Goal: Task Accomplishment & Management: Manage account settings

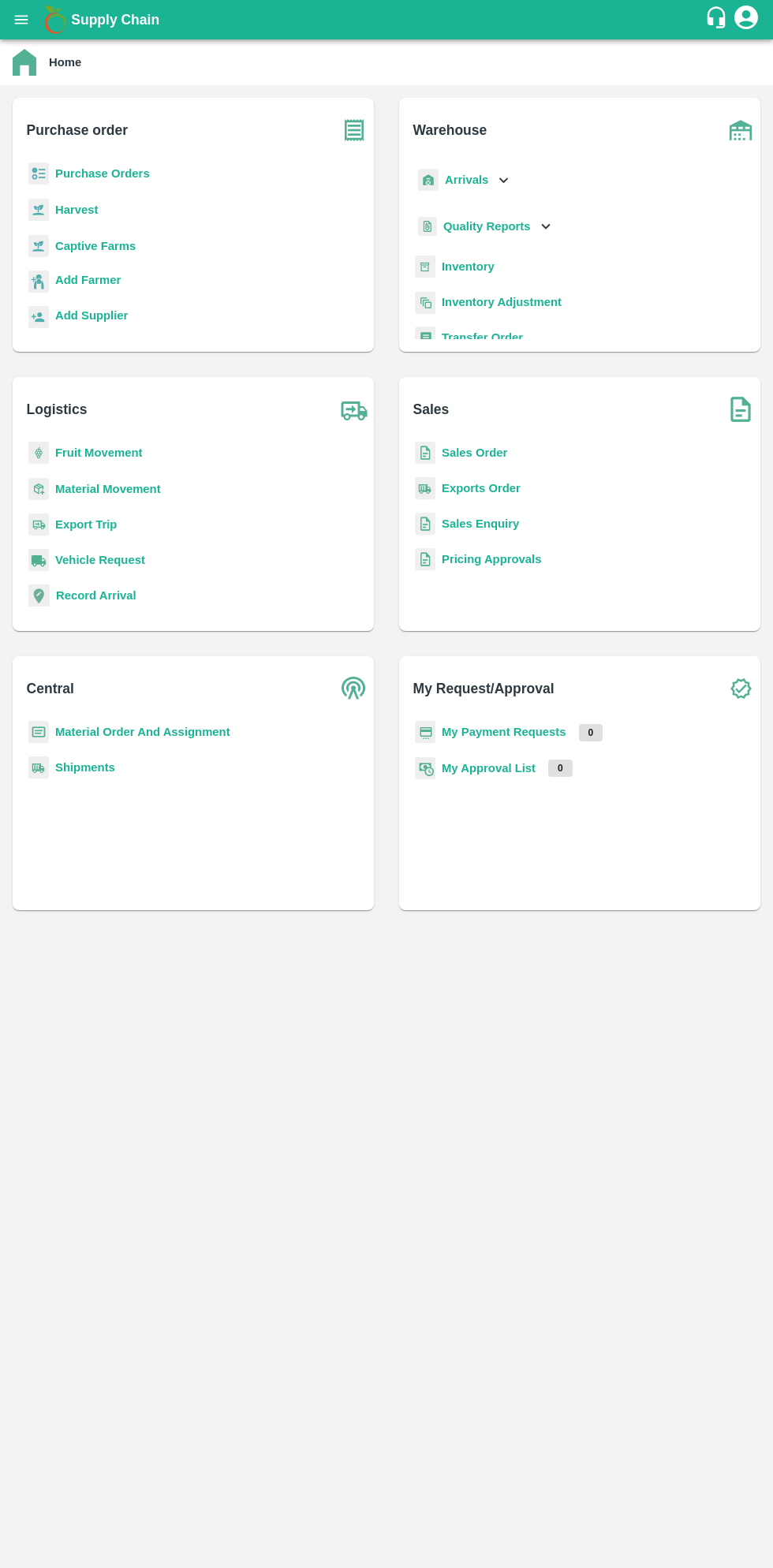
click at [24, 19] on icon "open drawer" at bounding box center [21, 19] width 14 height 9
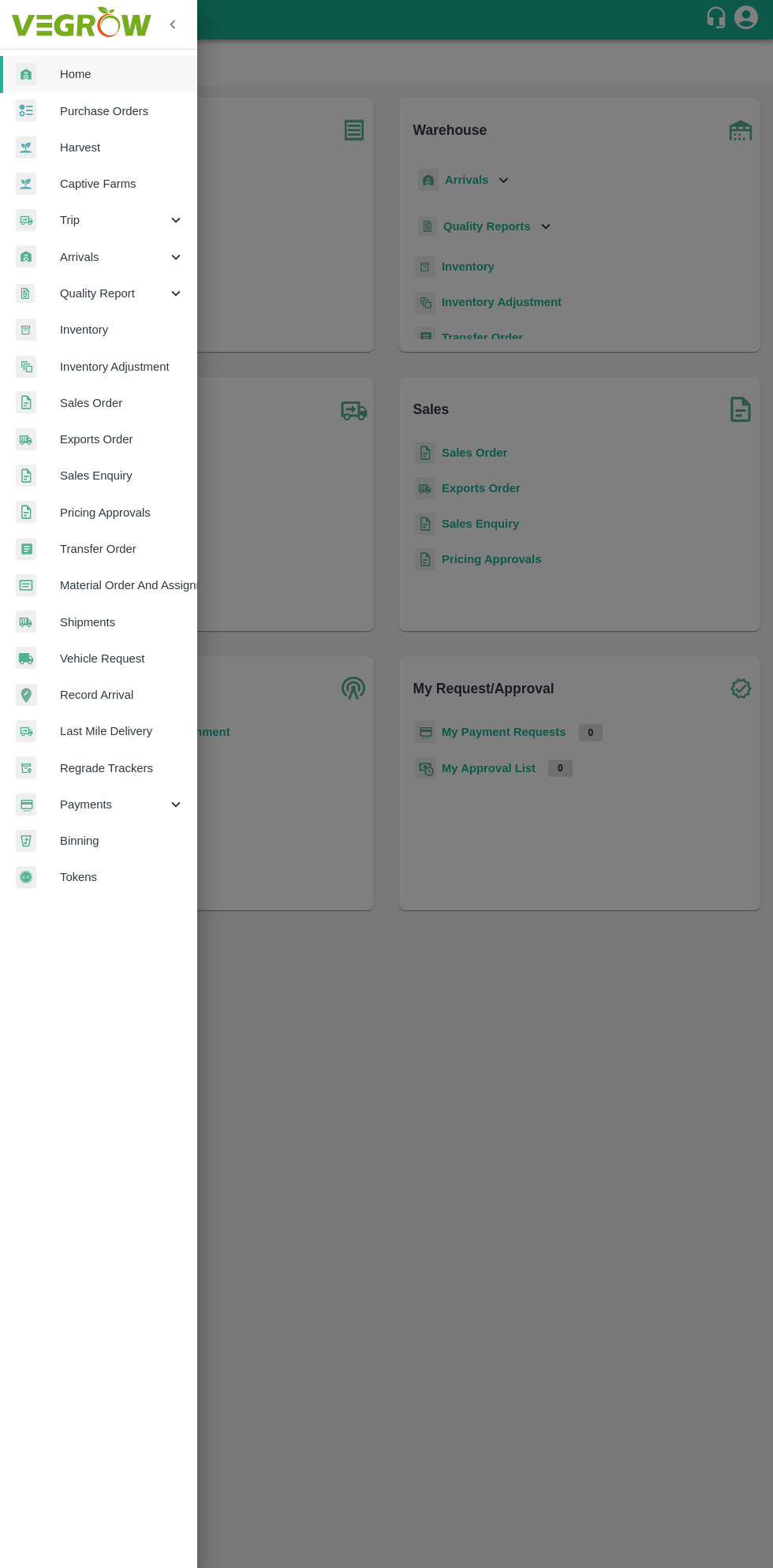
click at [107, 800] on span "Payments" at bounding box center [114, 804] width 107 height 17
click at [159, 838] on span "My Payment Requests" at bounding box center [128, 840] width 112 height 17
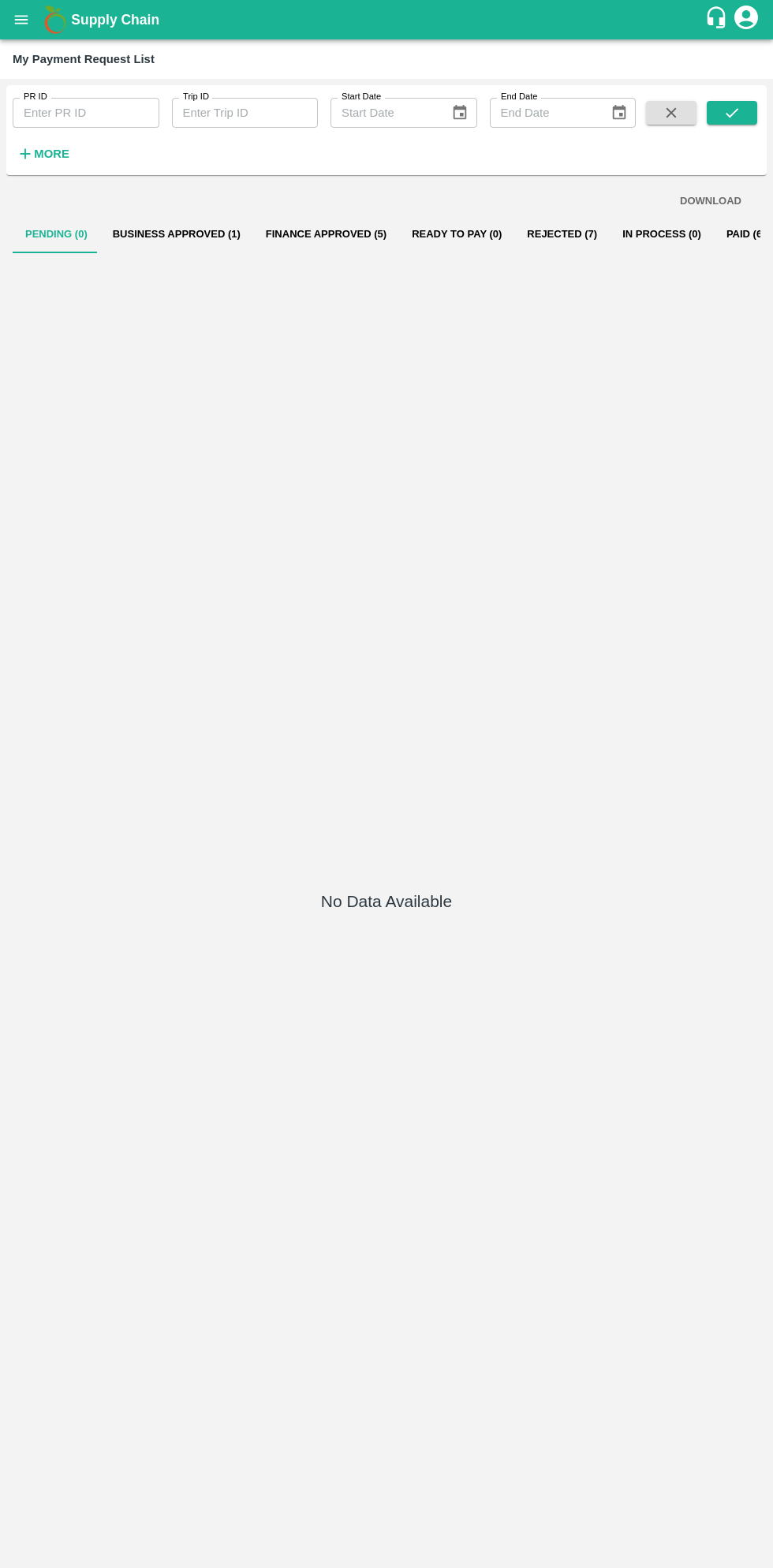
click at [176, 233] on button "Business Approved (1)" at bounding box center [176, 234] width 153 height 38
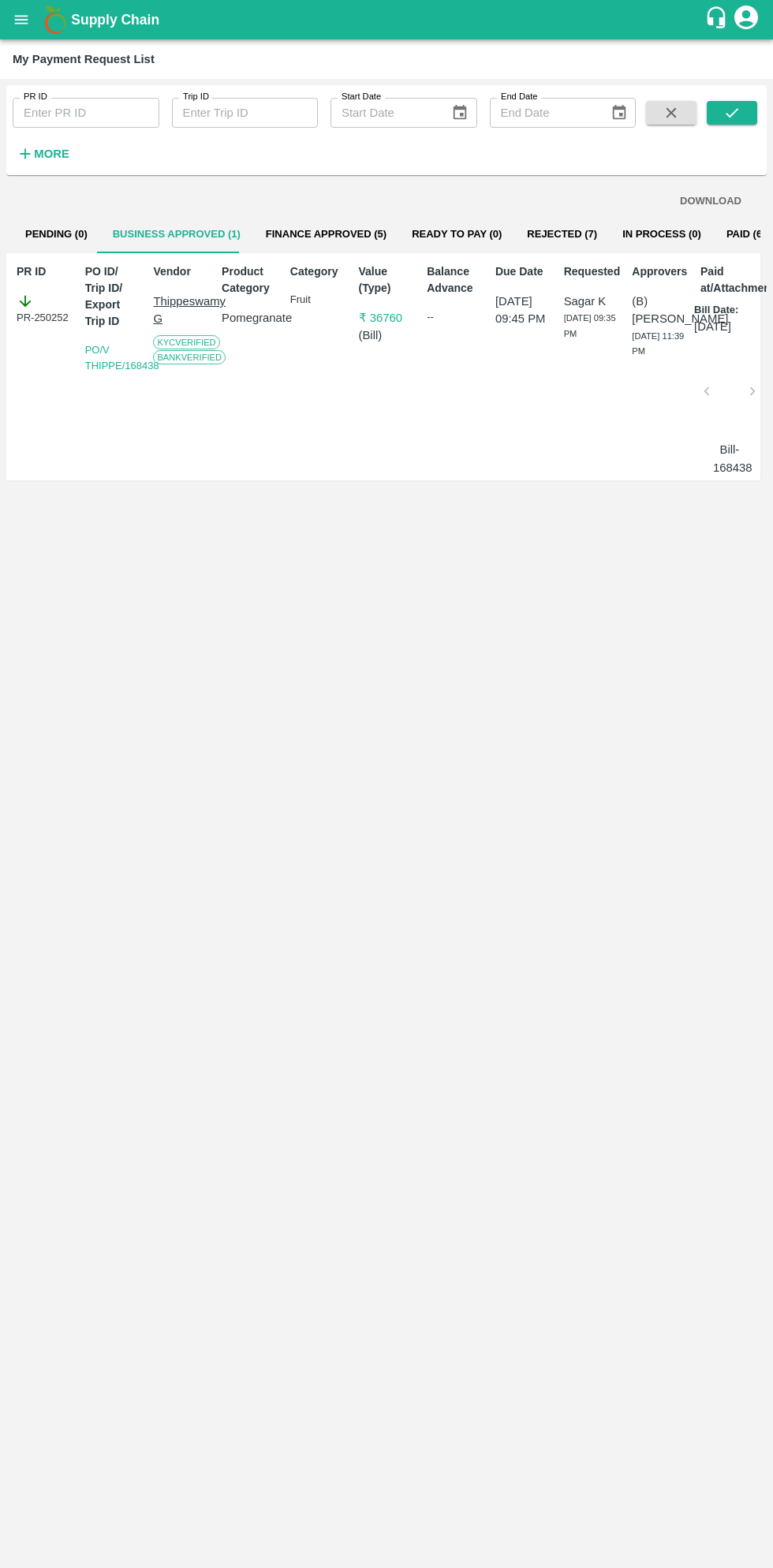
click at [334, 232] on button "Finance Approved (5)" at bounding box center [327, 234] width 146 height 38
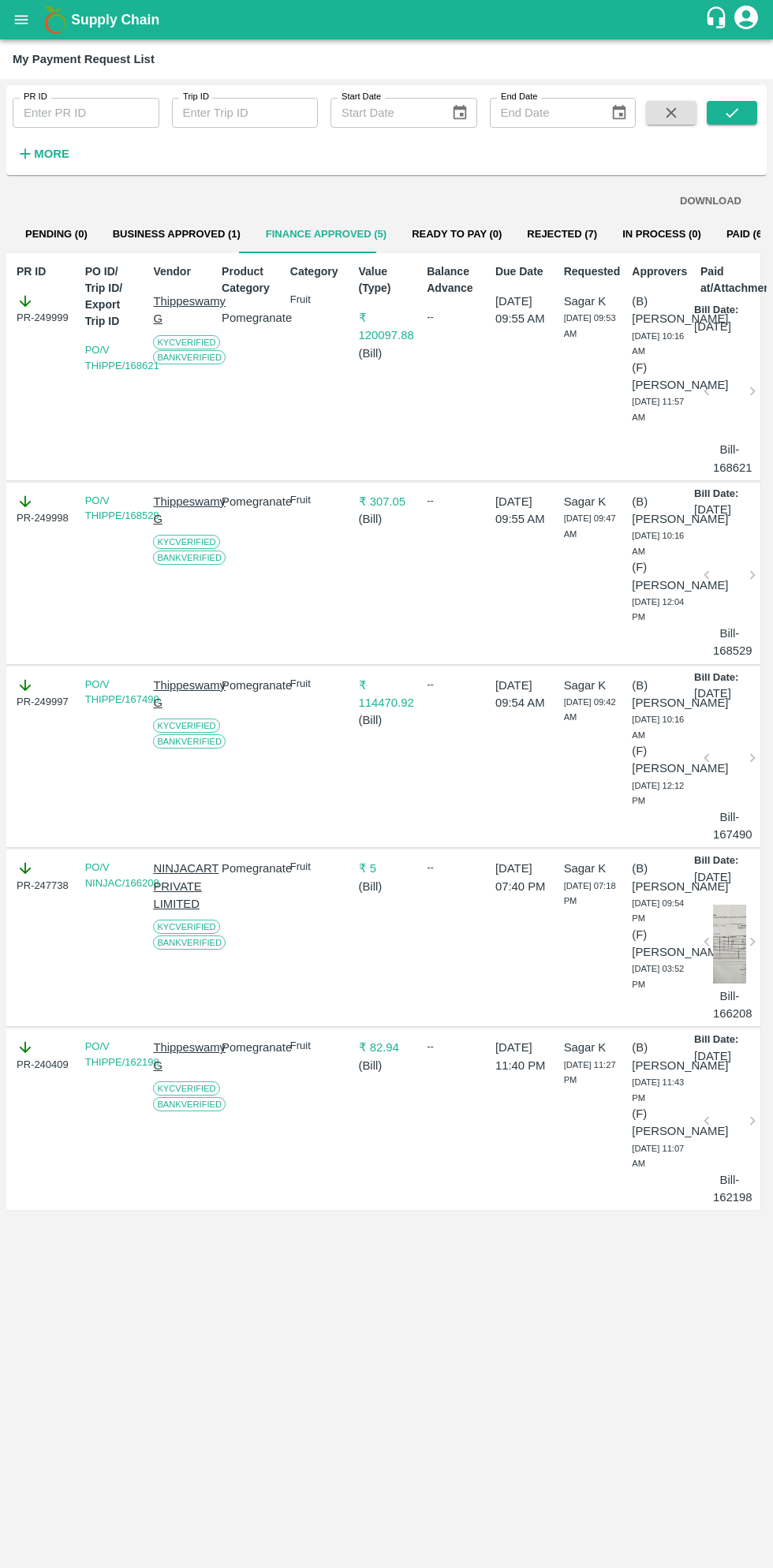
click at [29, 19] on icon "open drawer" at bounding box center [21, 19] width 17 height 17
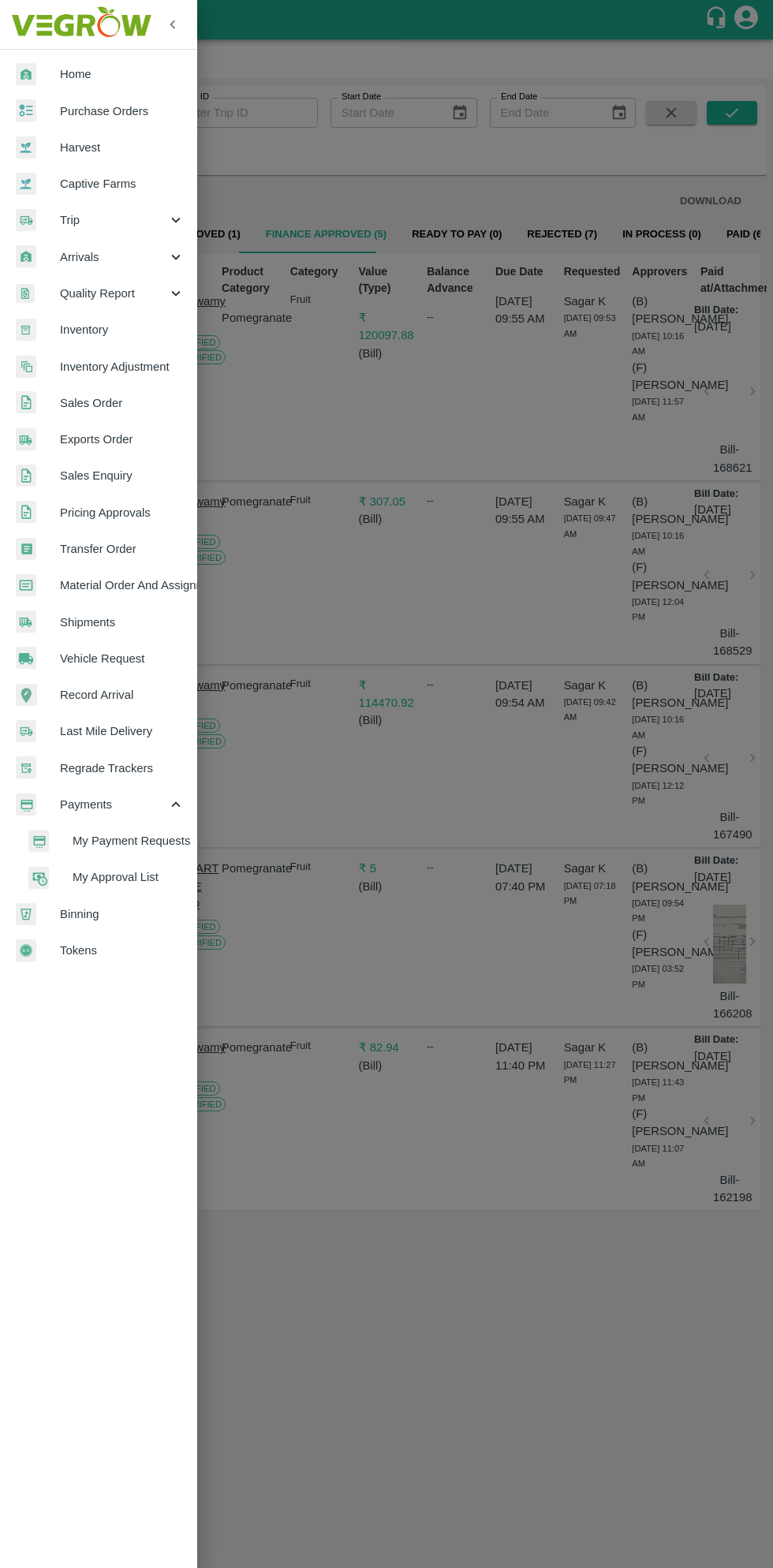
click at [128, 113] on span "Purchase Orders" at bounding box center [122, 110] width 124 height 17
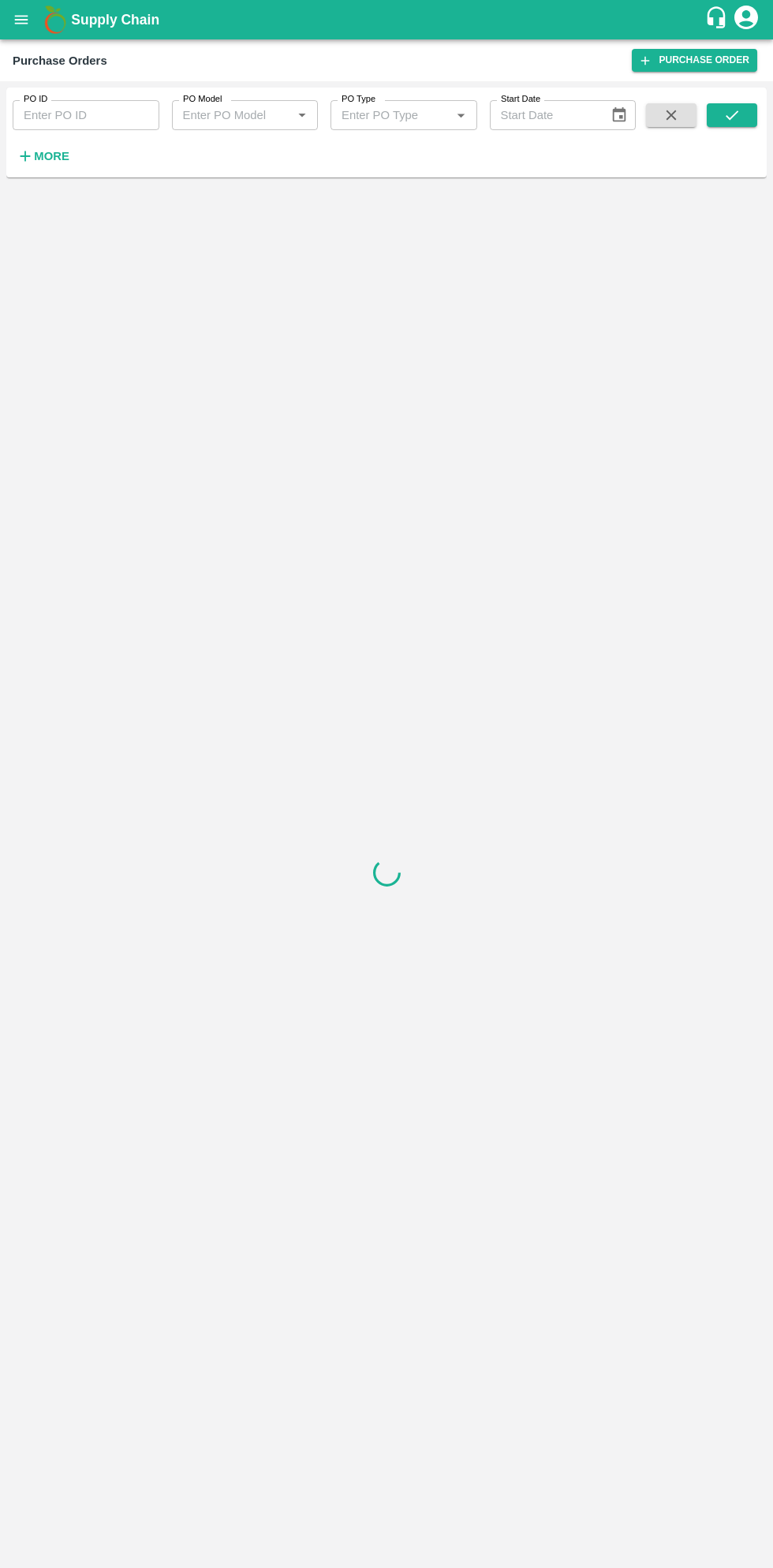
click at [47, 162] on strong "More" at bounding box center [52, 156] width 36 height 13
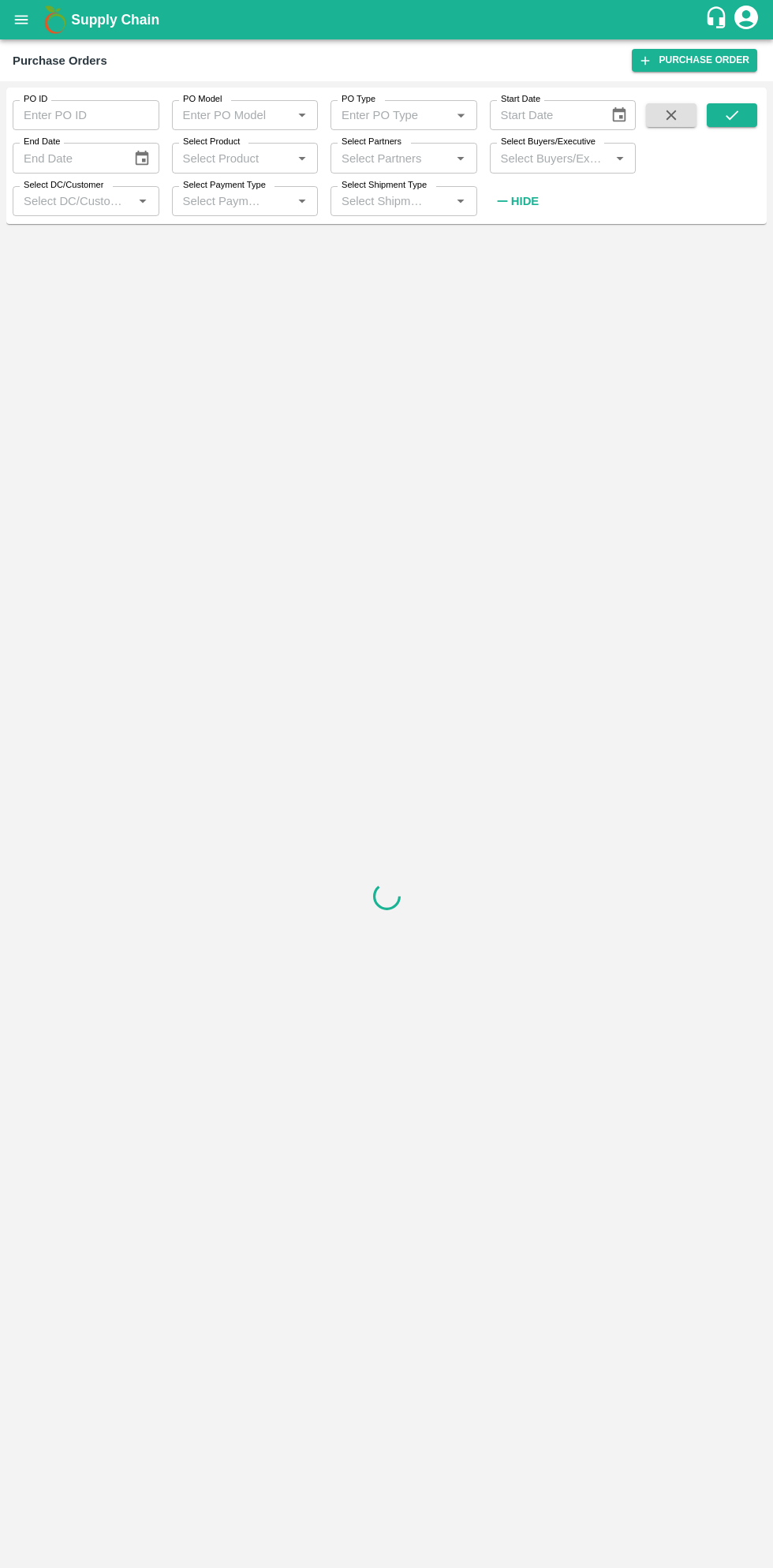
click at [533, 158] on input "Select Buyers/Executive" at bounding box center [550, 158] width 111 height 20
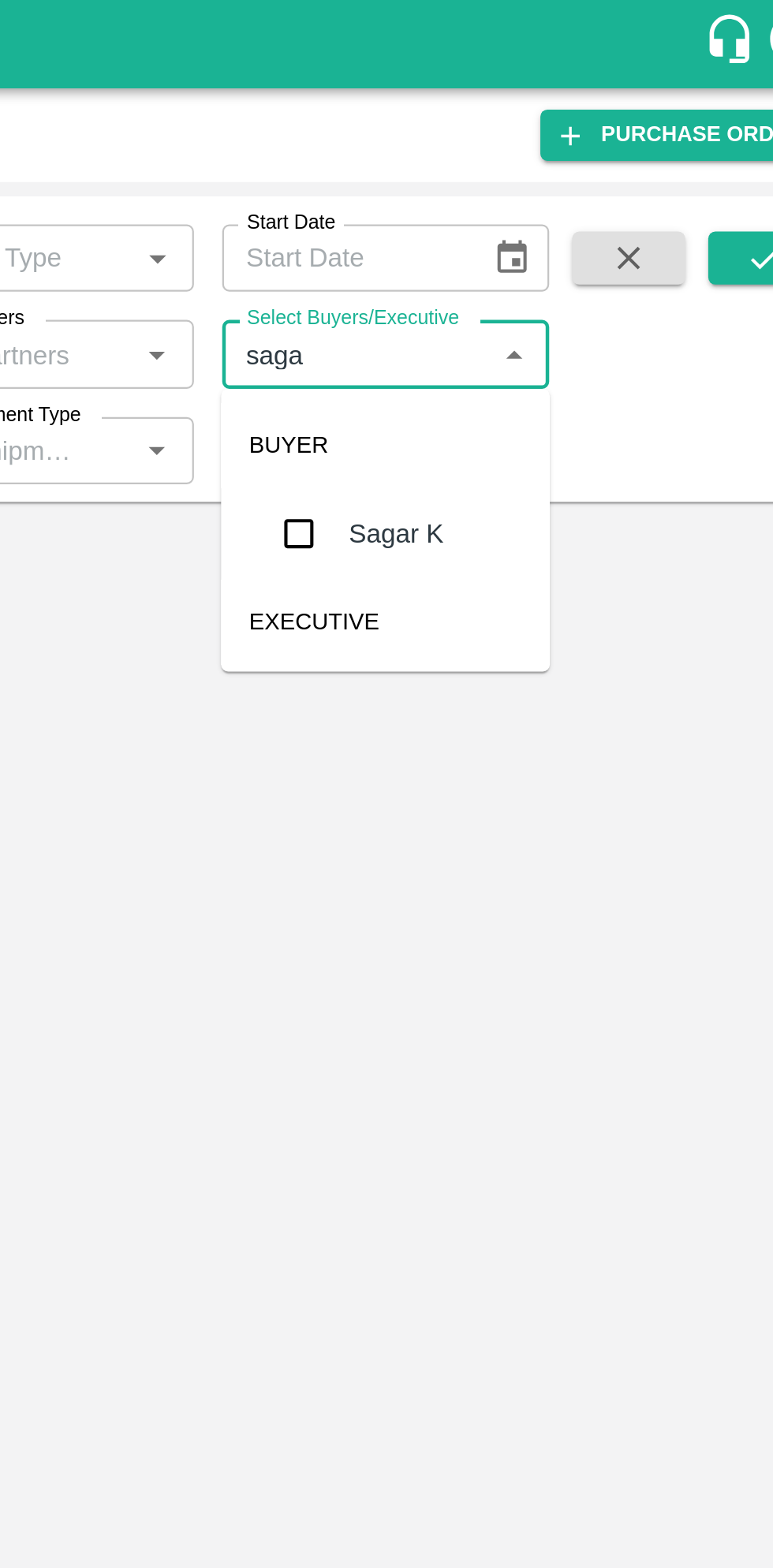
type input "sagar"
click at [530, 234] on input "checkbox" at bounding box center [523, 238] width 32 height 32
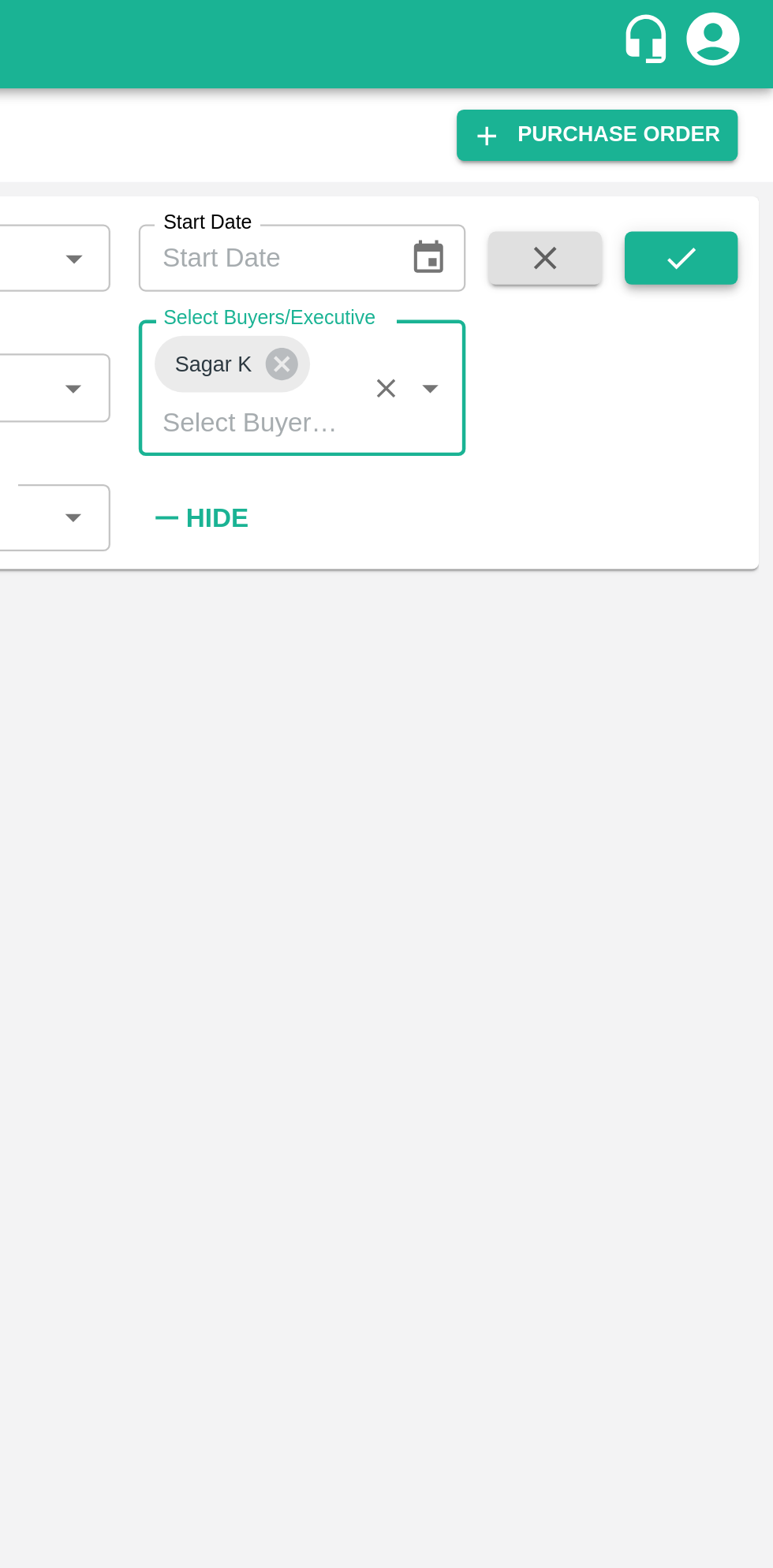
click at [737, 115] on icon "submit" at bounding box center [732, 115] width 17 height 17
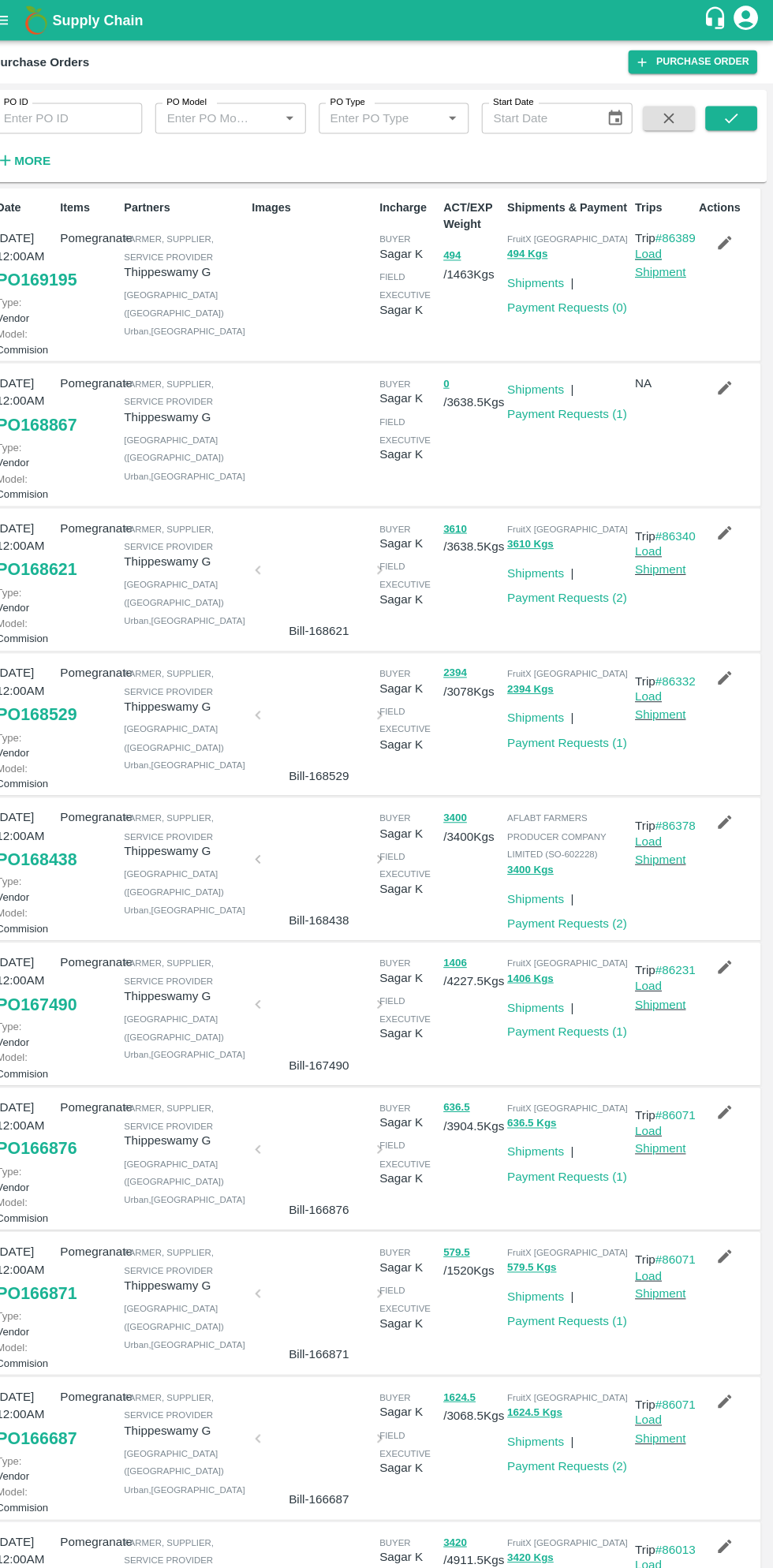
click at [665, 271] on link "Load Shipment" at bounding box center [662, 256] width 50 height 30
click at [657, 271] on link "Load Shipment" at bounding box center [662, 256] width 50 height 30
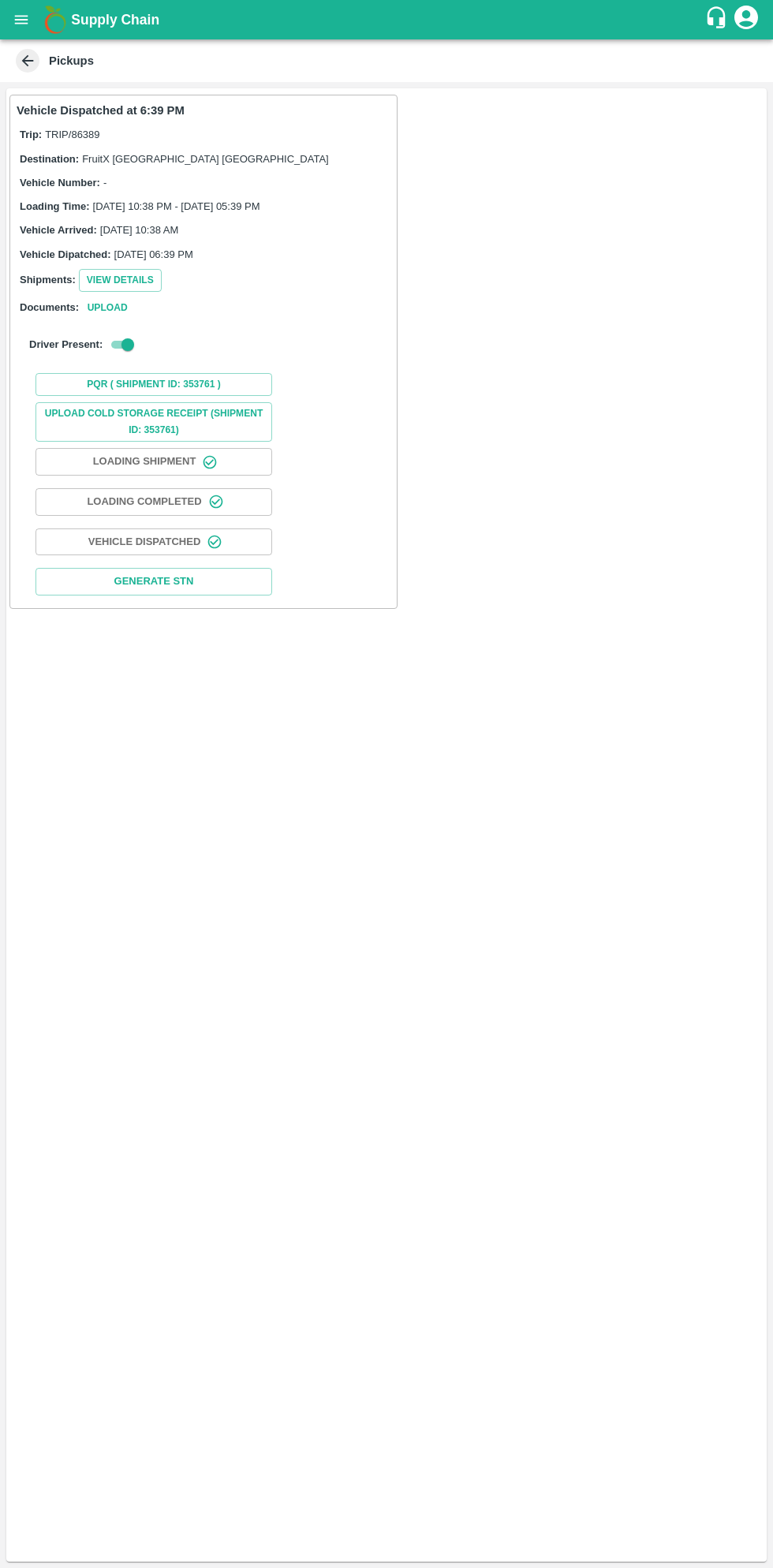
click at [210, 500] on icon "button" at bounding box center [215, 501] width 15 height 15
click at [206, 460] on icon "button" at bounding box center [210, 461] width 15 height 15
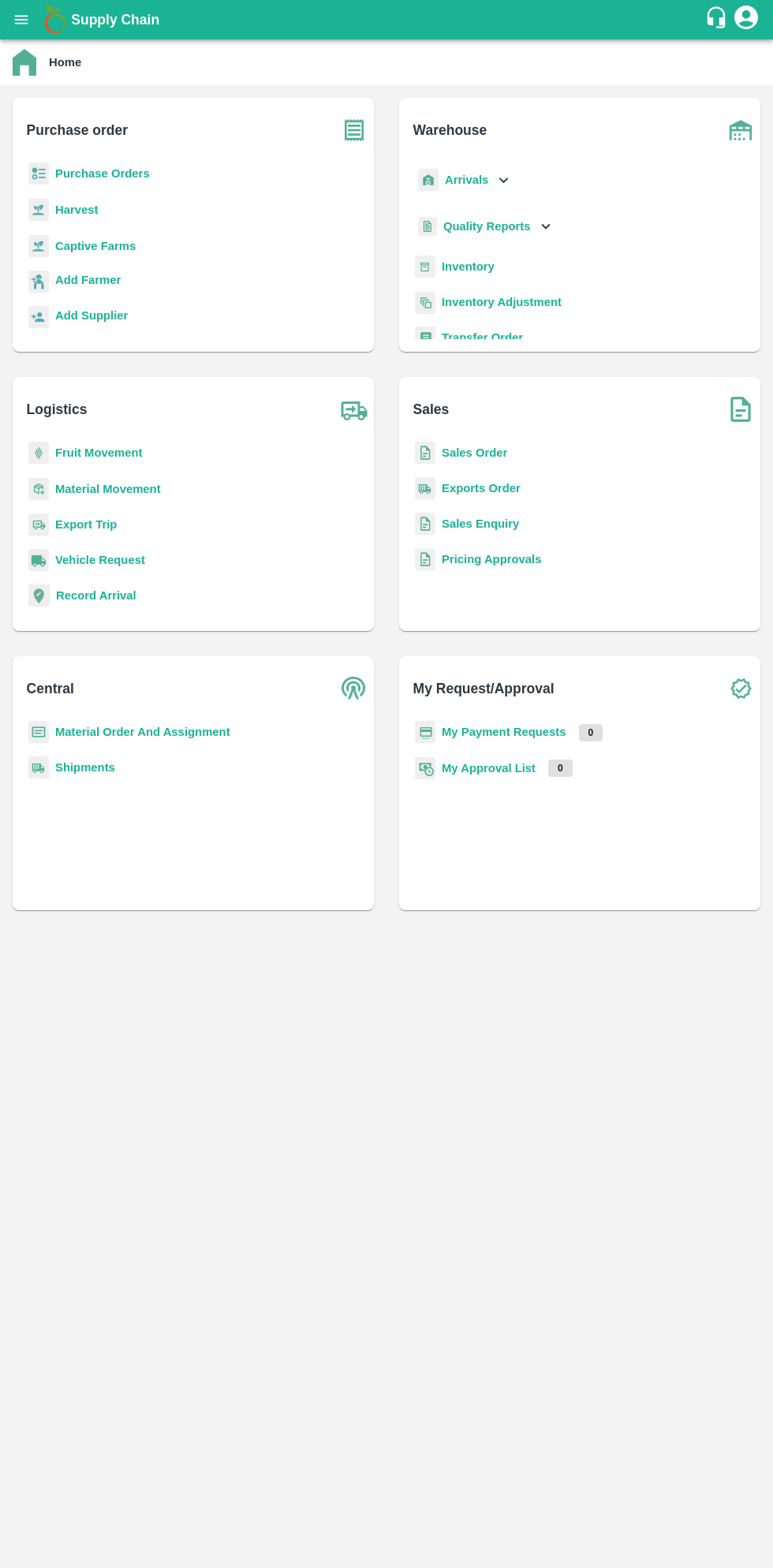
click at [132, 174] on b "Purchase Orders" at bounding box center [102, 174] width 95 height 13
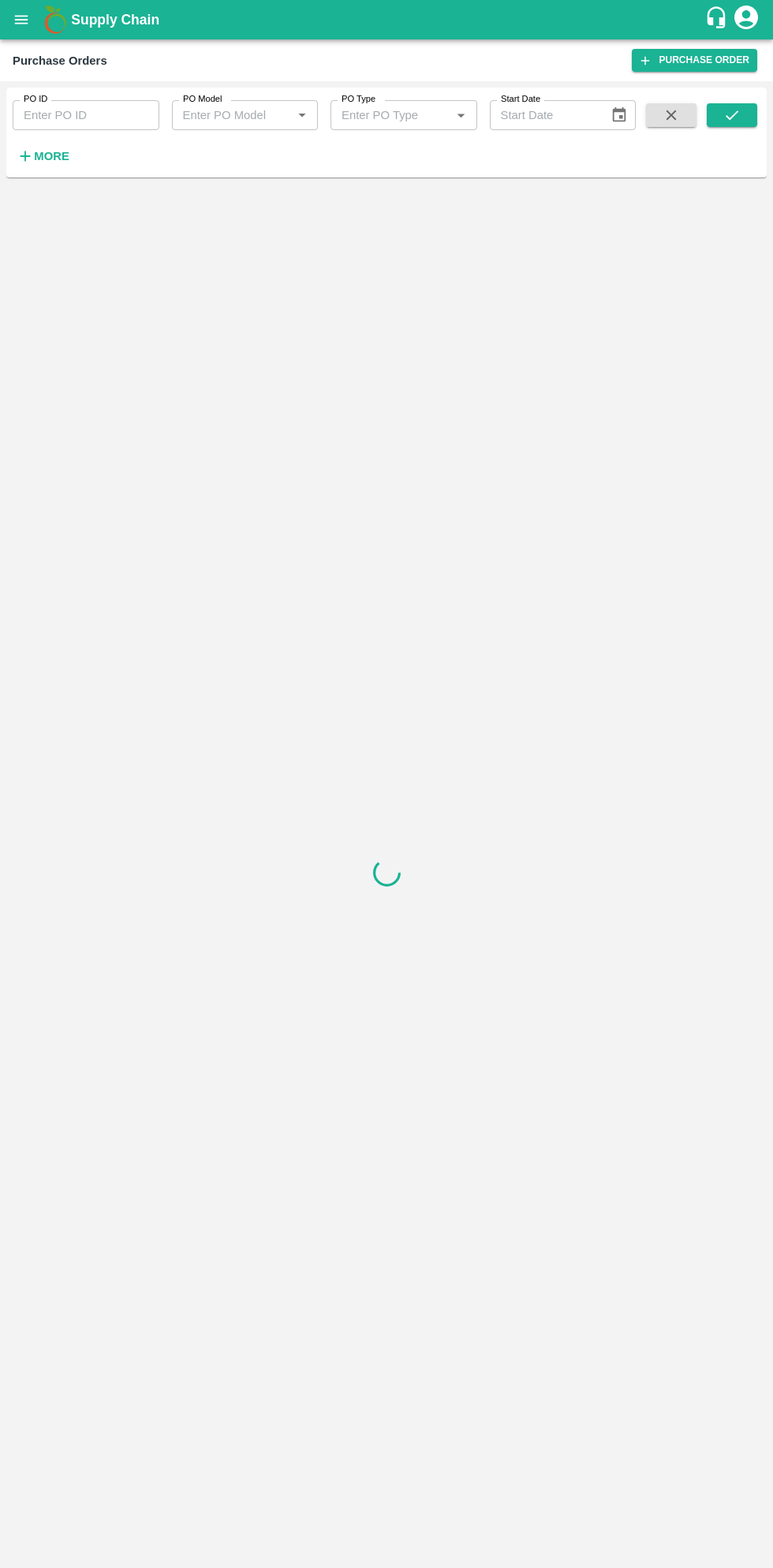
click at [51, 168] on button "More" at bounding box center [43, 156] width 61 height 27
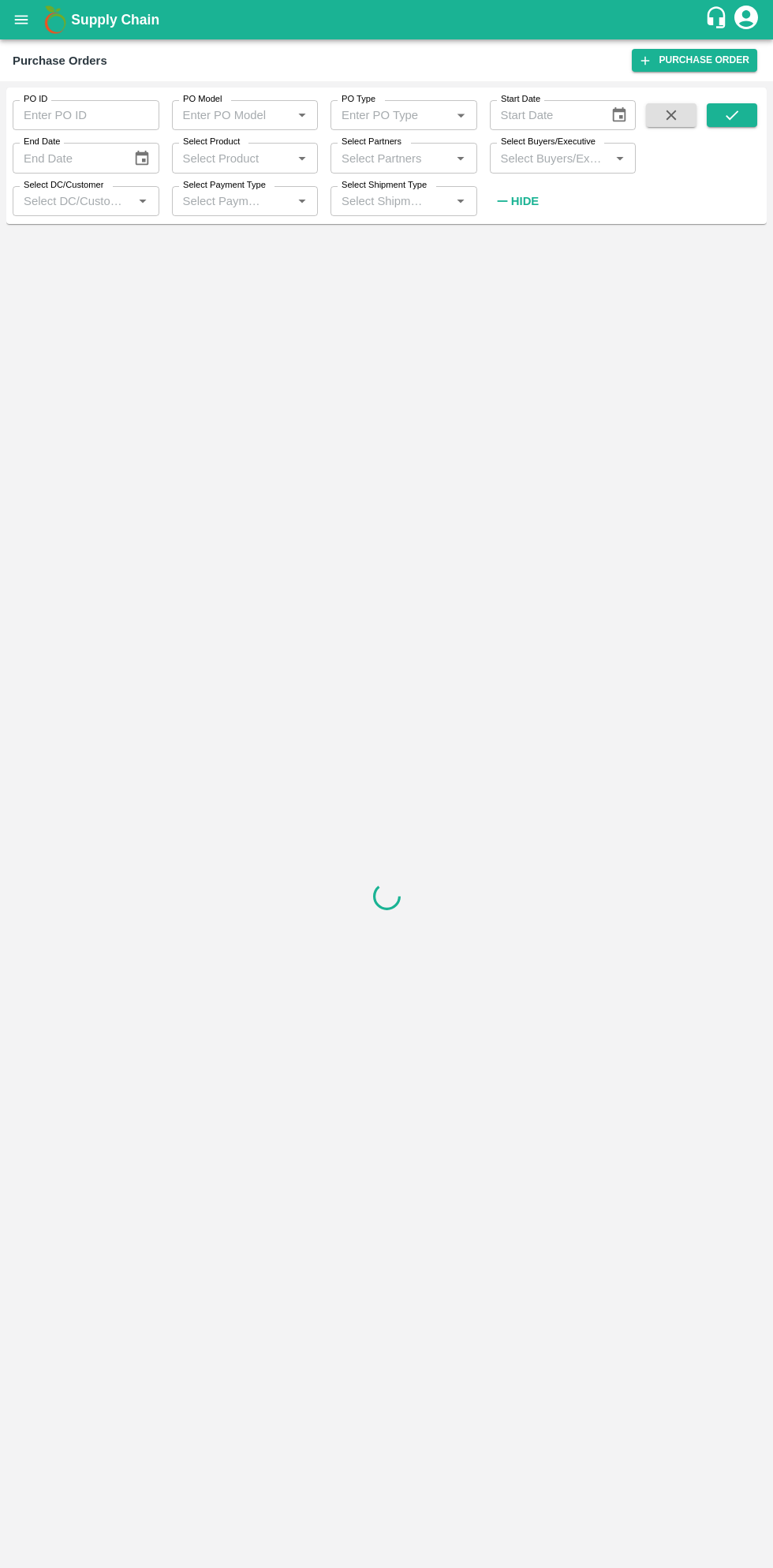
click at [560, 155] on input "Select Buyers/Executive" at bounding box center [550, 158] width 111 height 20
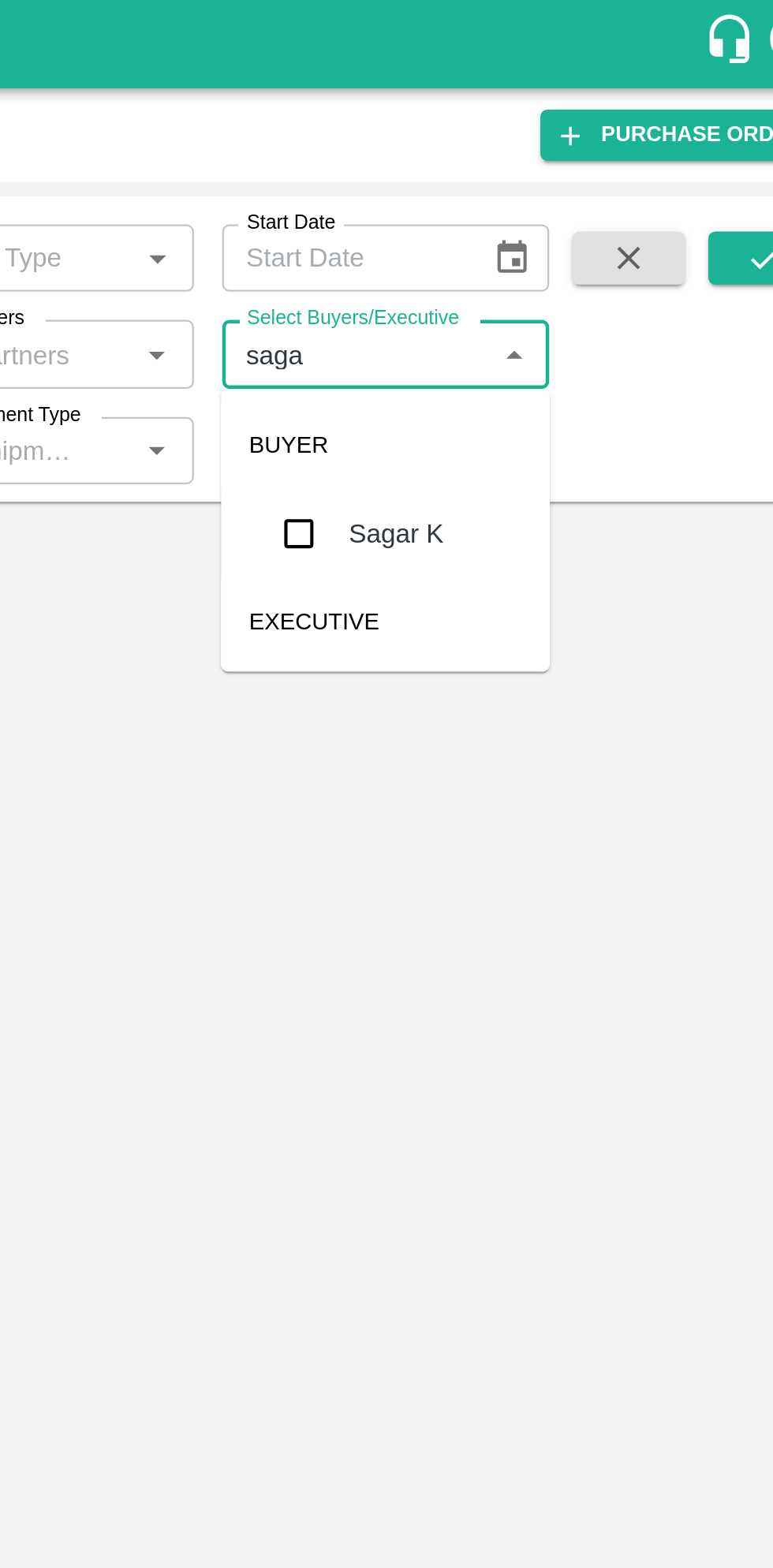
type input "sagar"
click at [532, 250] on input "checkbox" at bounding box center [523, 238] width 32 height 32
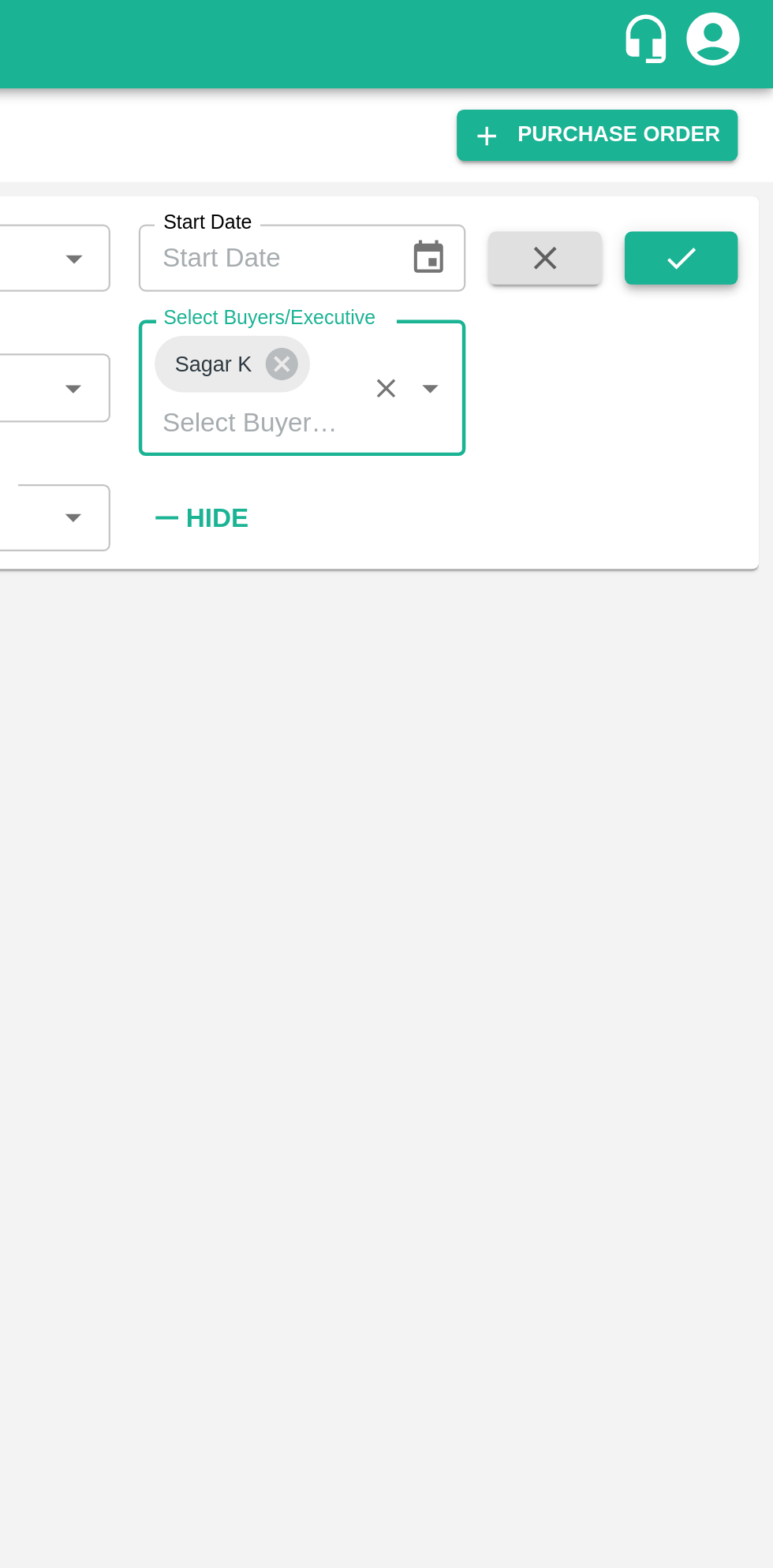
click at [733, 112] on icon "submit" at bounding box center [732, 115] width 17 height 17
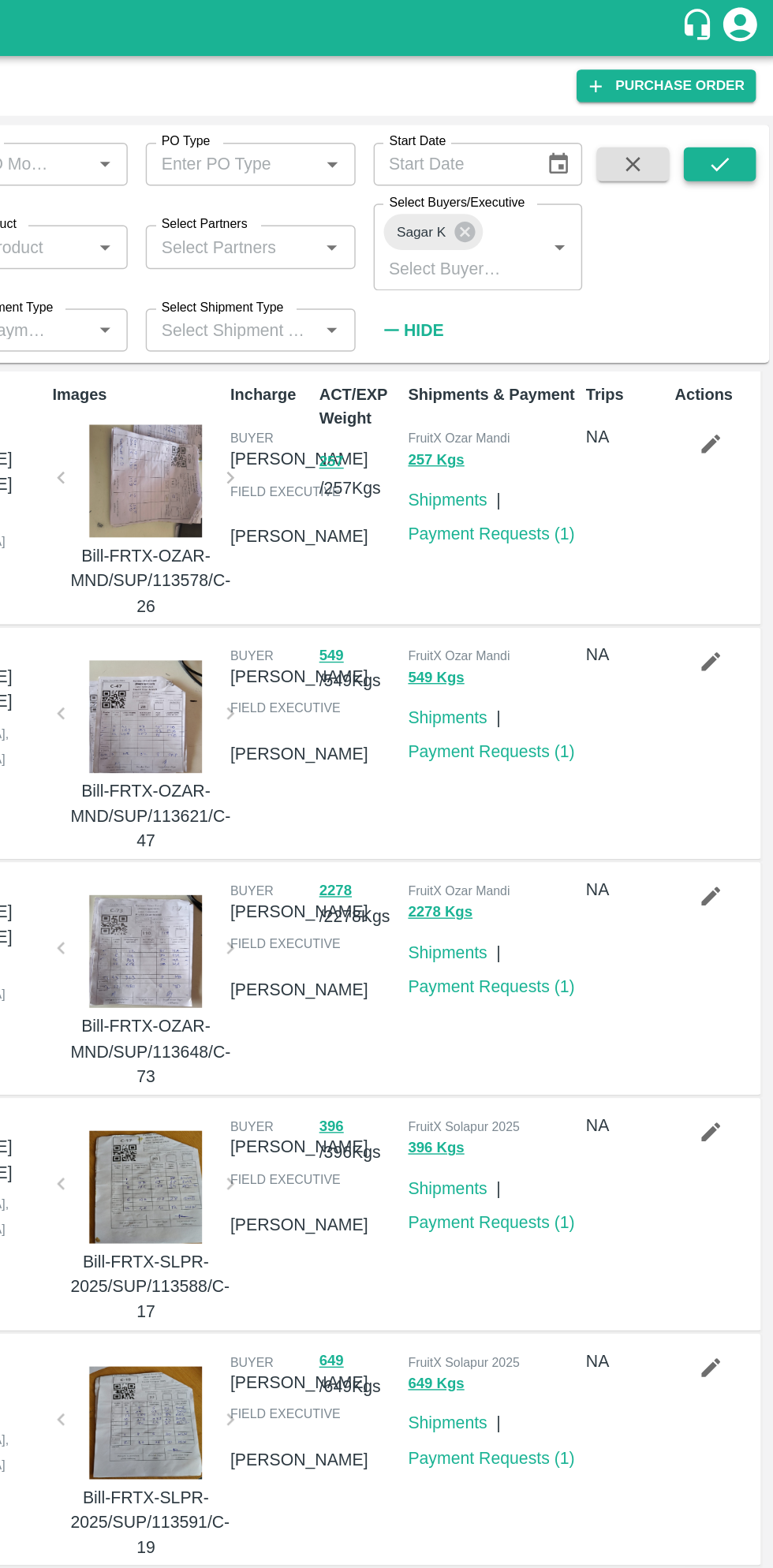
click at [731, 115] on icon "submit" at bounding box center [732, 115] width 17 height 17
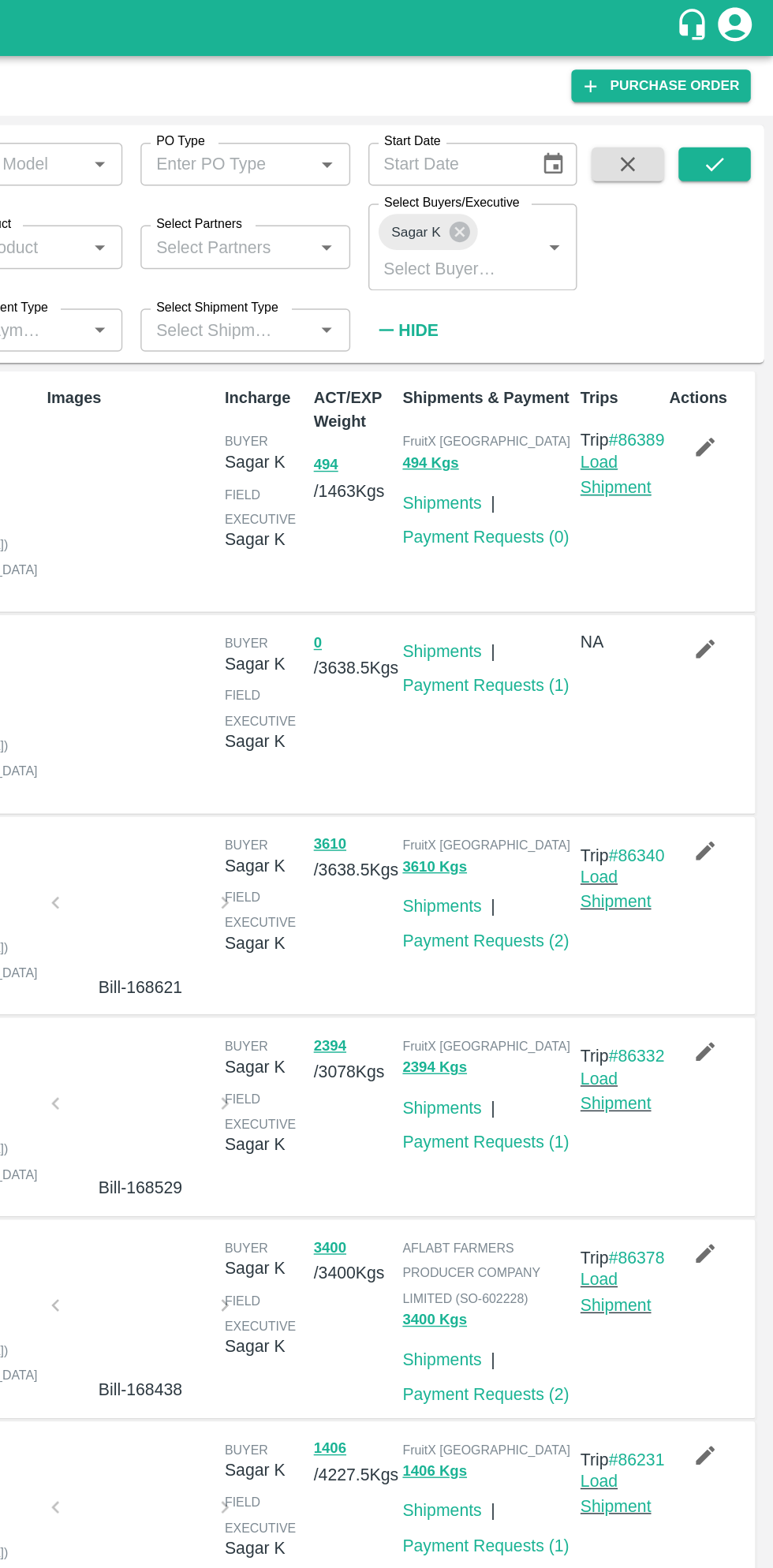
click at [658, 343] on link "Load Shipment" at bounding box center [662, 331] width 50 height 30
click at [660, 314] on link "#86389" at bounding box center [678, 309] width 40 height 13
click at [551, 348] on link "Shipments" at bounding box center [542, 353] width 55 height 13
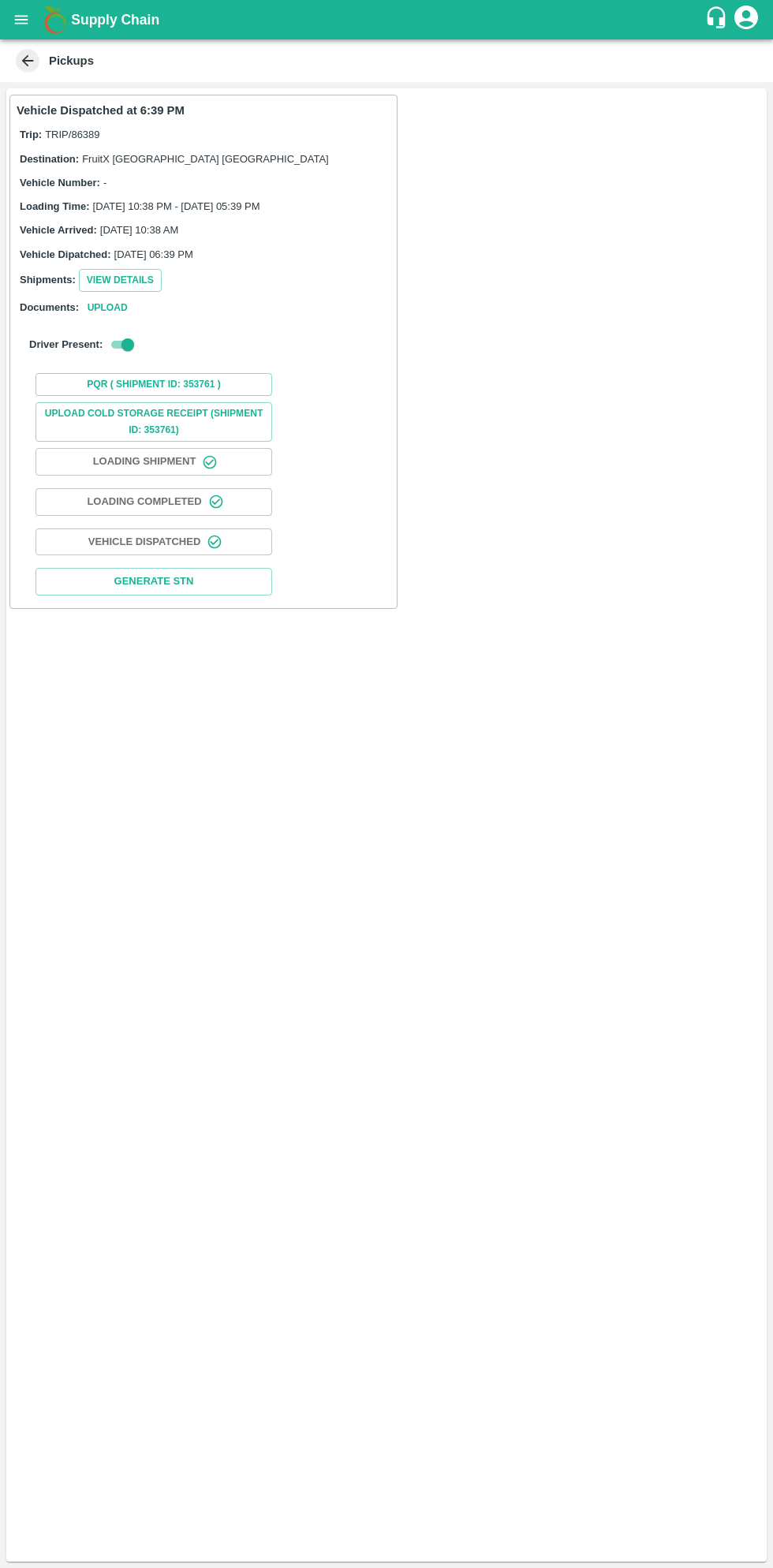
click at [203, 461] on icon "button" at bounding box center [210, 461] width 14 height 14
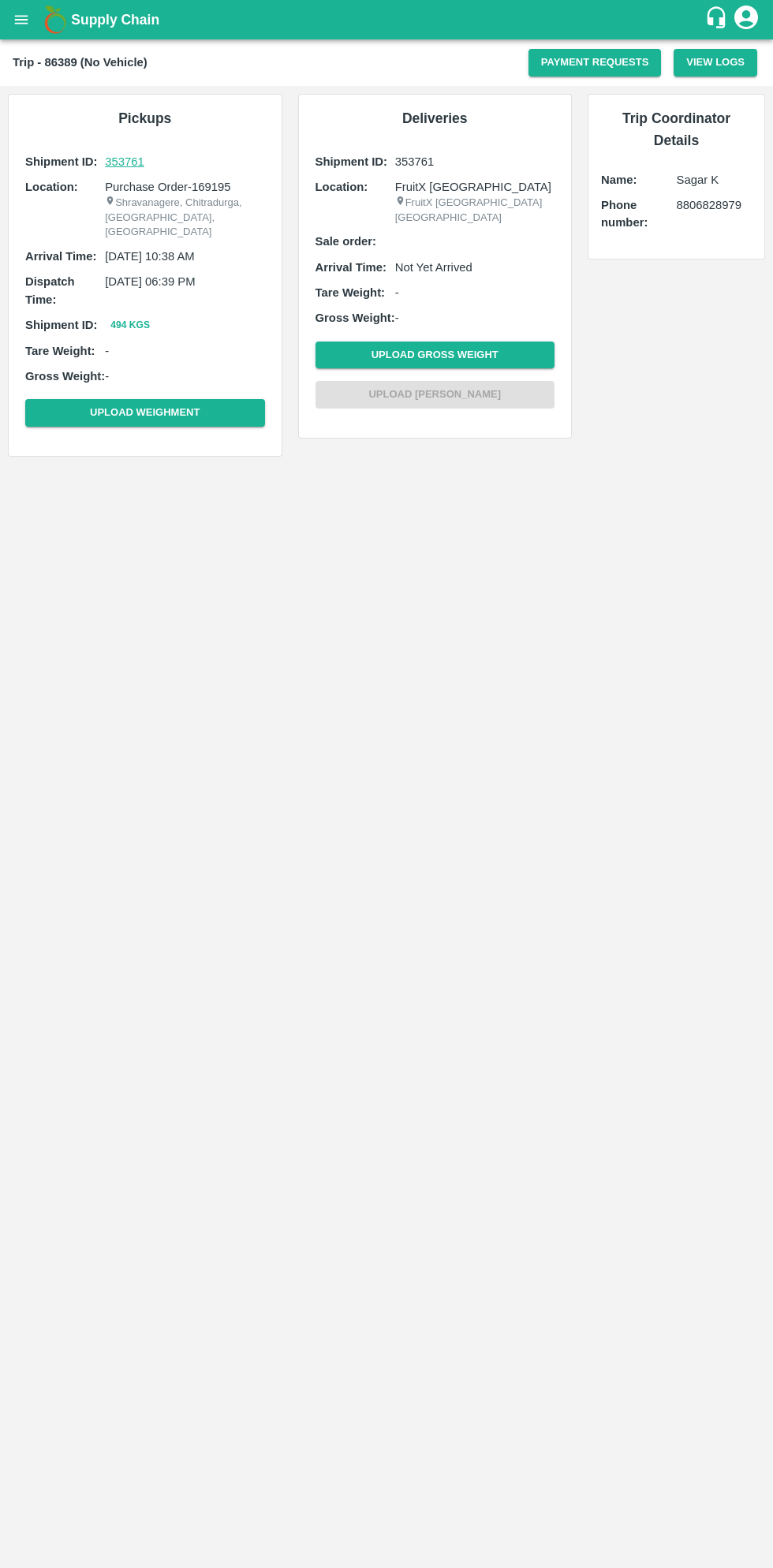
click at [132, 156] on p "353761" at bounding box center [185, 161] width 159 height 17
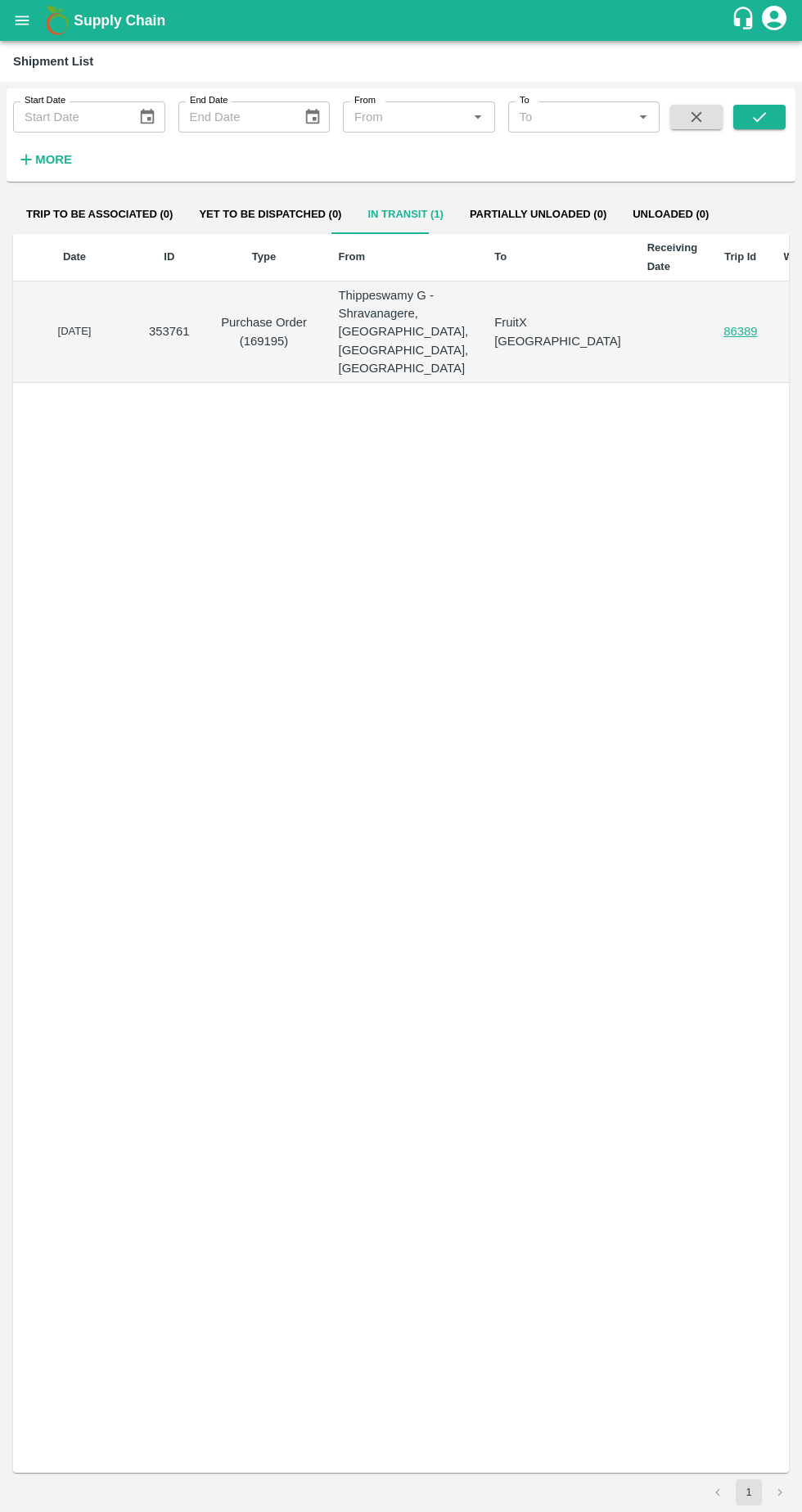
scroll to position [0, 5]
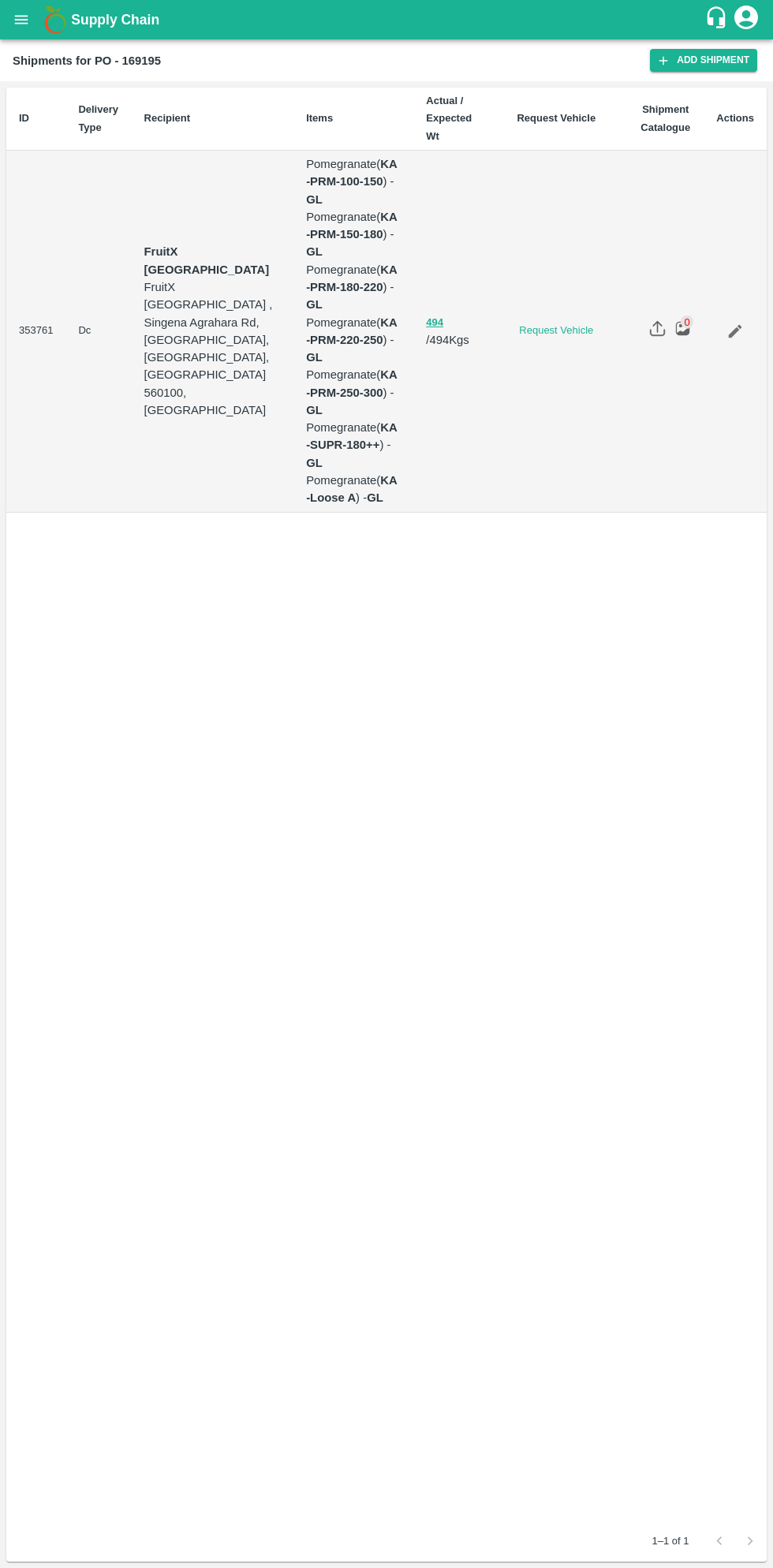
click at [731, 323] on icon "Edit" at bounding box center [735, 331] width 17 height 17
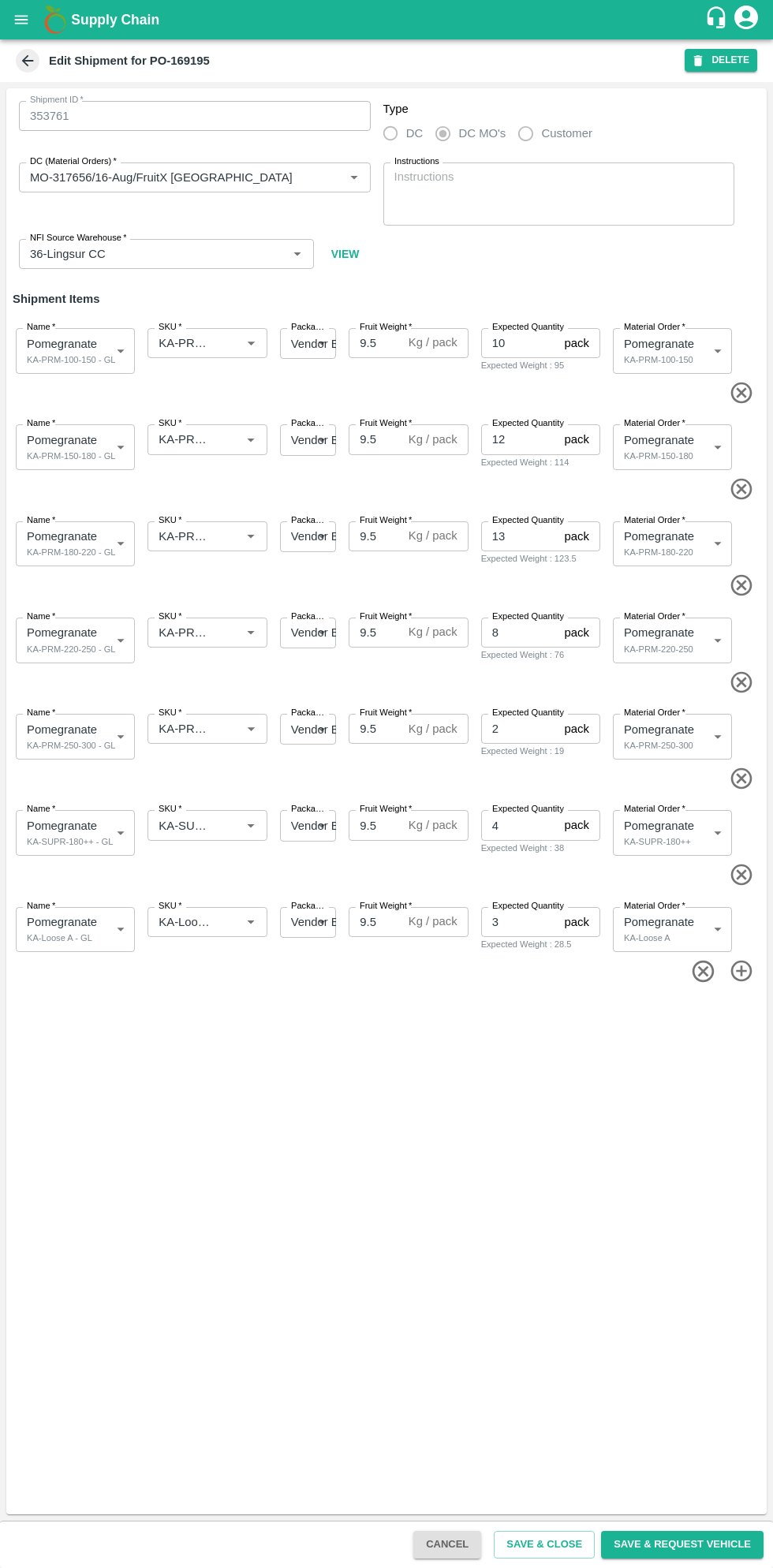
click at [733, 59] on button "DELETE" at bounding box center [721, 60] width 72 height 23
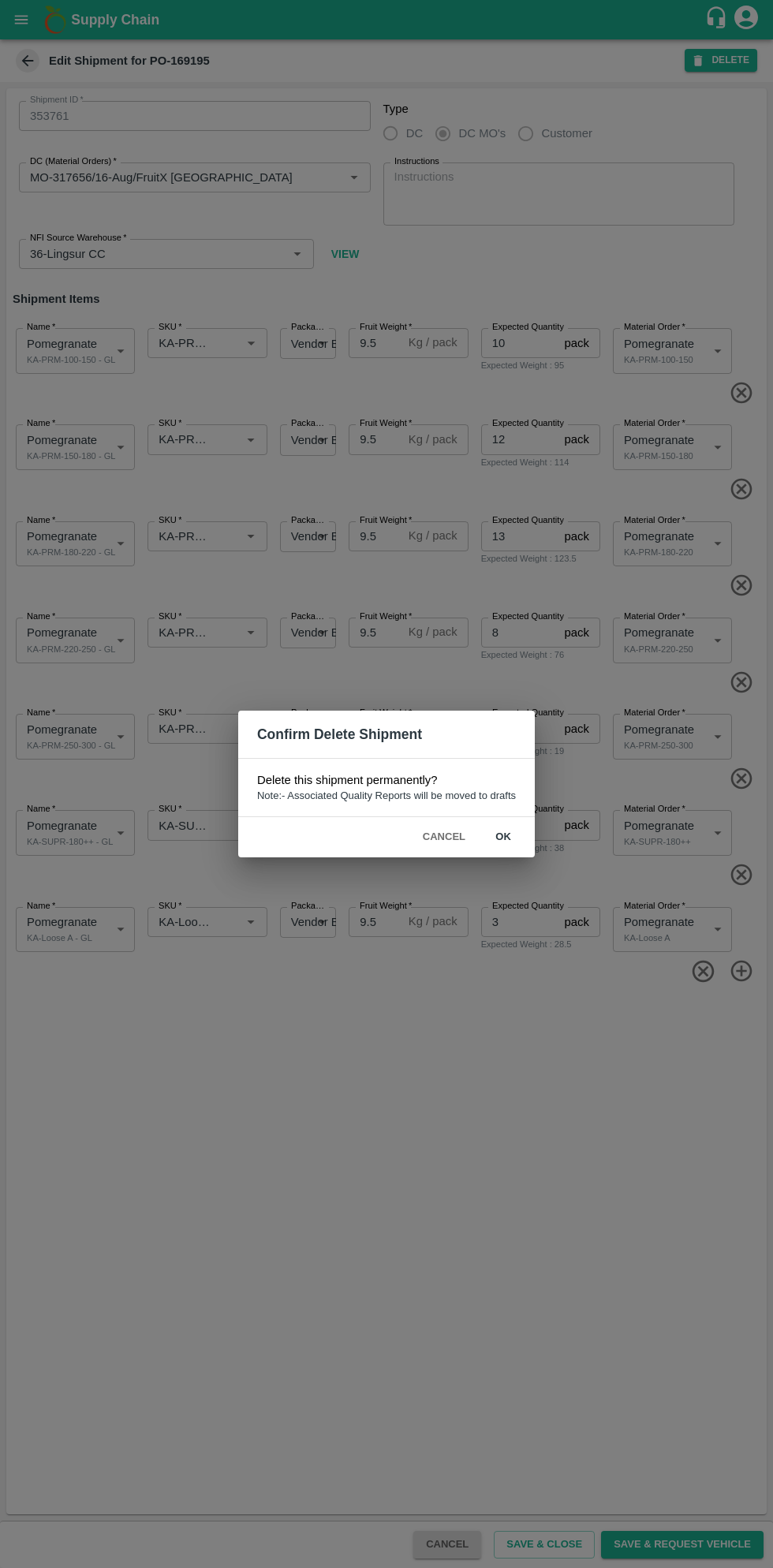
click at [503, 837] on button "ok" at bounding box center [503, 838] width 50 height 28
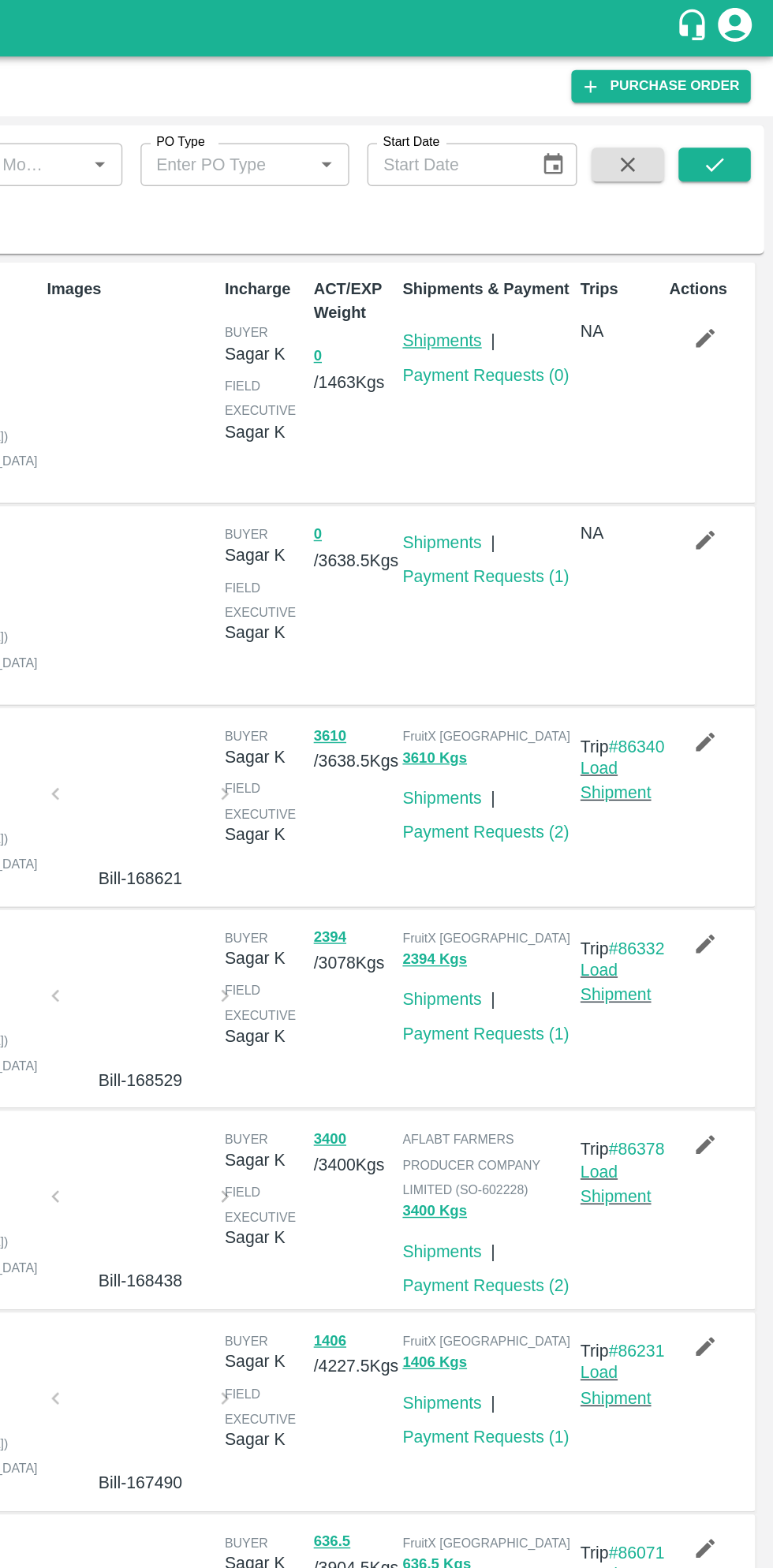
click at [548, 233] on link "Shipments" at bounding box center [542, 238] width 55 height 13
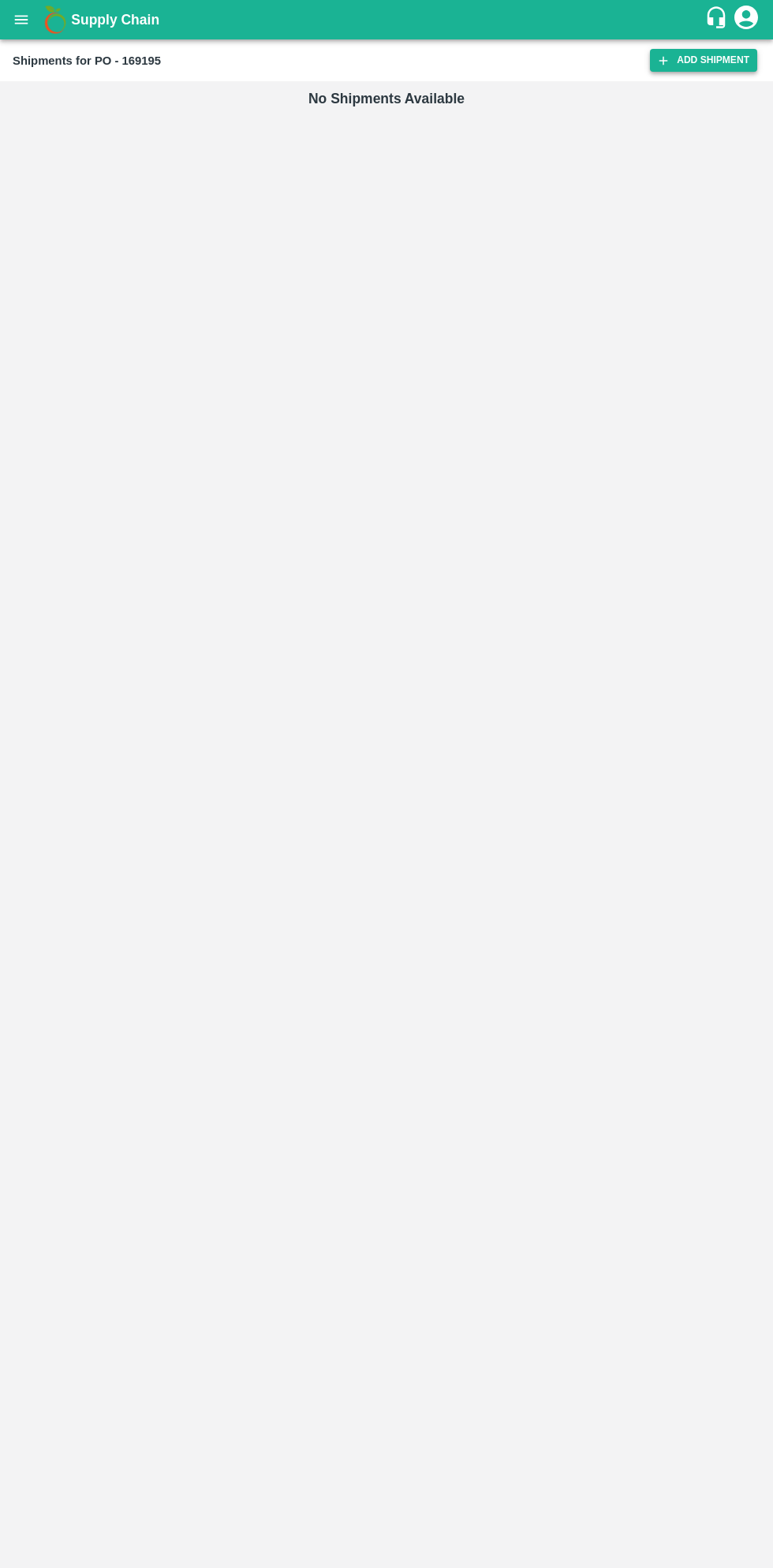
click at [710, 58] on link "Add Shipment" at bounding box center [704, 60] width 107 height 23
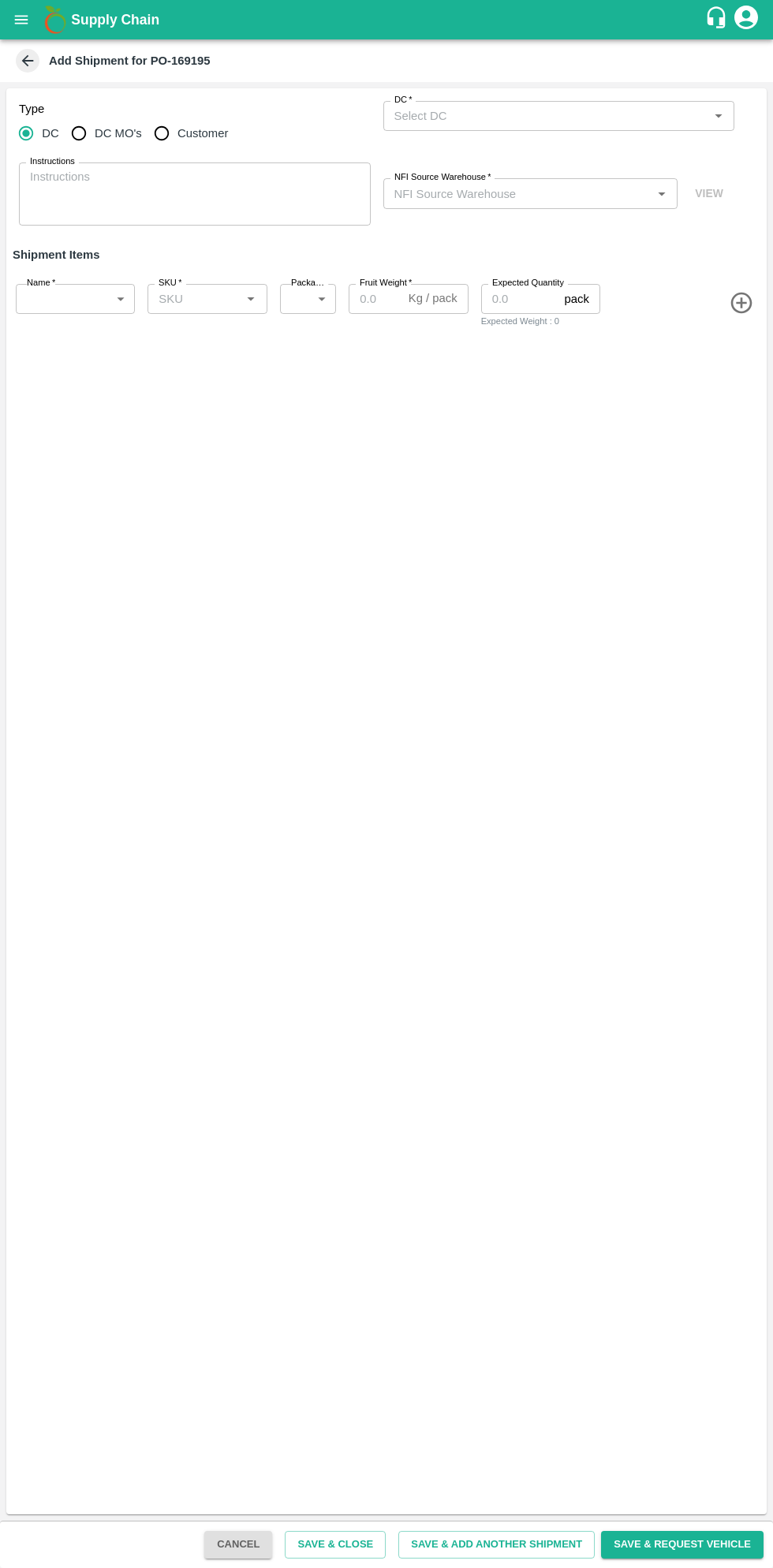
click at [84, 133] on input "DC MO's" at bounding box center [79, 133] width 32 height 32
radio input "true"
click at [588, 119] on input "DC (Material Orders)   *" at bounding box center [546, 115] width 316 height 20
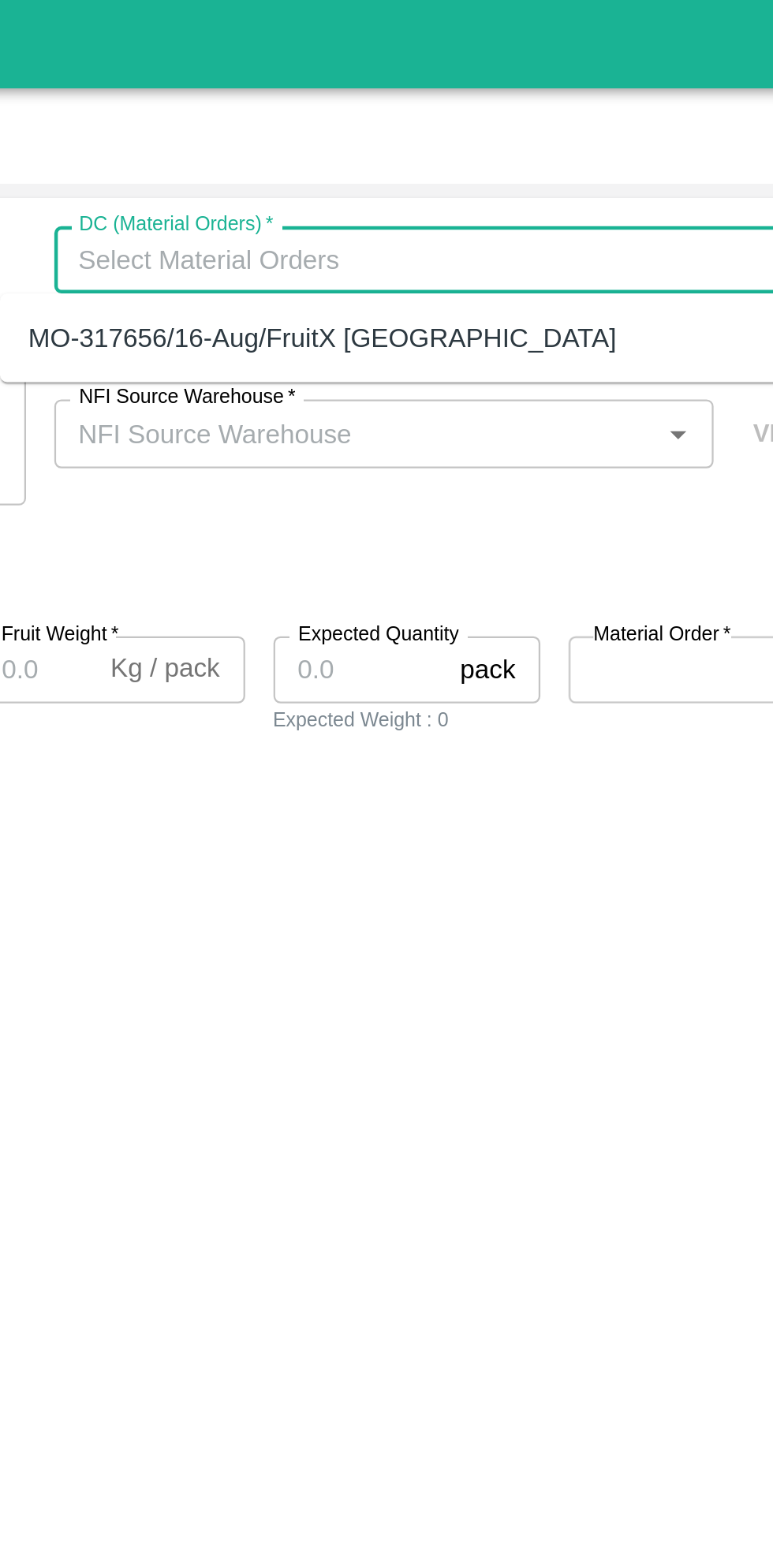
click at [545, 149] on div "MO-317656/16-Aug/FruitX [GEOGRAPHIC_DATA]" at bounding box center [502, 150] width 263 height 17
type input "MO-317656/16-Aug/FruitX [GEOGRAPHIC_DATA]"
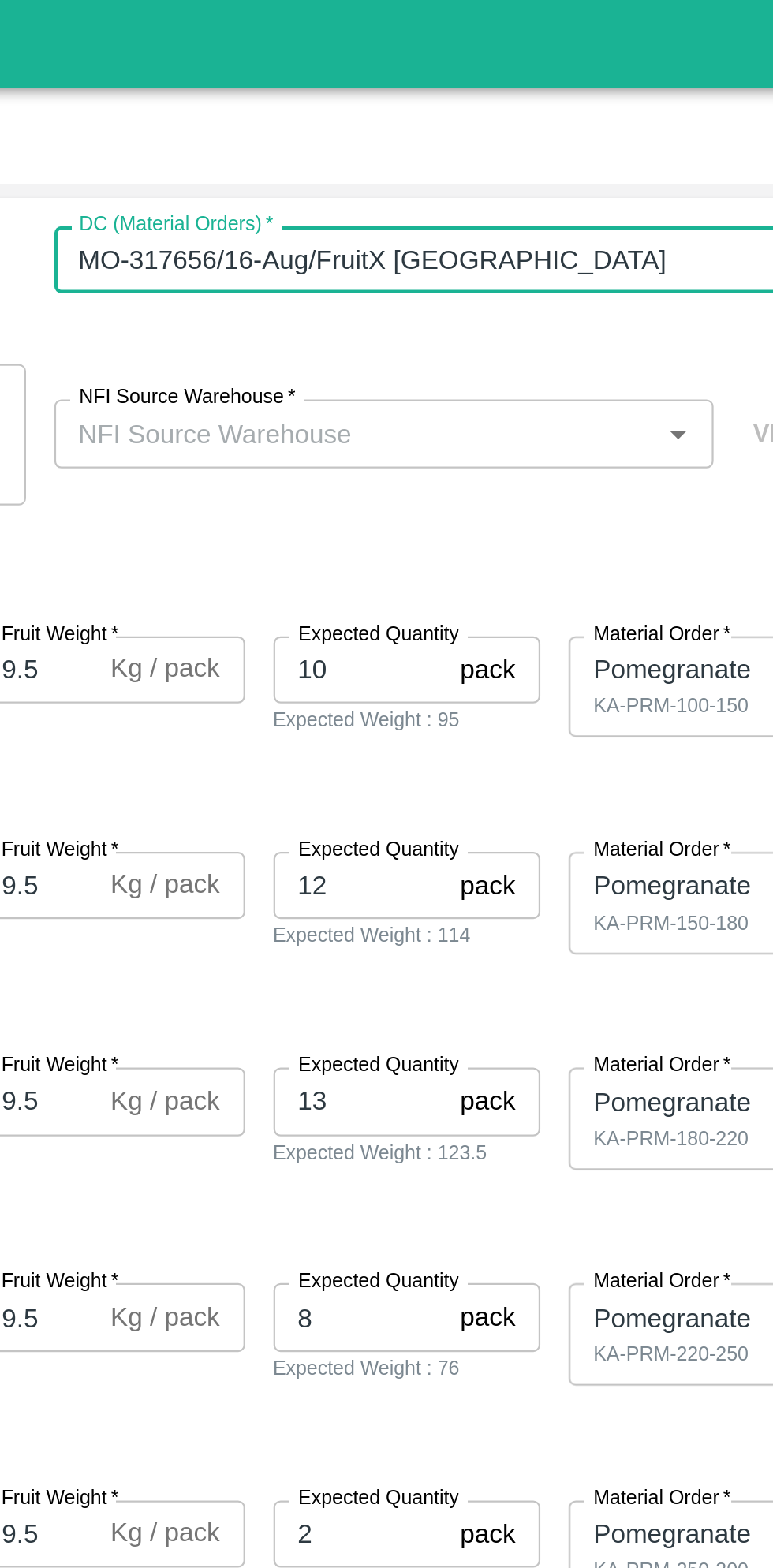
click at [533, 197] on input "NFI Source Warehouse   *" at bounding box center [518, 193] width 259 height 20
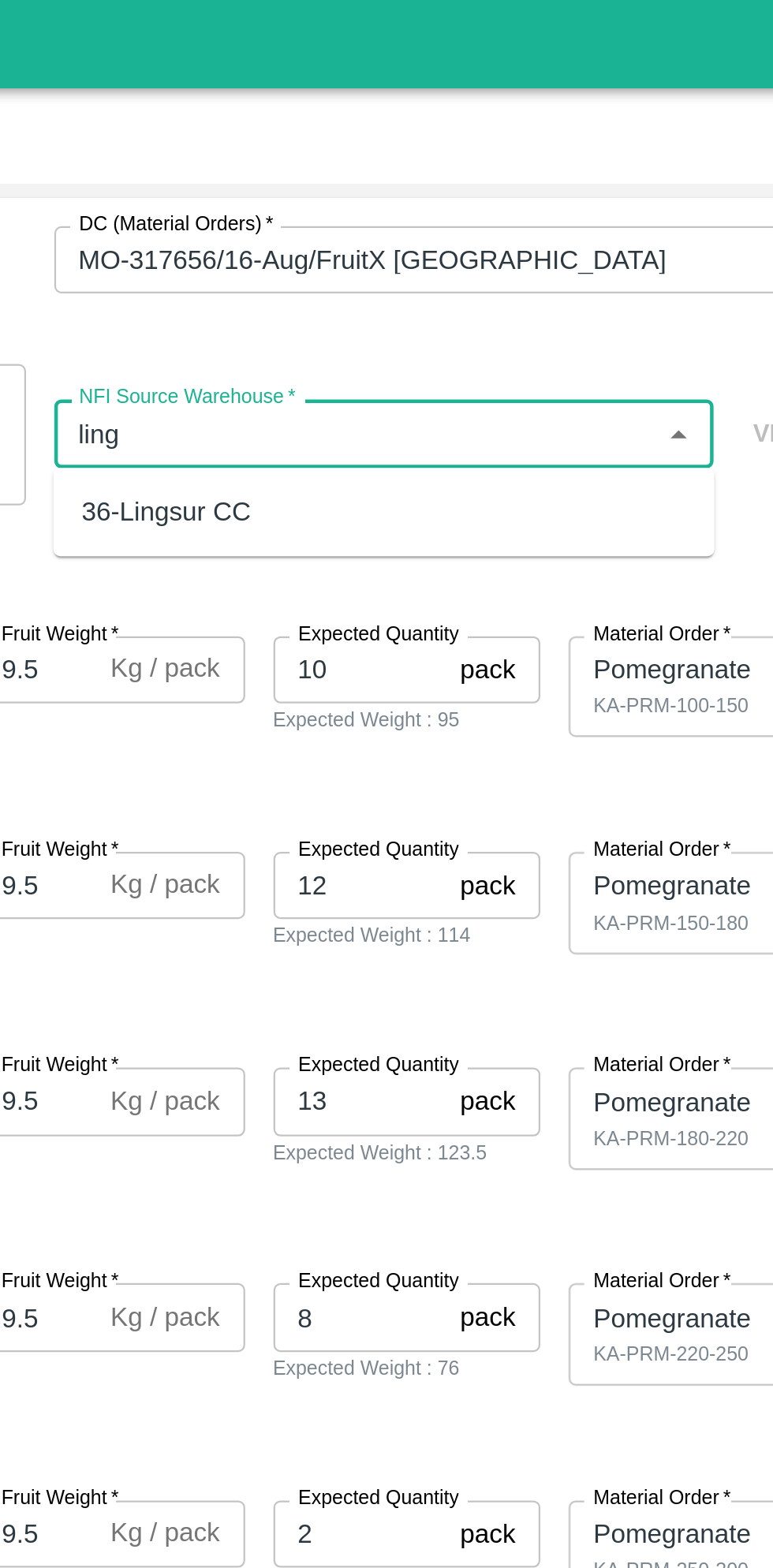
click at [547, 239] on div "36-Lingsur CC" at bounding box center [530, 228] width 295 height 27
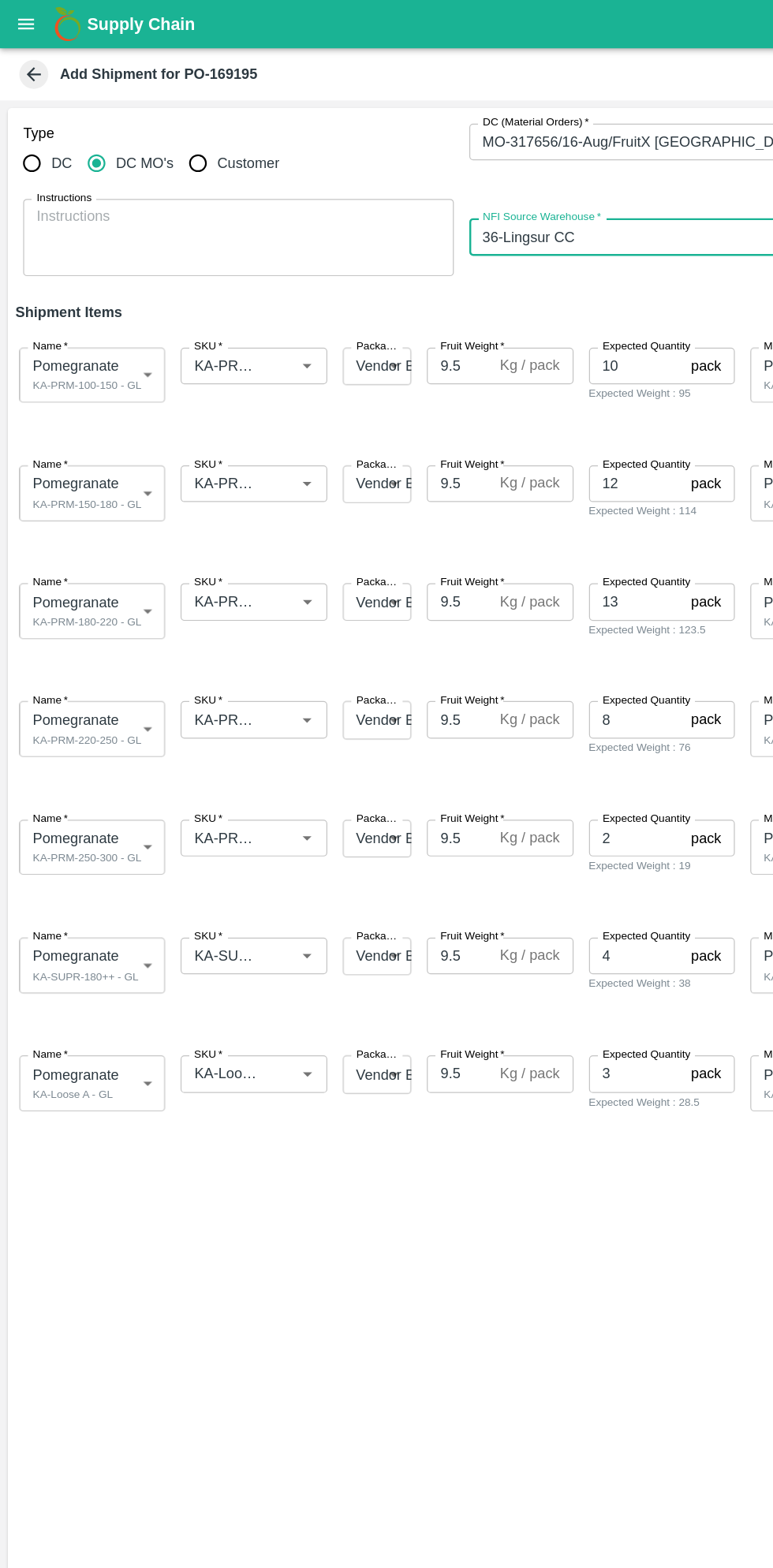
type input "36-Lingsur CC"
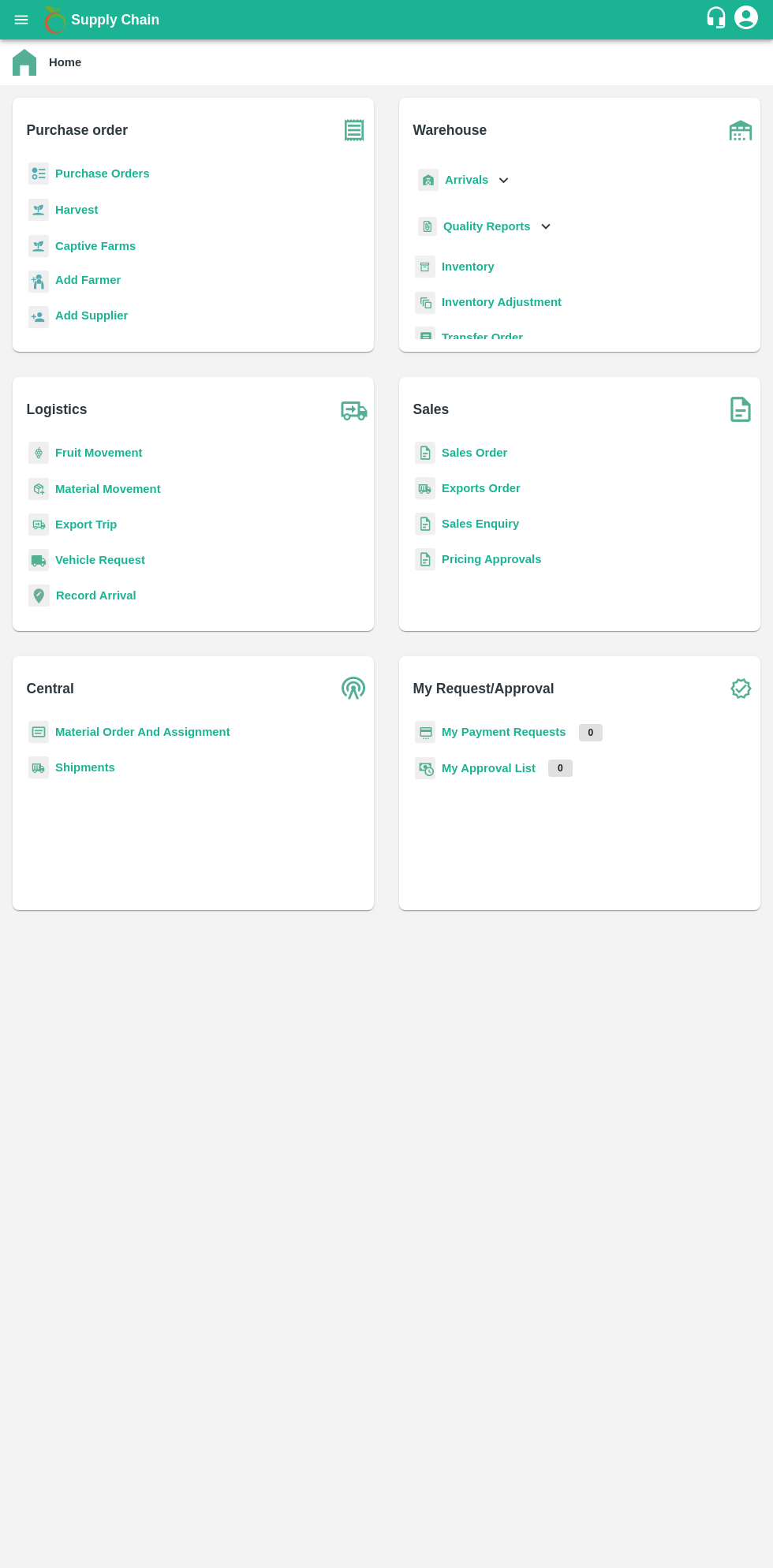
click at [35, 32] on div "Supply Chain" at bounding box center [386, 19] width 773 height 40
click at [34, 19] on button "open drawer" at bounding box center [21, 19] width 37 height 37
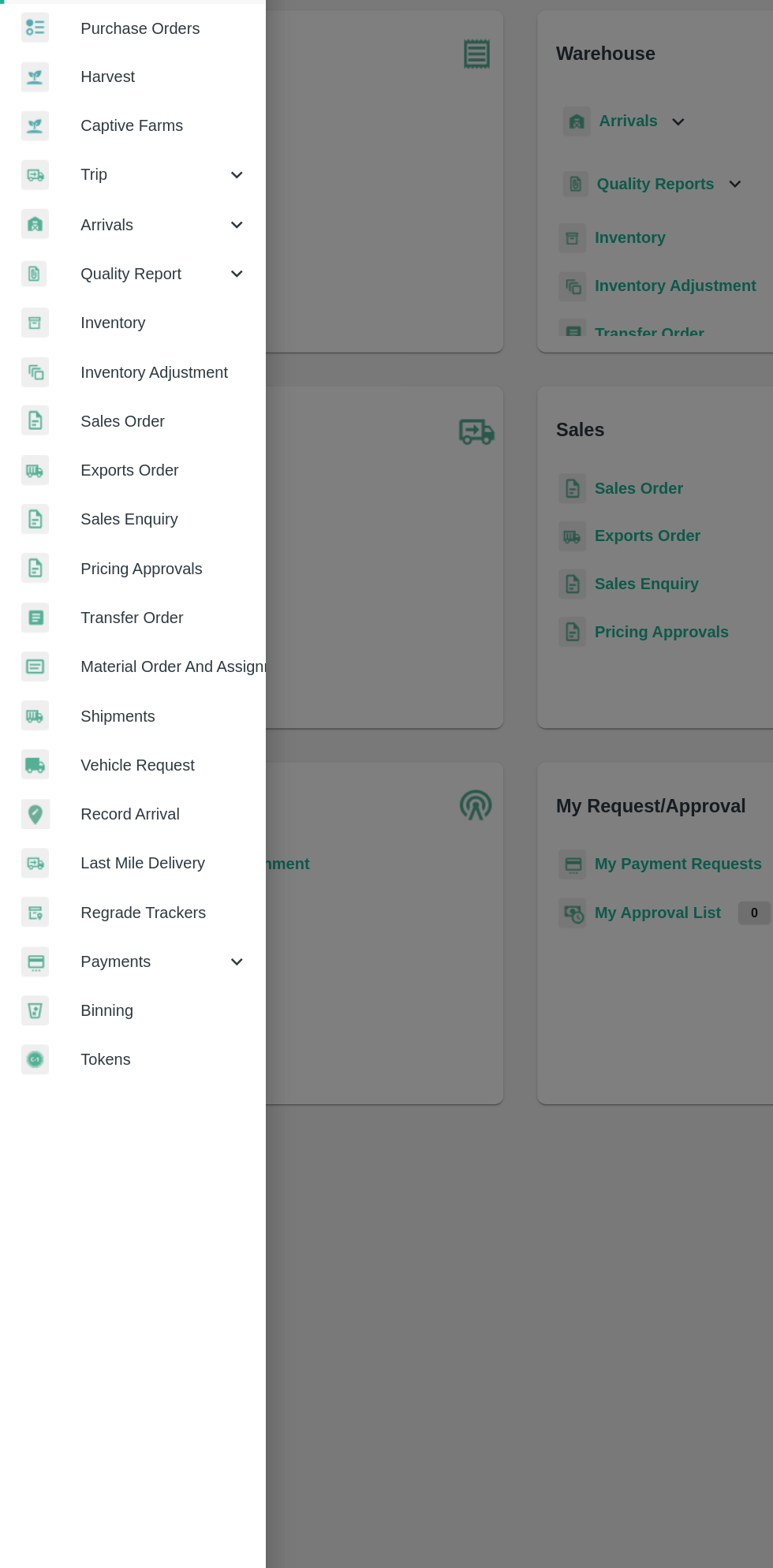
click at [148, 583] on span "Material Order And Assignment" at bounding box center [122, 585] width 124 height 17
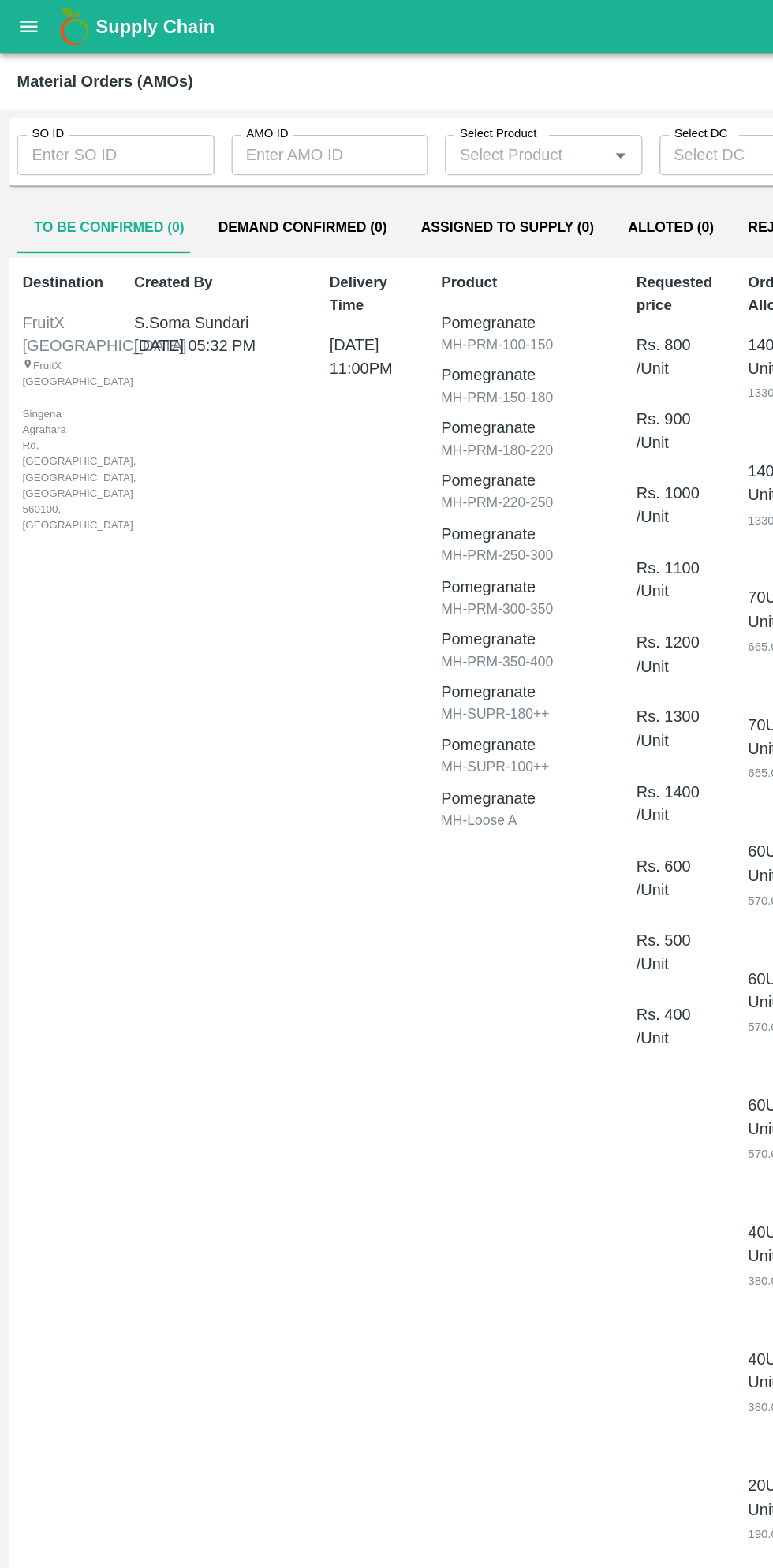
click at [265, 121] on input "AMO ID" at bounding box center [245, 115] width 147 height 30
type input "317605"
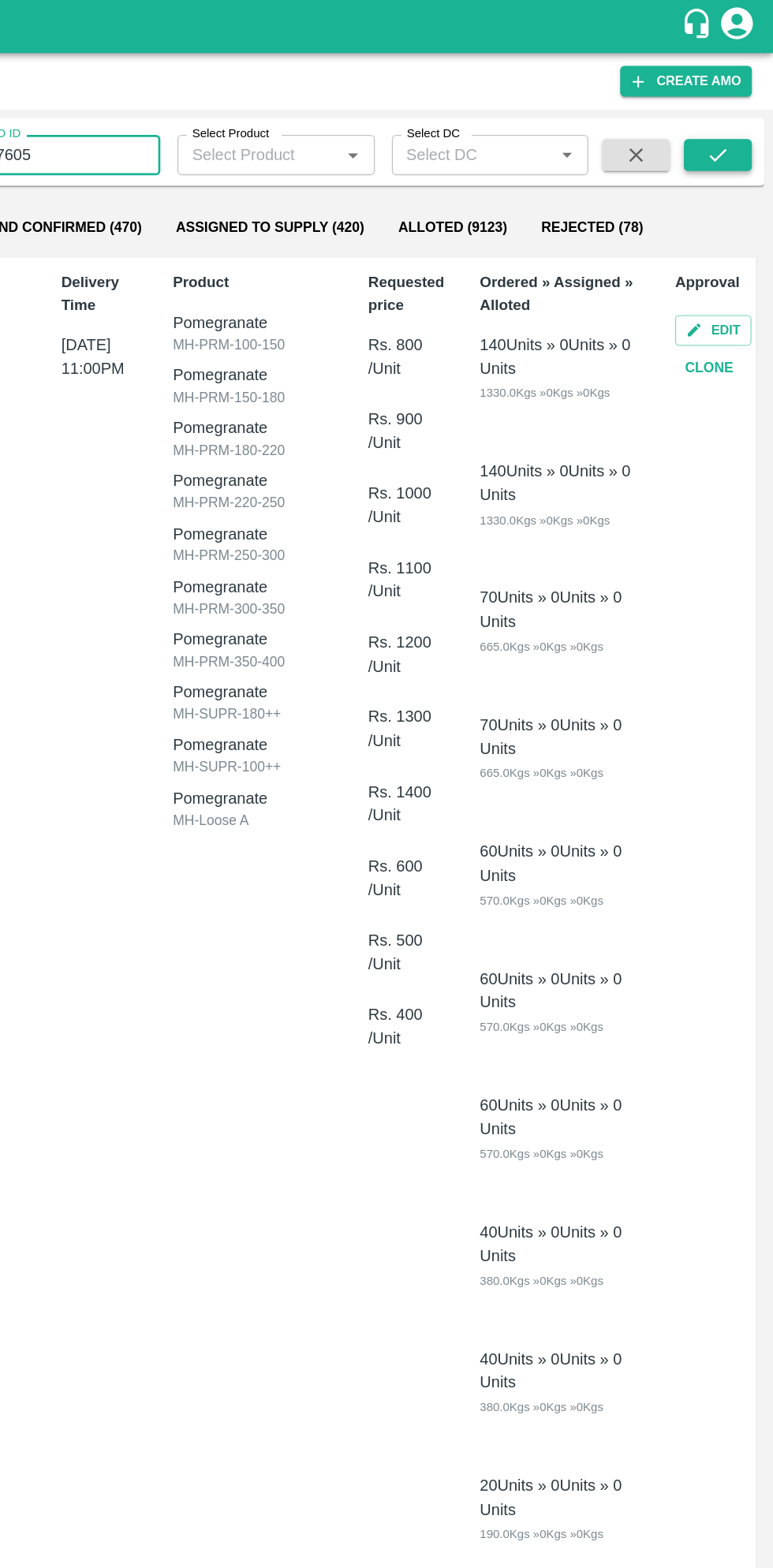
click at [736, 110] on icon "submit" at bounding box center [732, 115] width 17 height 17
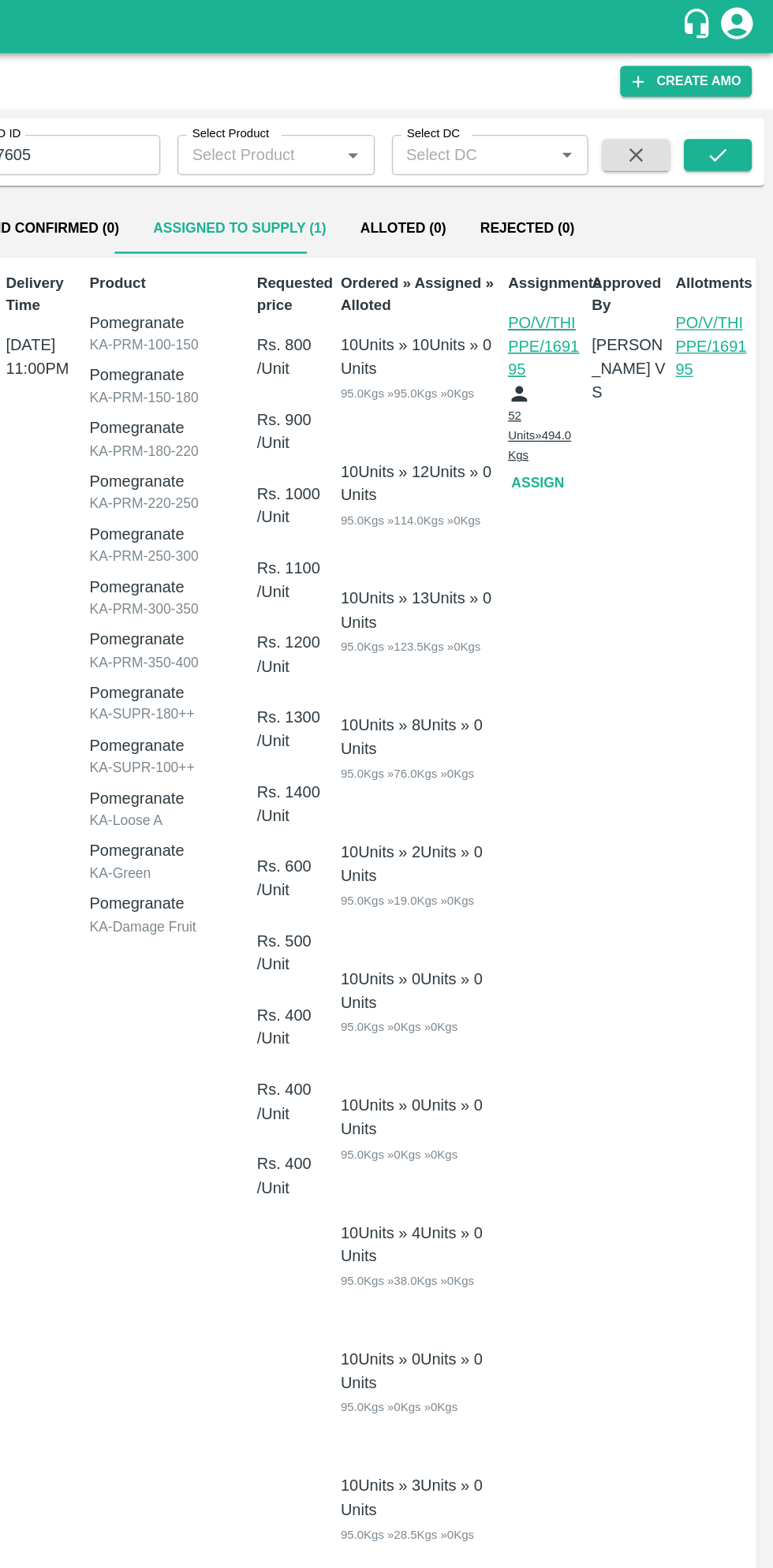
click at [723, 248] on p "PO/V/THIPPE/169195" at bounding box center [728, 257] width 56 height 53
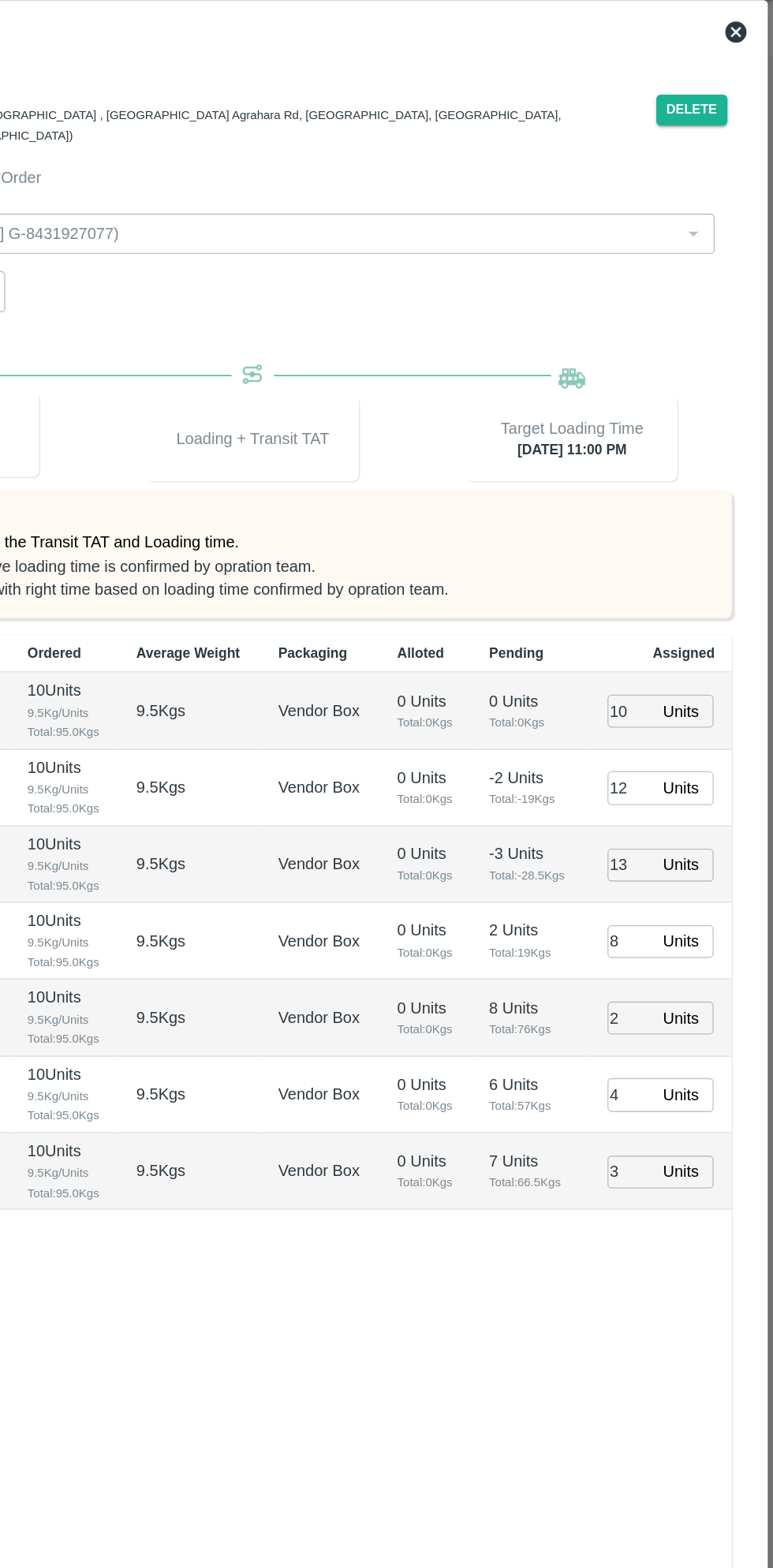
type input "16/08/2025 11:00 PM"
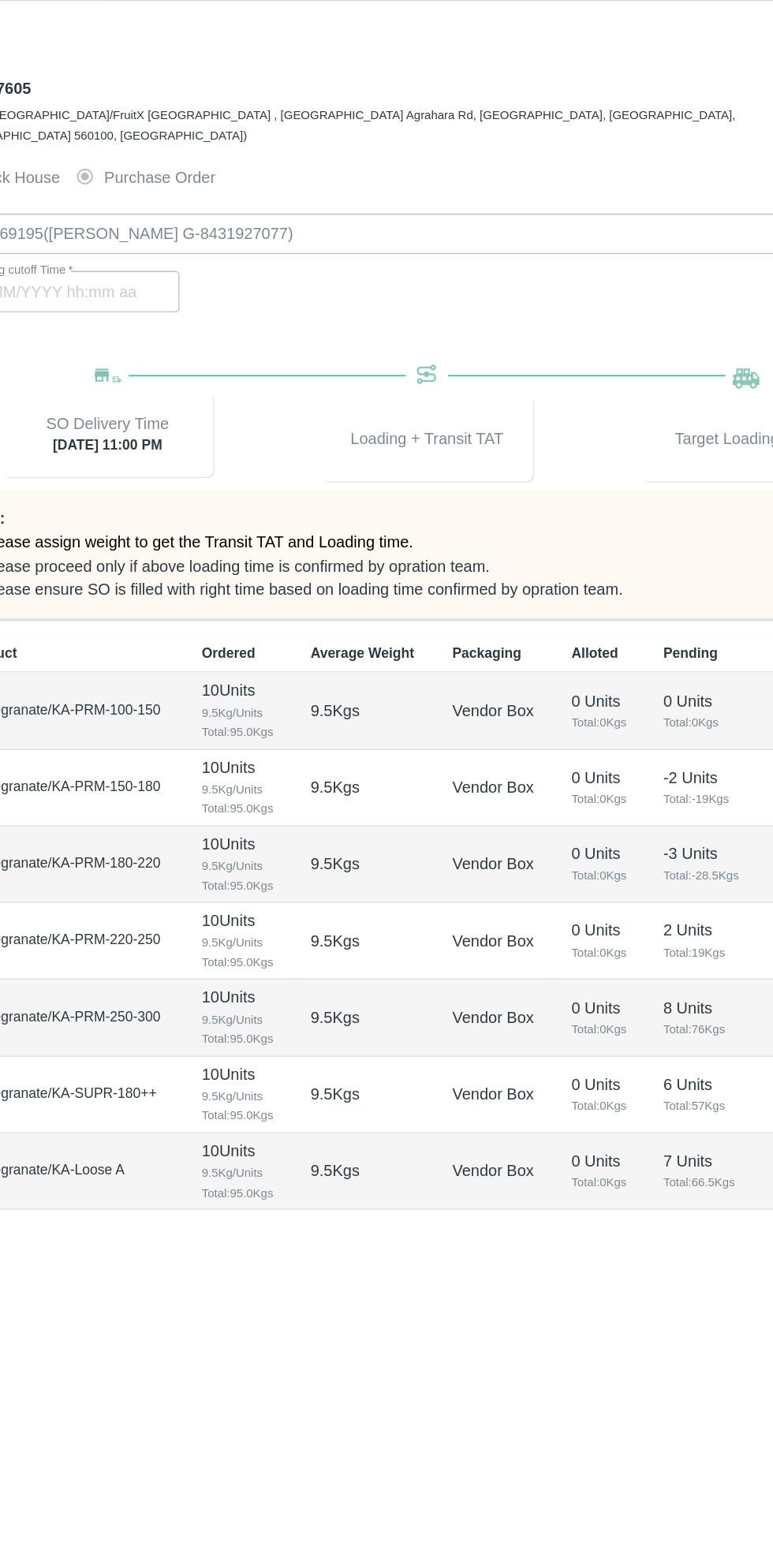
type input "16/08/2025 03:22 PM"
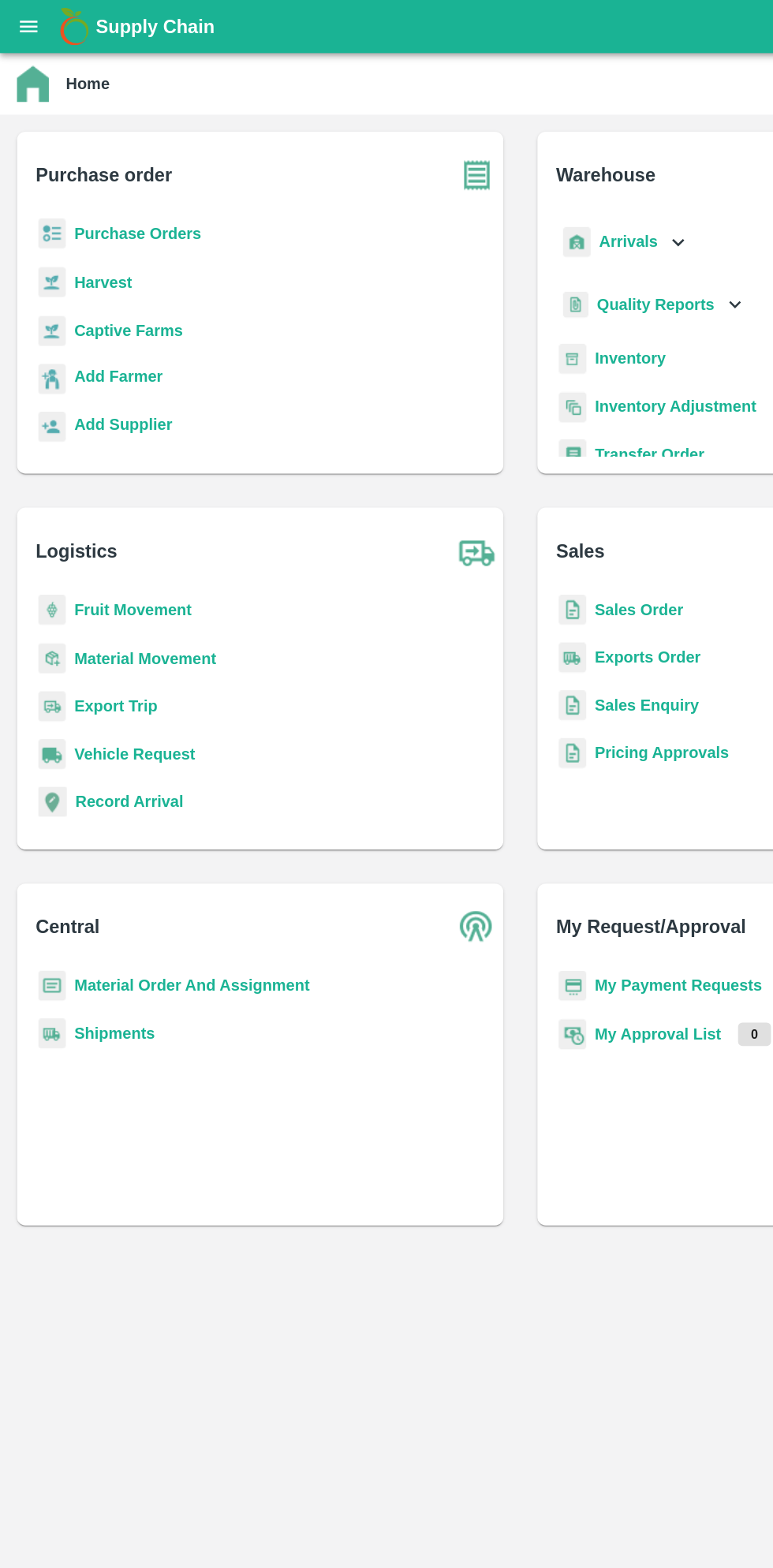
click at [159, 730] on b "Material Order And Assignment" at bounding box center [143, 732] width 176 height 13
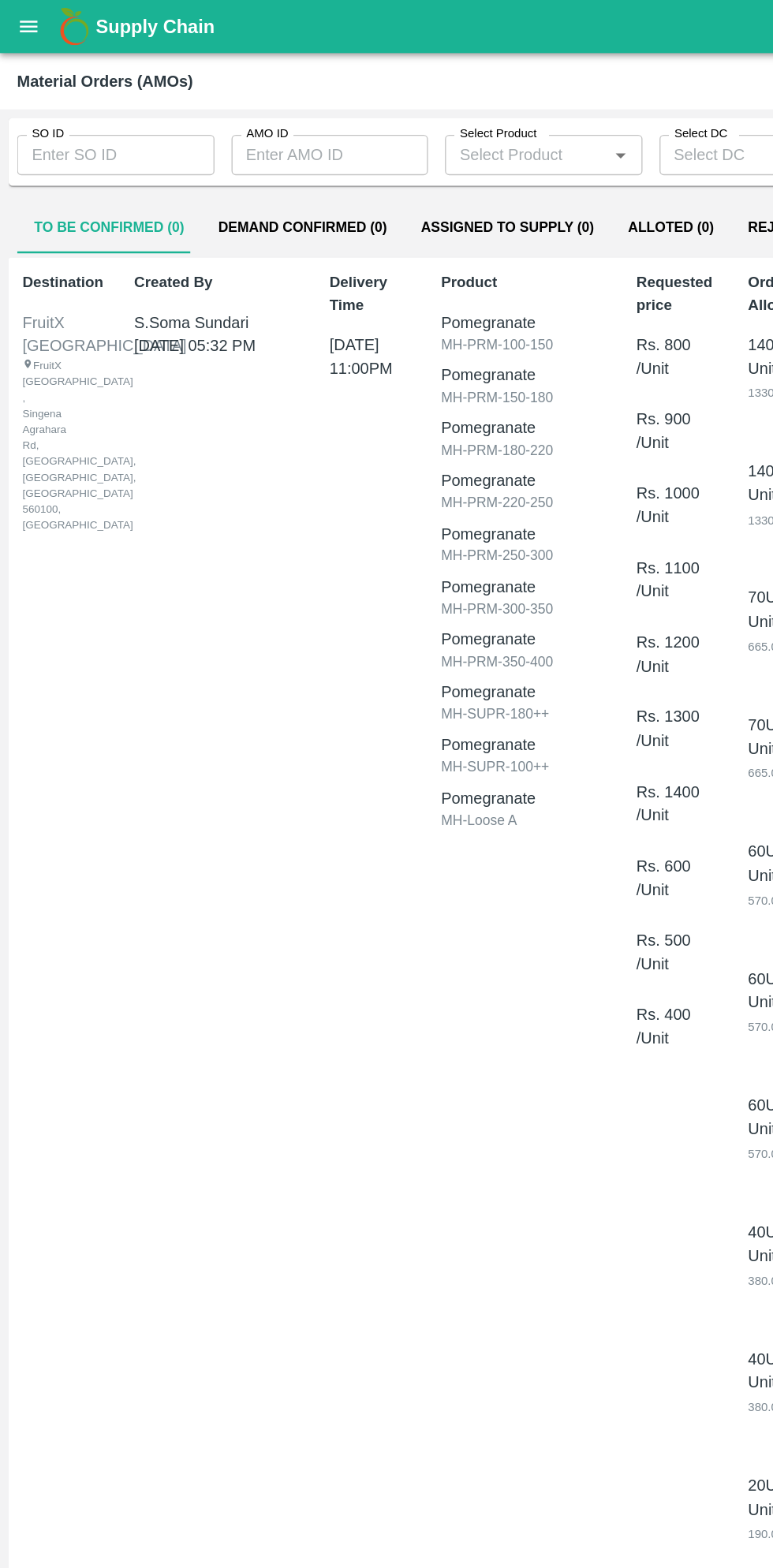
click at [232, 118] on input "AMO ID" at bounding box center [245, 115] width 147 height 30
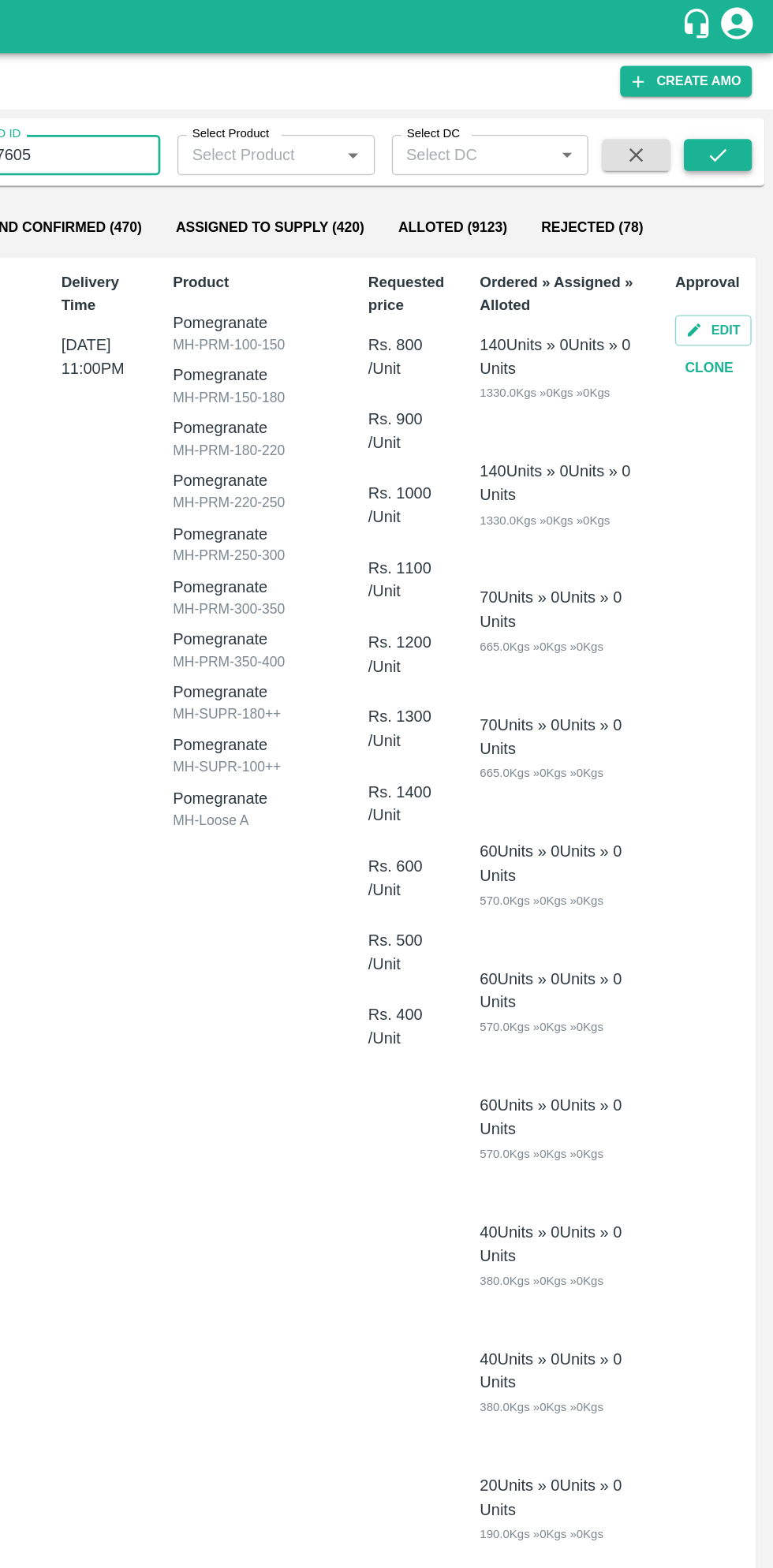
type input "317605"
click at [732, 115] on icon "submit" at bounding box center [732, 115] width 17 height 17
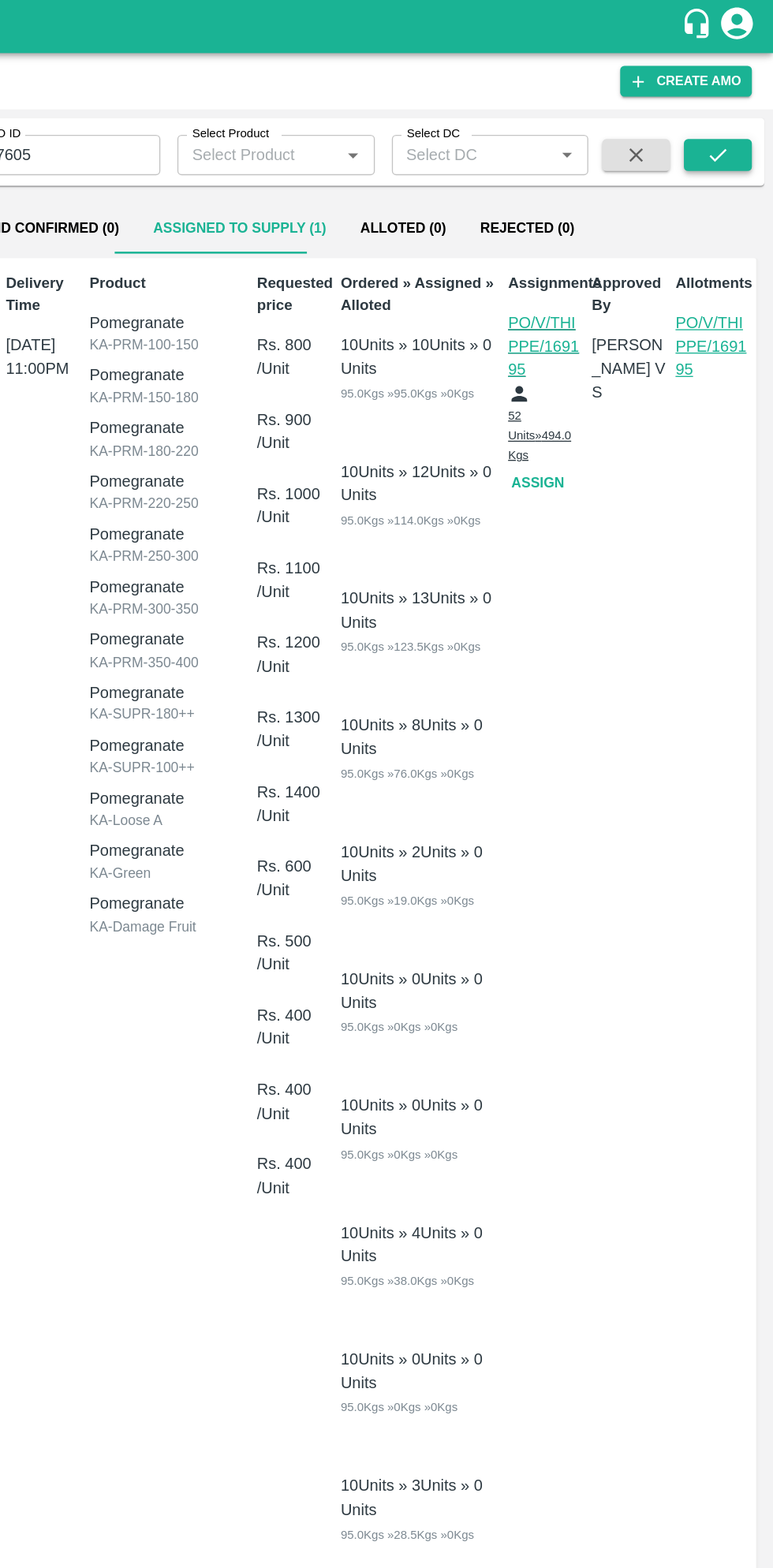
click at [736, 112] on icon "submit" at bounding box center [732, 115] width 17 height 17
click at [595, 256] on p "PO/V/THIPPE/169195" at bounding box center [604, 257] width 56 height 53
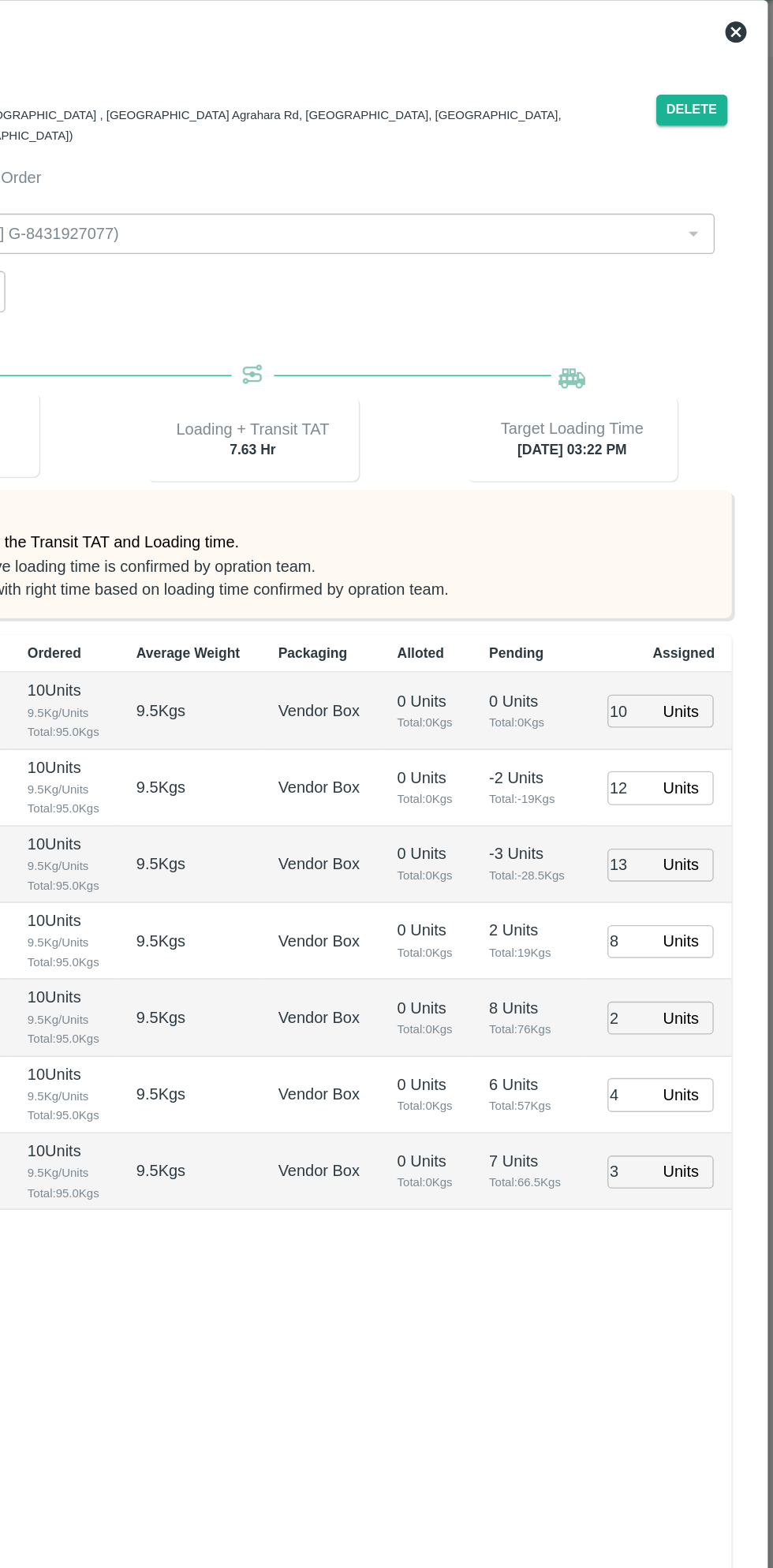
type input "16/08/2025 03:22 PM"
click at [673, 555] on input "10" at bounding box center [667, 567] width 35 height 24
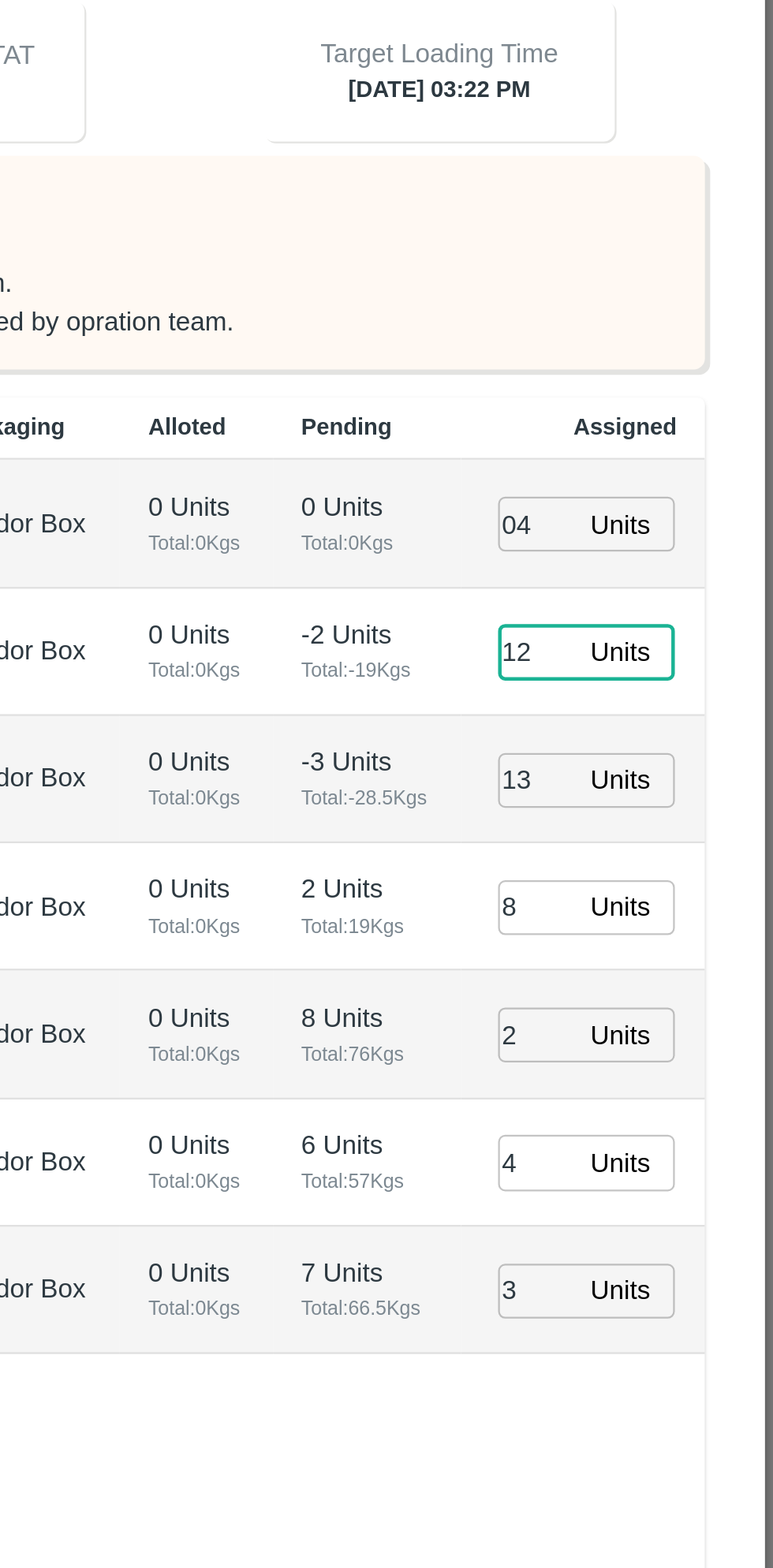
click at [673, 555] on input "04" at bounding box center [667, 567] width 35 height 24
type input "014"
type input "09"
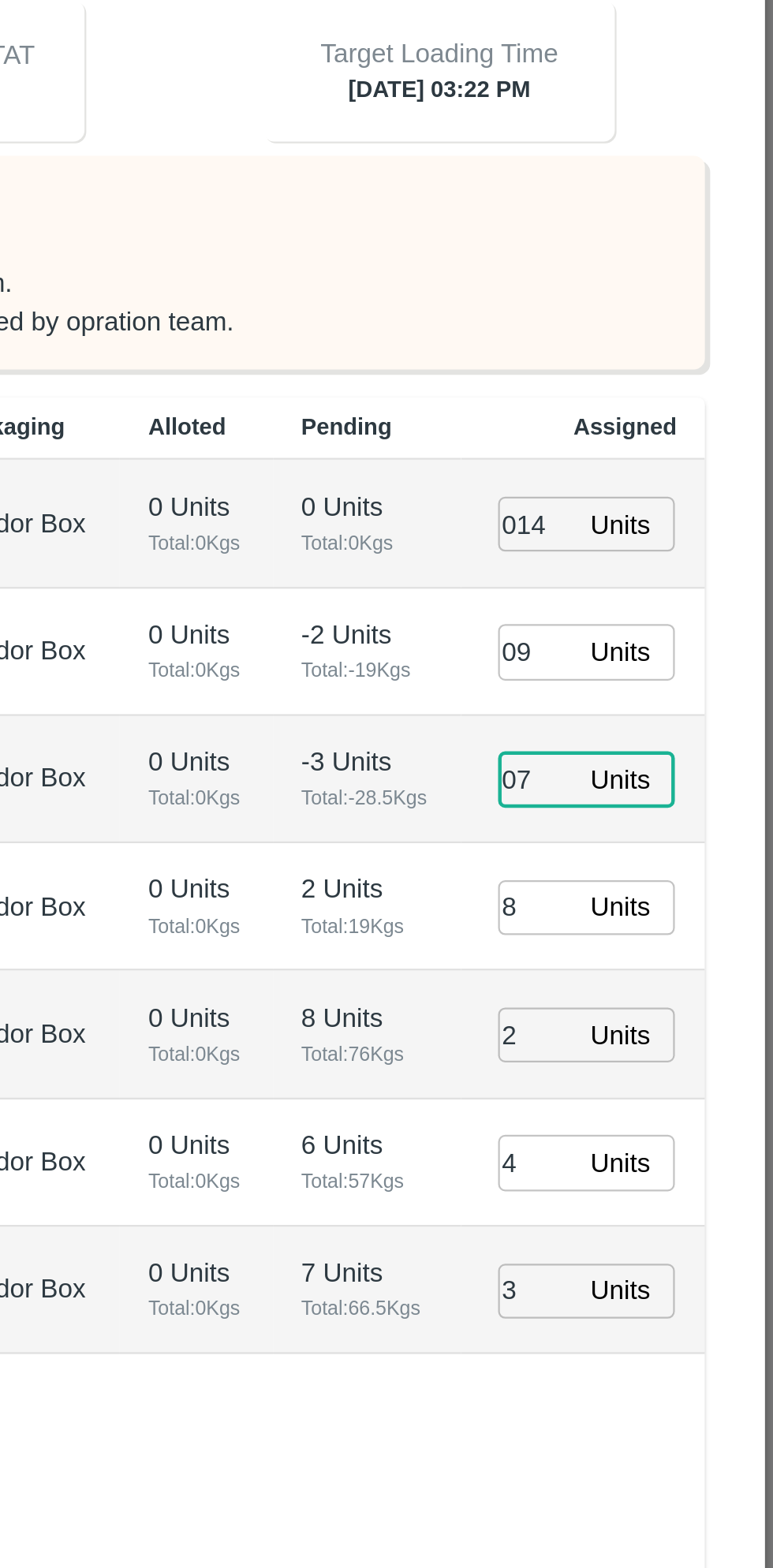
type input "07"
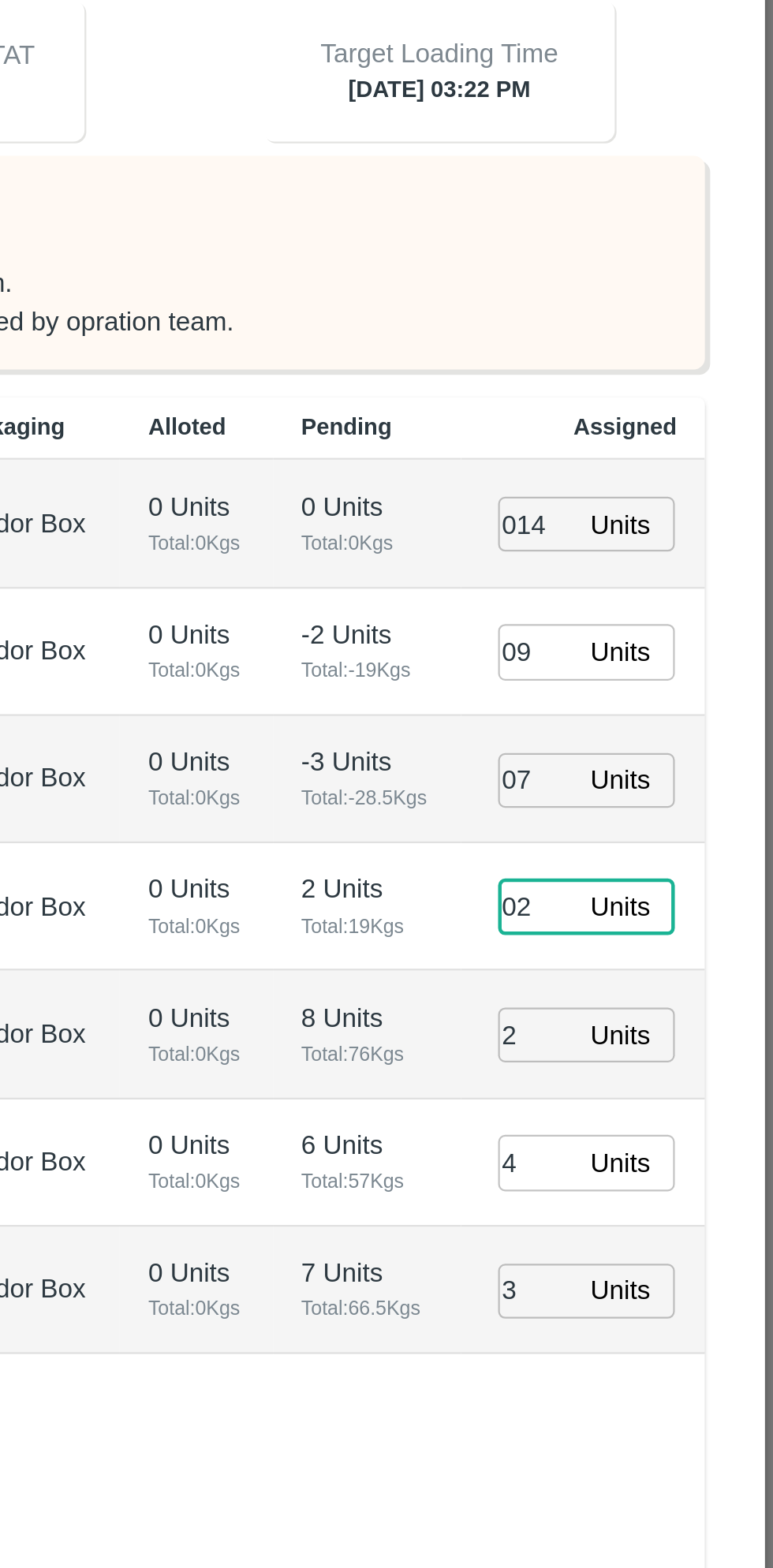
type input "02"
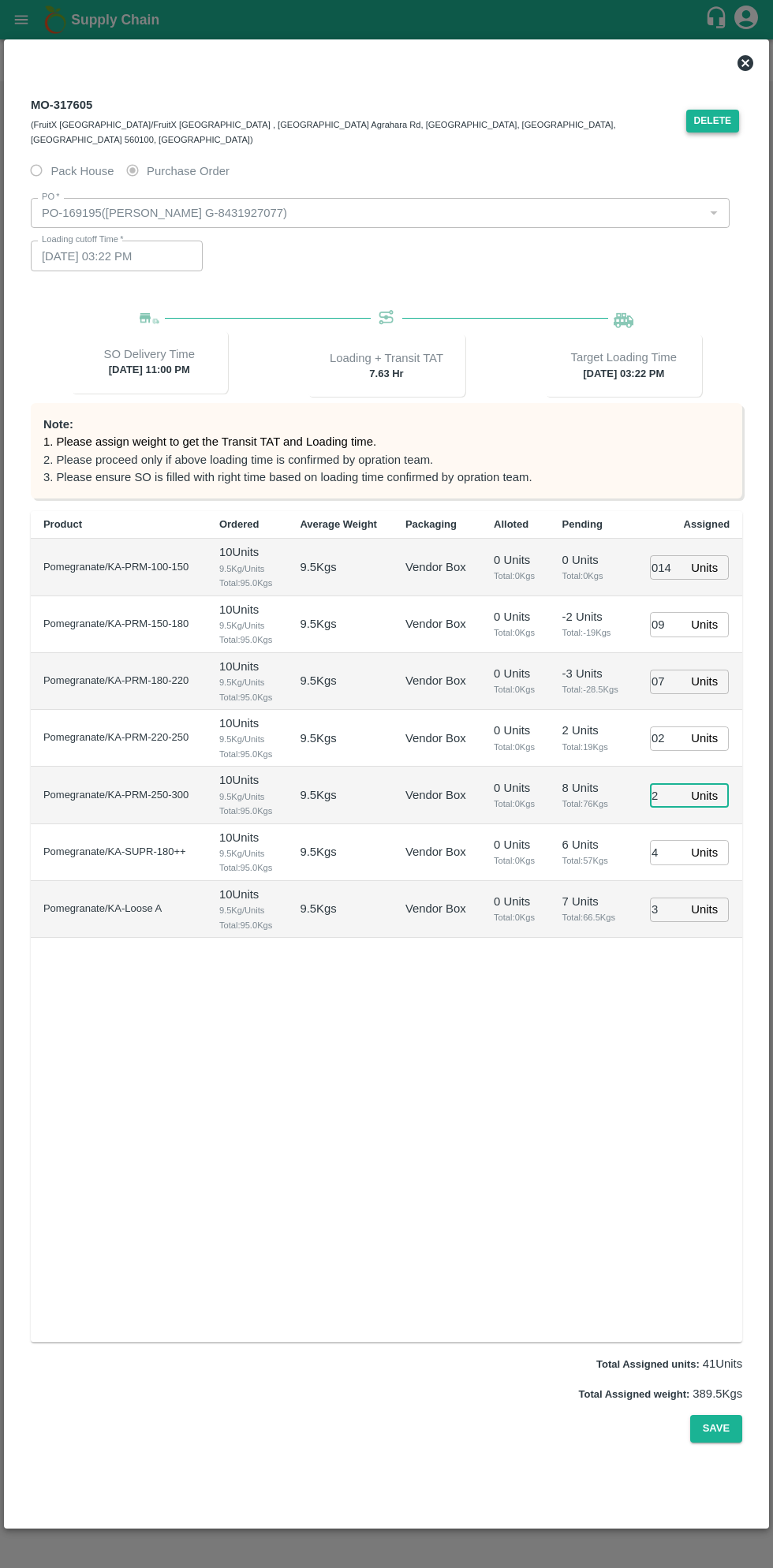
click at [716, 113] on button "Delete" at bounding box center [714, 121] width 54 height 23
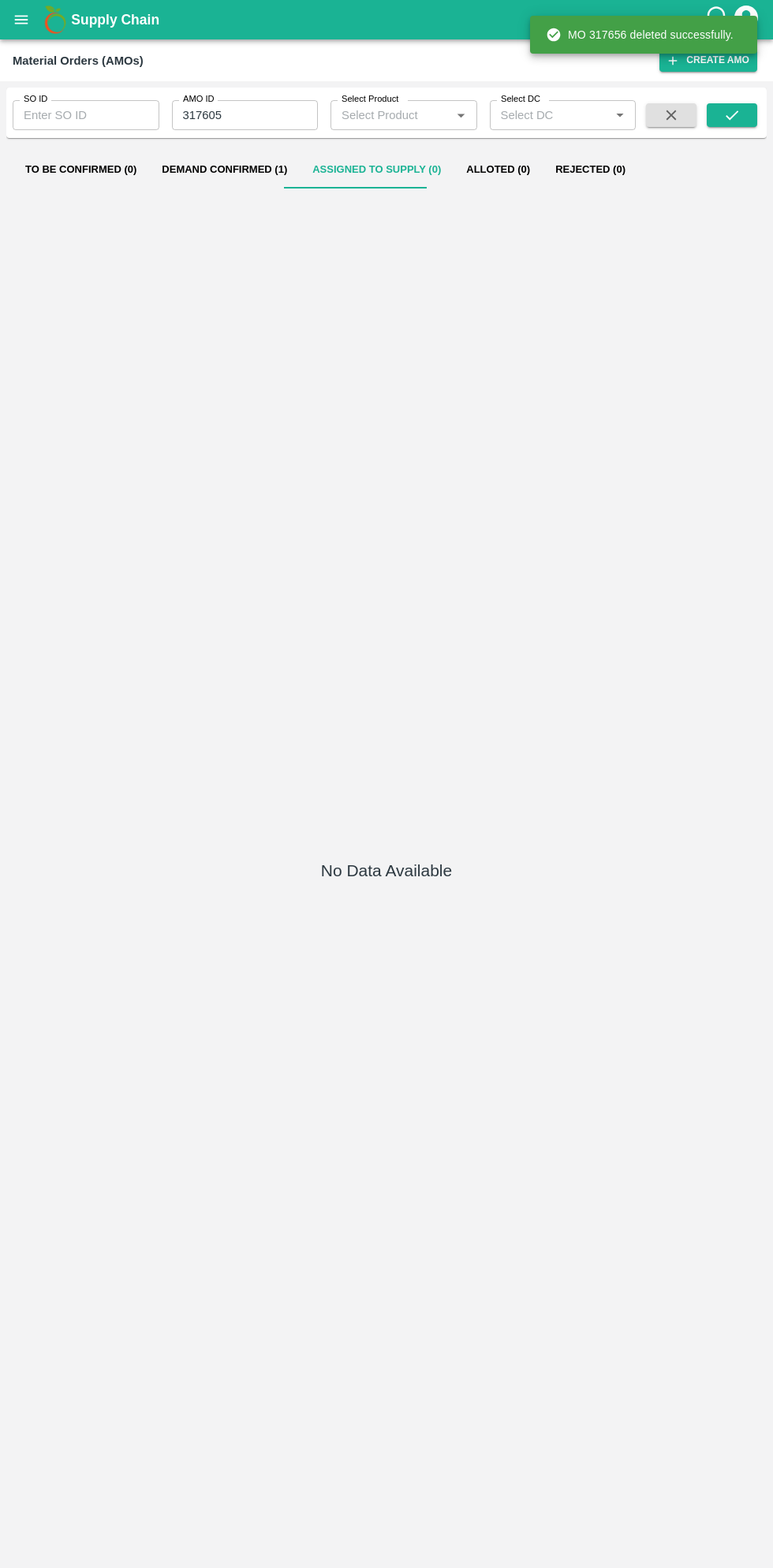
click at [231, 163] on button "Demand Confirmed (1)" at bounding box center [224, 169] width 150 height 38
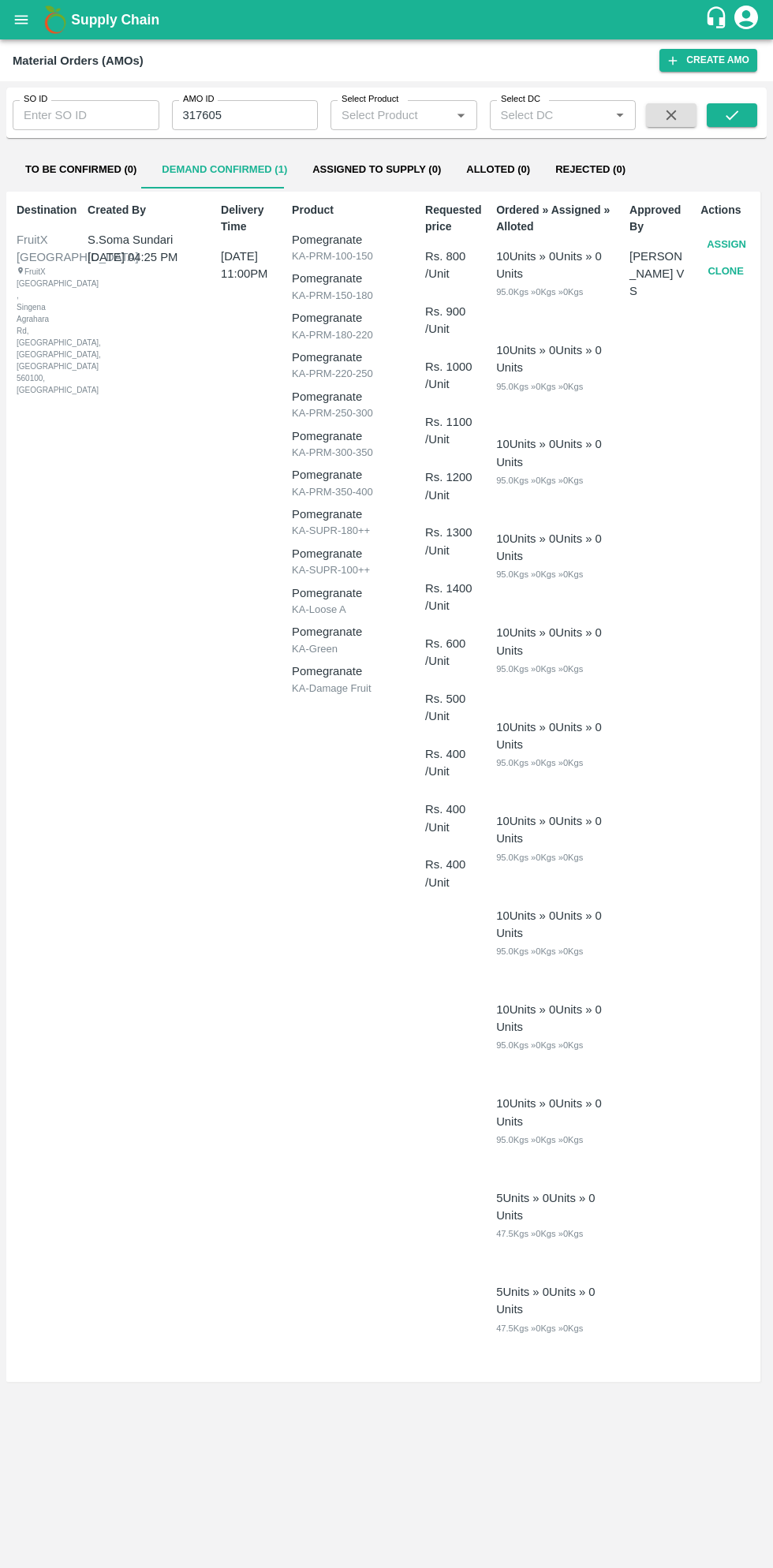
click at [724, 244] on button "Assign" at bounding box center [727, 245] width 52 height 28
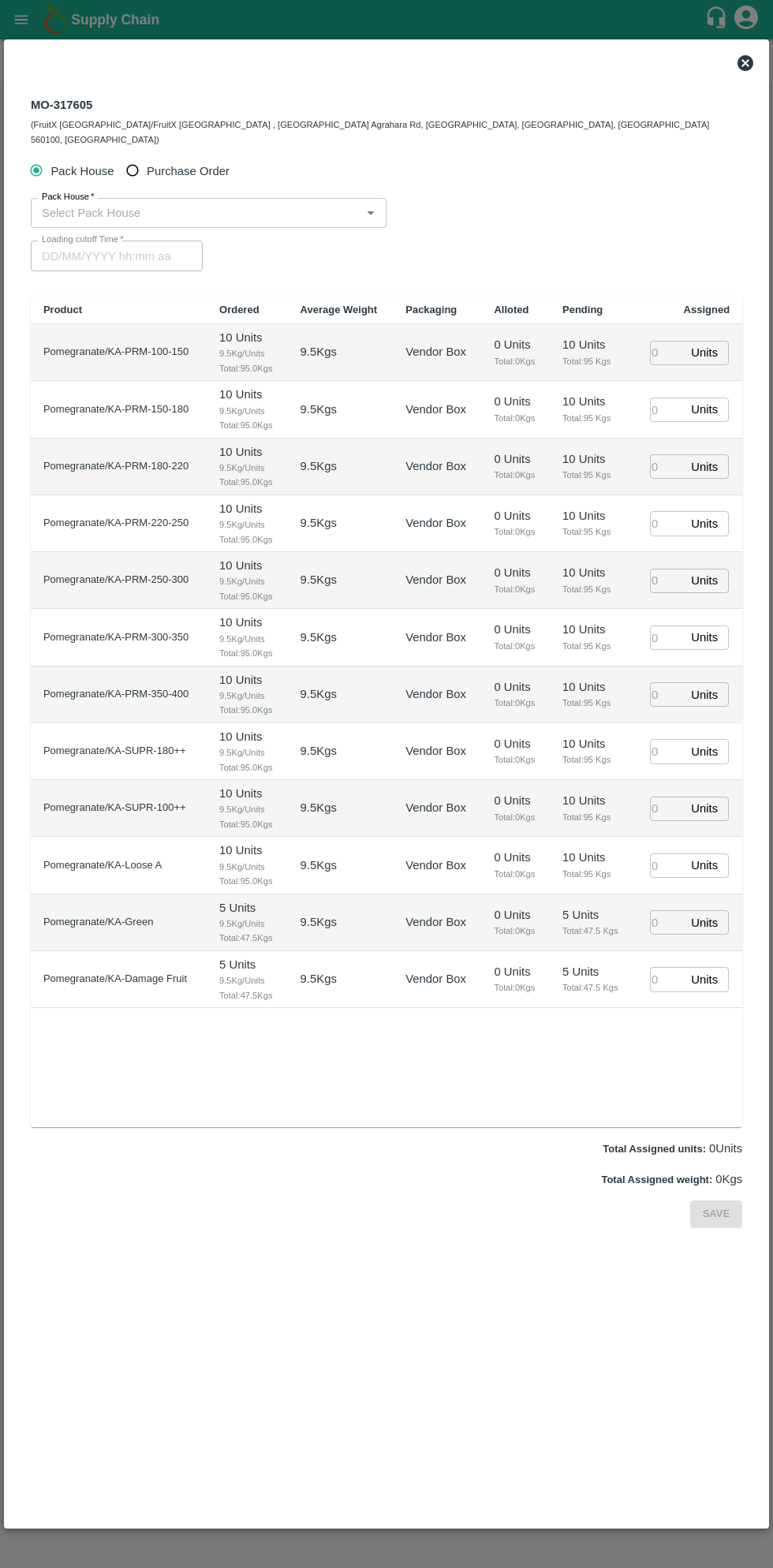
click at [137, 156] on input "Purchase Order" at bounding box center [133, 171] width 29 height 29
radio input "true"
click at [381, 203] on input "PO   *" at bounding box center [367, 213] width 664 height 20
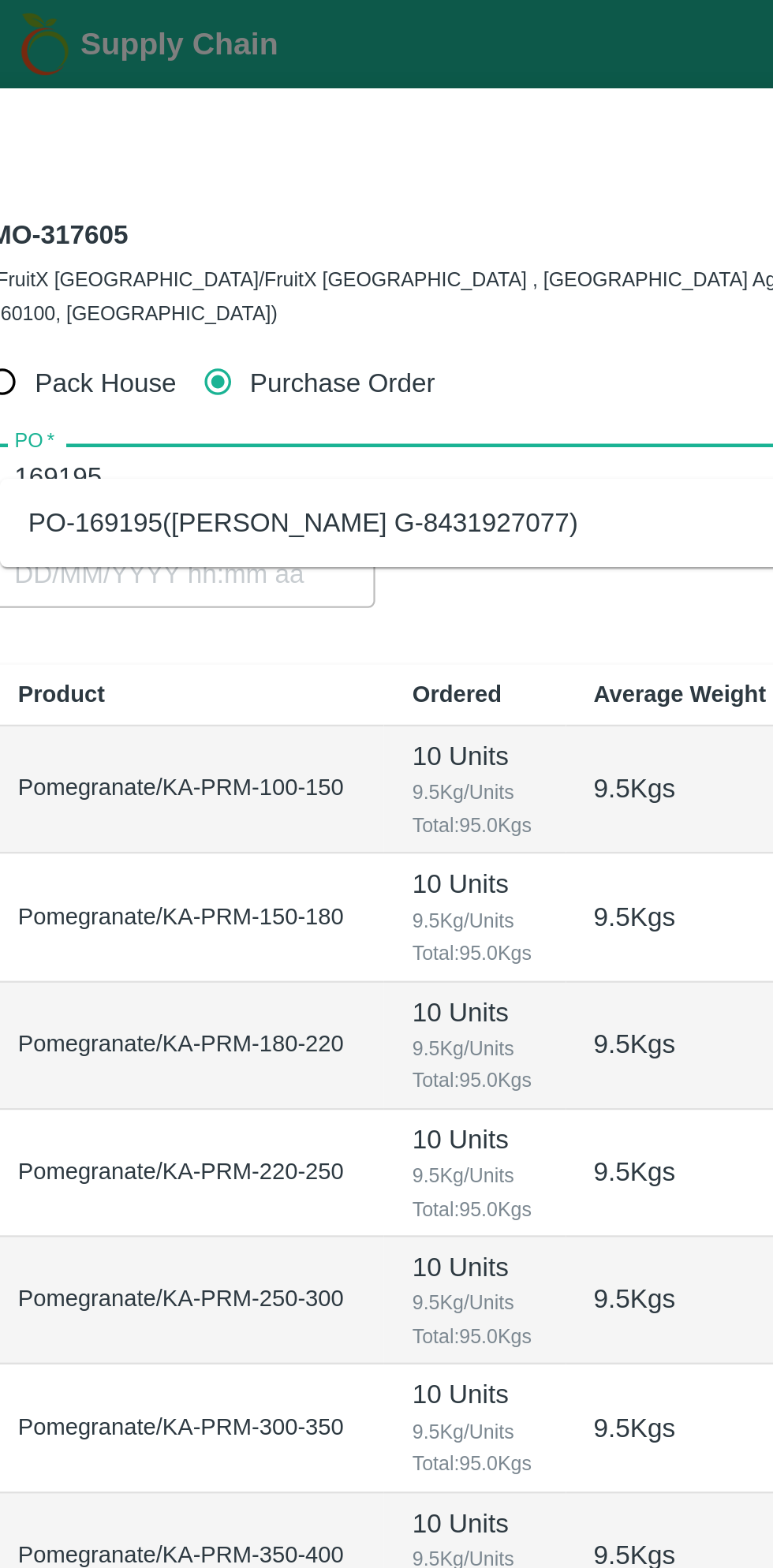
click at [219, 239] on div "PO-169195(Thippeswamy G-8431927077)" at bounding box center [171, 233] width 245 height 17
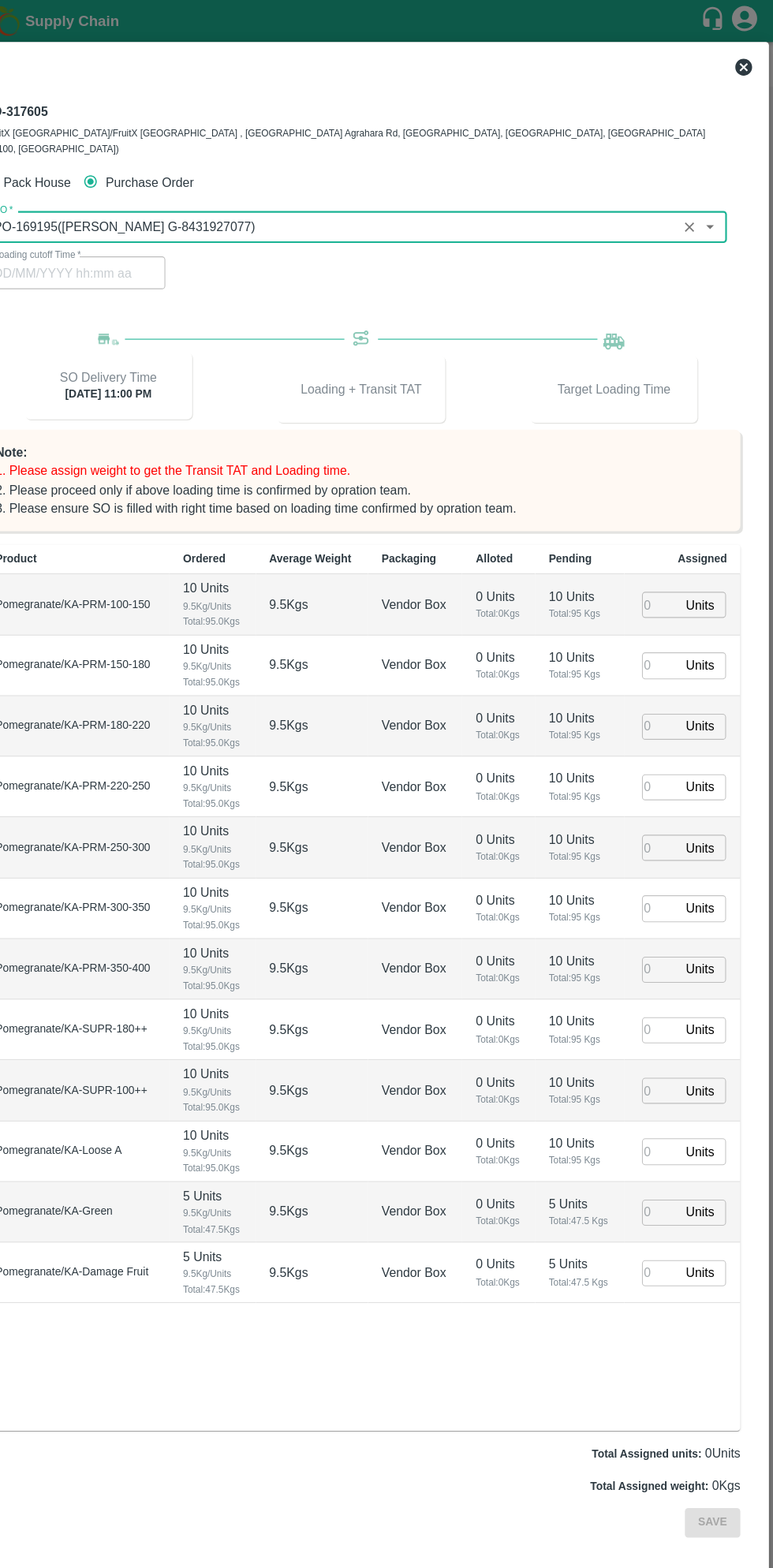
type input "PO-169195(Thippeswamy G-8431927077)"
click at [667, 559] on input "number" at bounding box center [667, 567] width 35 height 24
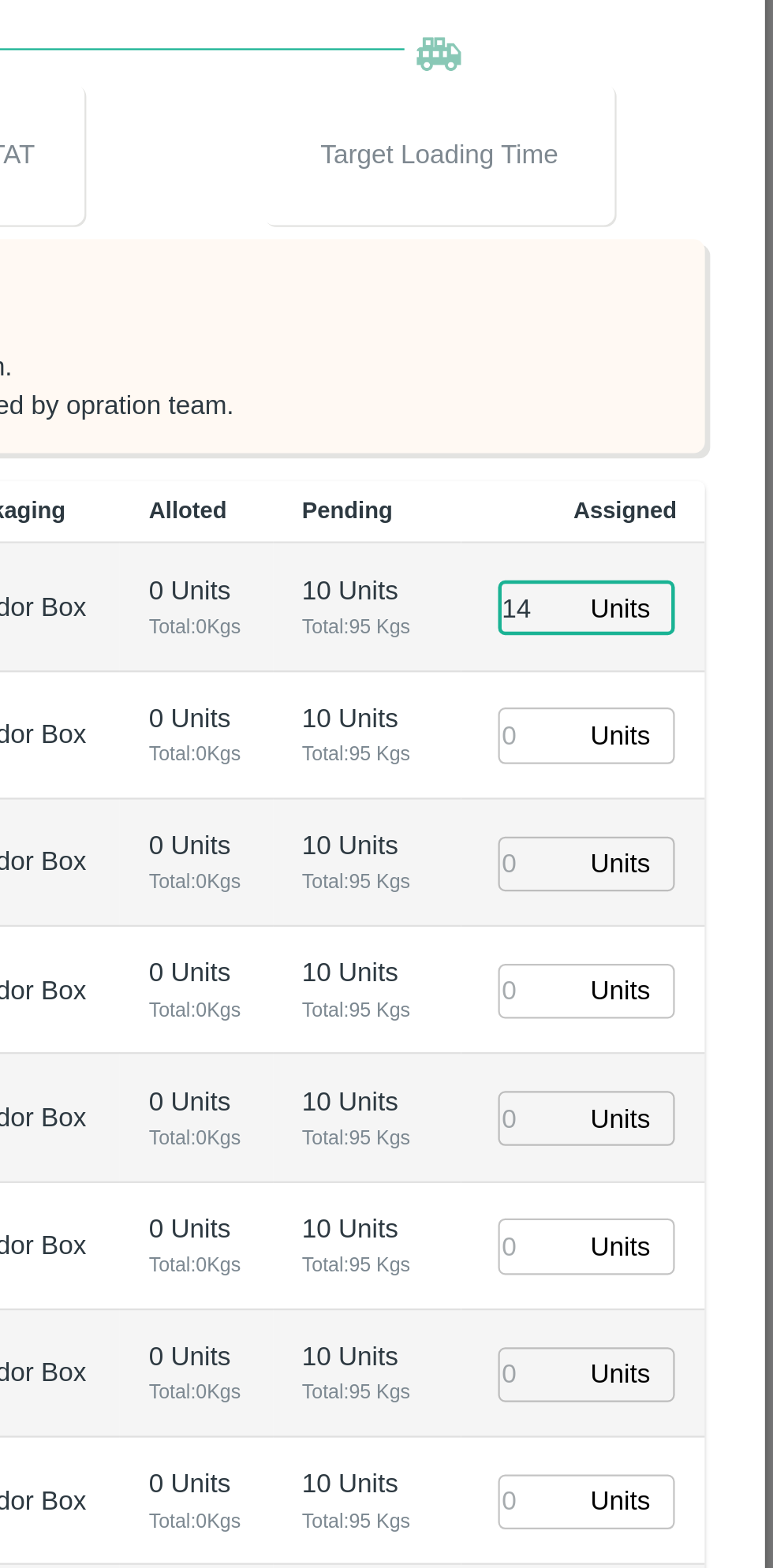
type input "14"
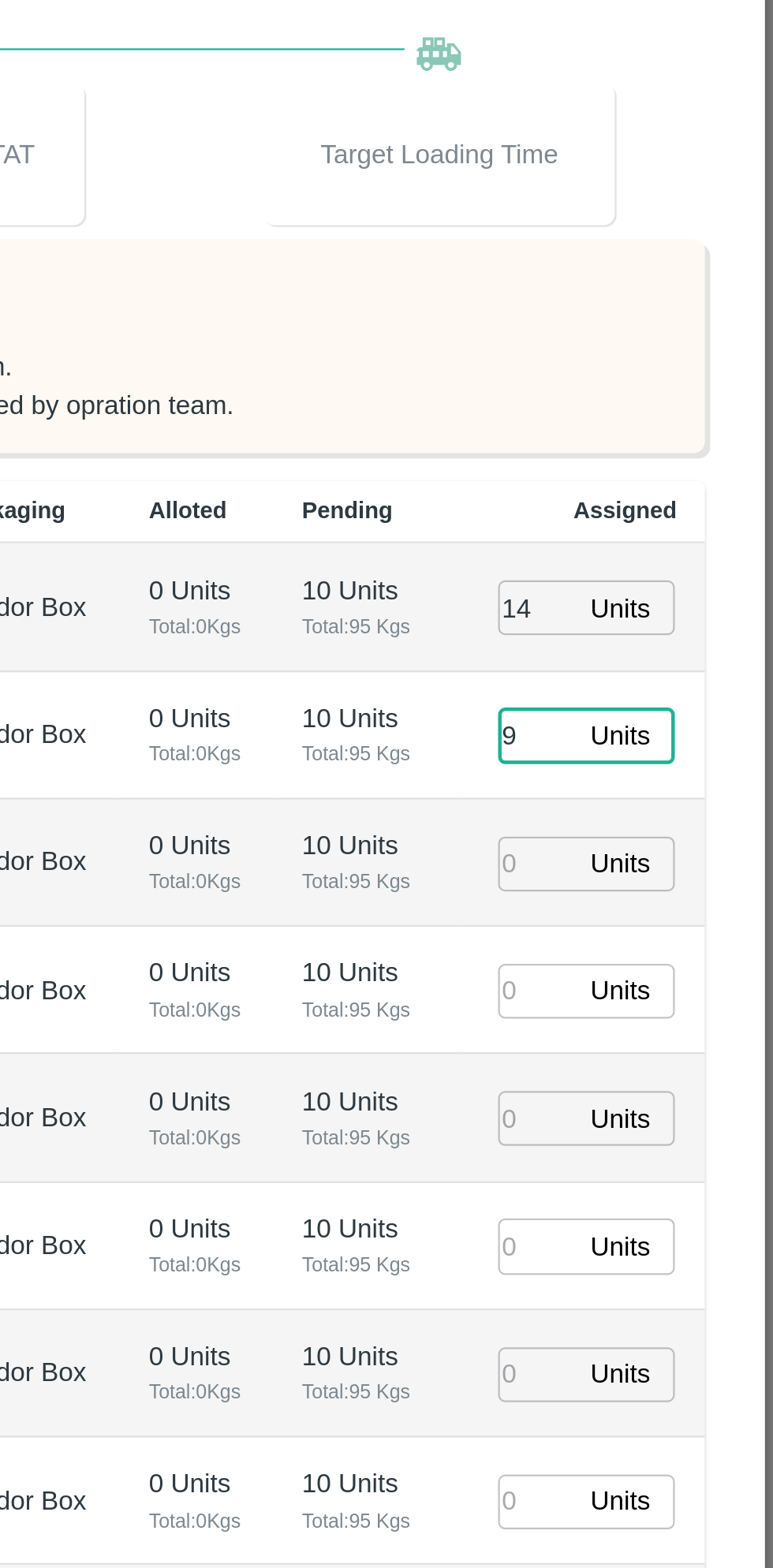
type input "9"
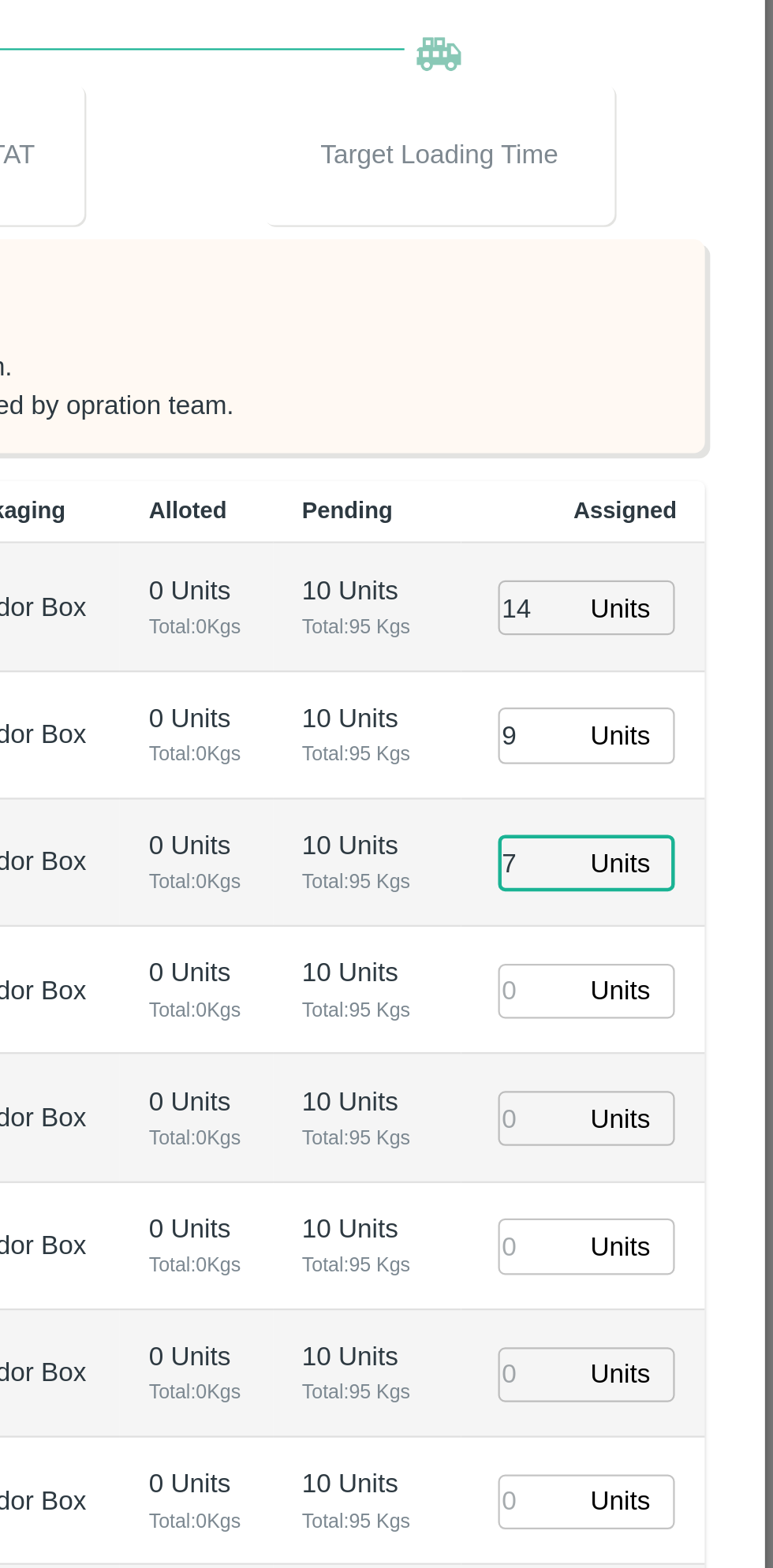
type input "7"
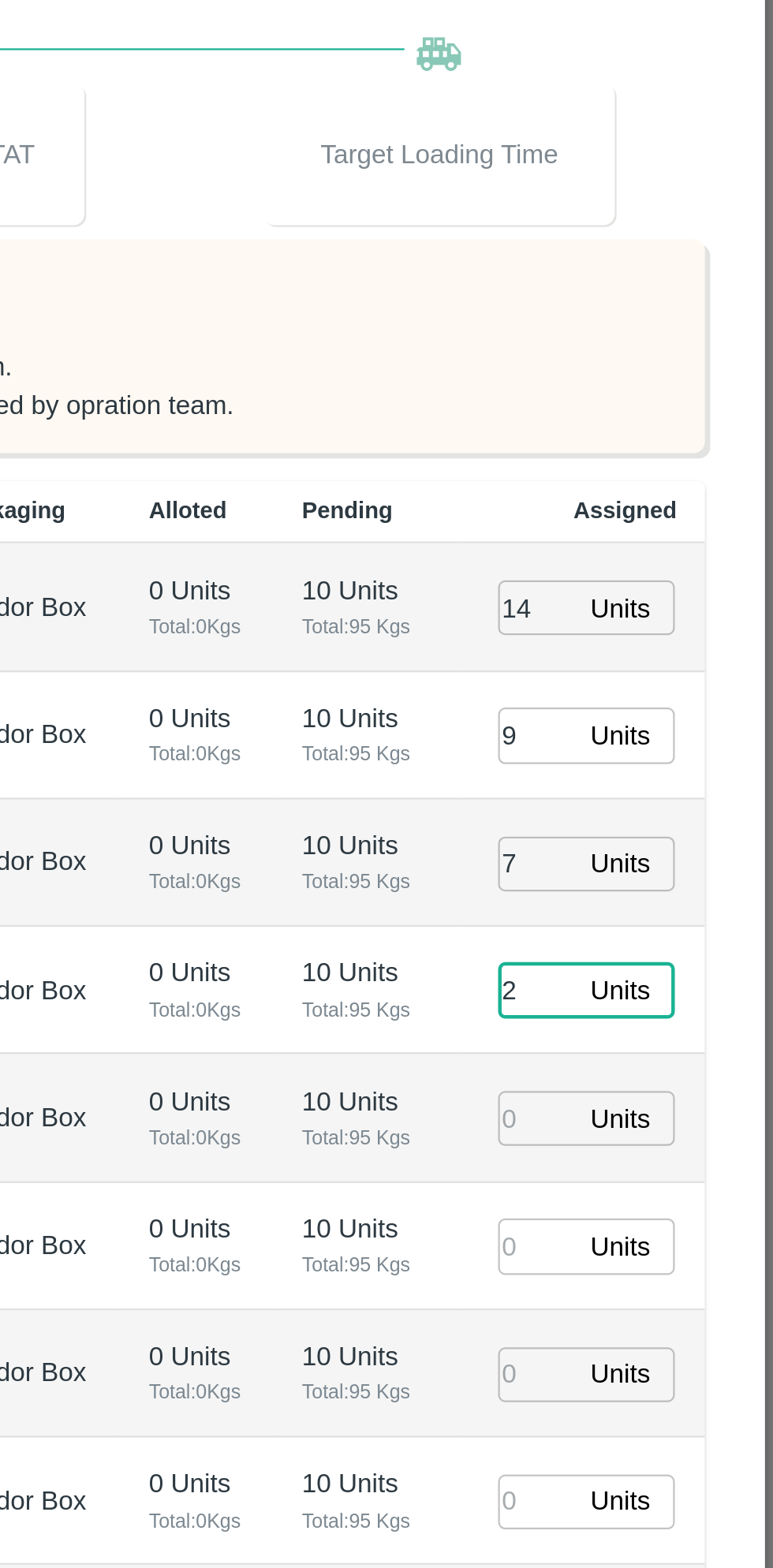
type input "2"
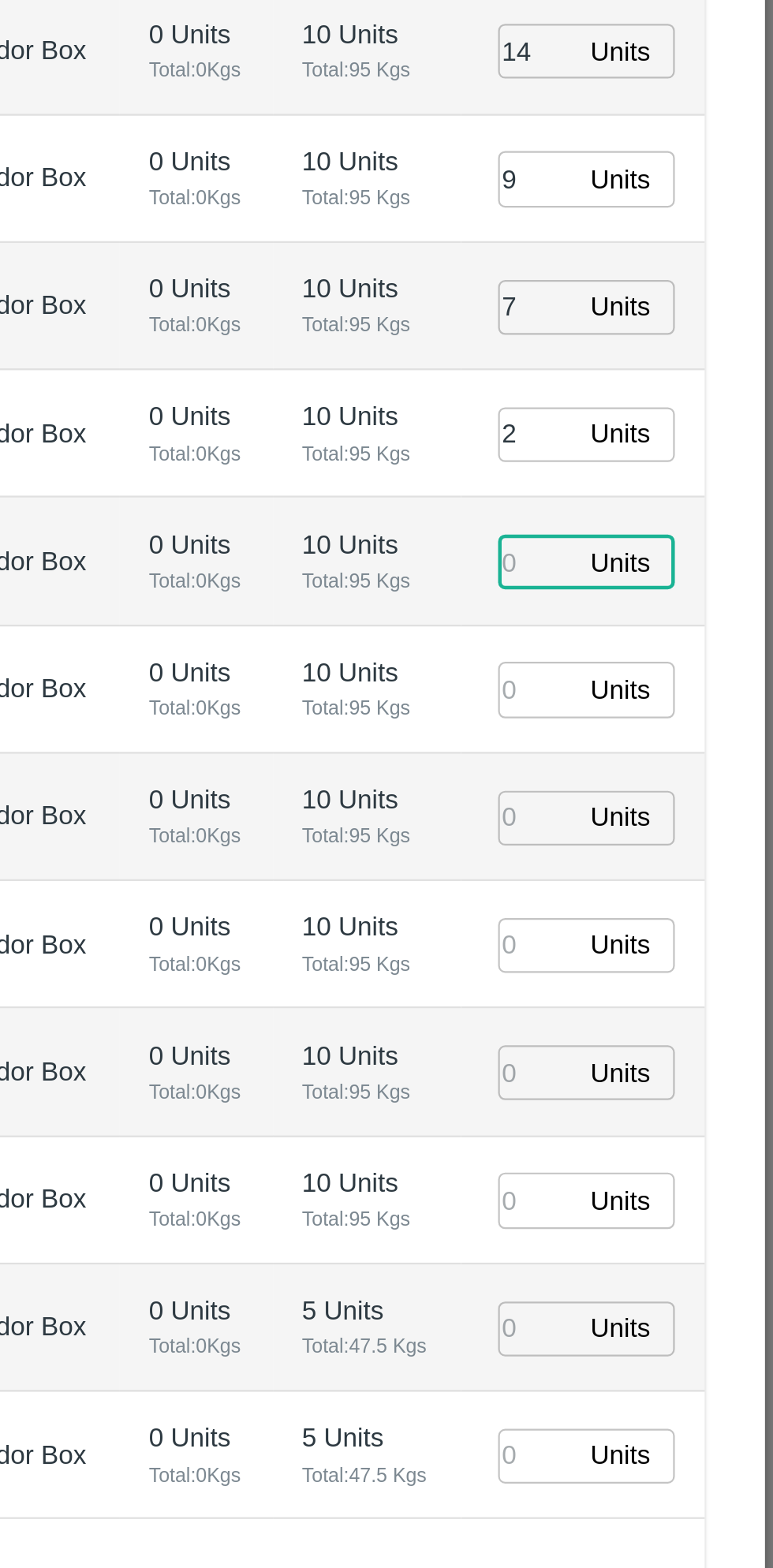
type input "2"
type input "16/08/2025 03:22 PM"
type input "2"
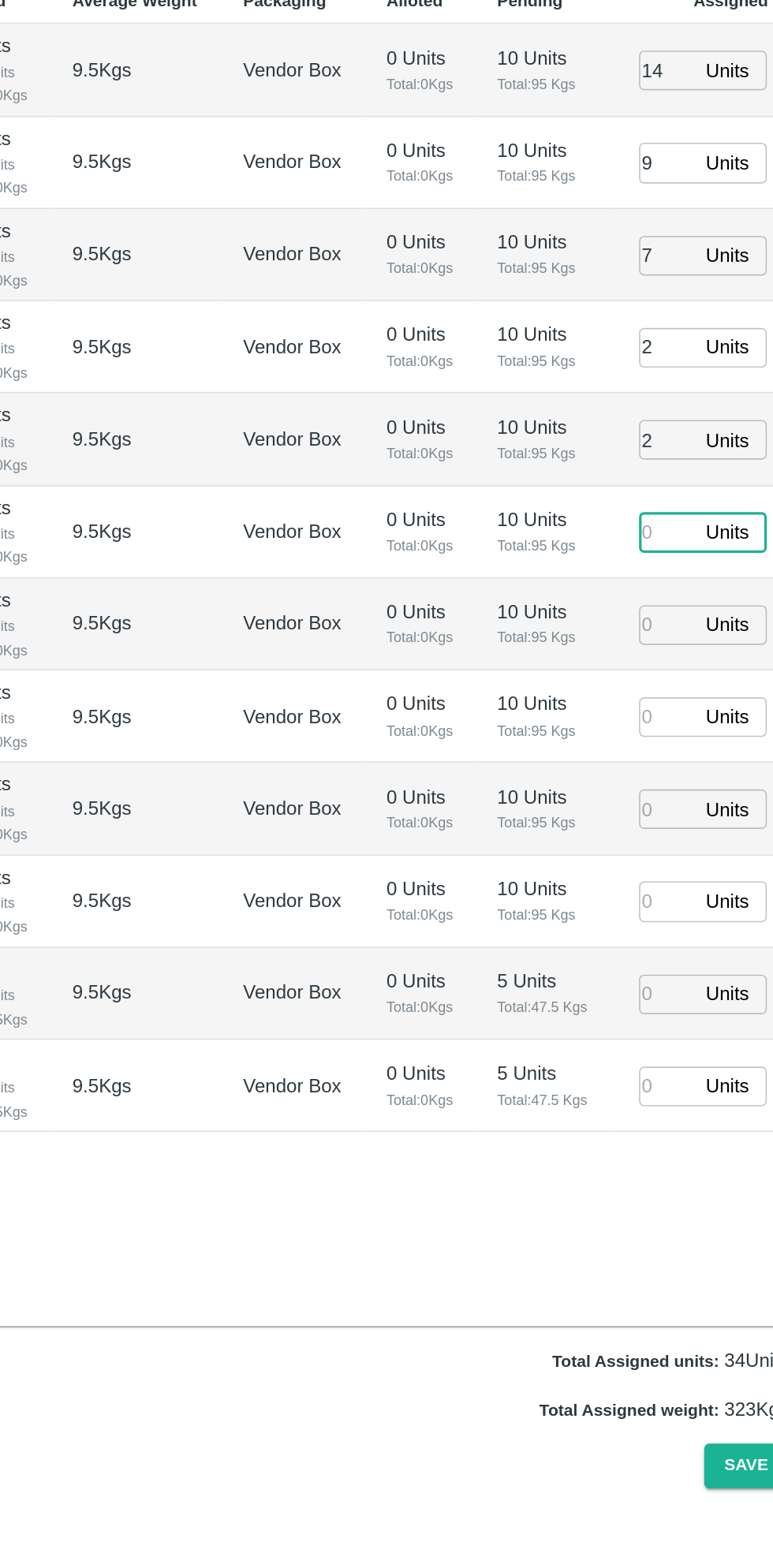
click at [662, 956] on input "number" at bounding box center [667, 967] width 35 height 24
type input "4"
type input "1"
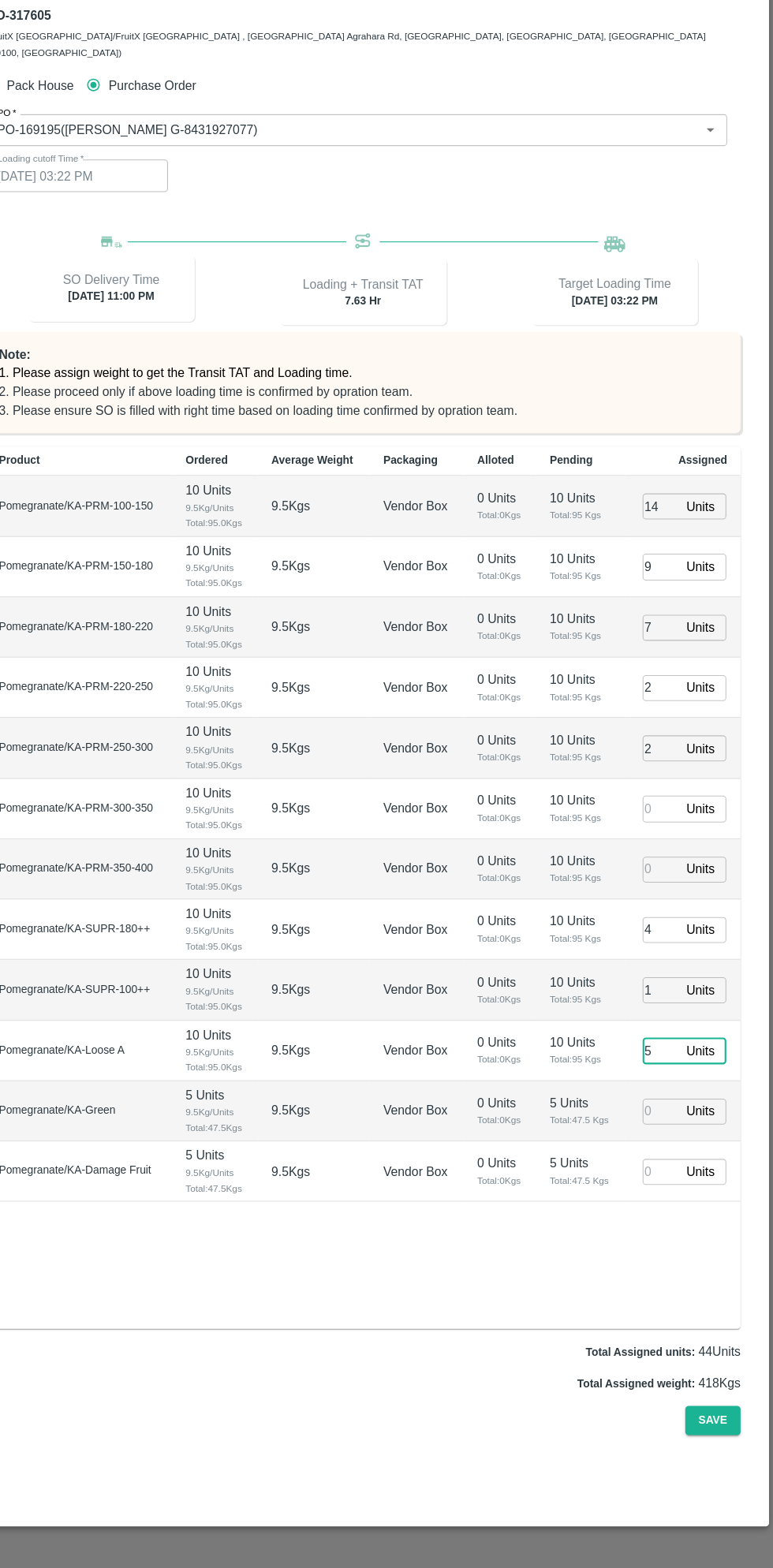
type input "5"
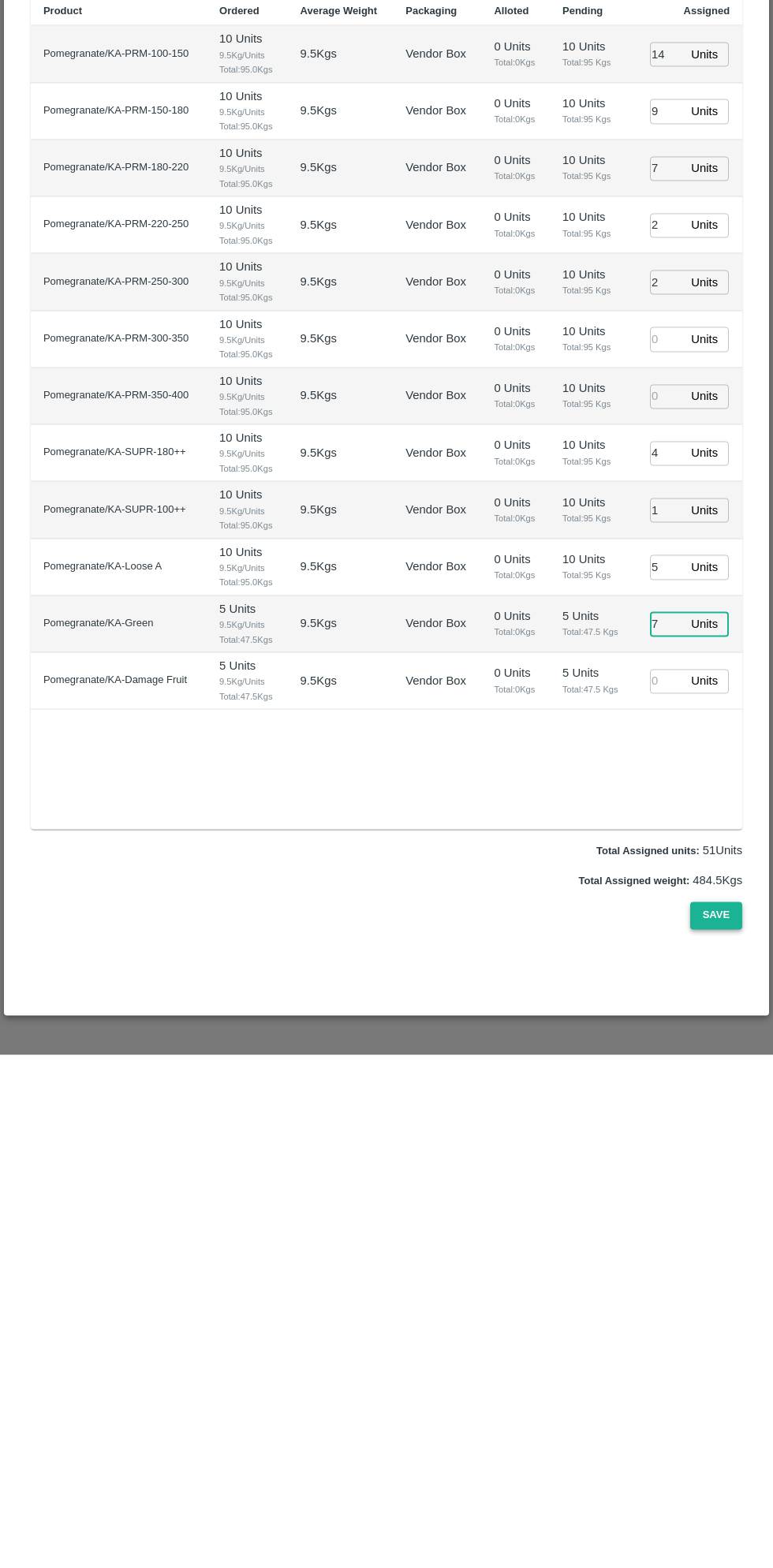
type input "7"
click at [718, 1415] on button "Save" at bounding box center [717, 1429] width 52 height 28
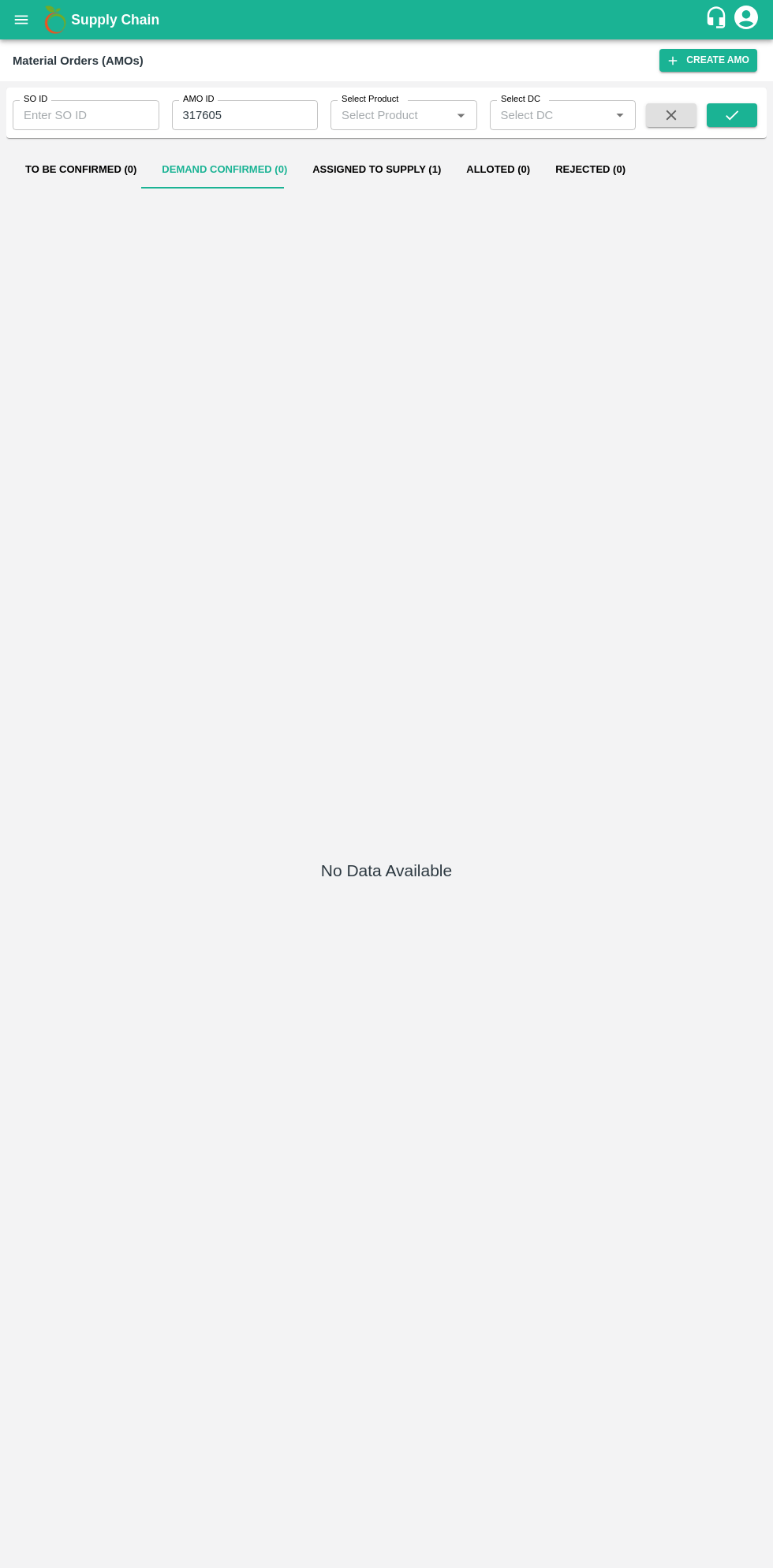
click at [398, 165] on button "Assigned to Supply (1)" at bounding box center [376, 169] width 154 height 38
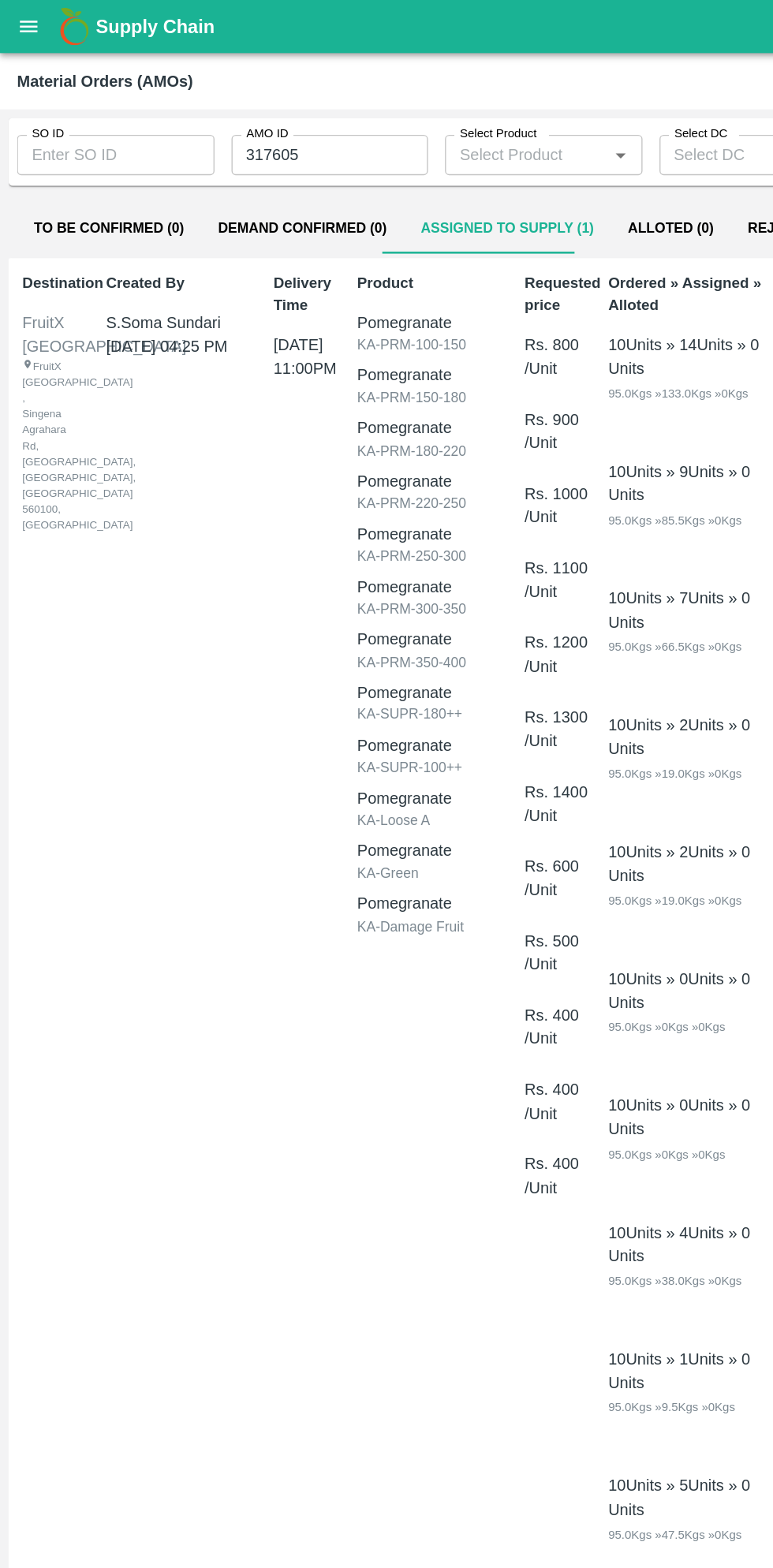
click at [20, 19] on icon "open drawer" at bounding box center [21, 19] width 14 height 9
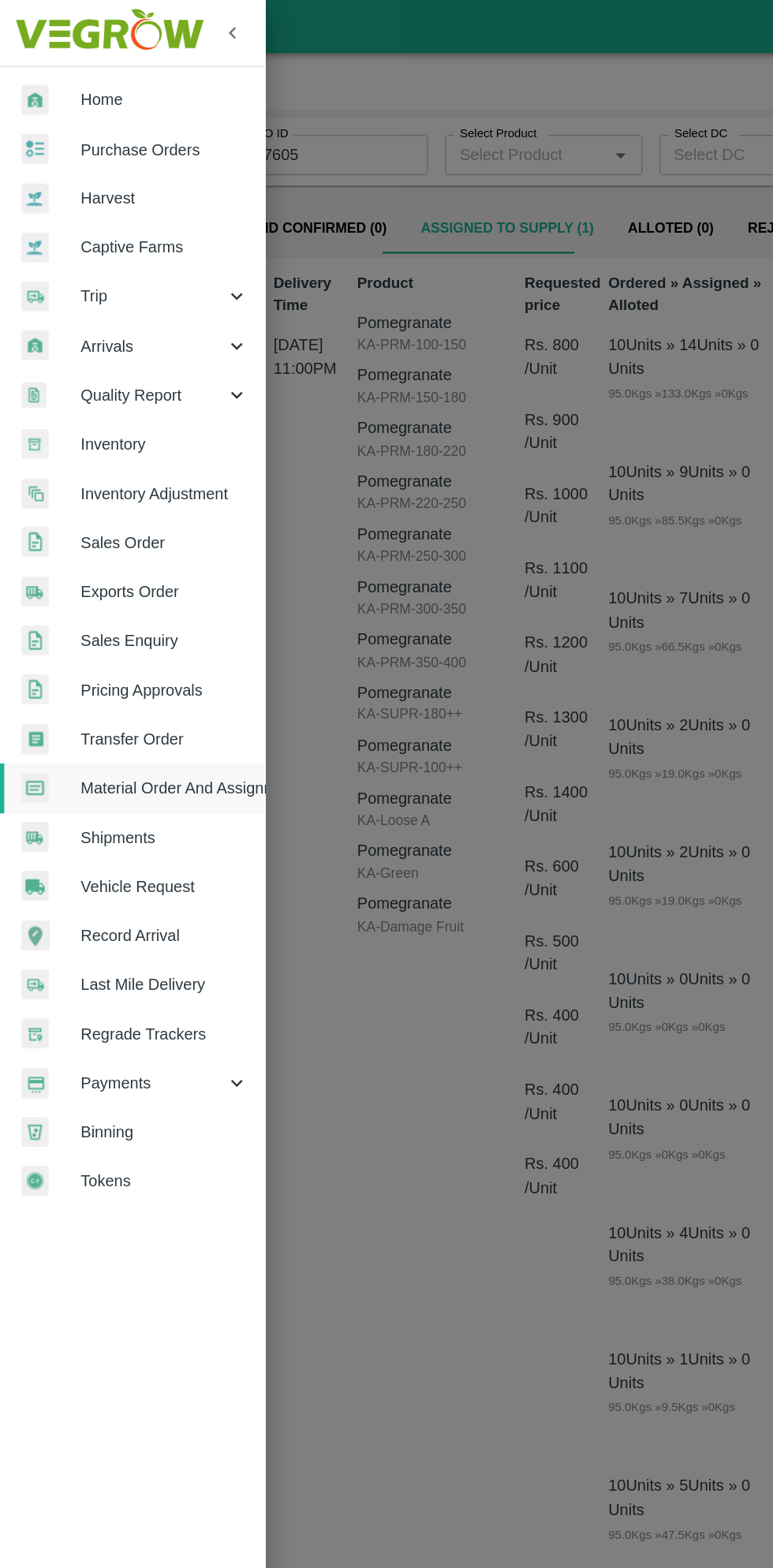
click at [126, 105] on span "Purchase Orders" at bounding box center [122, 110] width 124 height 17
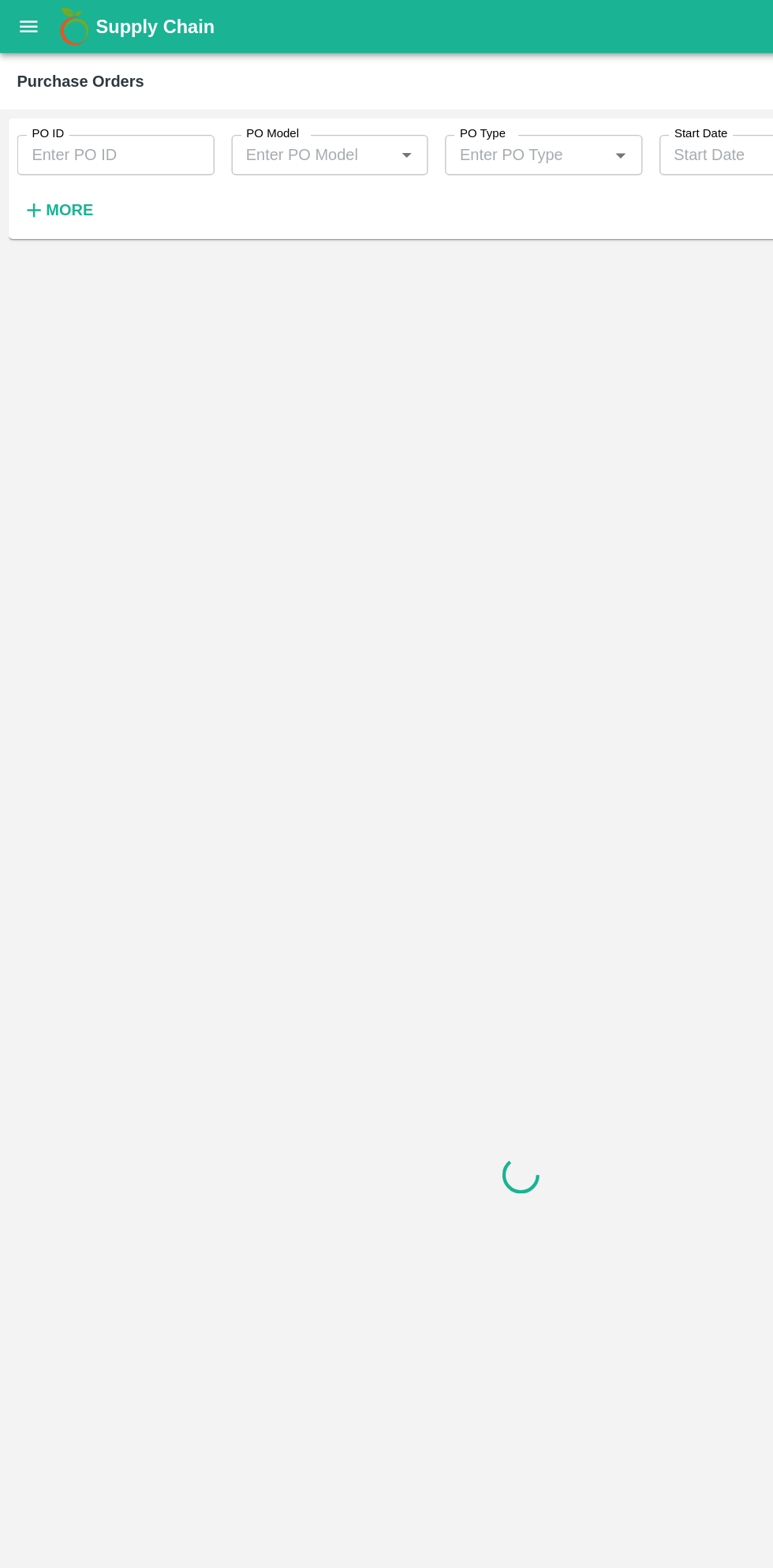
click at [60, 168] on button "More" at bounding box center [43, 156] width 61 height 27
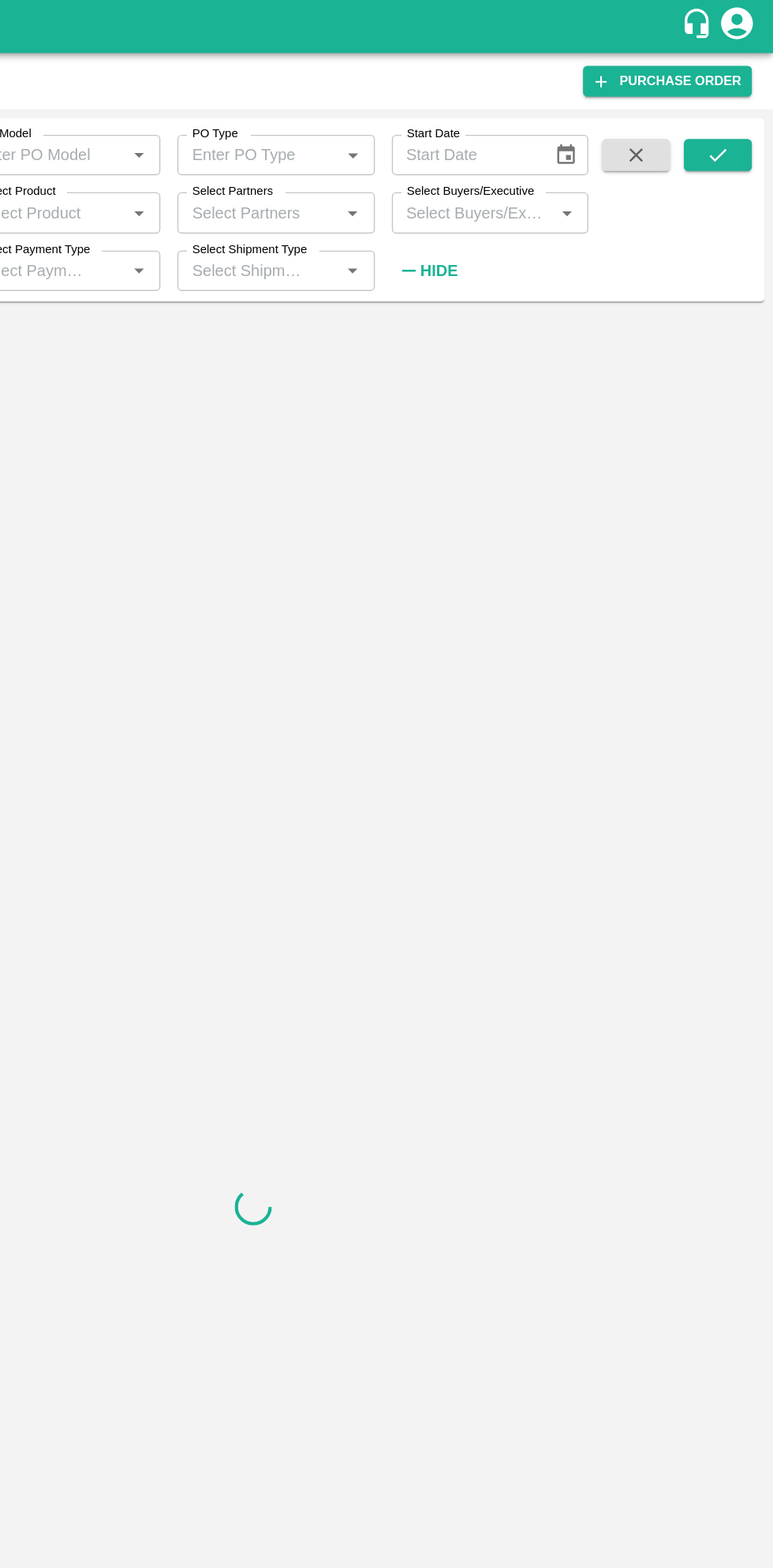
click at [562, 142] on label "Select Buyers/Executive" at bounding box center [549, 142] width 95 height 13
click at [562, 148] on input "Select Buyers/Executive" at bounding box center [550, 158] width 111 height 20
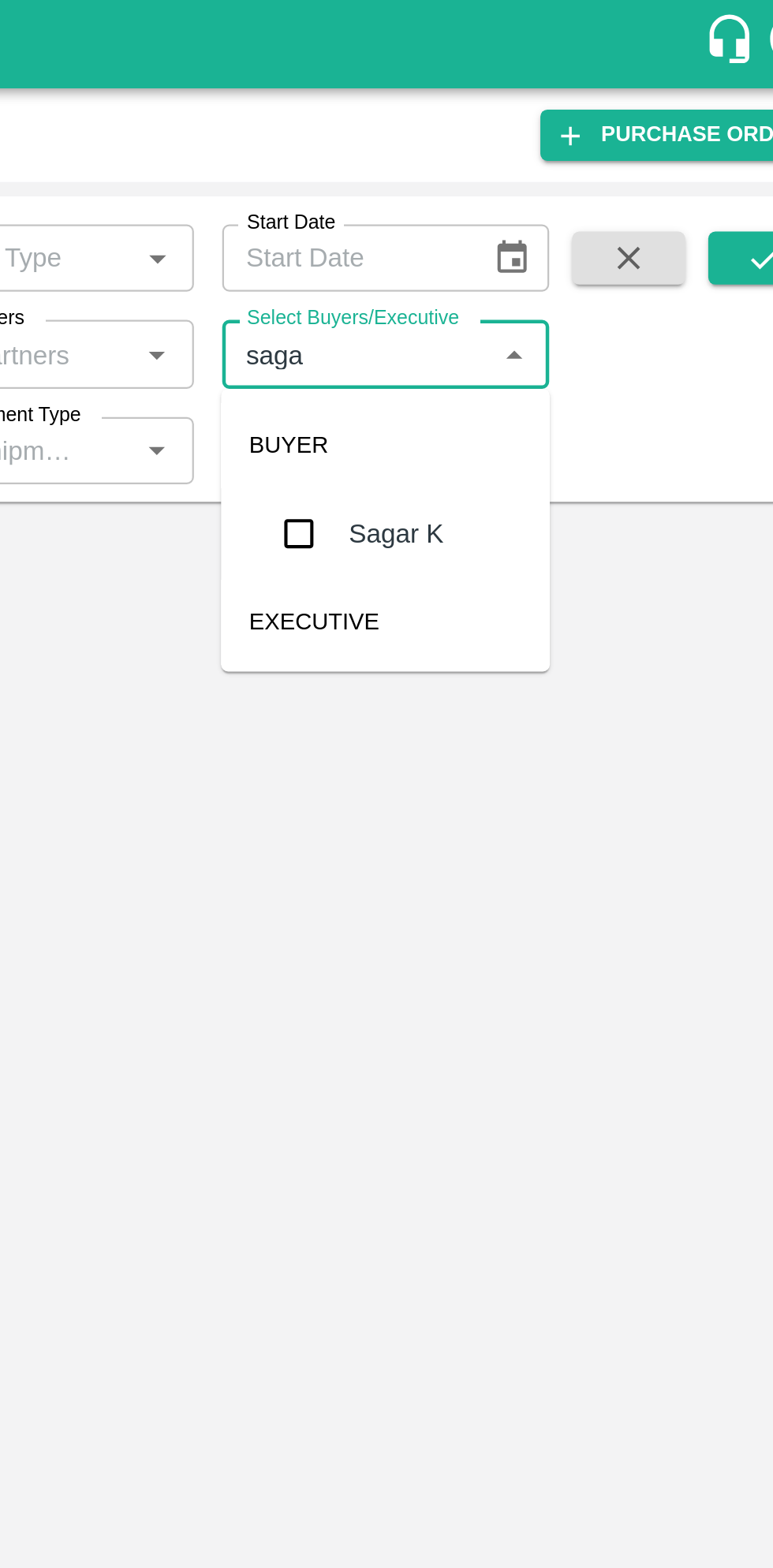
type input "sagar"
click at [528, 238] on input "checkbox" at bounding box center [523, 238] width 32 height 32
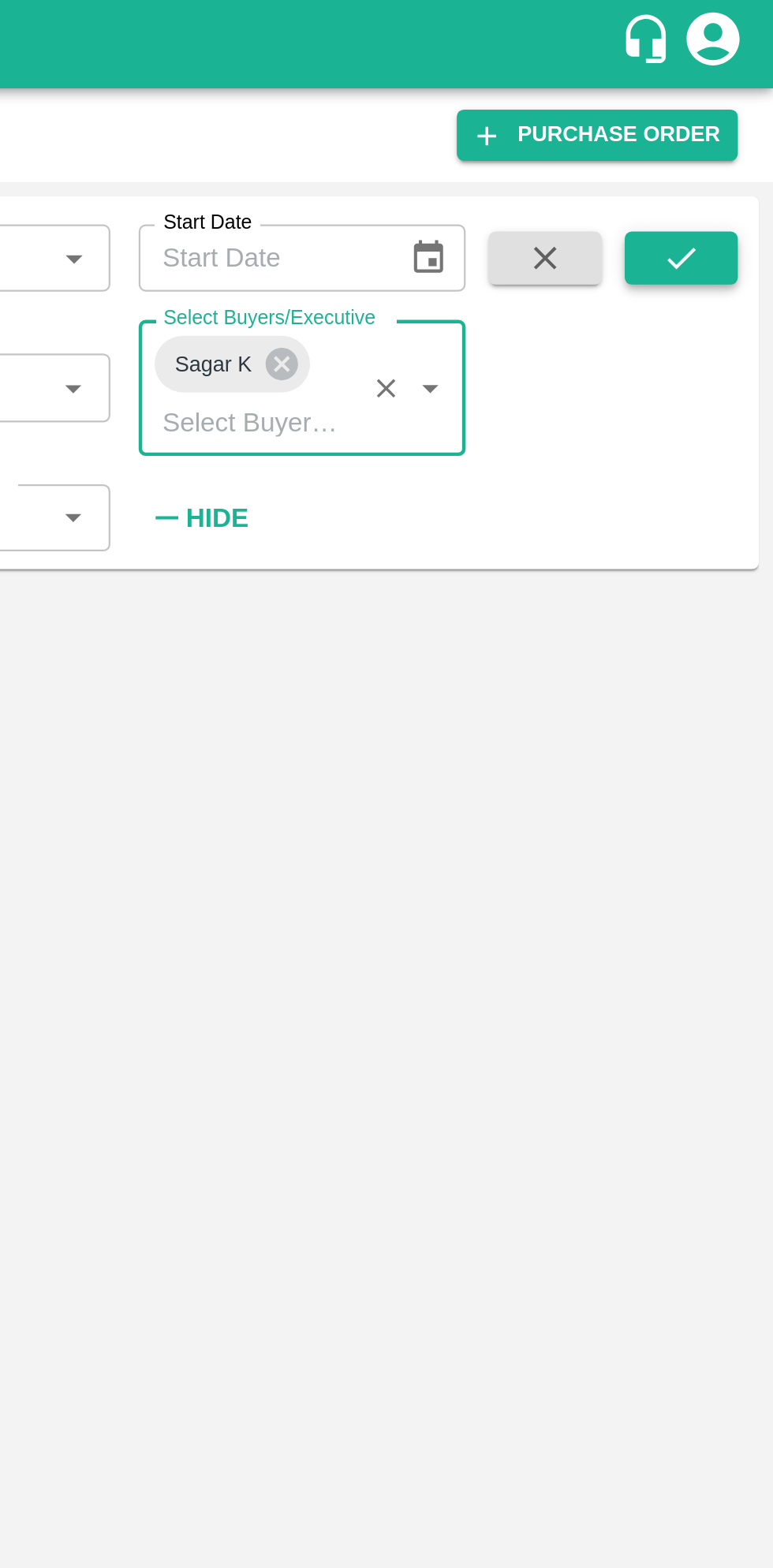
click at [736, 107] on icon "submit" at bounding box center [732, 115] width 17 height 17
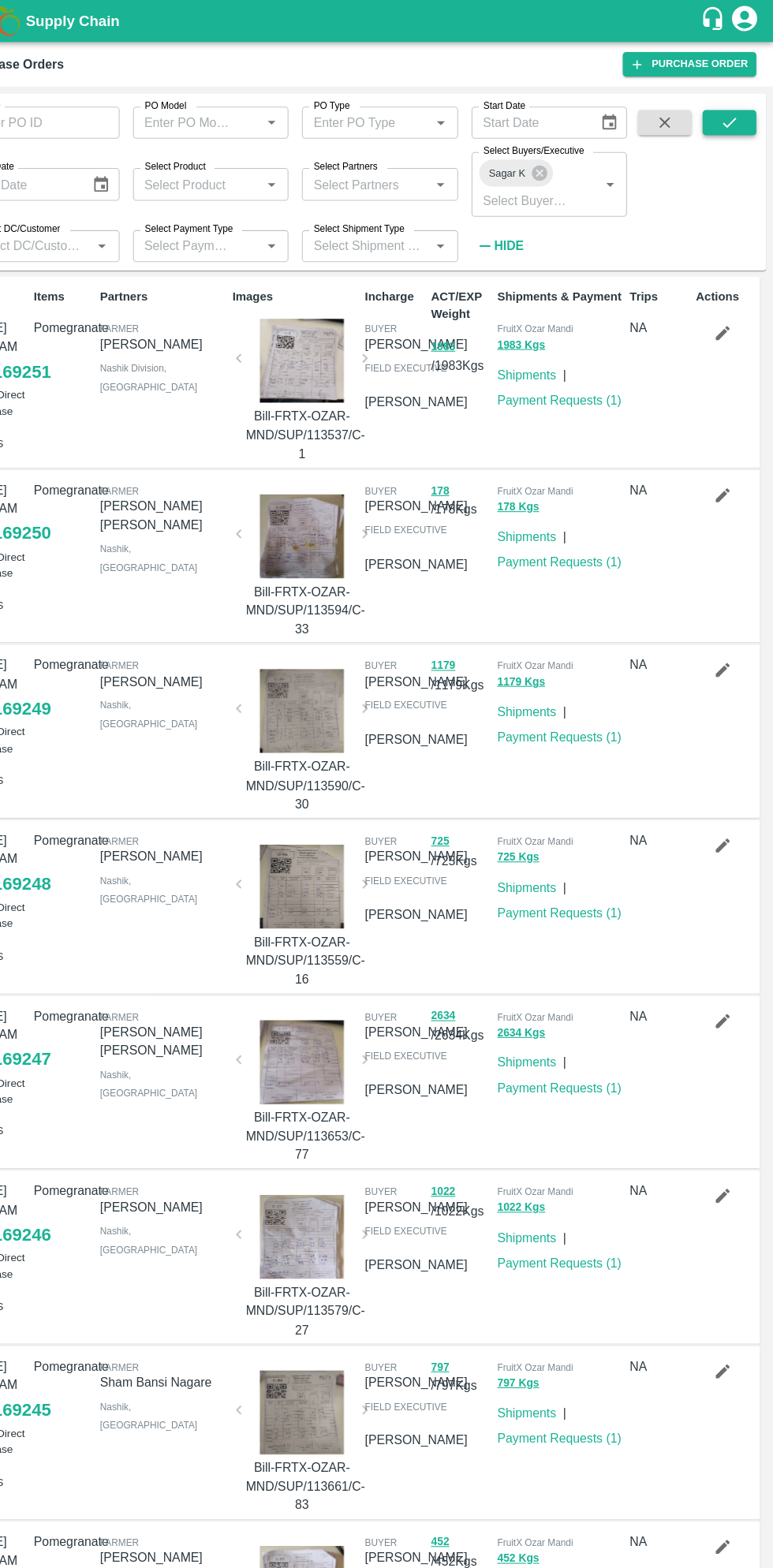
click at [735, 117] on icon "submit" at bounding box center [732, 115] width 17 height 17
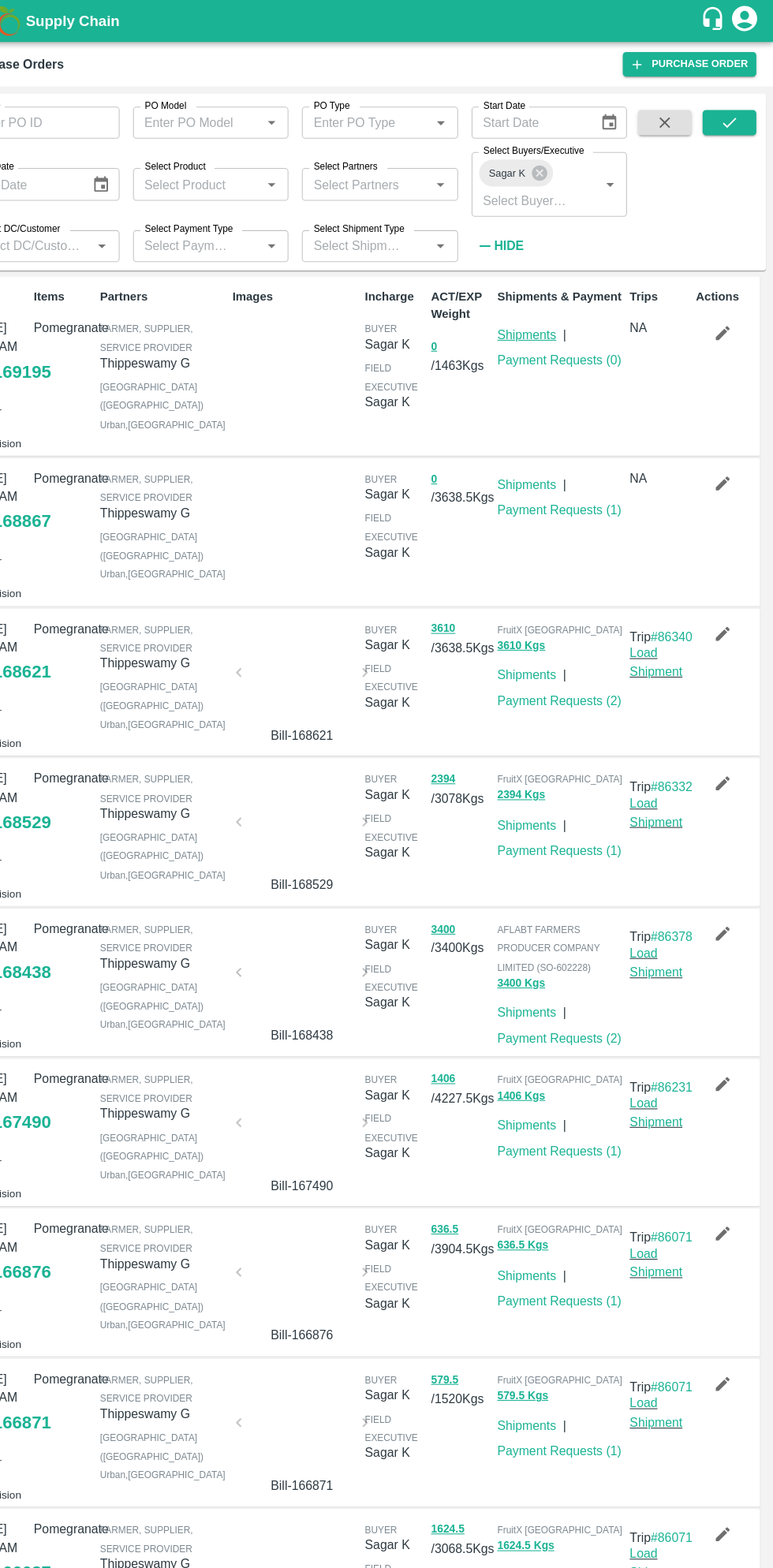
click at [546, 314] on link "Shipments" at bounding box center [542, 315] width 55 height 13
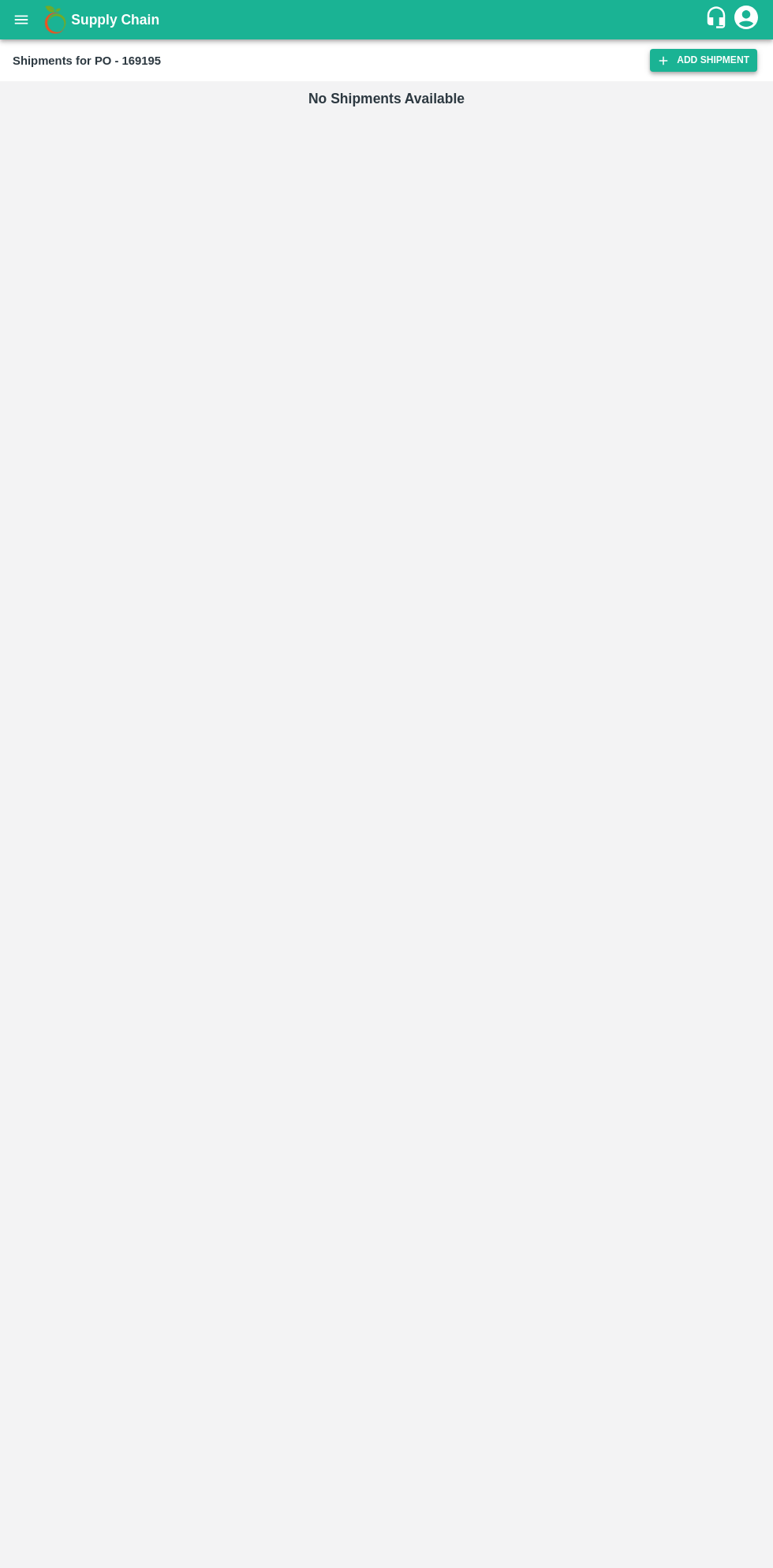
click at [693, 62] on link "Add Shipment" at bounding box center [704, 60] width 107 height 23
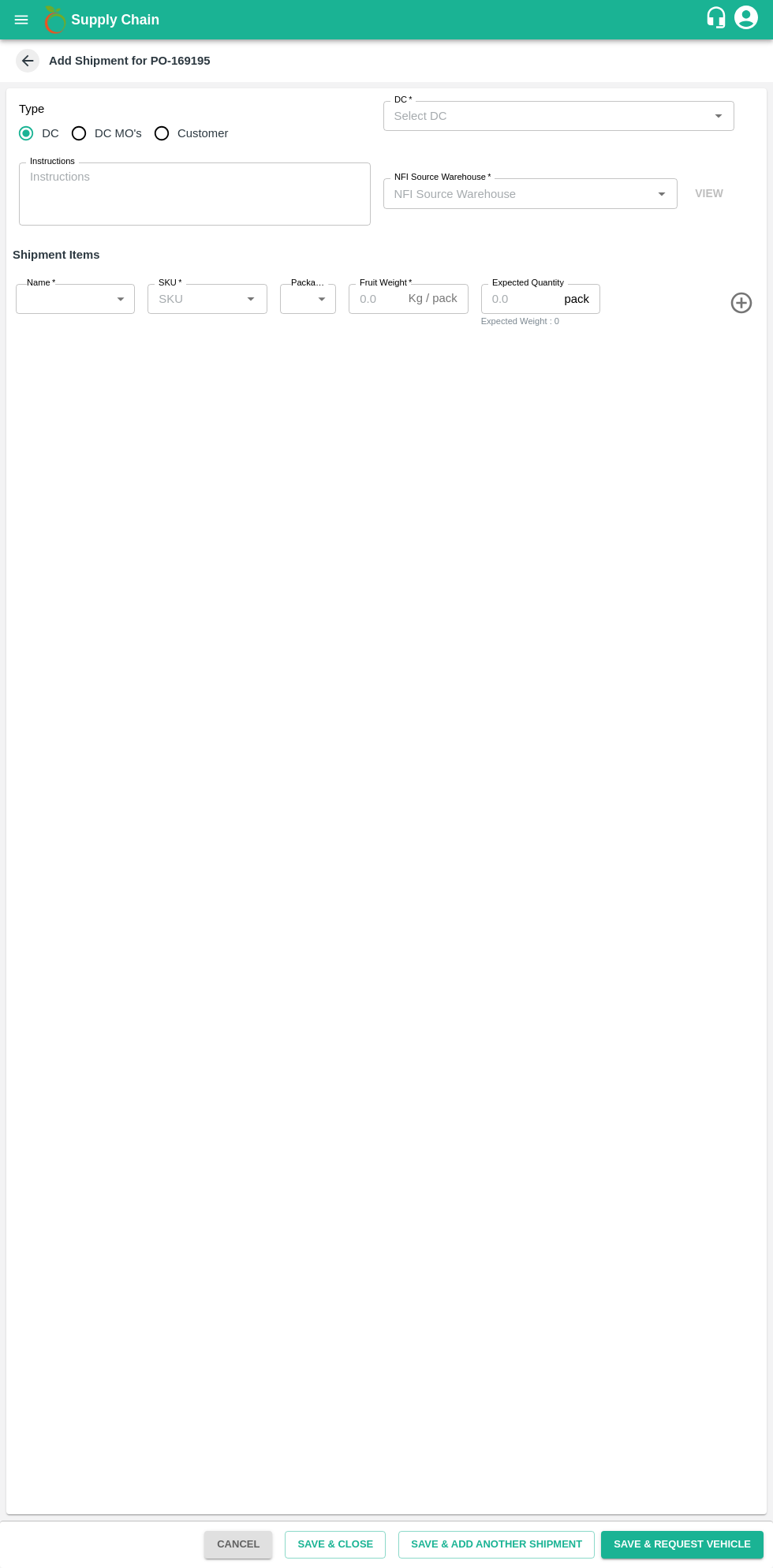
click at [84, 142] on input "DC MO's" at bounding box center [79, 133] width 32 height 32
radio input "true"
click at [566, 114] on input "DC (Material Orders)   *" at bounding box center [546, 115] width 316 height 20
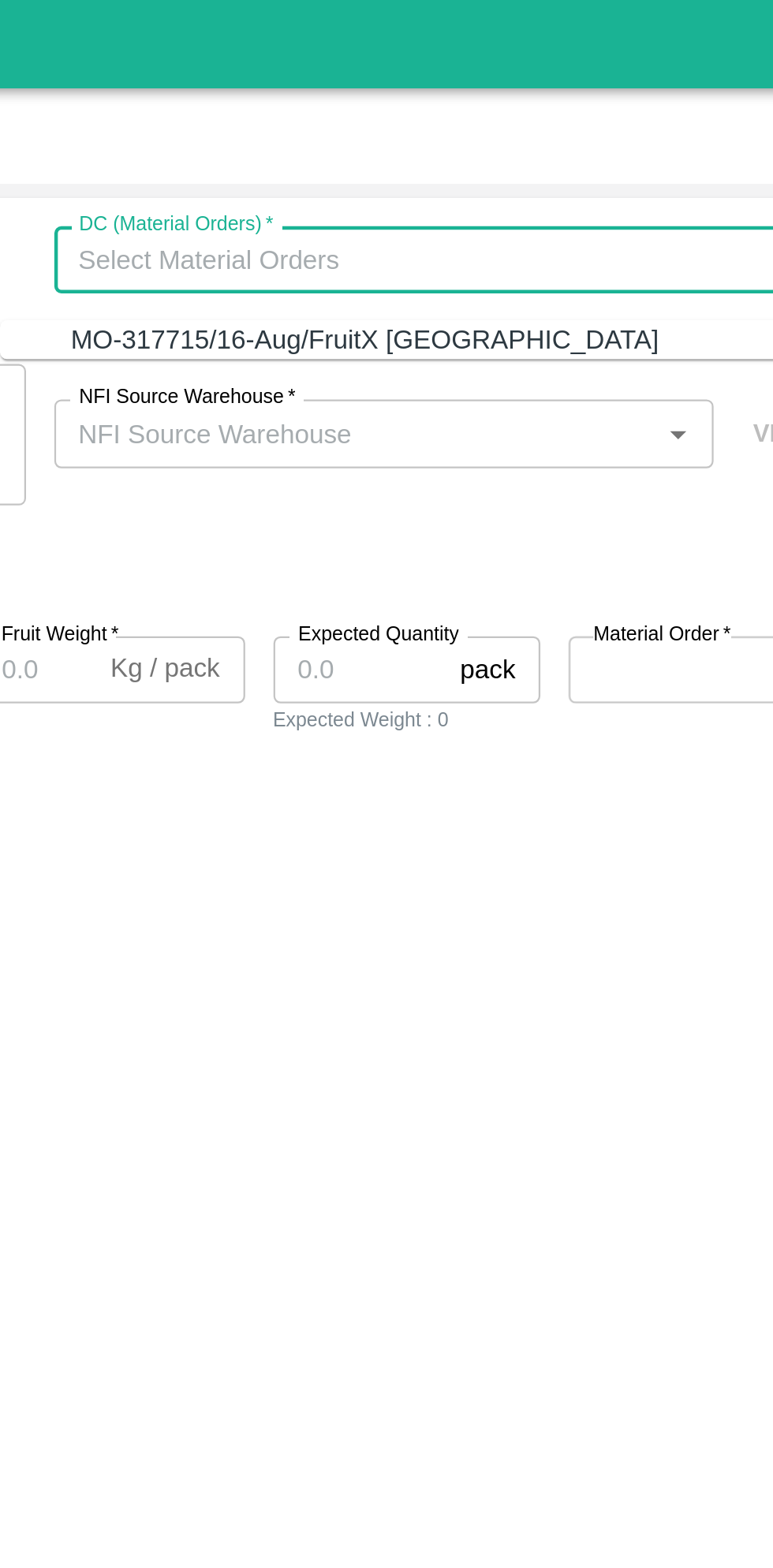
click at [546, 155] on div "MO-317715/16-Aug/FruitX [GEOGRAPHIC_DATA]" at bounding box center [522, 151] width 263 height 17
type input "MO-317715/16-Aug/FruitX [GEOGRAPHIC_DATA]"
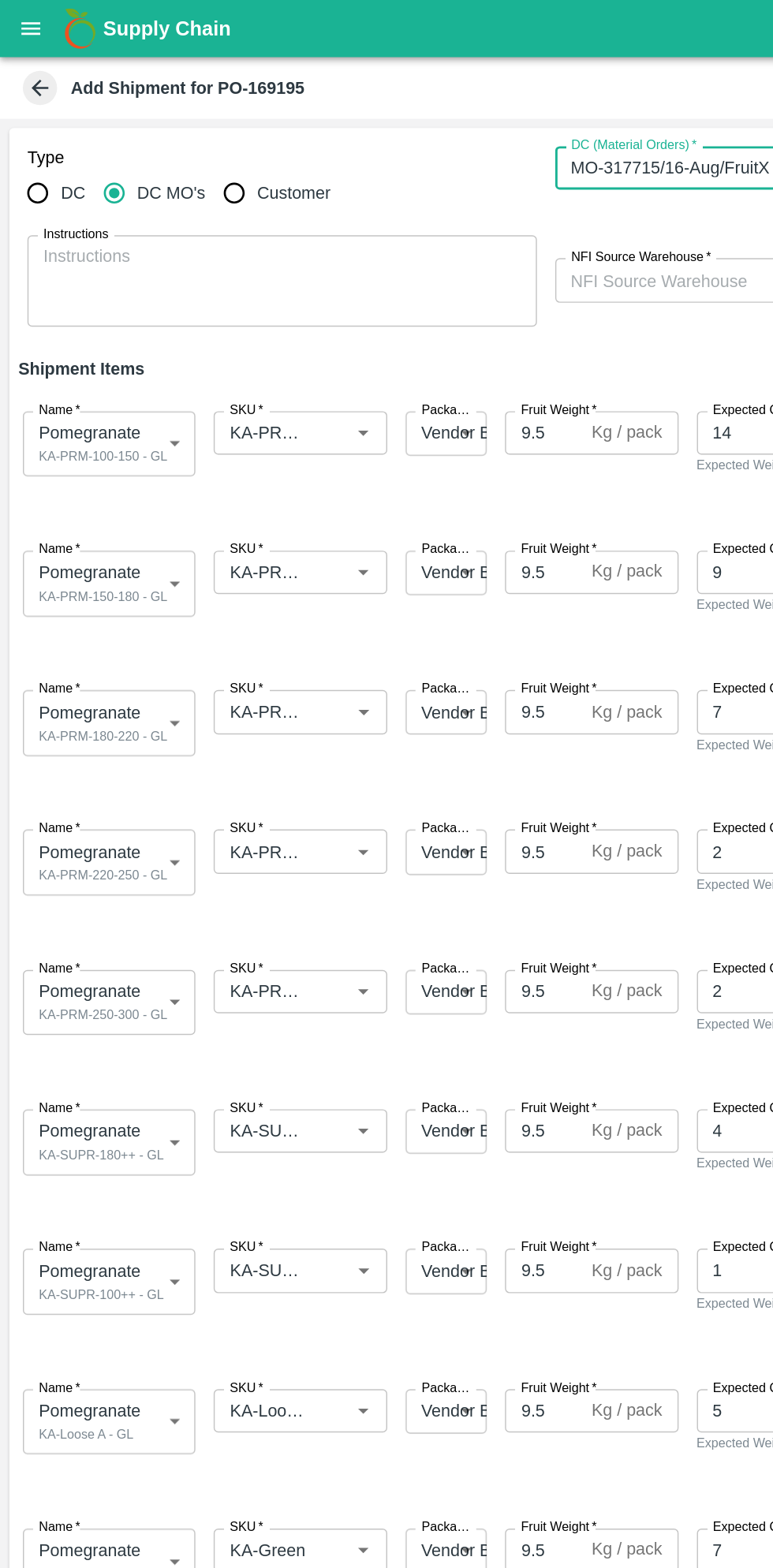
click at [460, 192] on input "NFI Source Warehouse   *" at bounding box center [518, 193] width 259 height 20
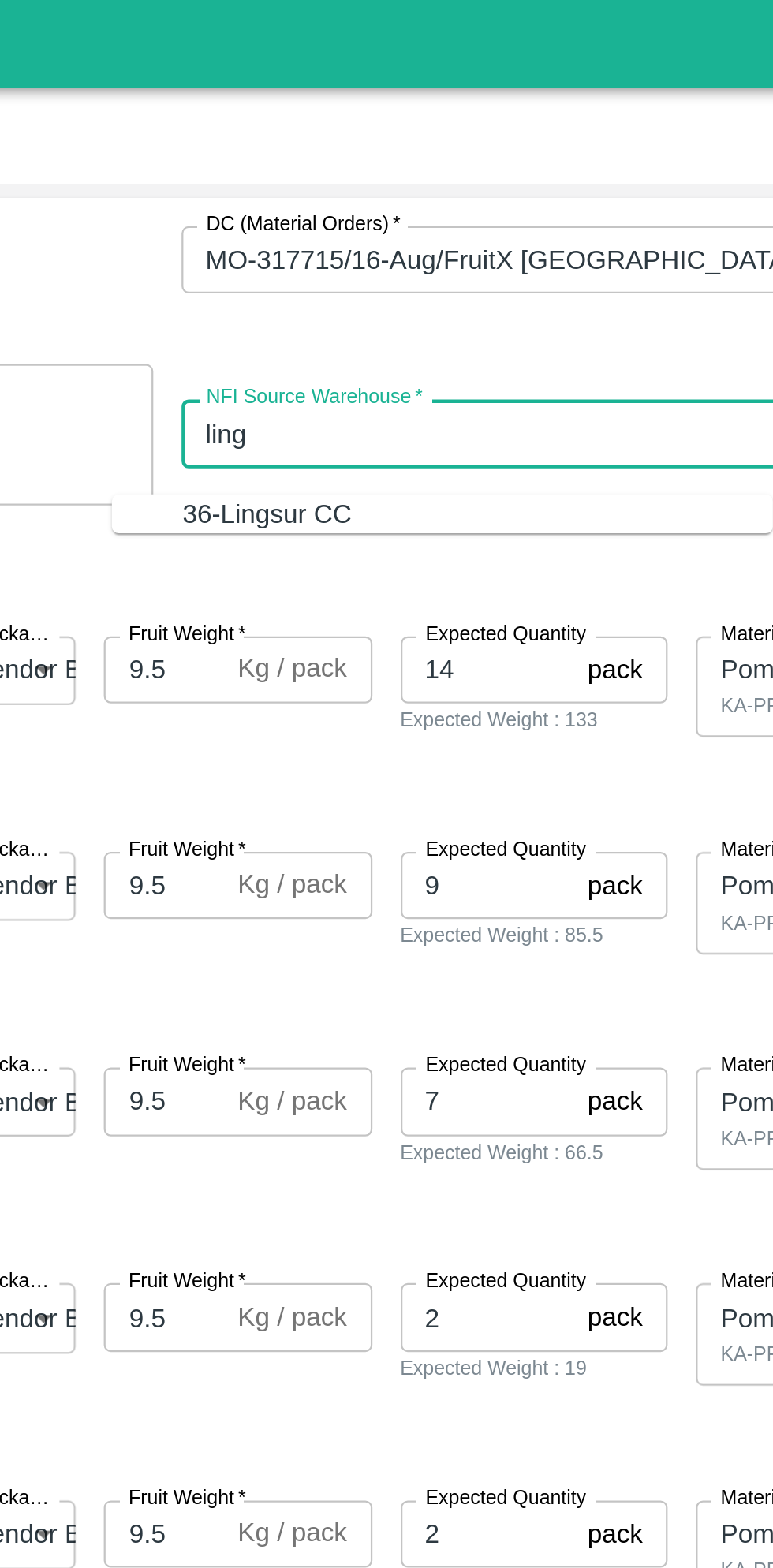
click at [528, 234] on div "36-Lingsur CC" at bounding box center [516, 229] width 263 height 17
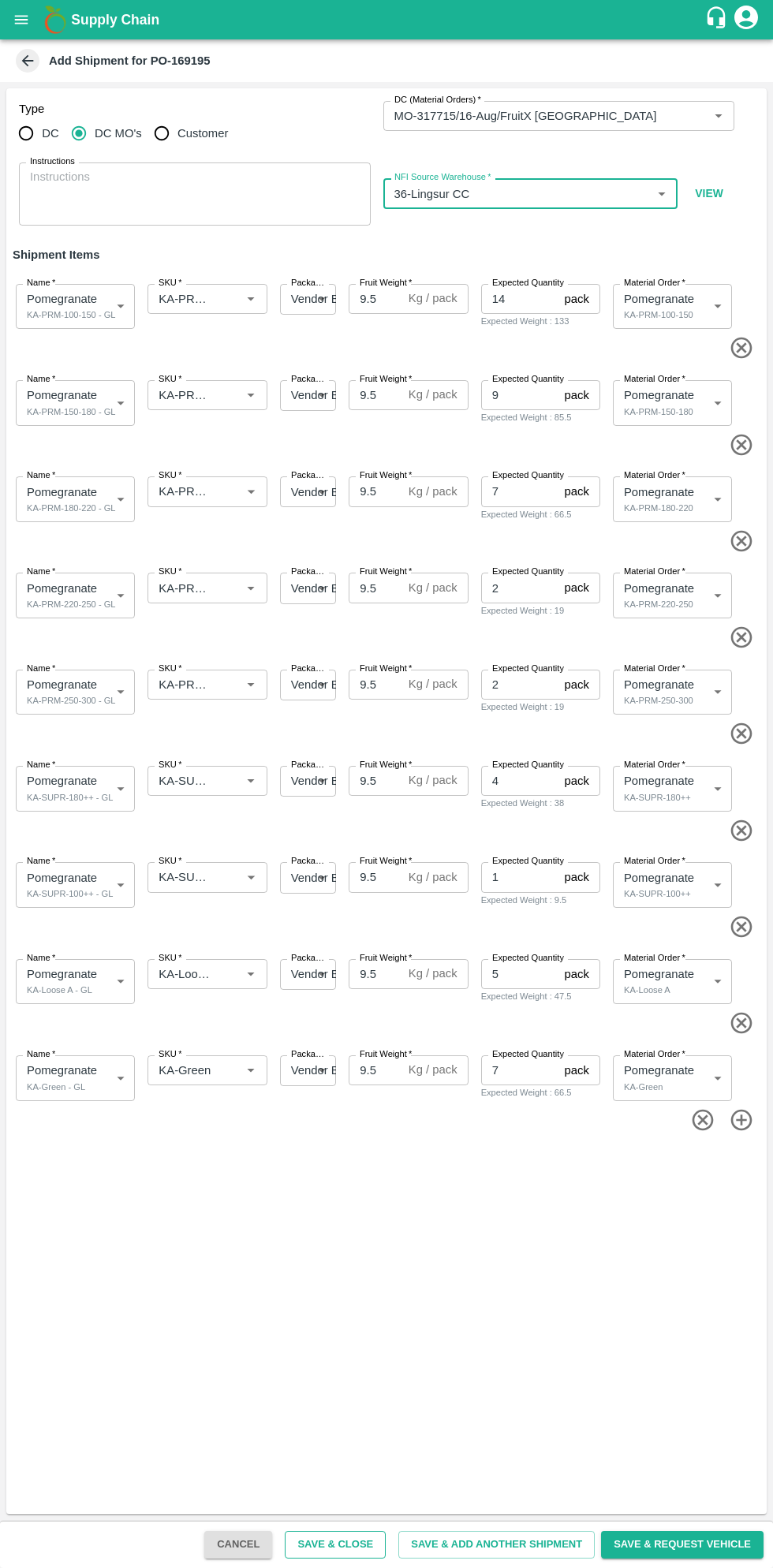
type input "36-Lingsur CC"
click at [366, 1544] on button "Save & Close" at bounding box center [335, 1544] width 101 height 28
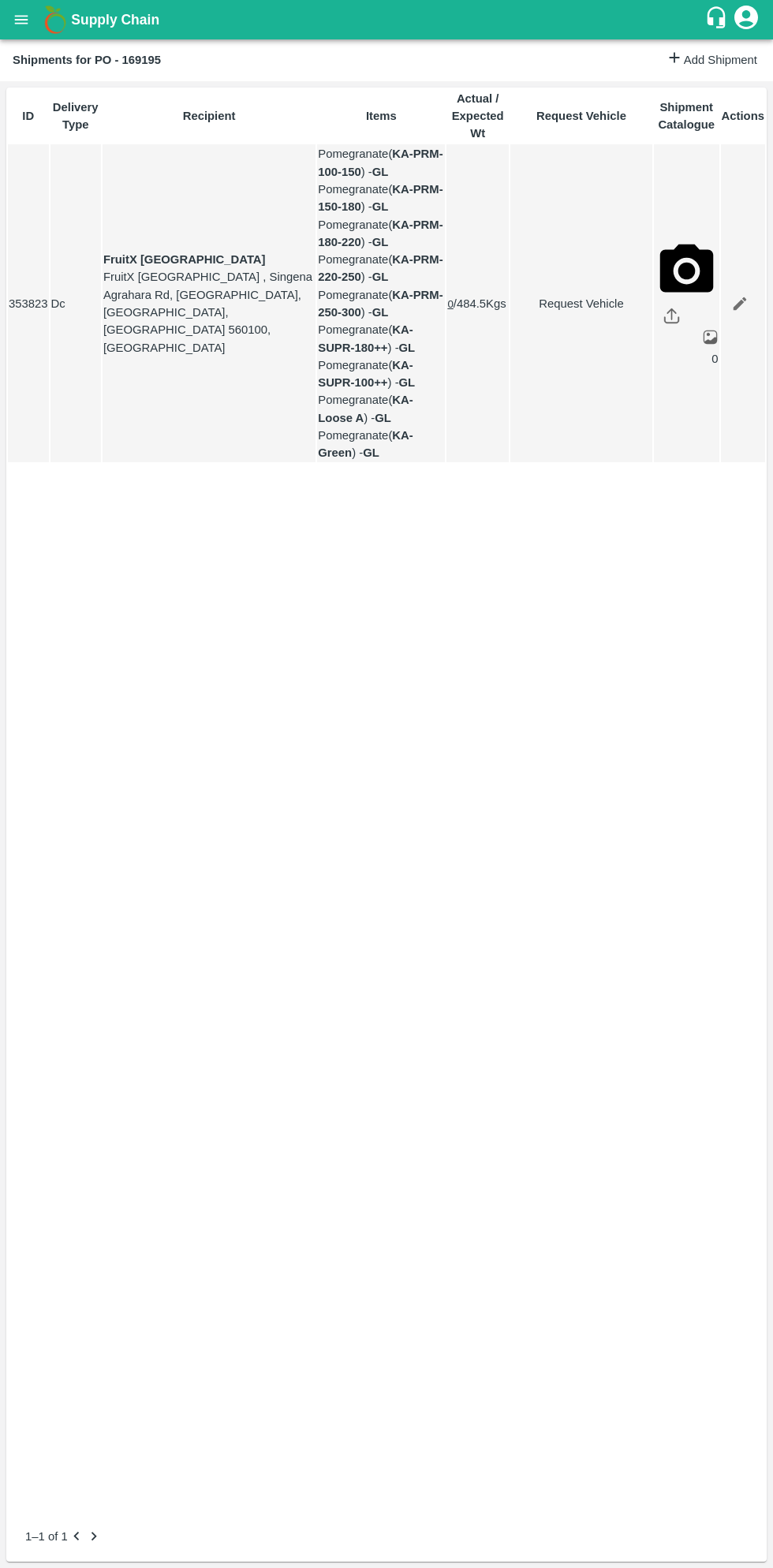
click at [25, 19] on icon "open drawer" at bounding box center [21, 19] width 14 height 9
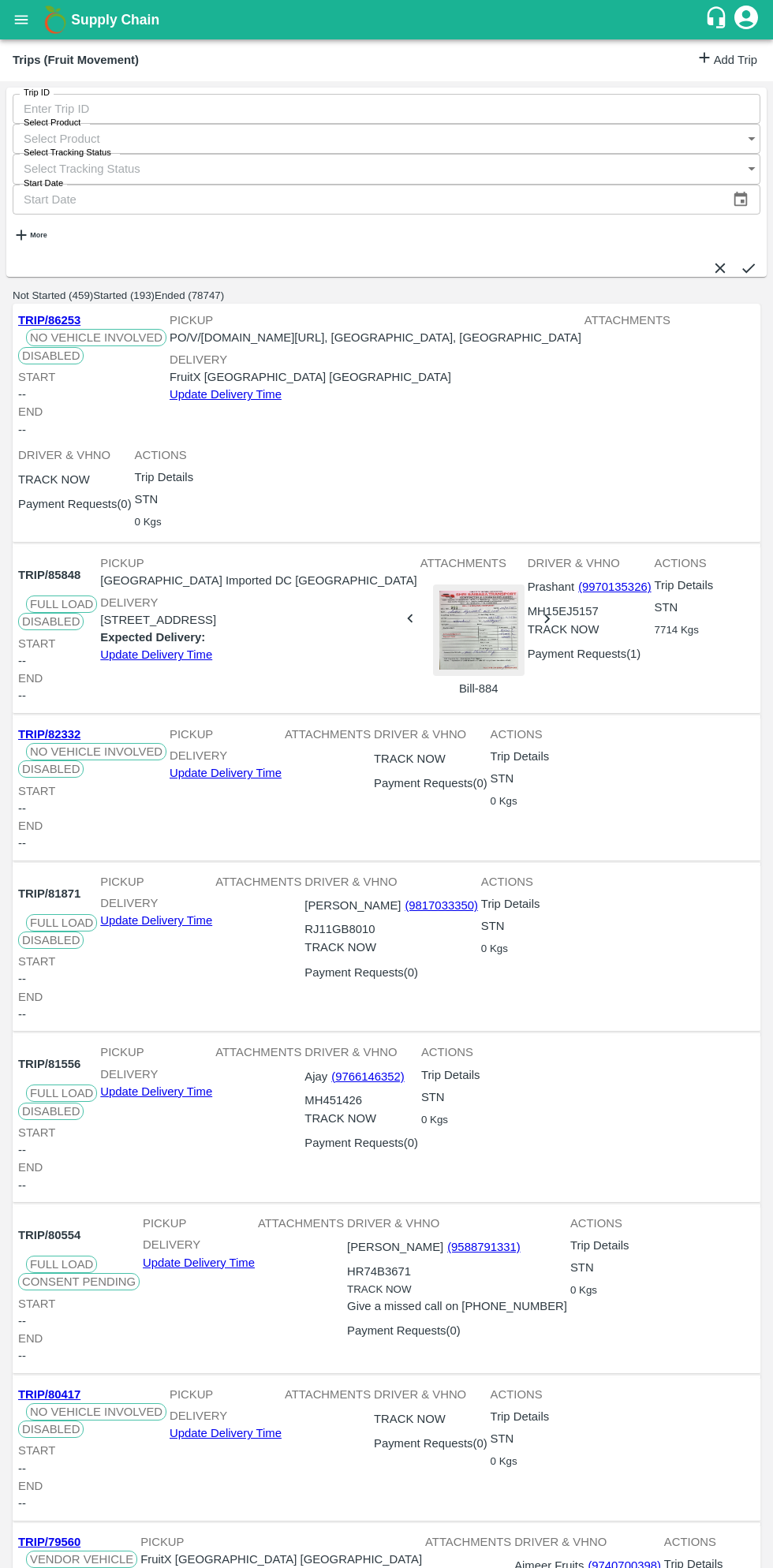
click at [720, 52] on link "Add Trip" at bounding box center [727, 60] width 62 height 23
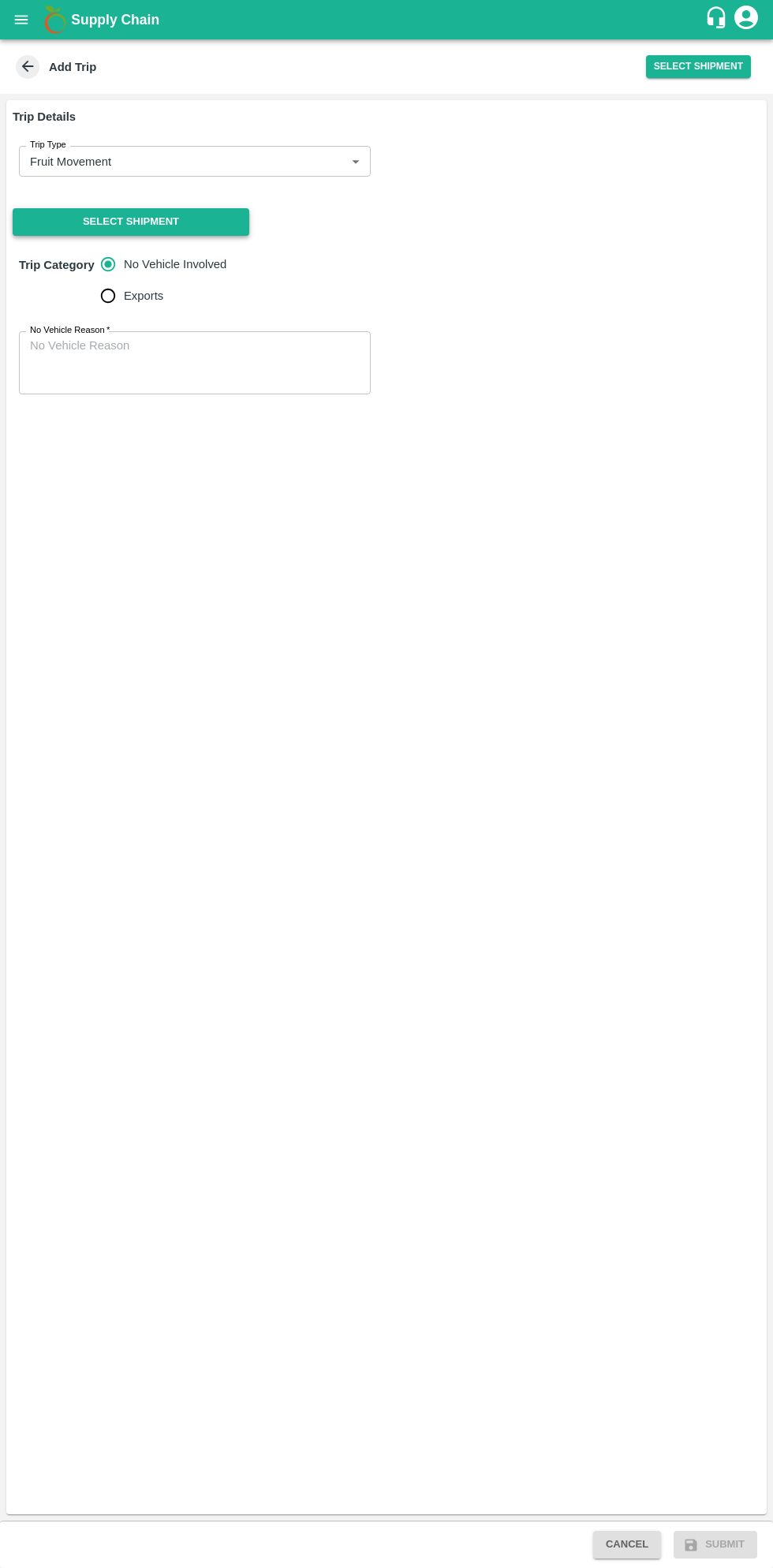
click at [228, 223] on button "Select Shipment" at bounding box center [131, 222] width 237 height 28
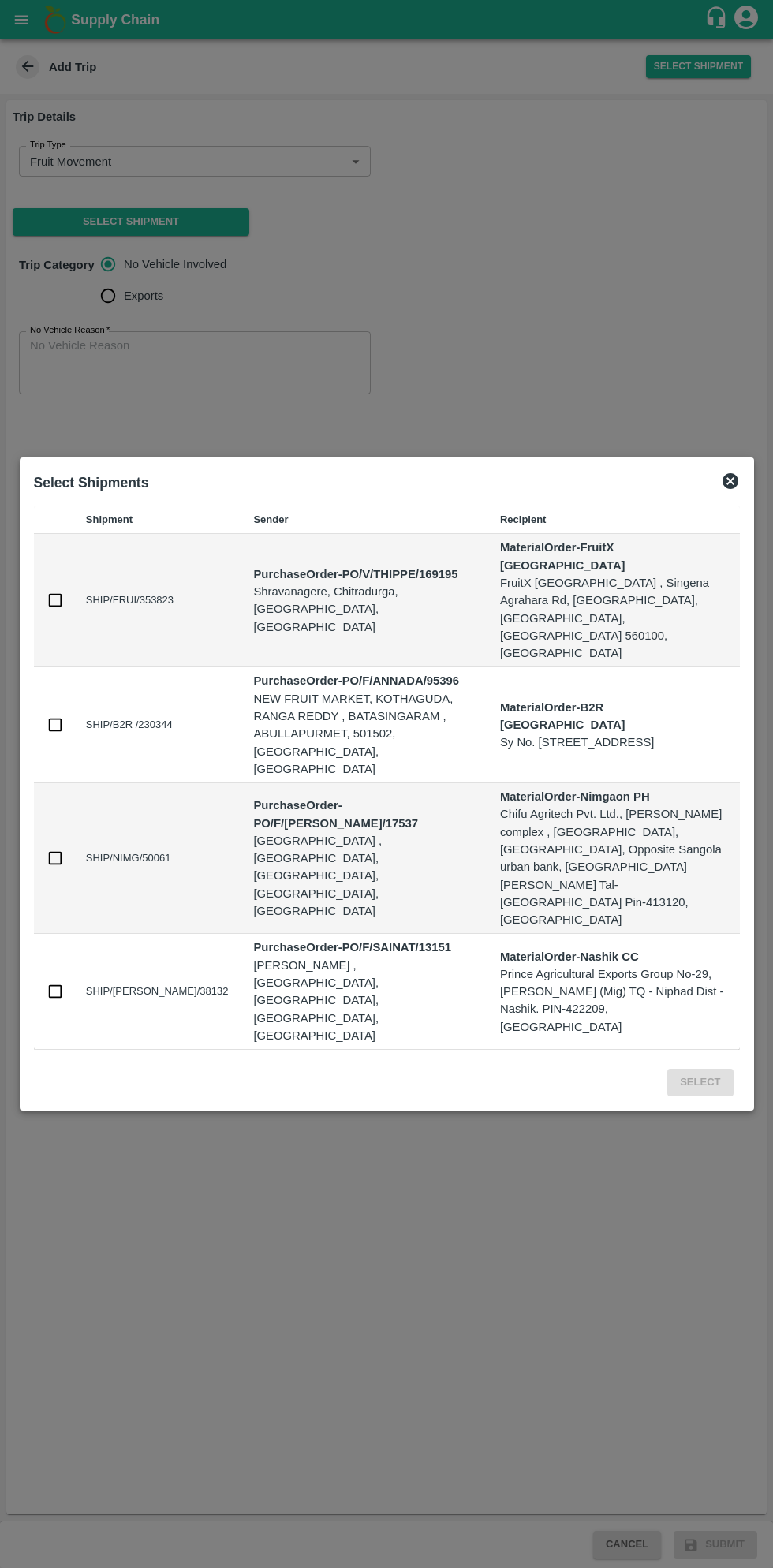
click at [54, 609] on input "checkbox" at bounding box center [54, 600] width 17 height 17
checkbox input "true"
click at [704, 1069] on button "Select" at bounding box center [700, 1083] width 66 height 28
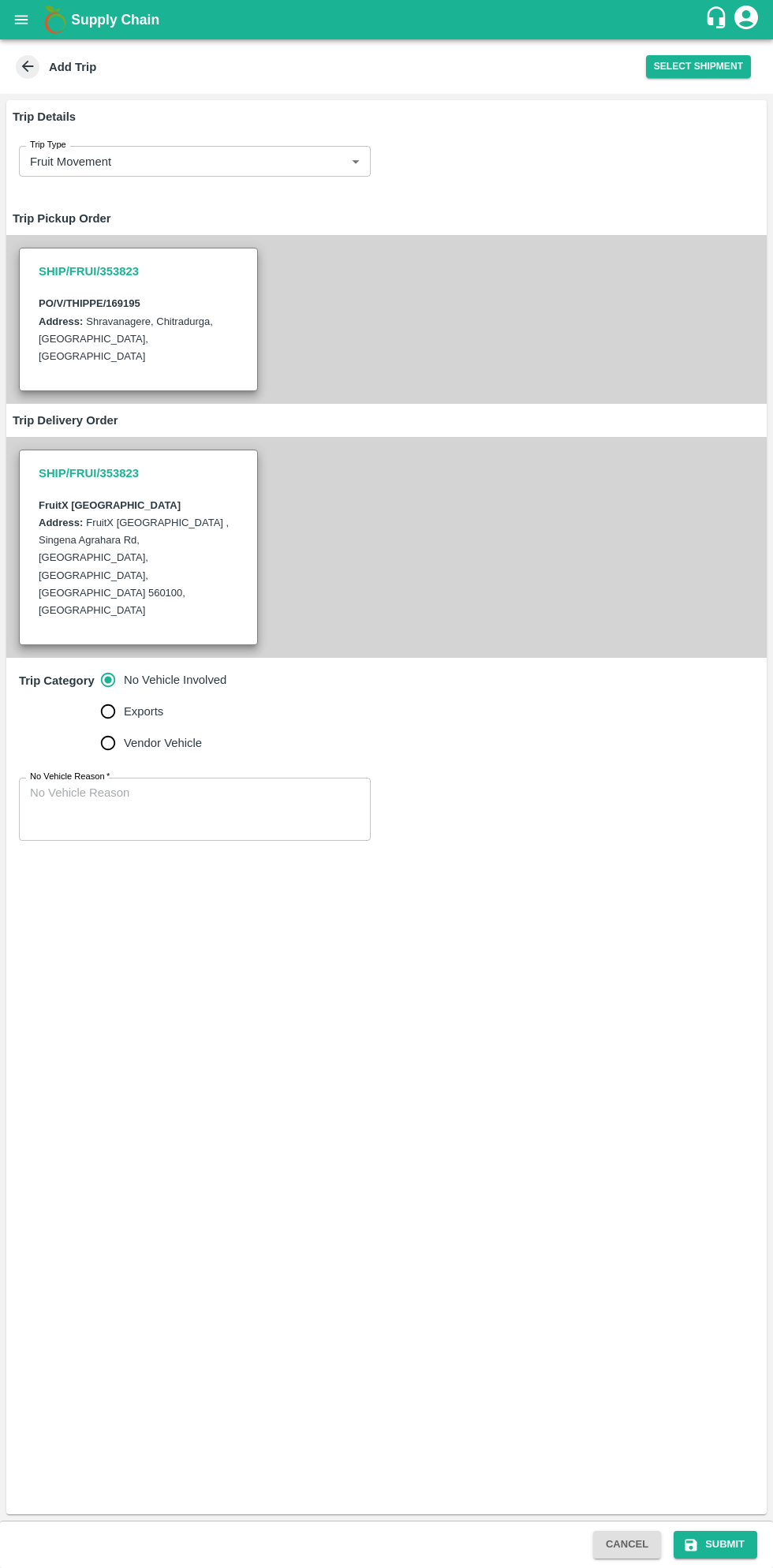
click at [111, 727] on input "Vendor Vehicle" at bounding box center [108, 743] width 32 height 32
radio input "true"
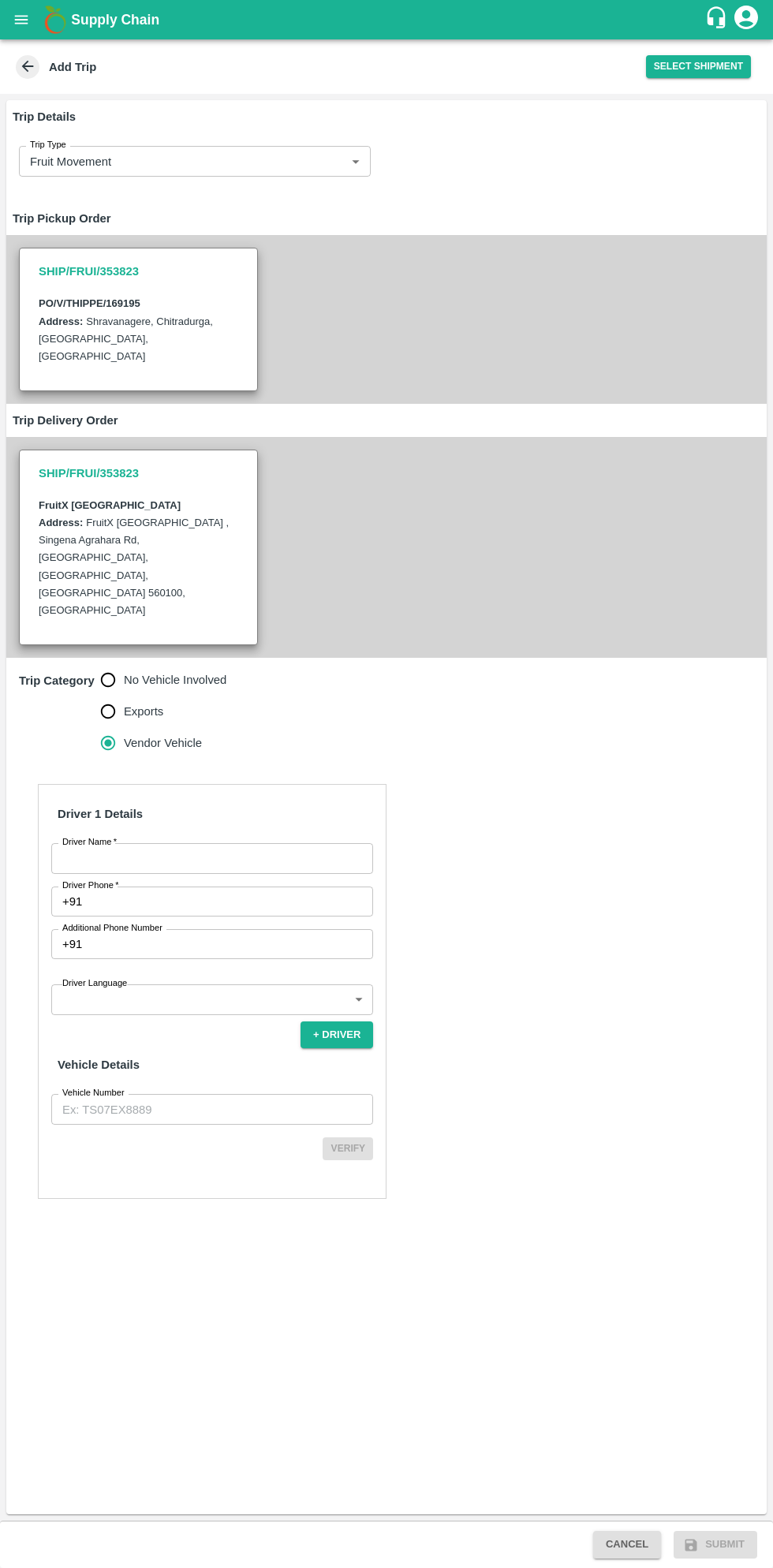
click at [234, 843] on input "Driver Name   *" at bounding box center [212, 858] width 322 height 30
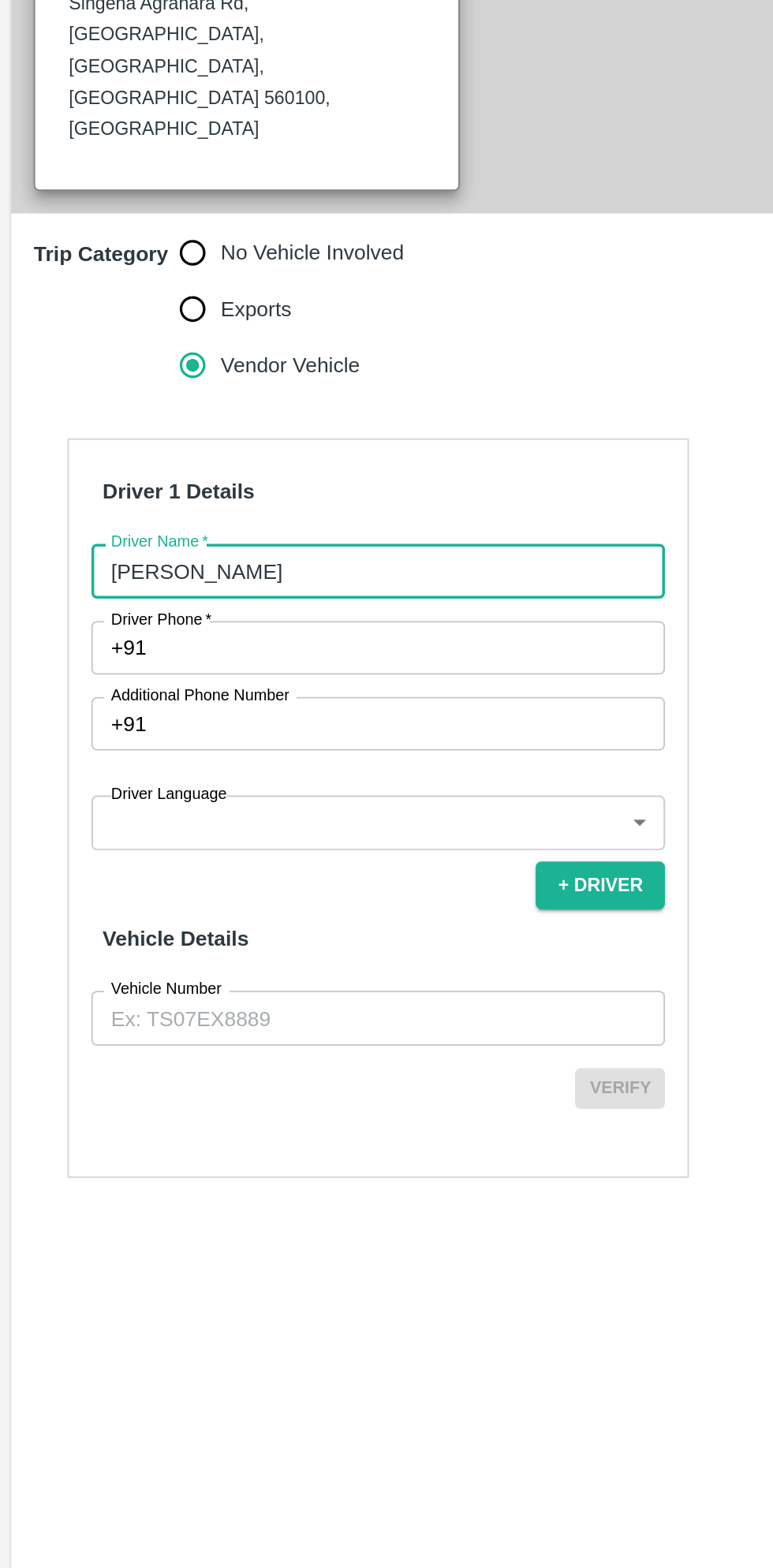
type input "[PERSON_NAME]"
click at [215, 886] on input "Driver Phone   *" at bounding box center [231, 901] width 284 height 30
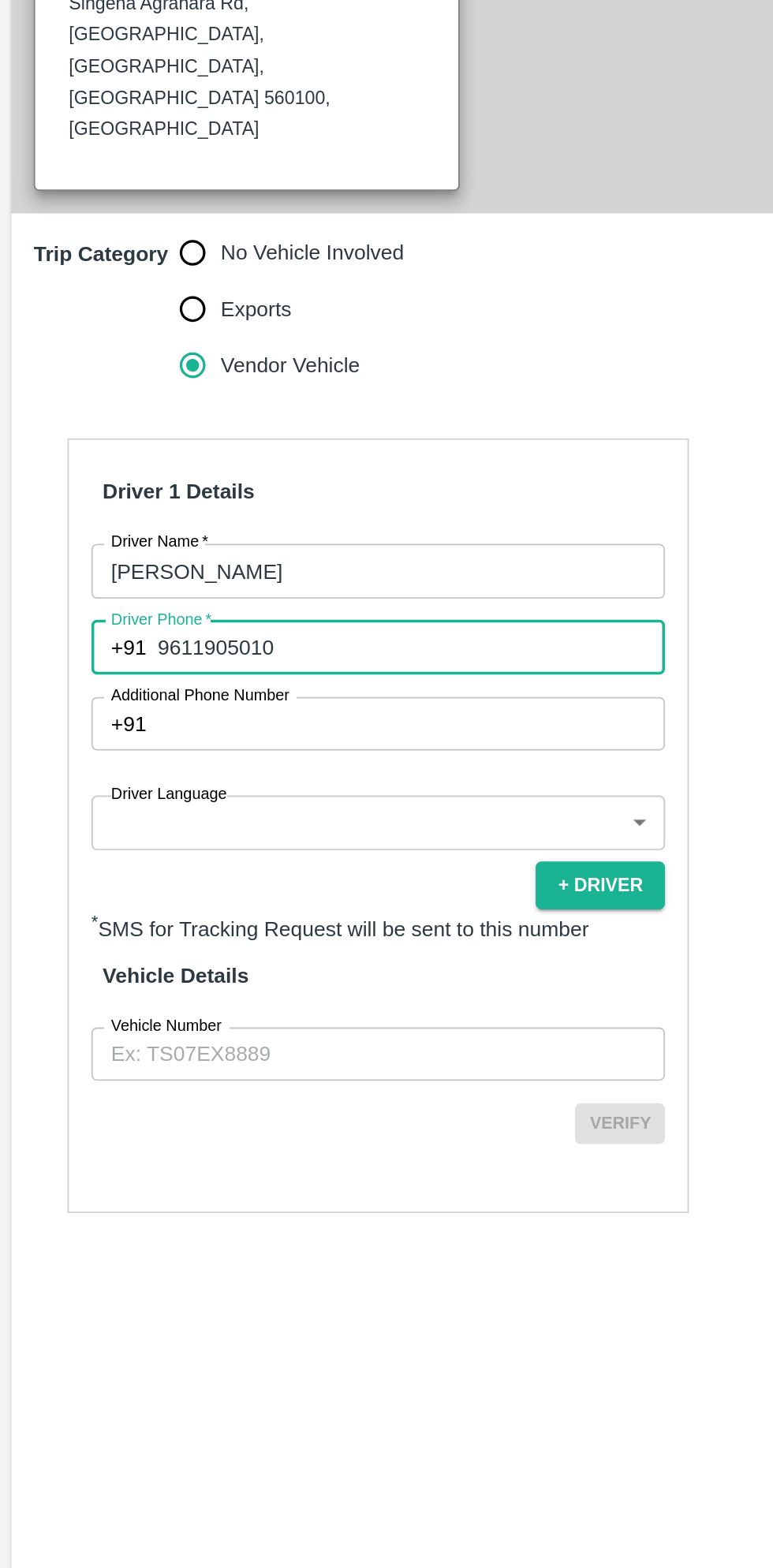
type input "9611905010"
click at [203, 933] on body "Supply Chain Add Trip Select Shipment Trip Details Trip Type Fruit Movement 1 T…" at bounding box center [386, 784] width 773 height 1568
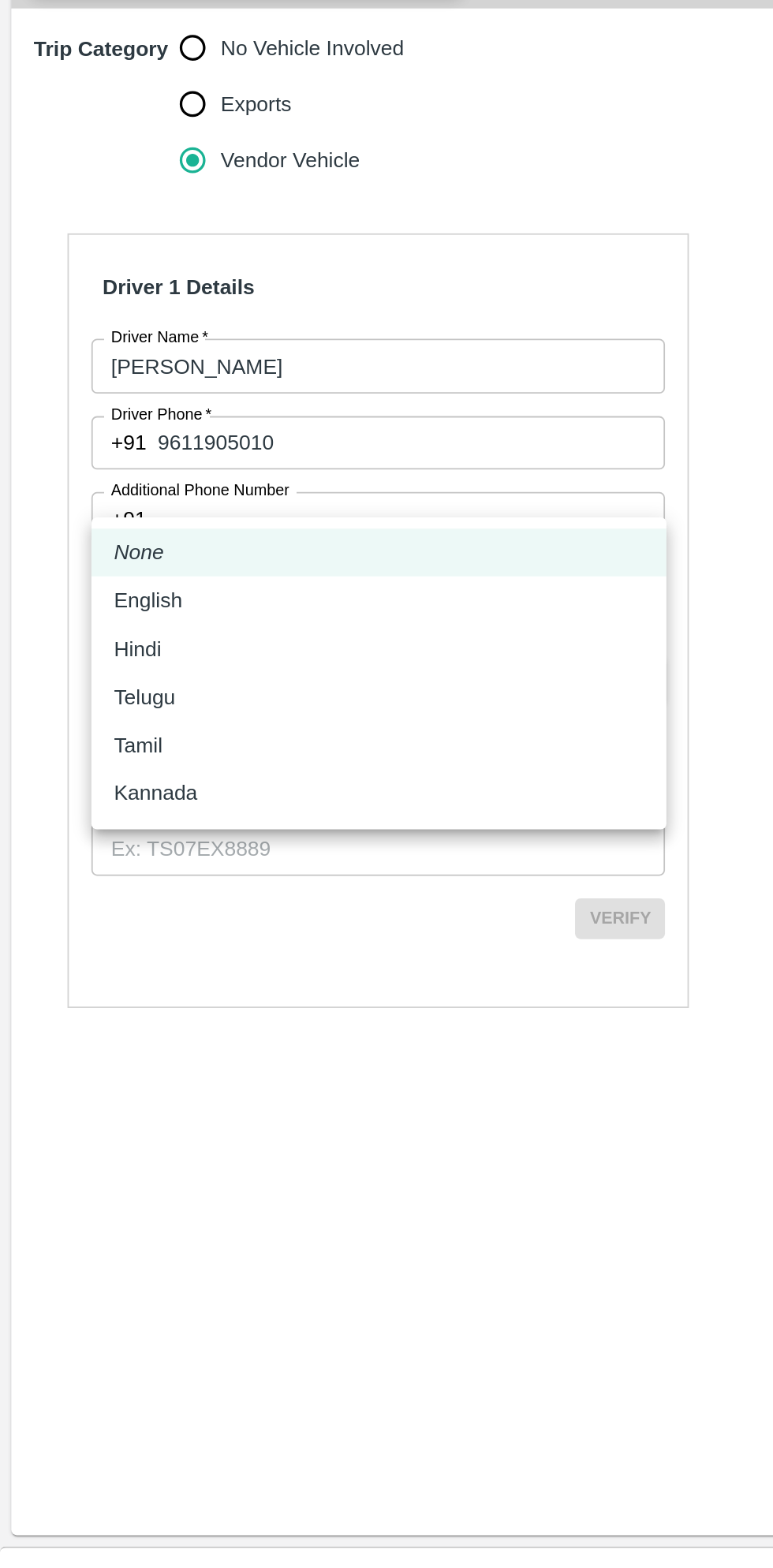
click at [99, 1100] on p "Kannada" at bounding box center [87, 1098] width 46 height 17
type input "ka"
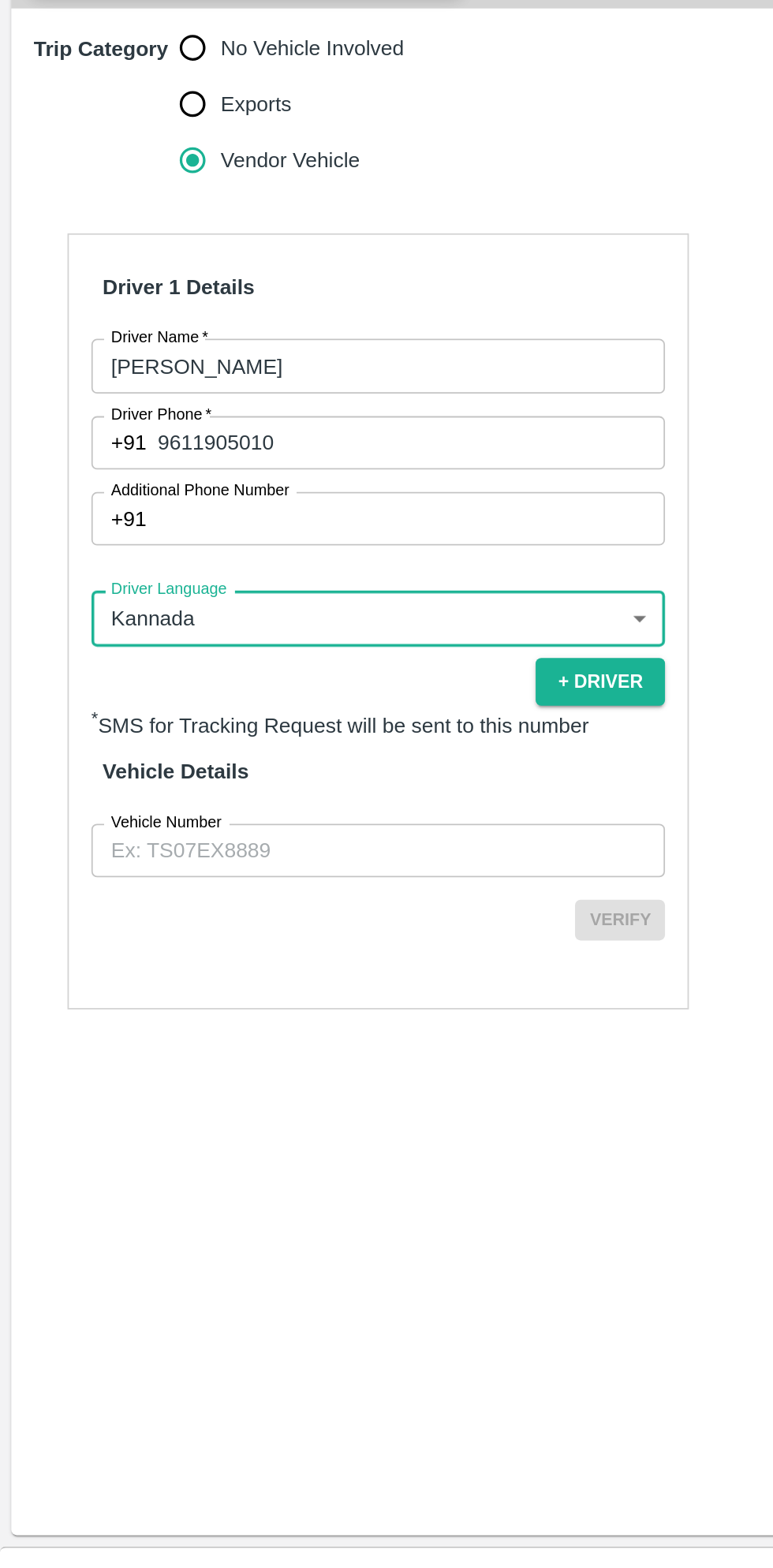
click at [212, 1115] on input "Vehicle Number" at bounding box center [212, 1130] width 322 height 30
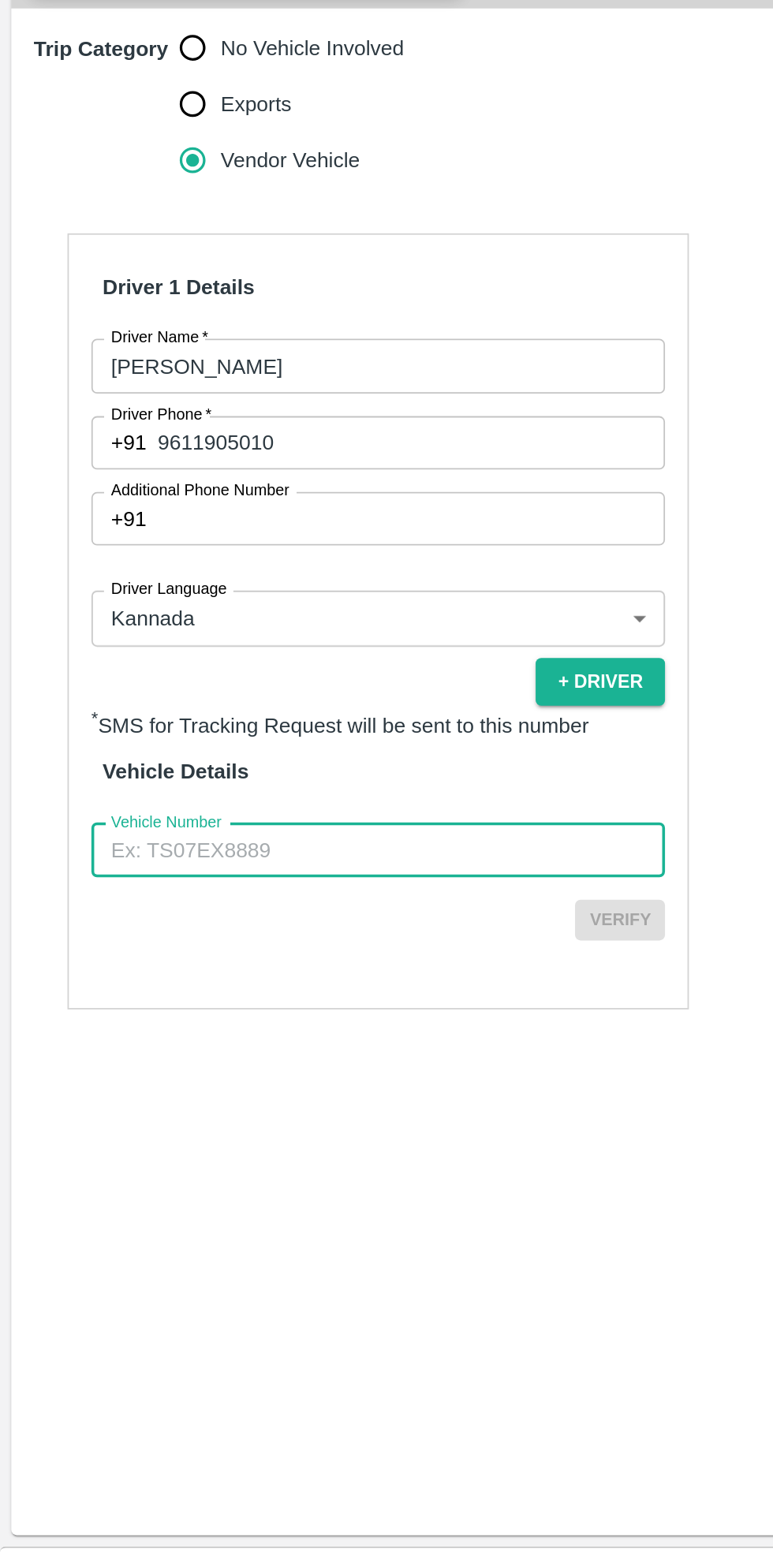
type input "KA16AA2354"
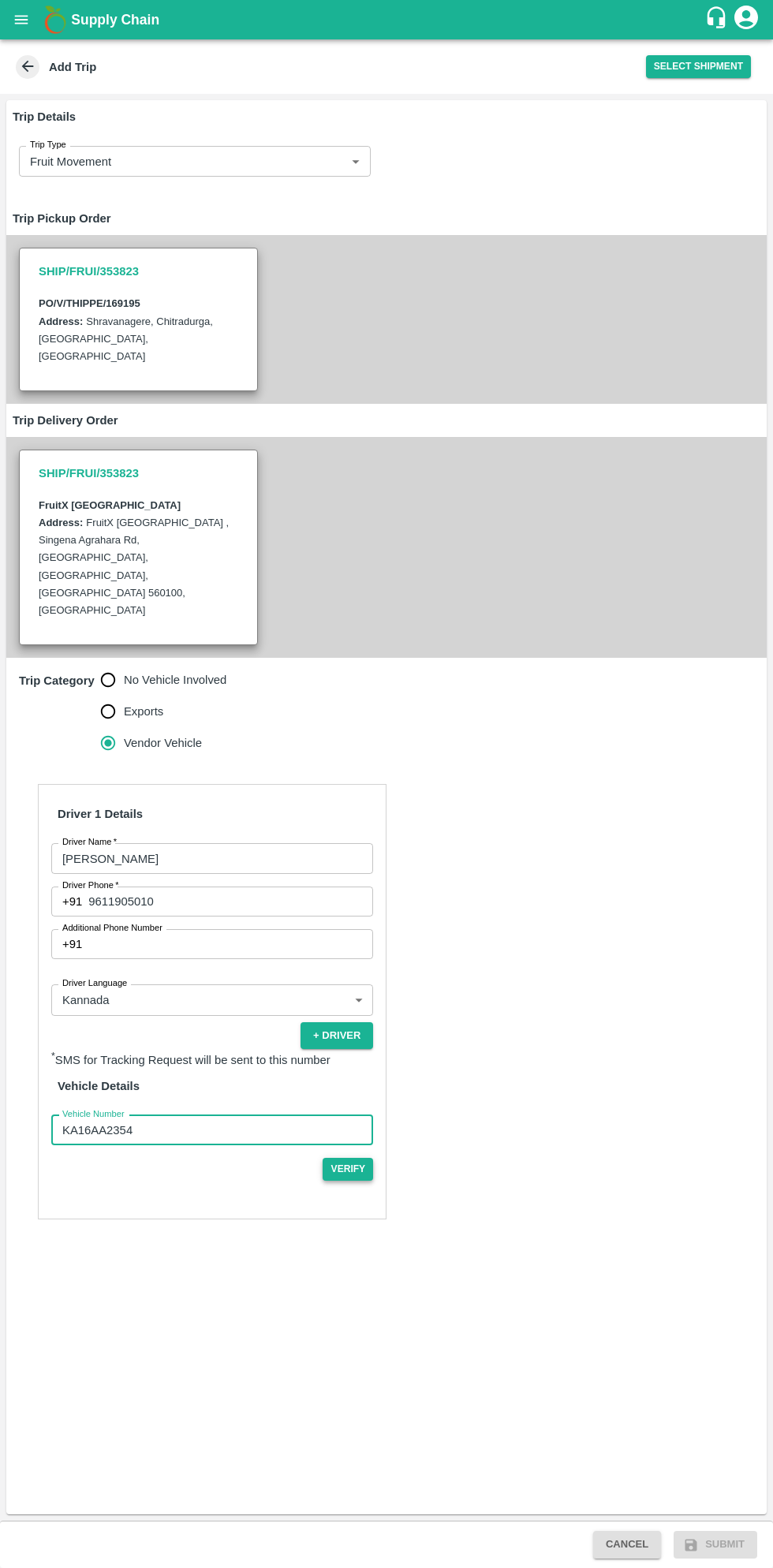
click at [372, 1158] on button "Verify" at bounding box center [348, 1169] width 50 height 23
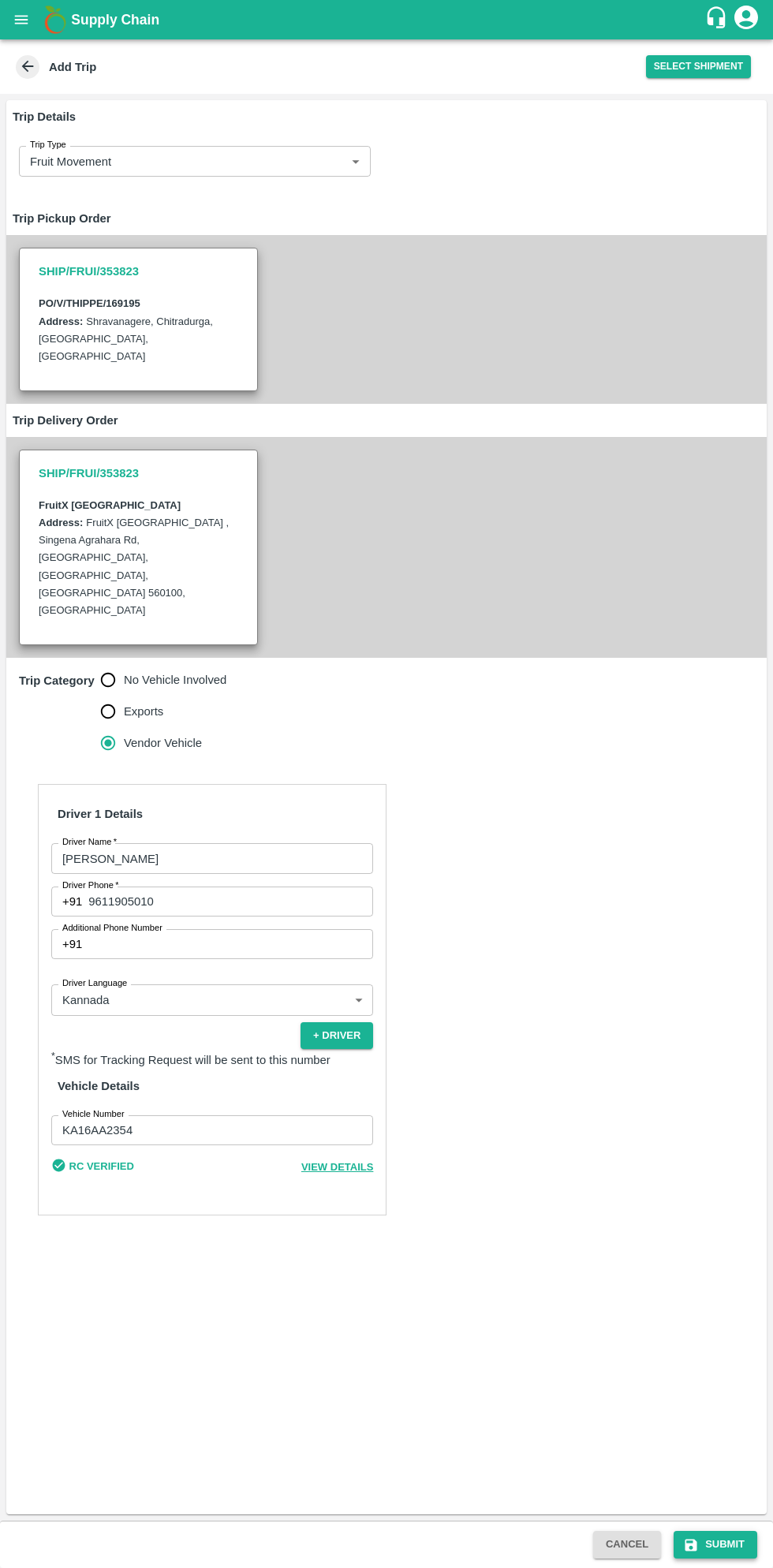
click at [702, 1540] on button "Submit" at bounding box center [715, 1544] width 84 height 28
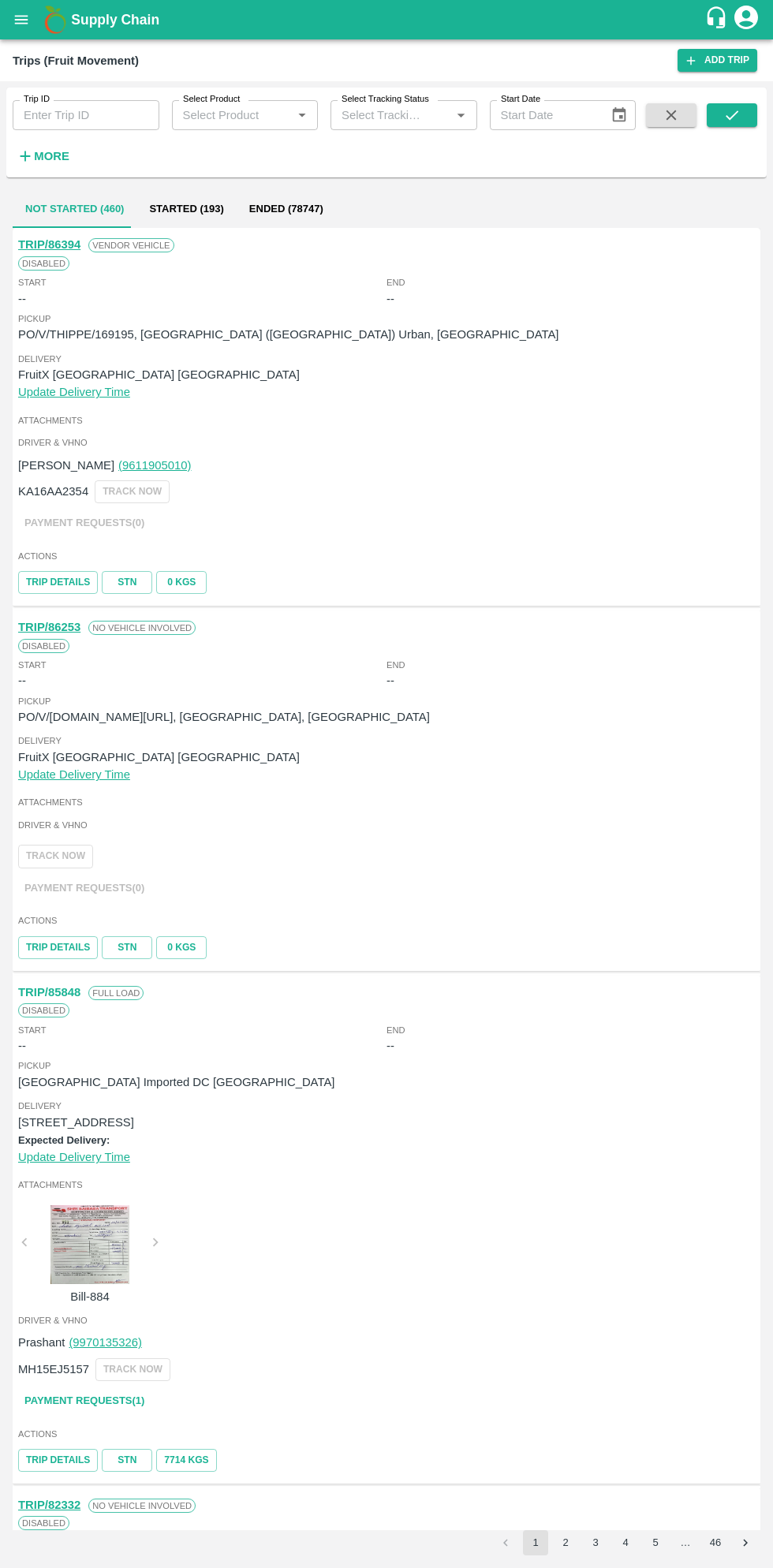
click at [74, 19] on b "Supply Chain" at bounding box center [115, 19] width 89 height 15
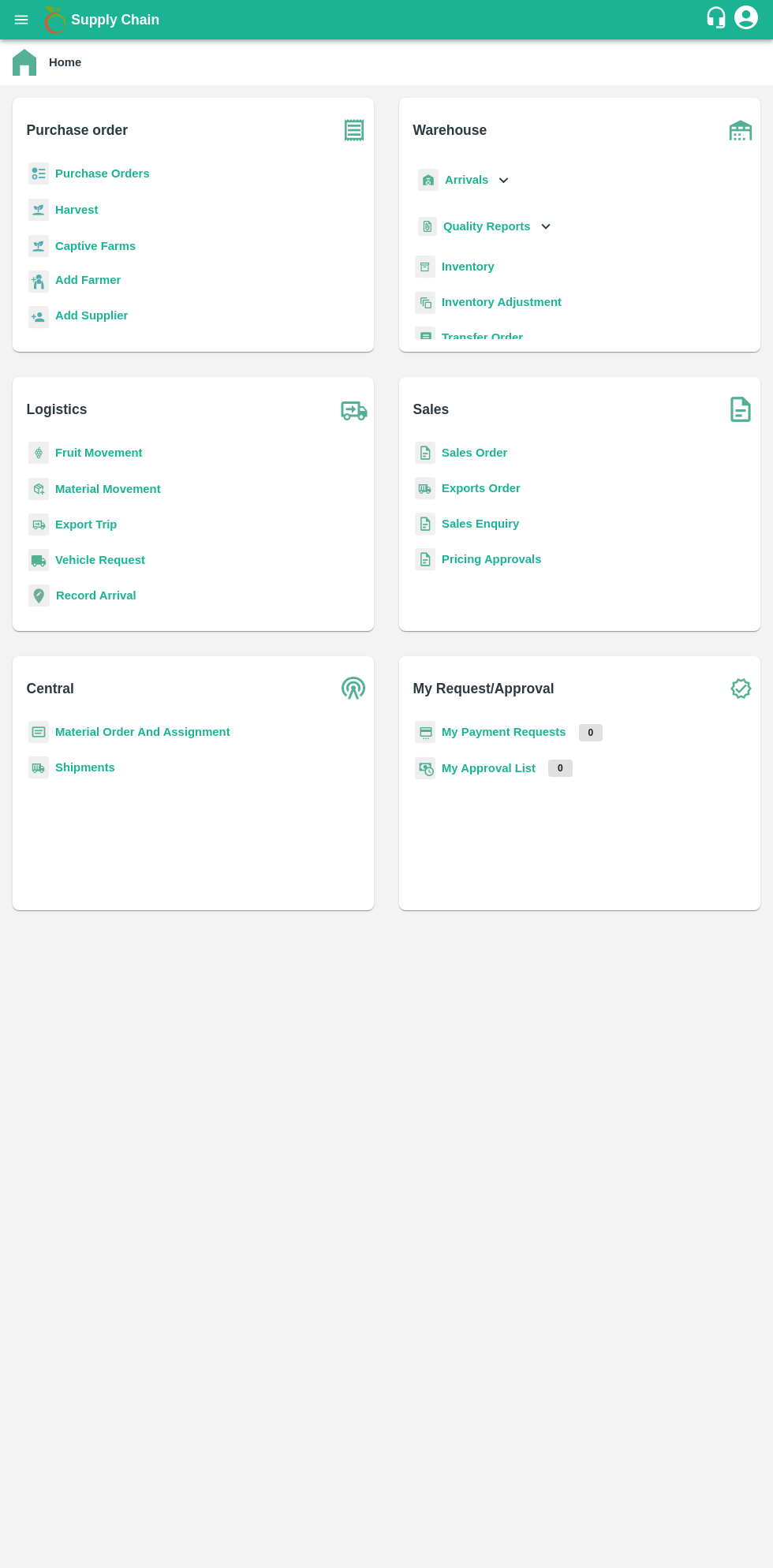
click at [30, 21] on button "open drawer" at bounding box center [21, 19] width 37 height 37
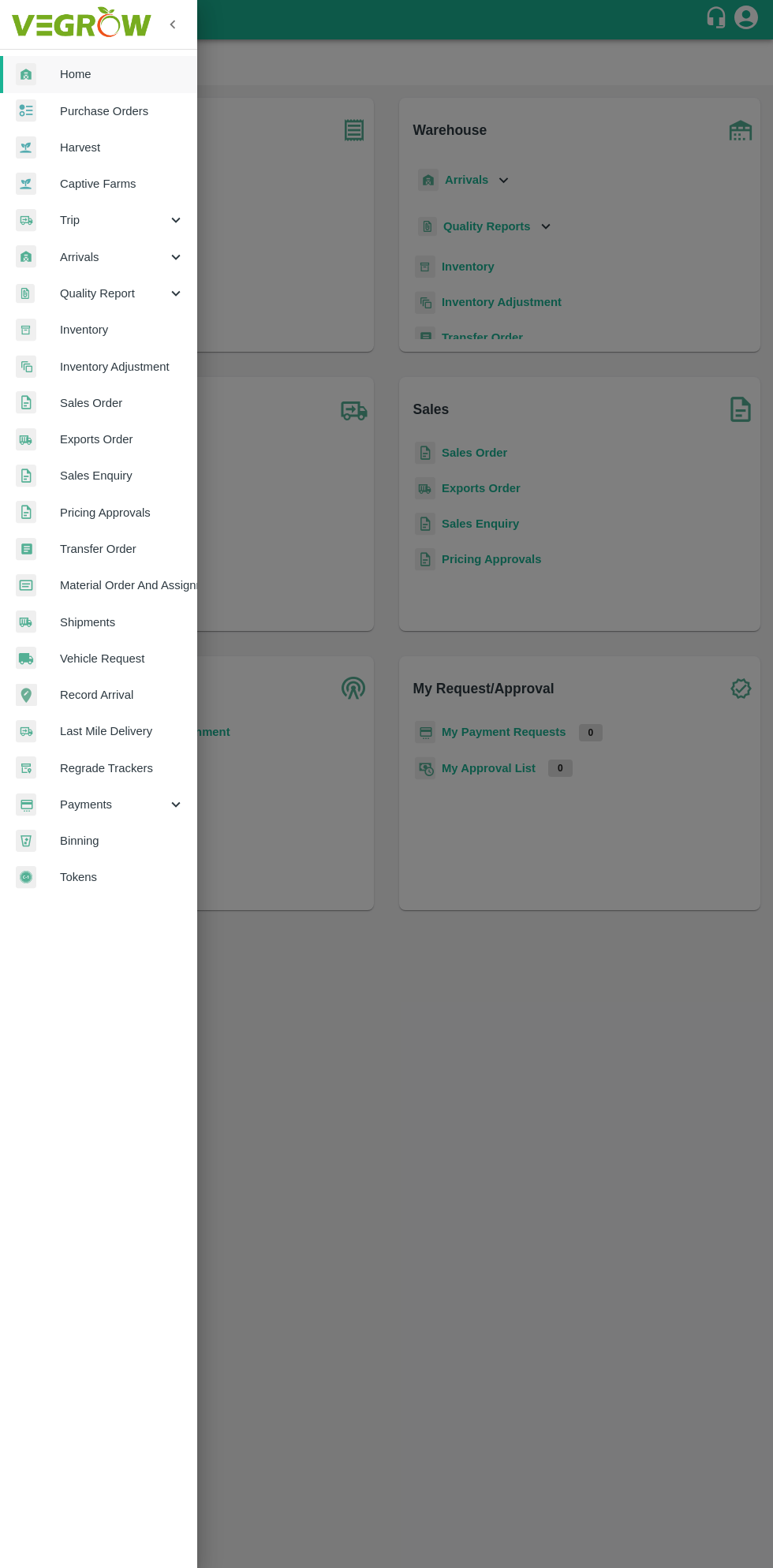
click at [123, 111] on span "Purchase Orders" at bounding box center [122, 110] width 124 height 17
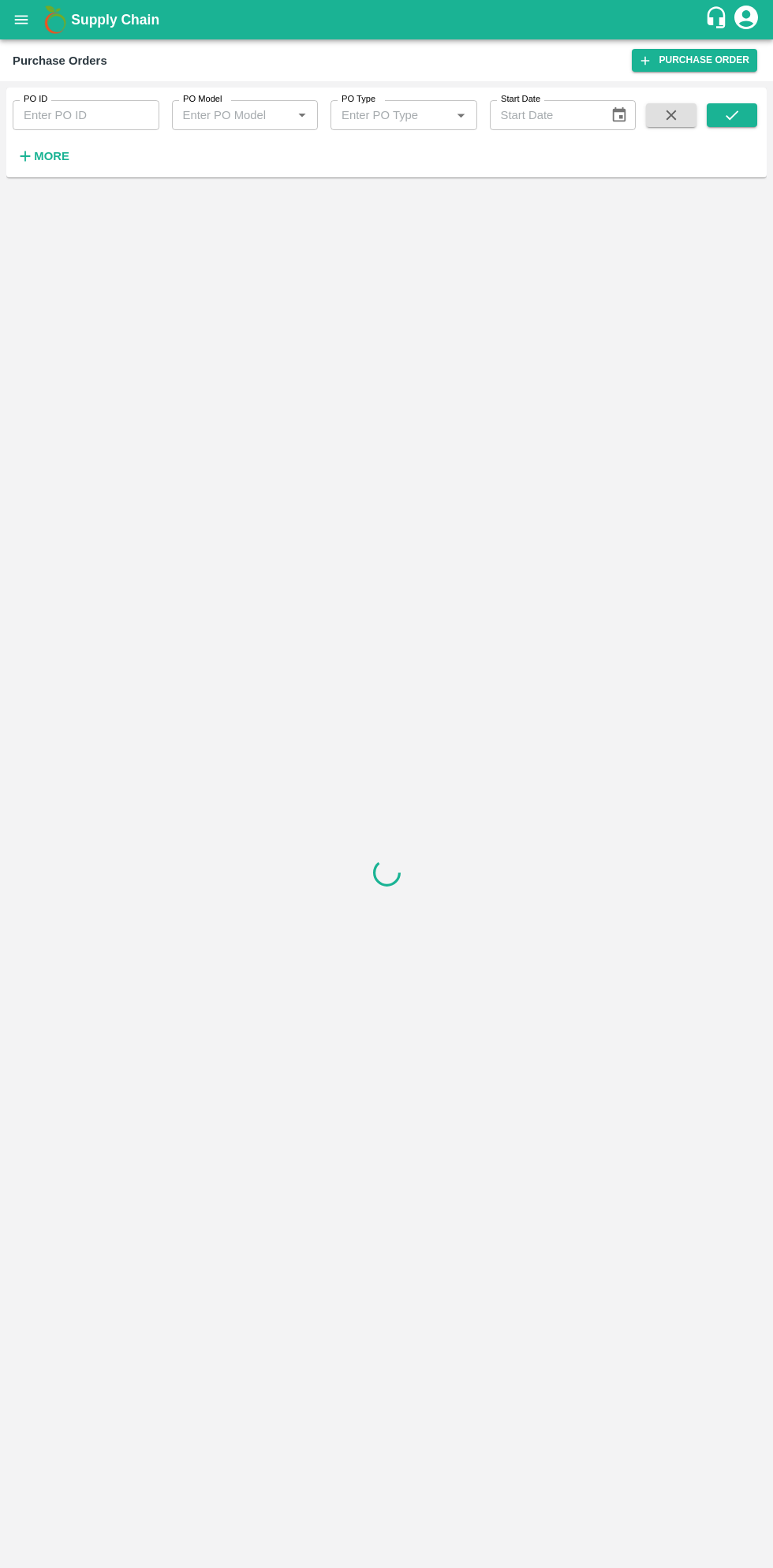
click at [65, 156] on strong "More" at bounding box center [52, 156] width 36 height 13
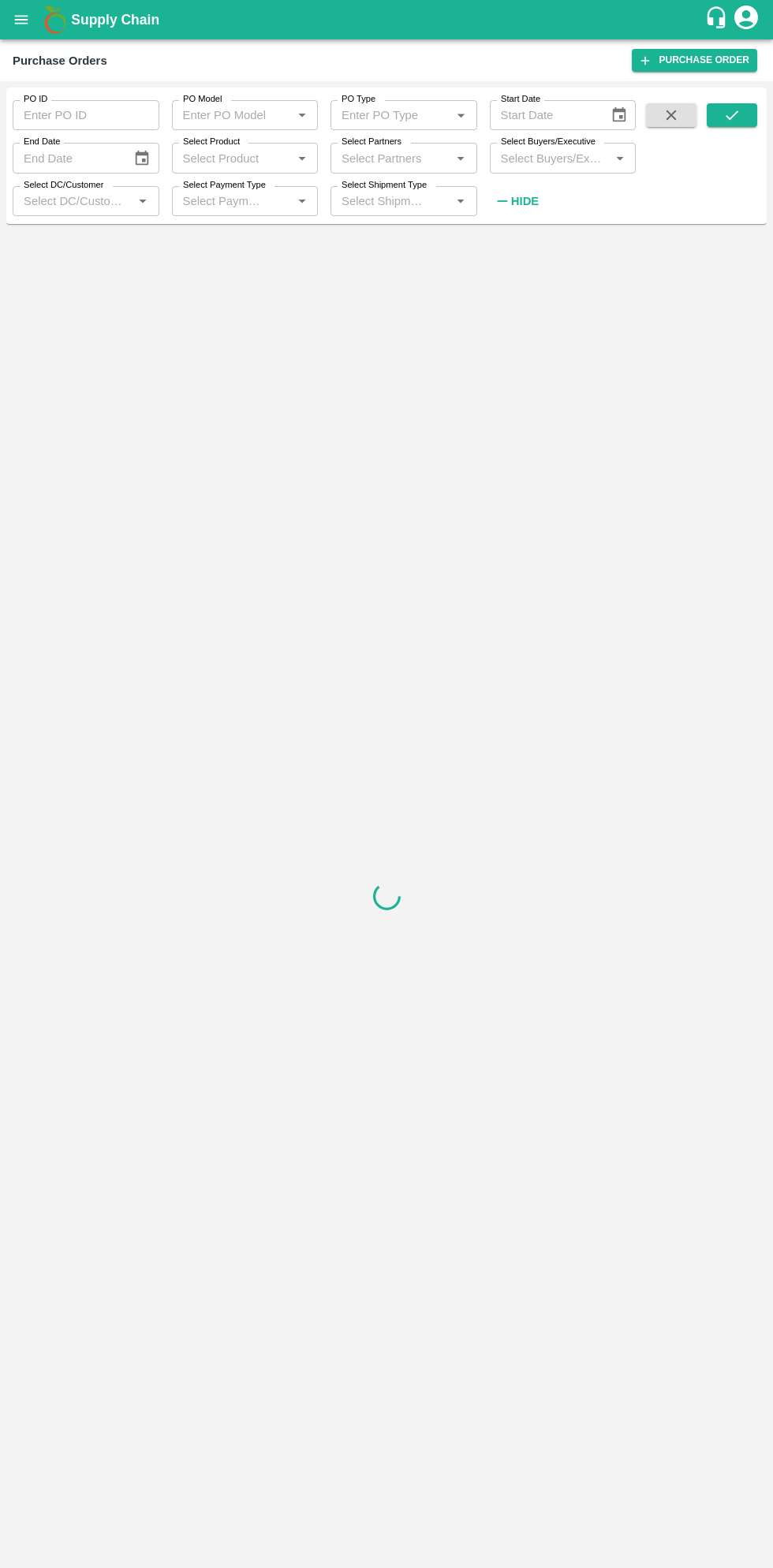
click at [558, 158] on input "Select Buyers/Executive" at bounding box center [550, 158] width 111 height 20
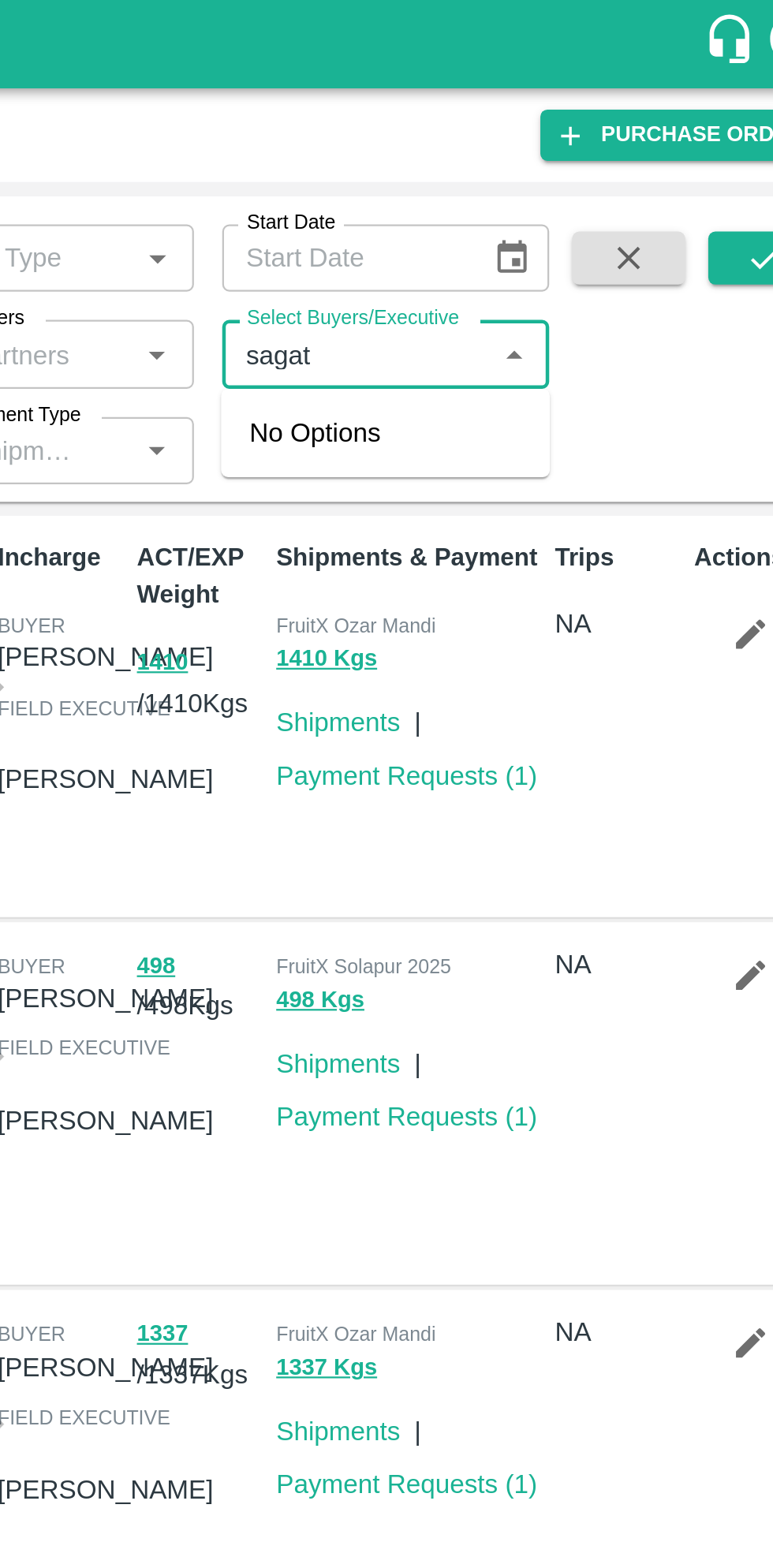
type input "sagat"
click at [540, 247] on p "Shipments & Payment" at bounding box center [574, 249] width 119 height 16
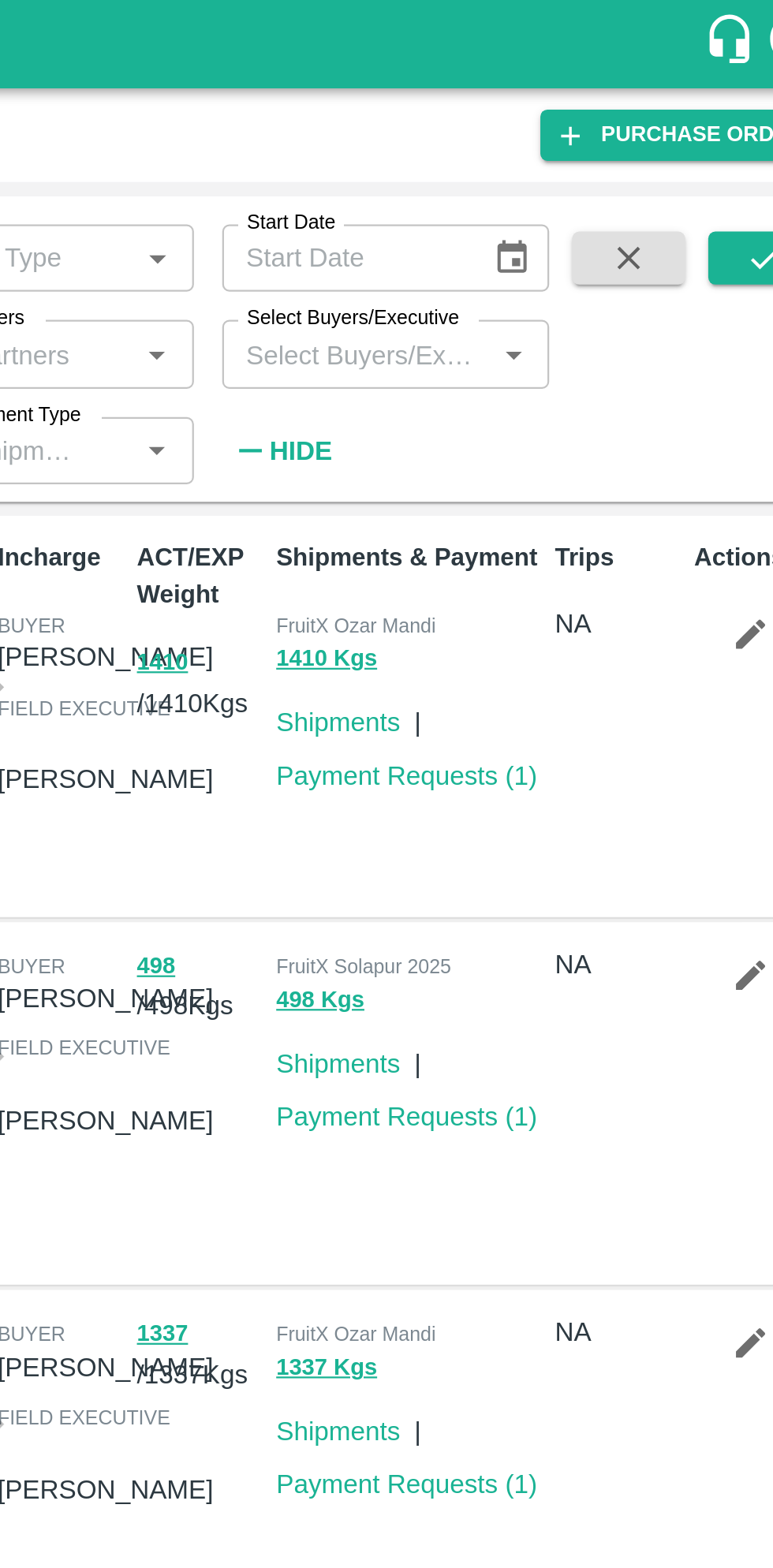
click at [575, 164] on input "Select Buyers/Executive" at bounding box center [550, 158] width 111 height 20
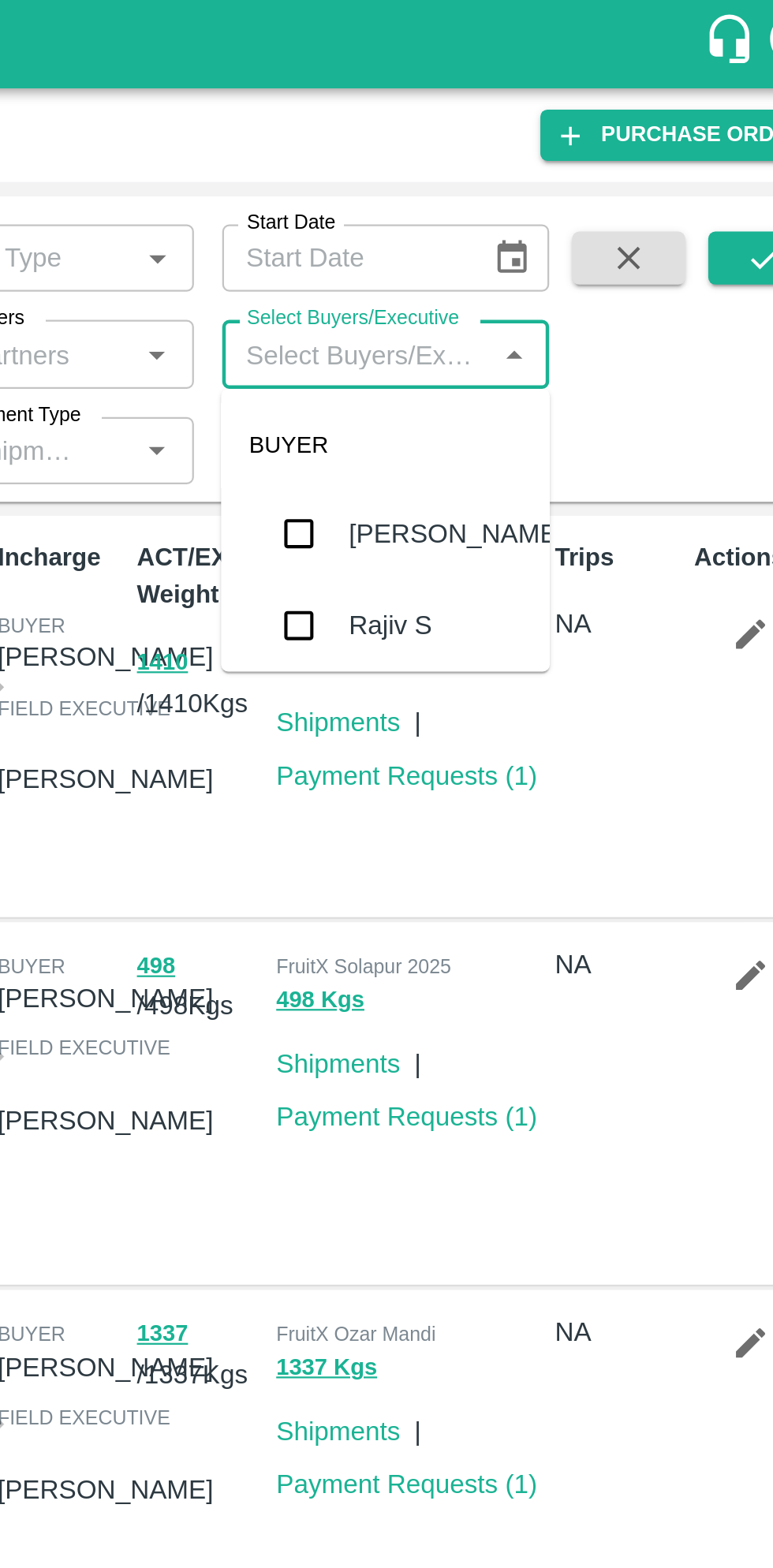
click at [579, 154] on input "Select Buyers/Executive" at bounding box center [550, 158] width 111 height 20
type input "sagar"
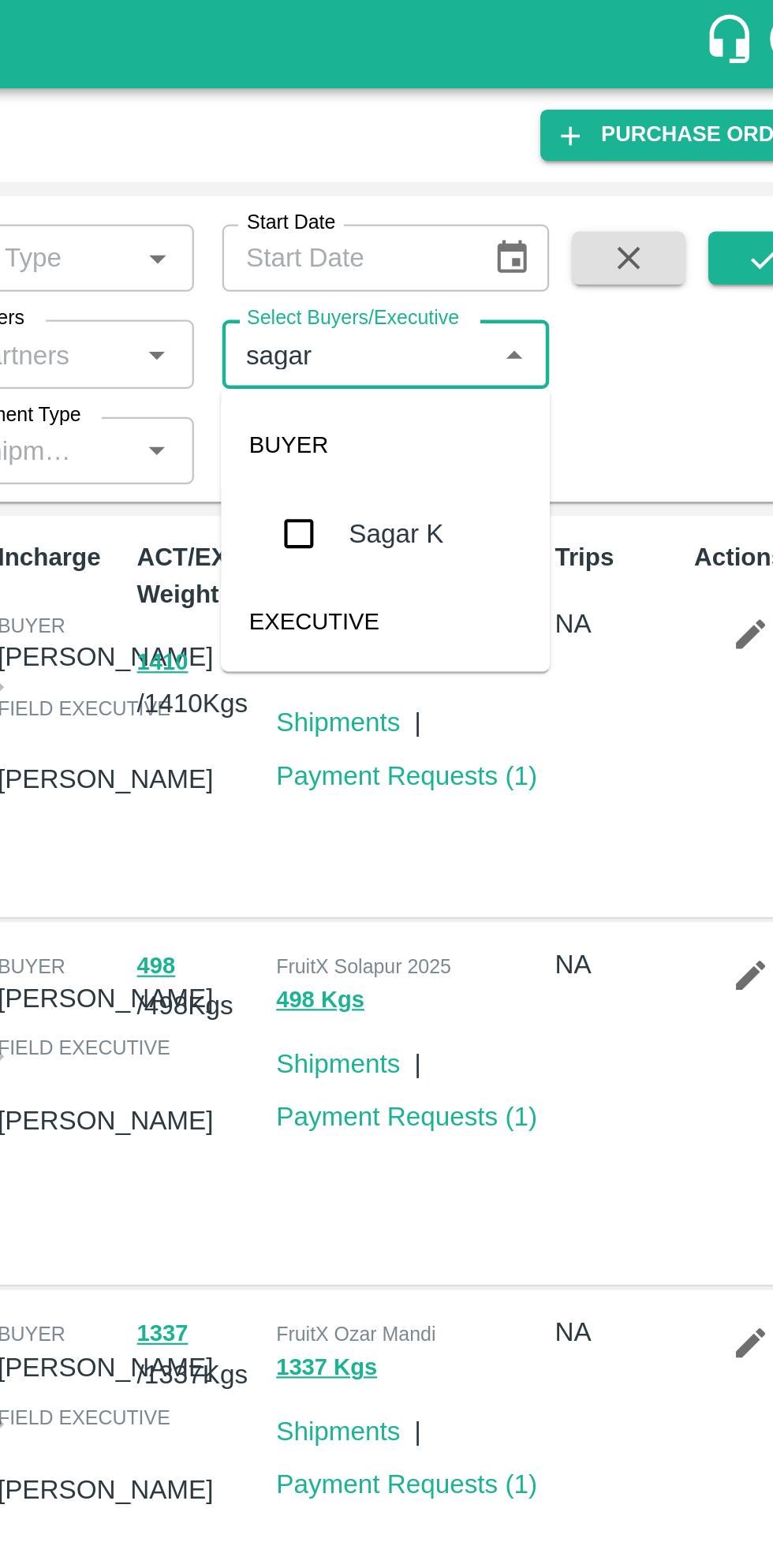
click at [528, 246] on input "checkbox" at bounding box center [523, 238] width 32 height 32
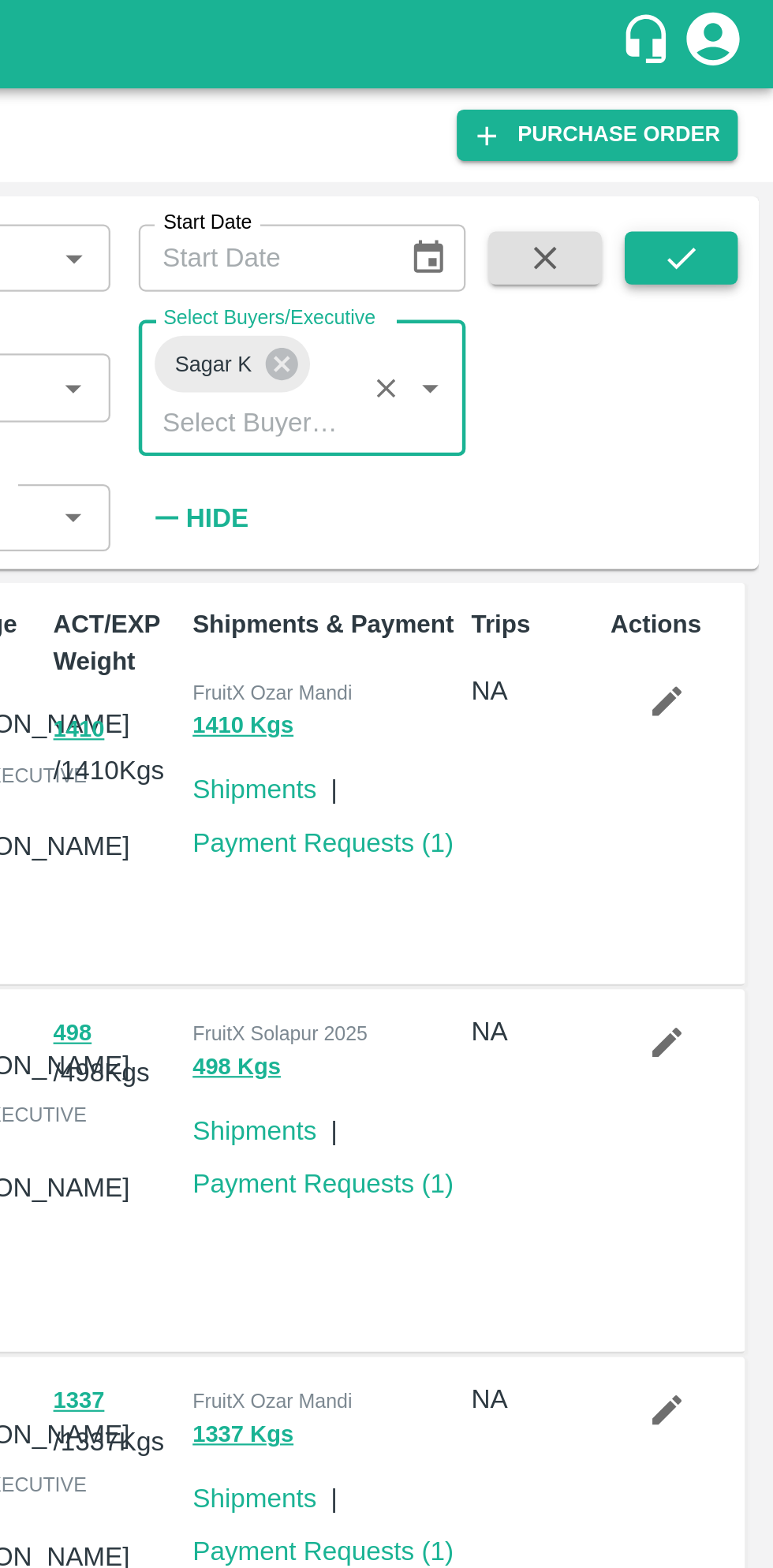
click at [751, 106] on button "submit" at bounding box center [732, 115] width 50 height 24
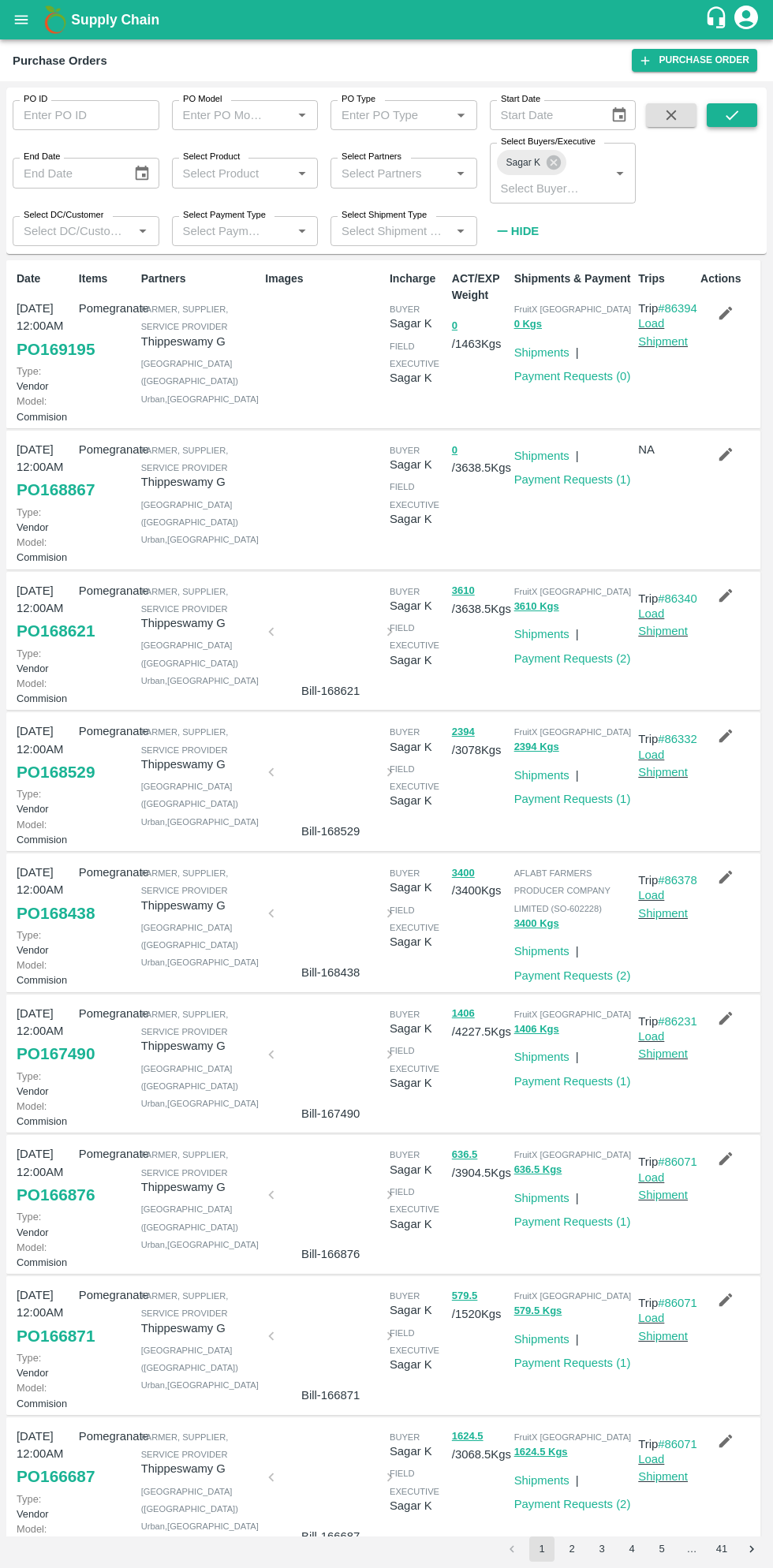
scroll to position [4, 0]
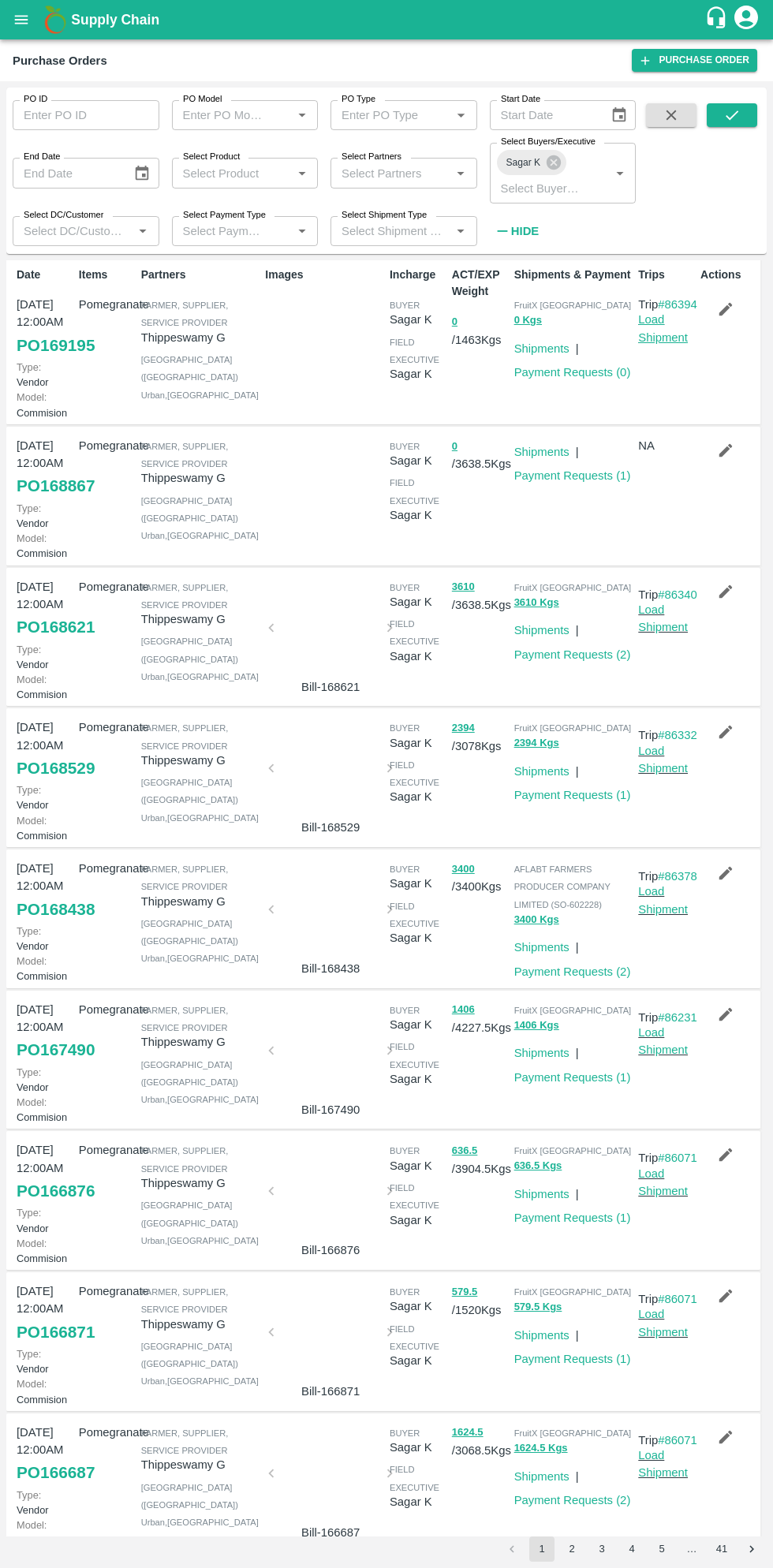
click at [658, 343] on link "Load Shipment" at bounding box center [662, 327] width 50 height 30
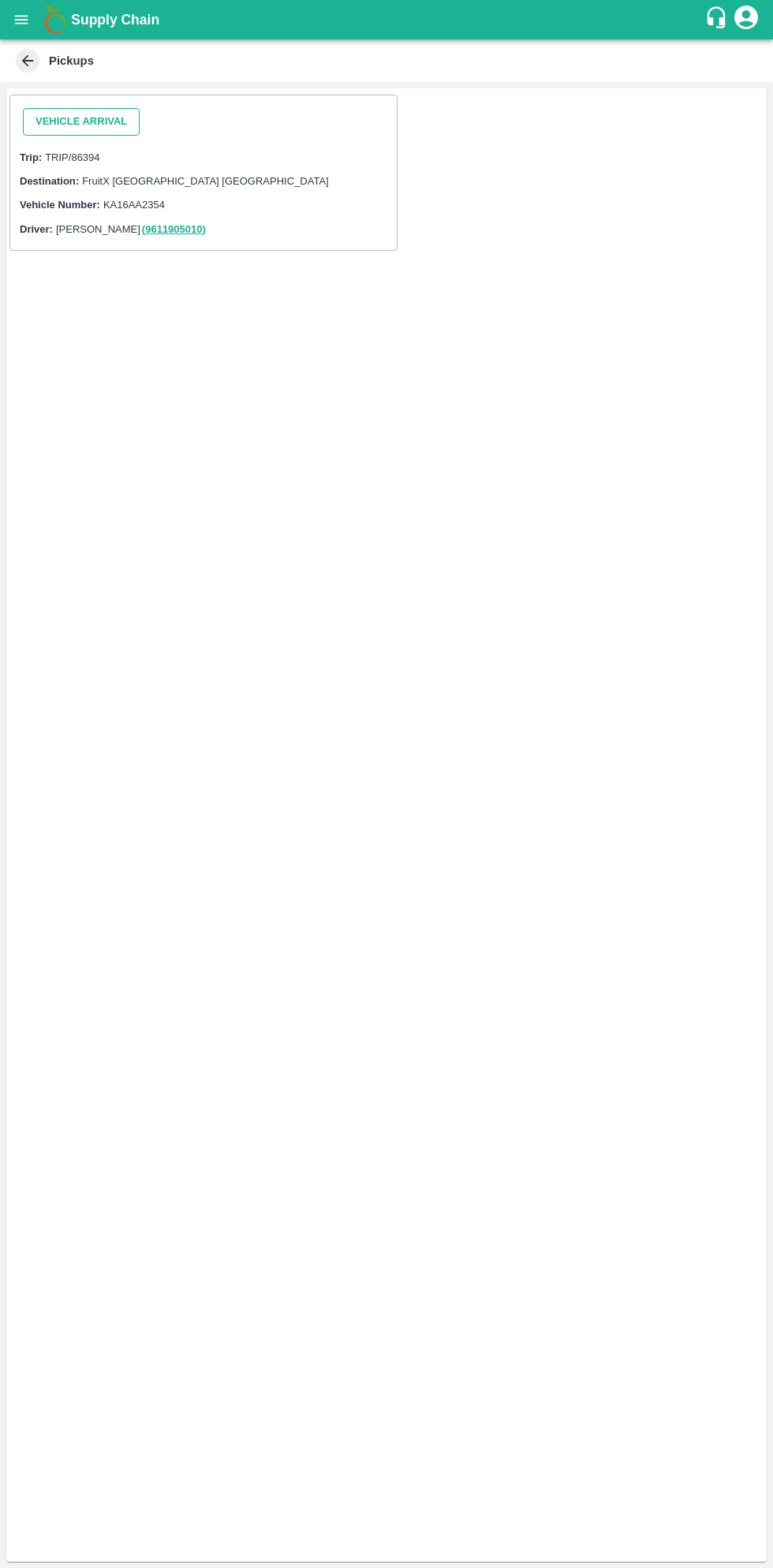
click at [98, 119] on button "Vehicle Arrival" at bounding box center [81, 122] width 117 height 28
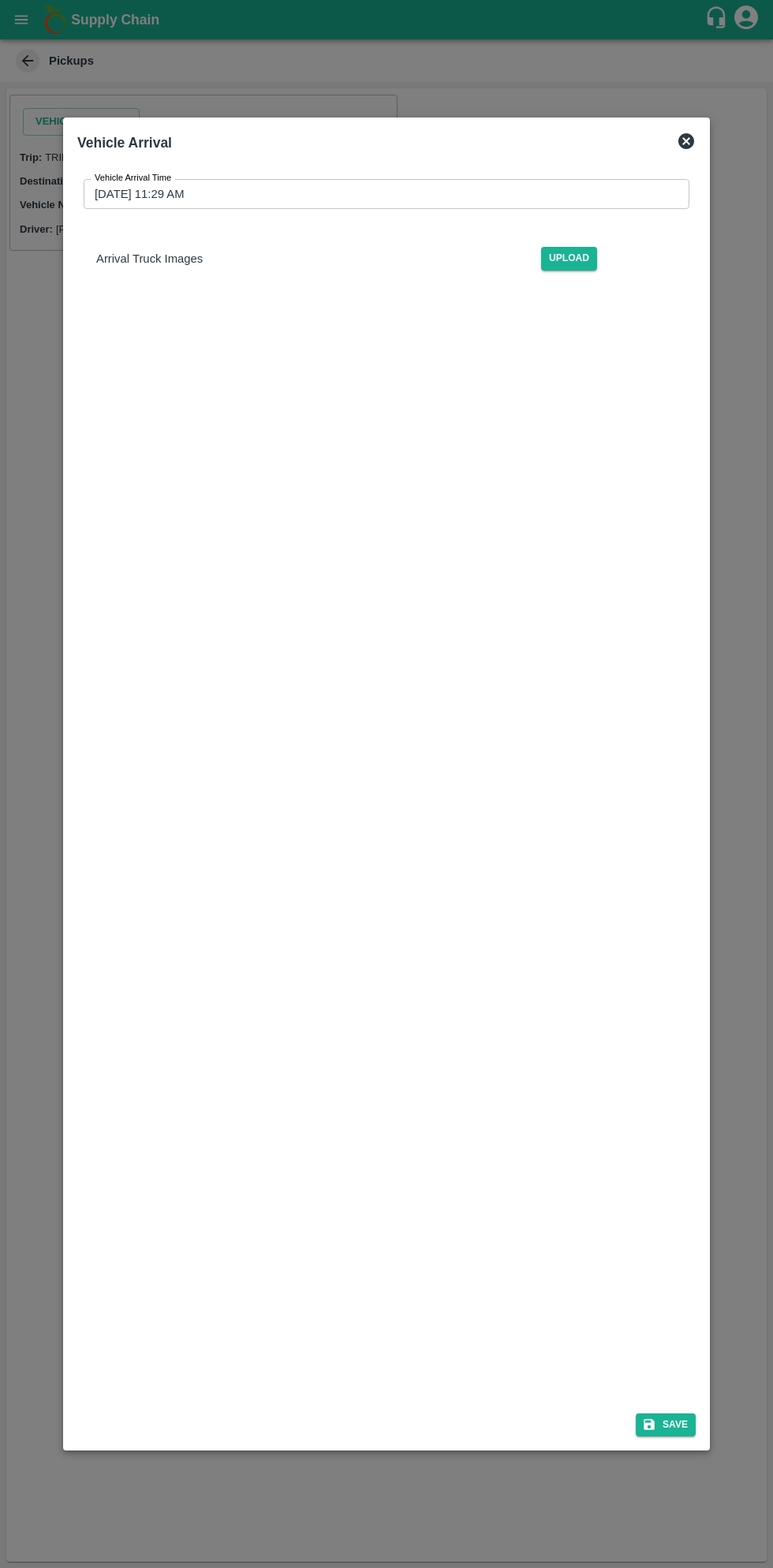
click at [391, 190] on input "[DATE] 11:29 AM" at bounding box center [381, 193] width 595 height 30
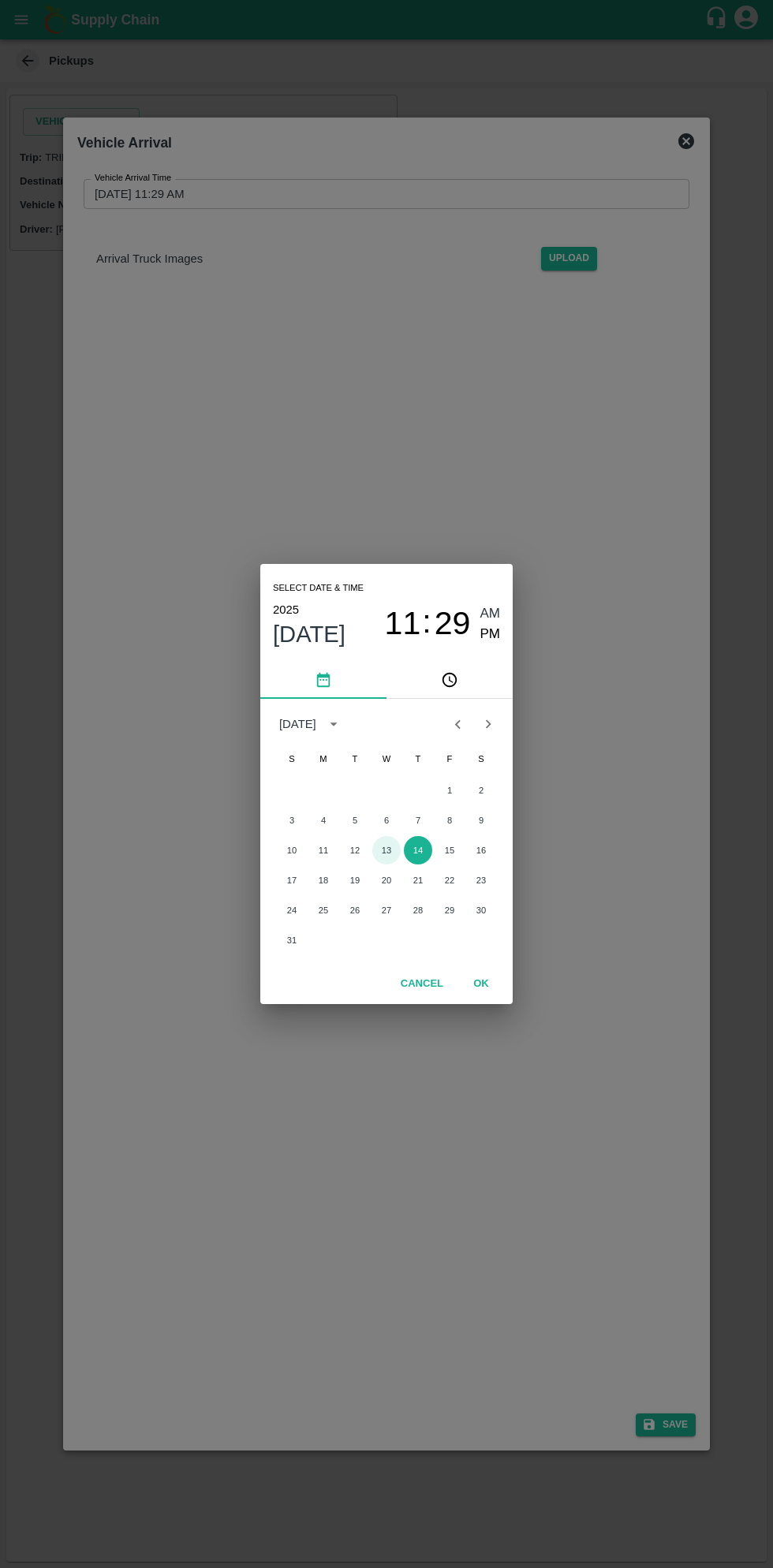
click at [386, 851] on button "13" at bounding box center [386, 850] width 28 height 28
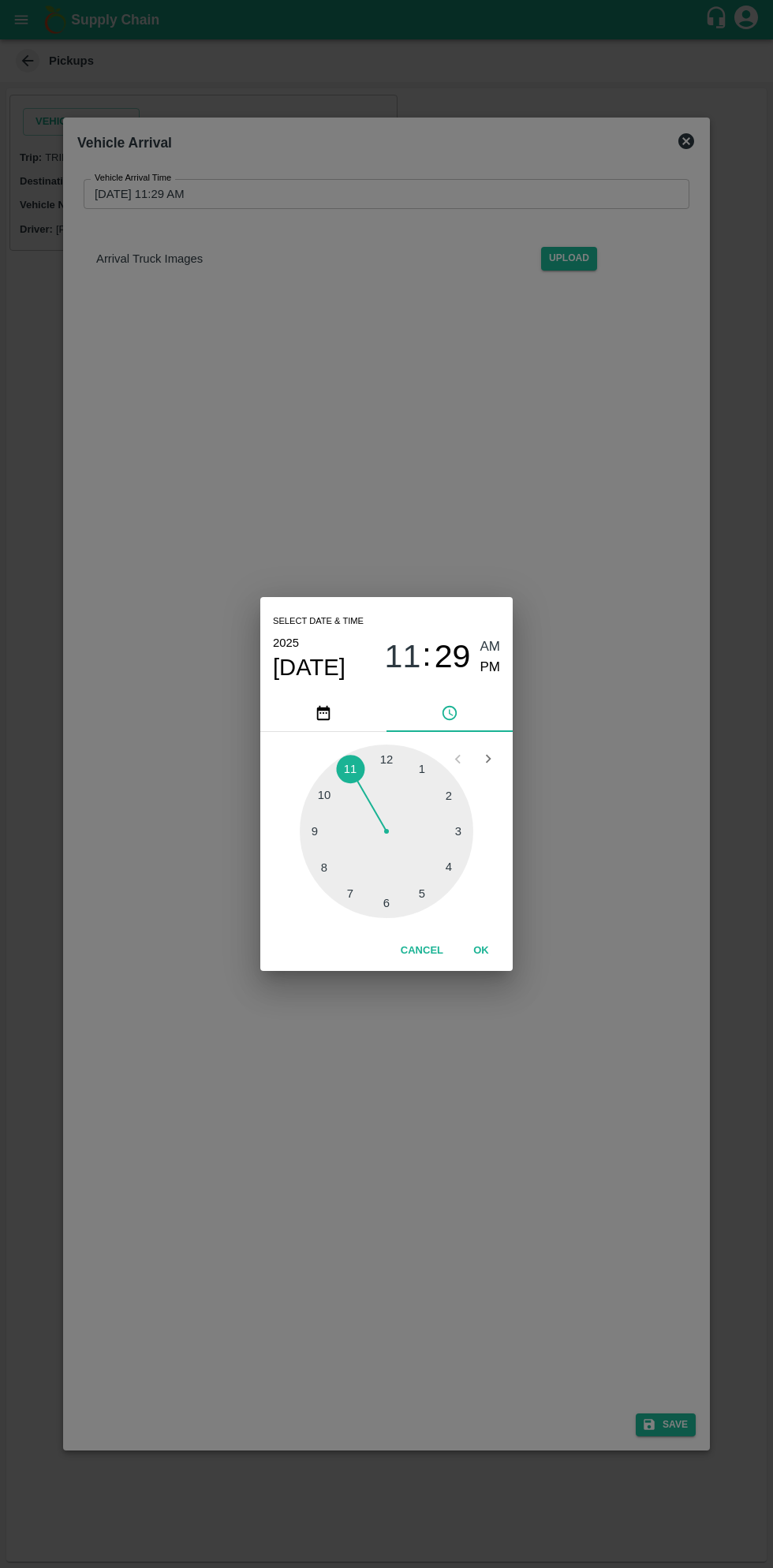
type input "[DATE] 11:29 AM"
click at [493, 643] on span "AM" at bounding box center [490, 647] width 20 height 21
click at [498, 957] on button "OK" at bounding box center [481, 951] width 50 height 28
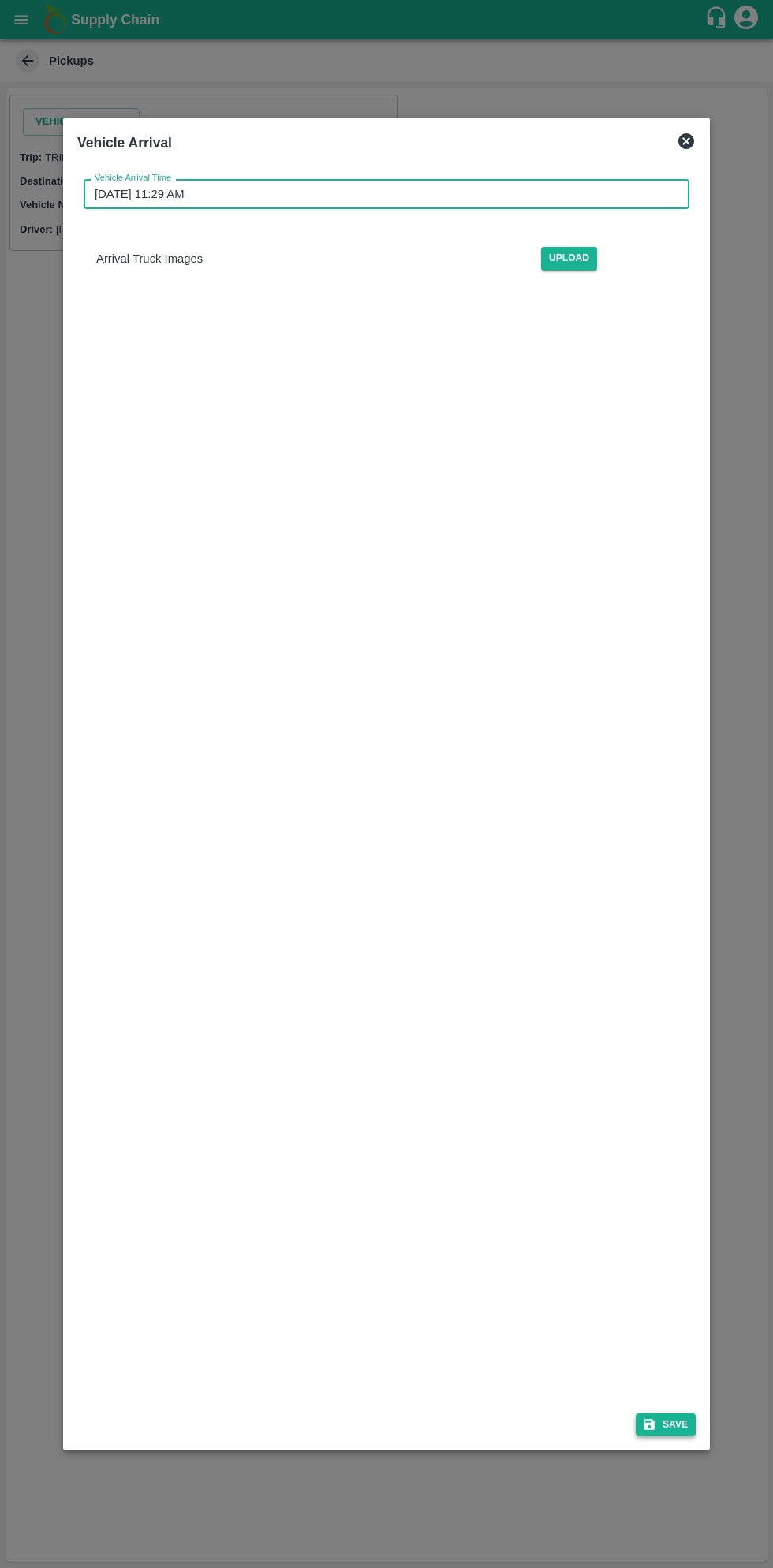
click at [654, 1424] on icon "submit" at bounding box center [649, 1426] width 11 height 11
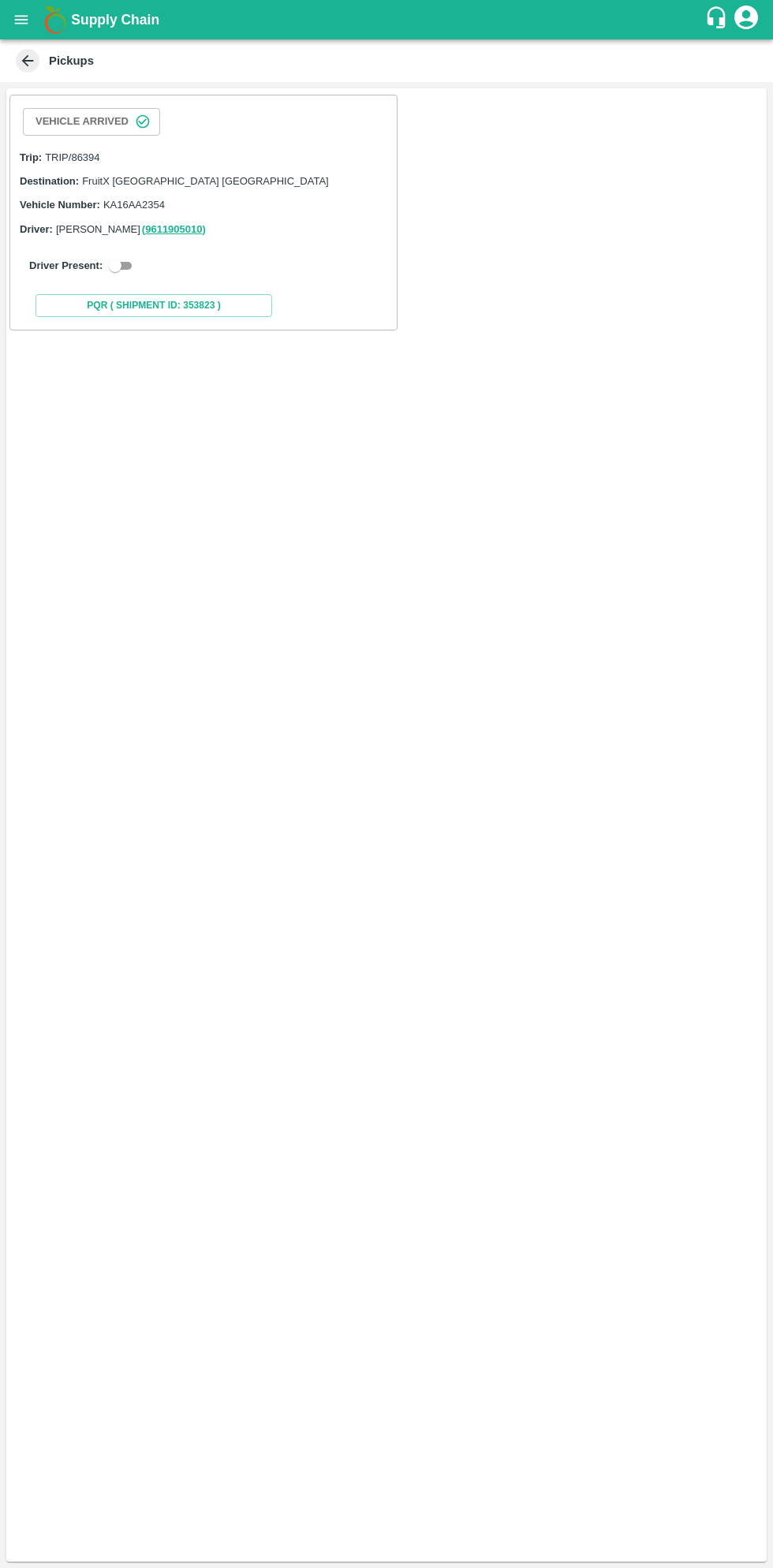
click at [131, 258] on div "Driver Present:" at bounding box center [203, 266] width 349 height 19
click at [119, 271] on input "checkbox" at bounding box center [115, 266] width 57 height 19
checkbox input "true"
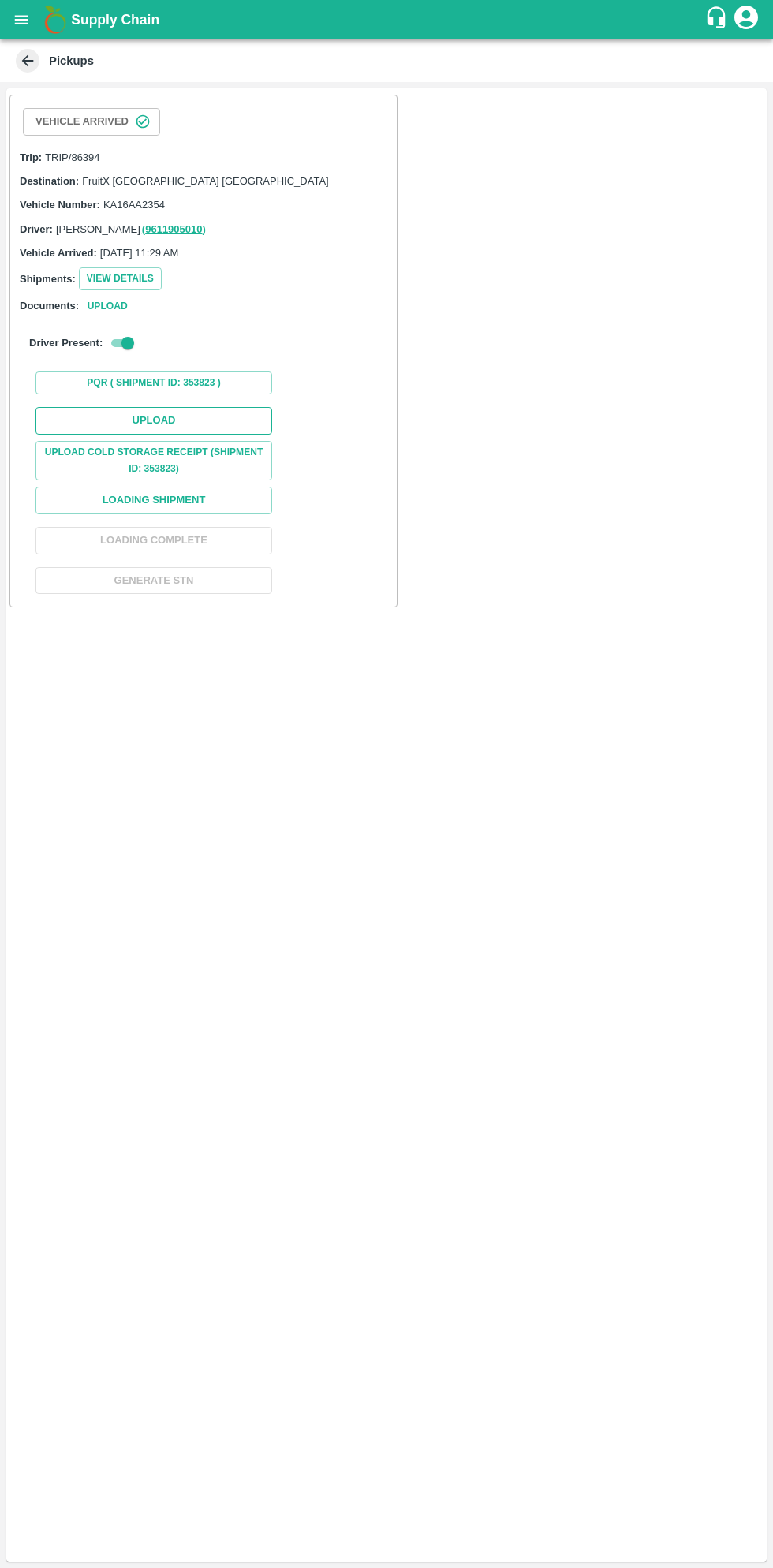
click at [201, 429] on button "Upload" at bounding box center [154, 421] width 237 height 28
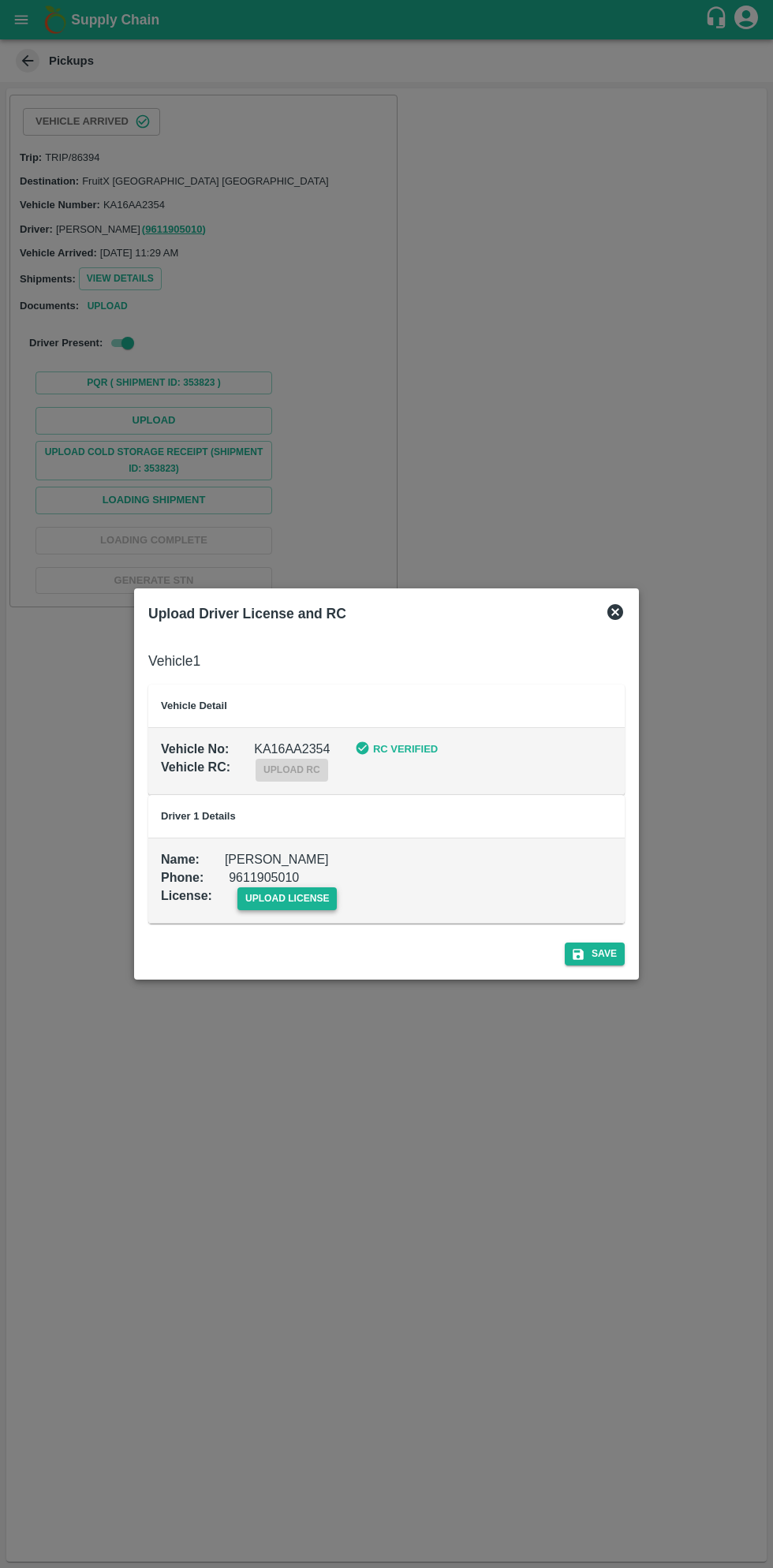
click at [288, 892] on span "upload license" at bounding box center [287, 899] width 100 height 23
click at [0, 0] on input "upload license" at bounding box center [0, 0] width 0 height 0
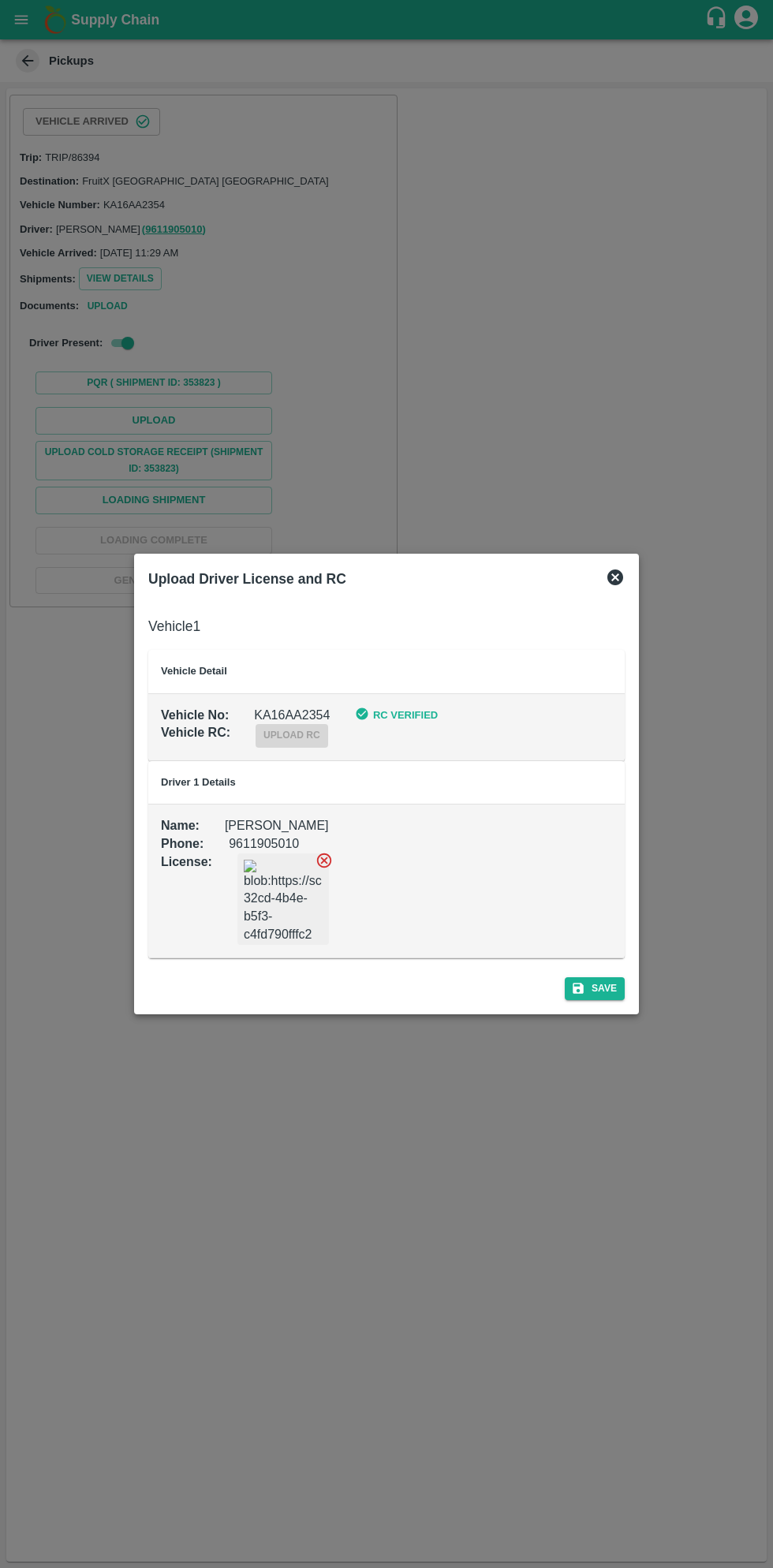
click at [607, 1001] on div "Save" at bounding box center [387, 985] width 489 height 41
click at [606, 987] on button "Save" at bounding box center [595, 989] width 60 height 23
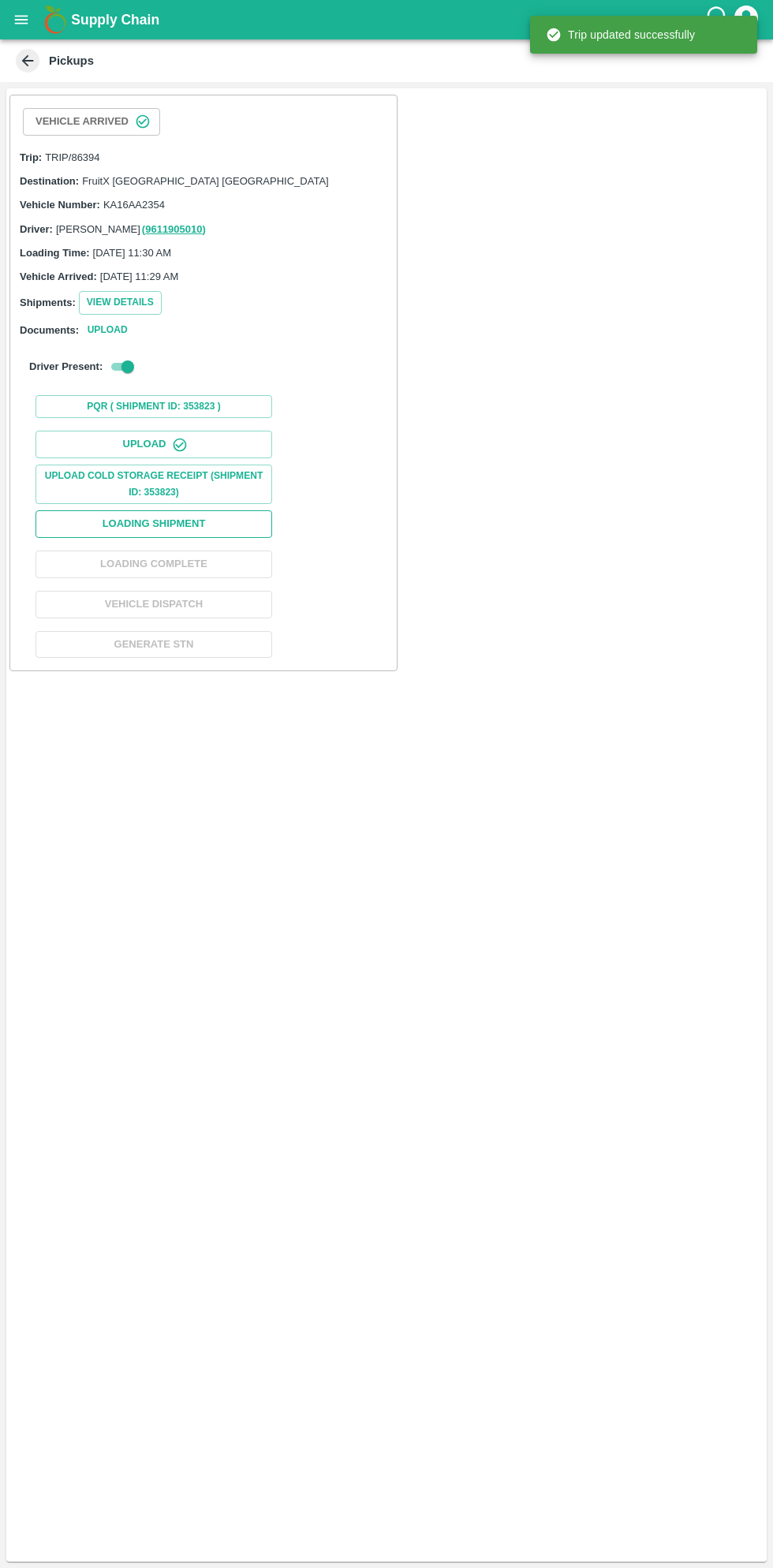
click at [203, 518] on button "Loading Shipment" at bounding box center [154, 524] width 237 height 28
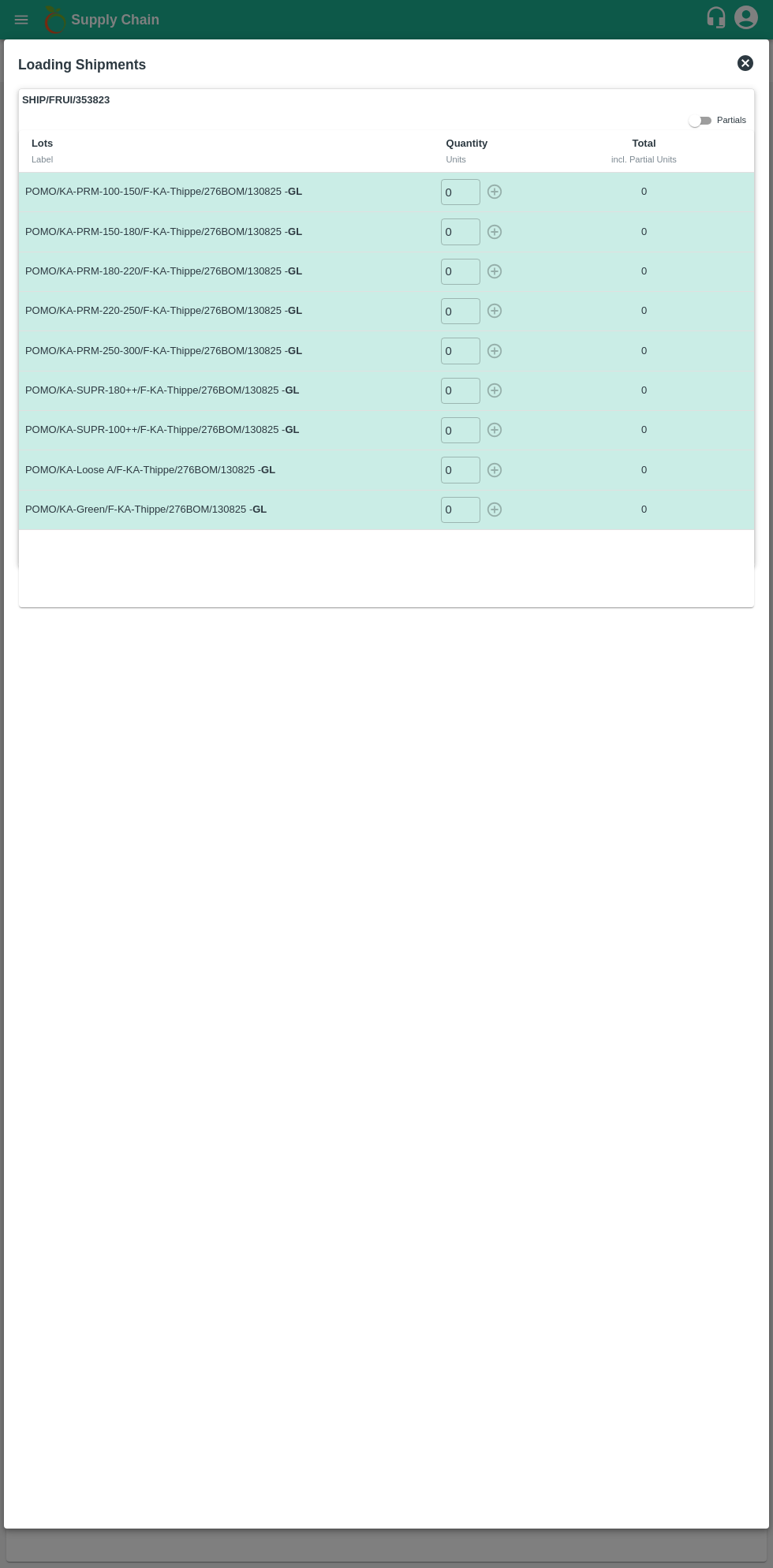
click at [472, 189] on input "0" at bounding box center [461, 192] width 40 height 26
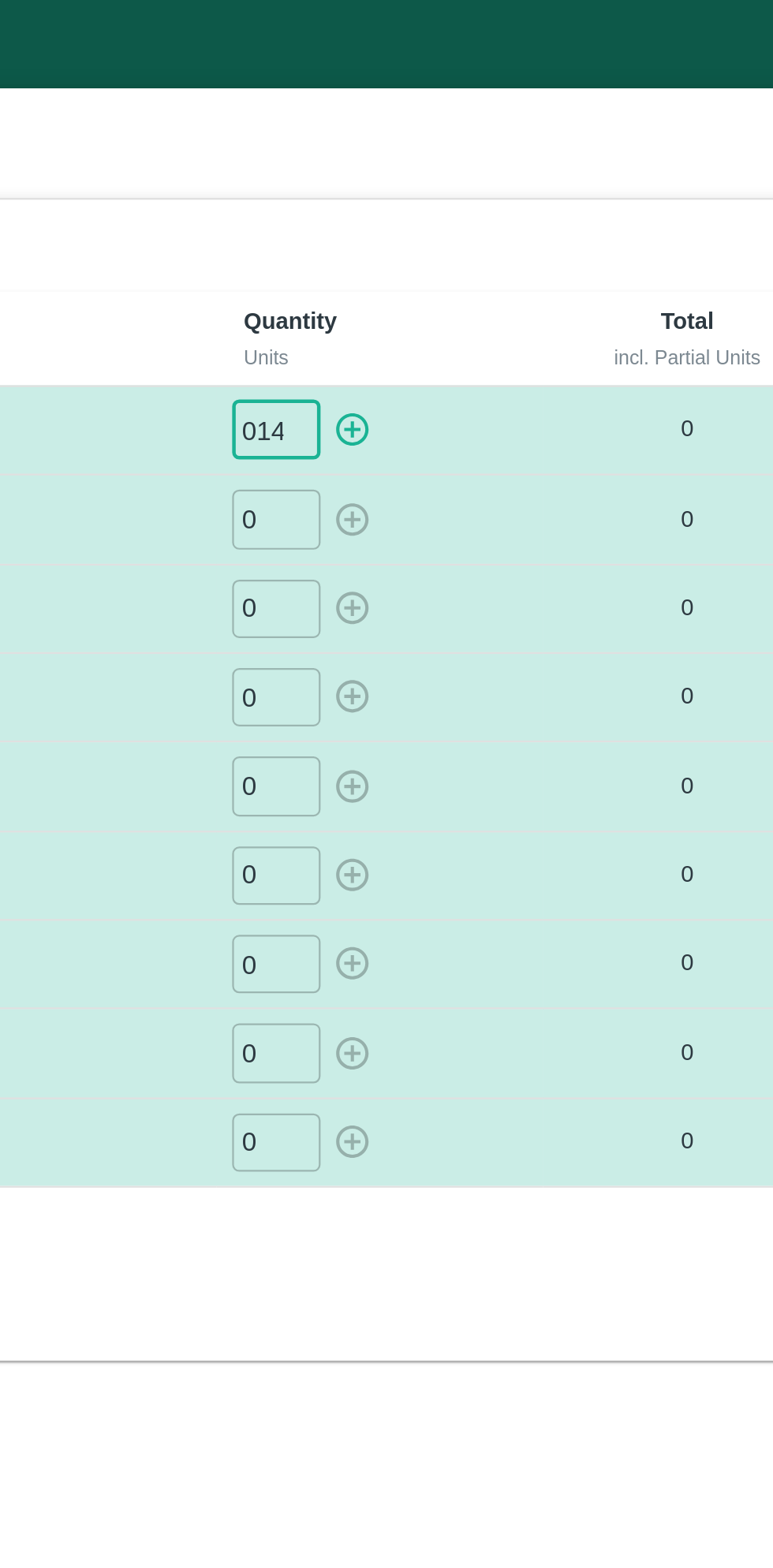
type input "014"
type input "09"
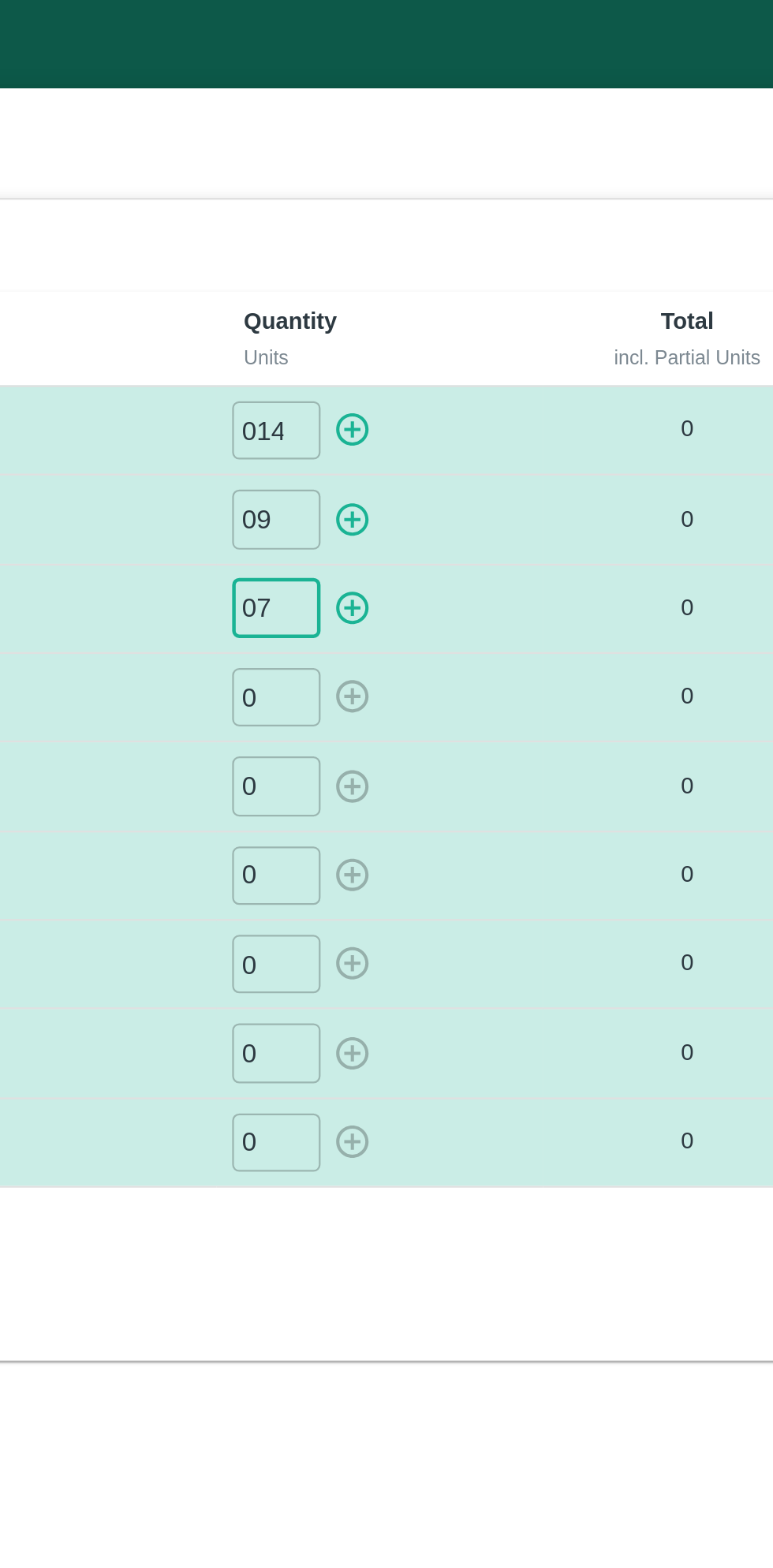
type input "07"
type input "02"
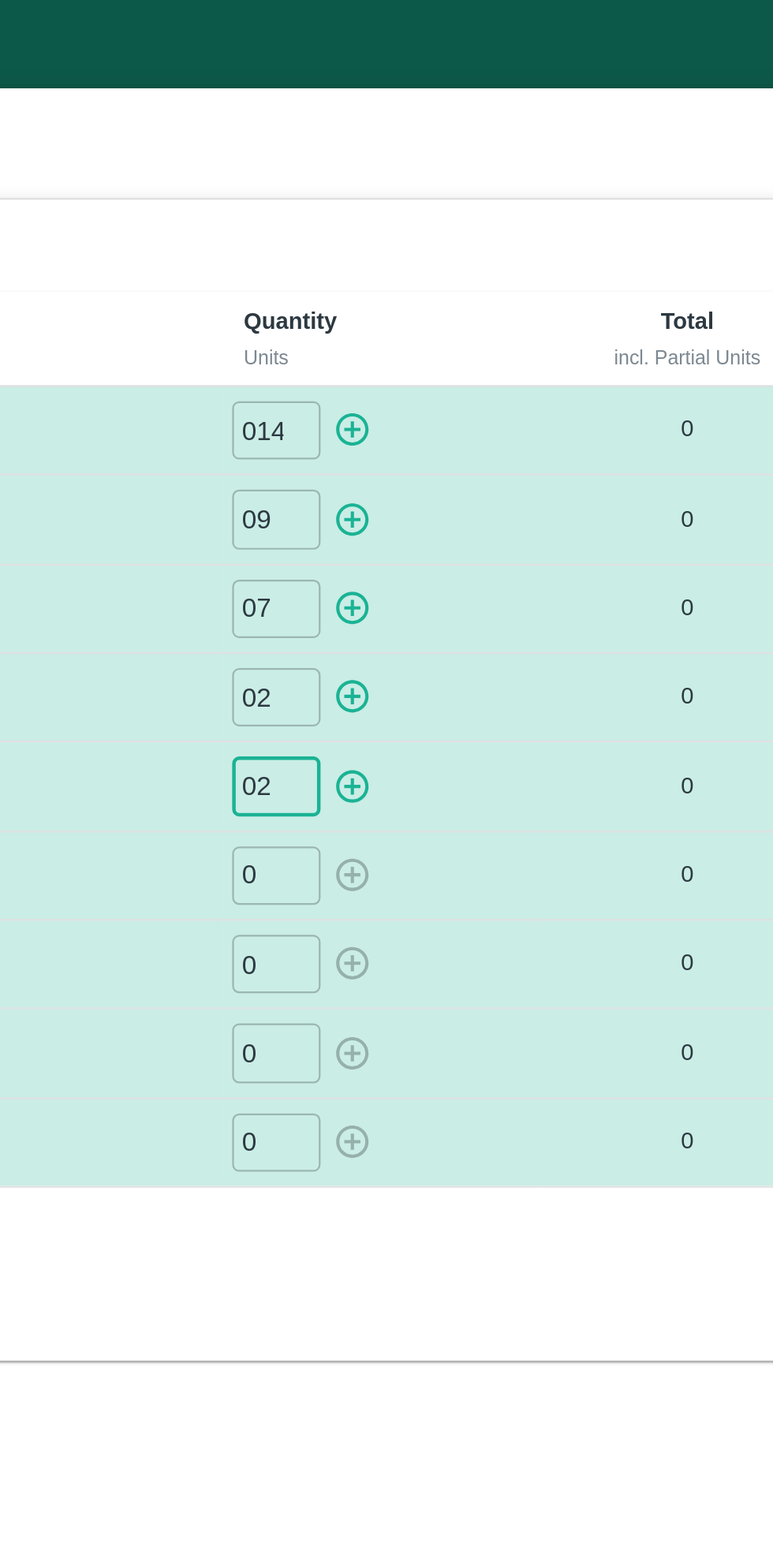
type input "02"
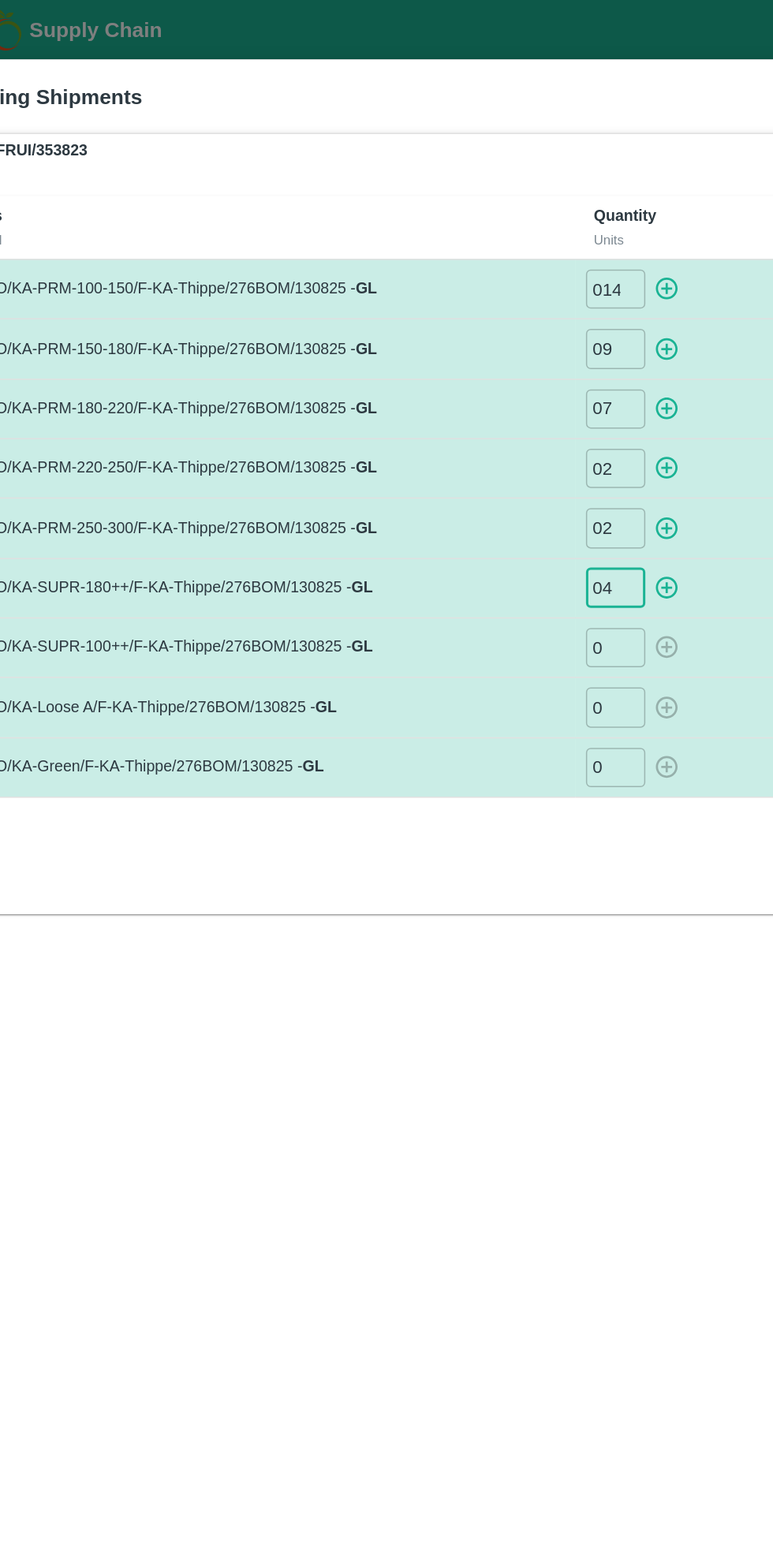
type input "04"
type input "01"
type input "05"
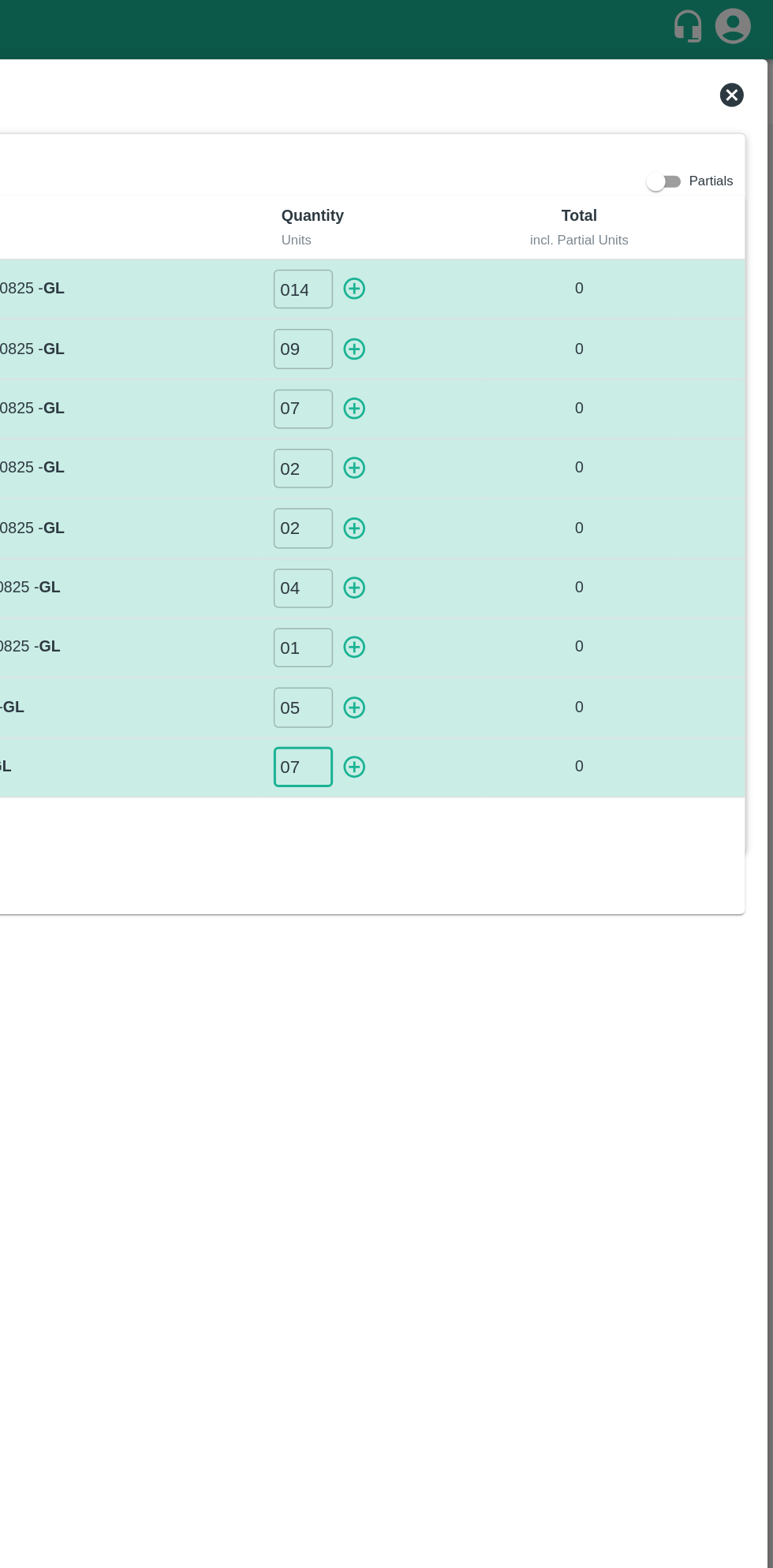
type input "07"
click at [500, 191] on icon "button" at bounding box center [494, 191] width 17 height 17
type input "0"
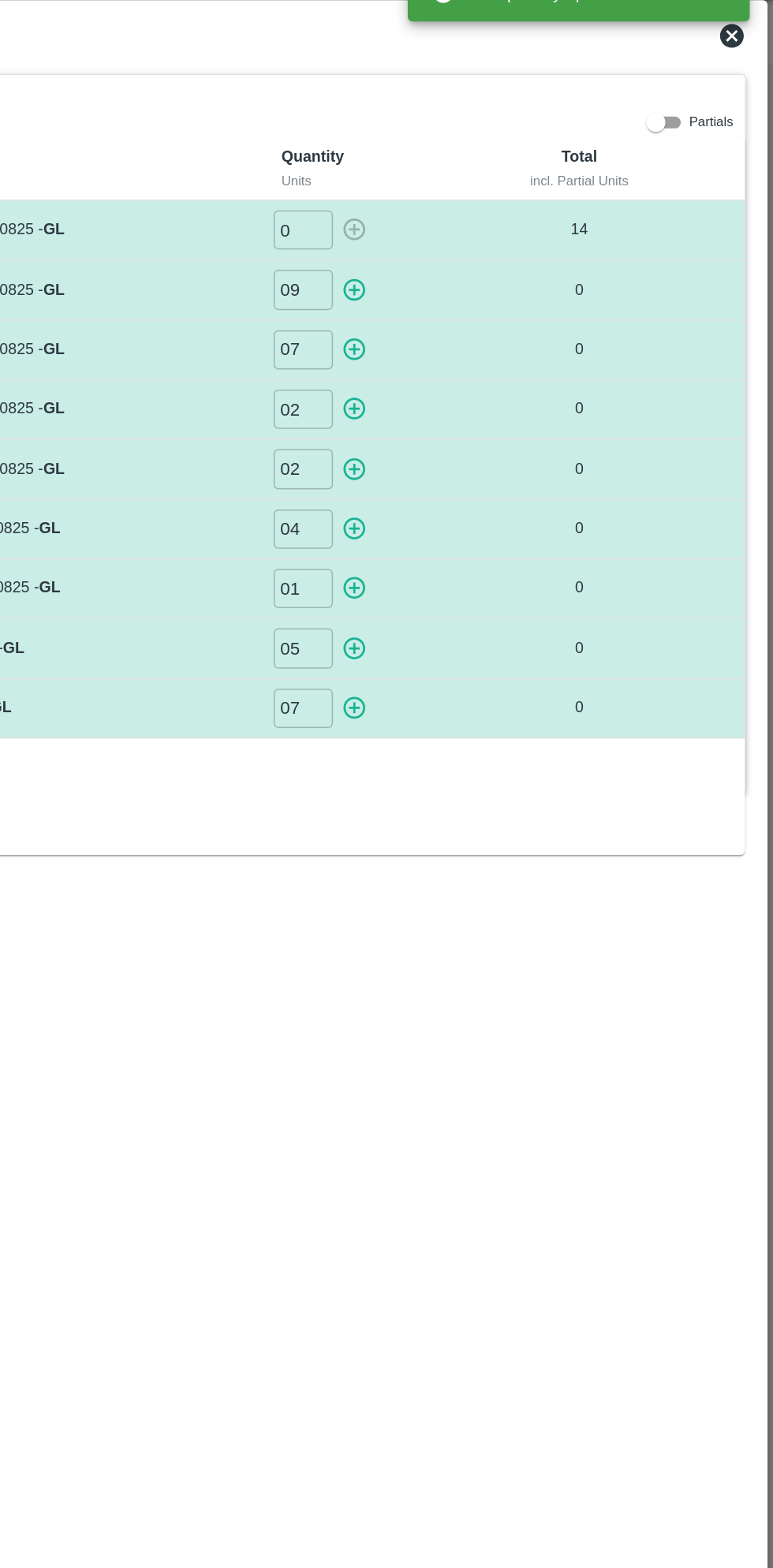
click at [494, 235] on icon "button" at bounding box center [494, 232] width 17 height 17
type input "0"
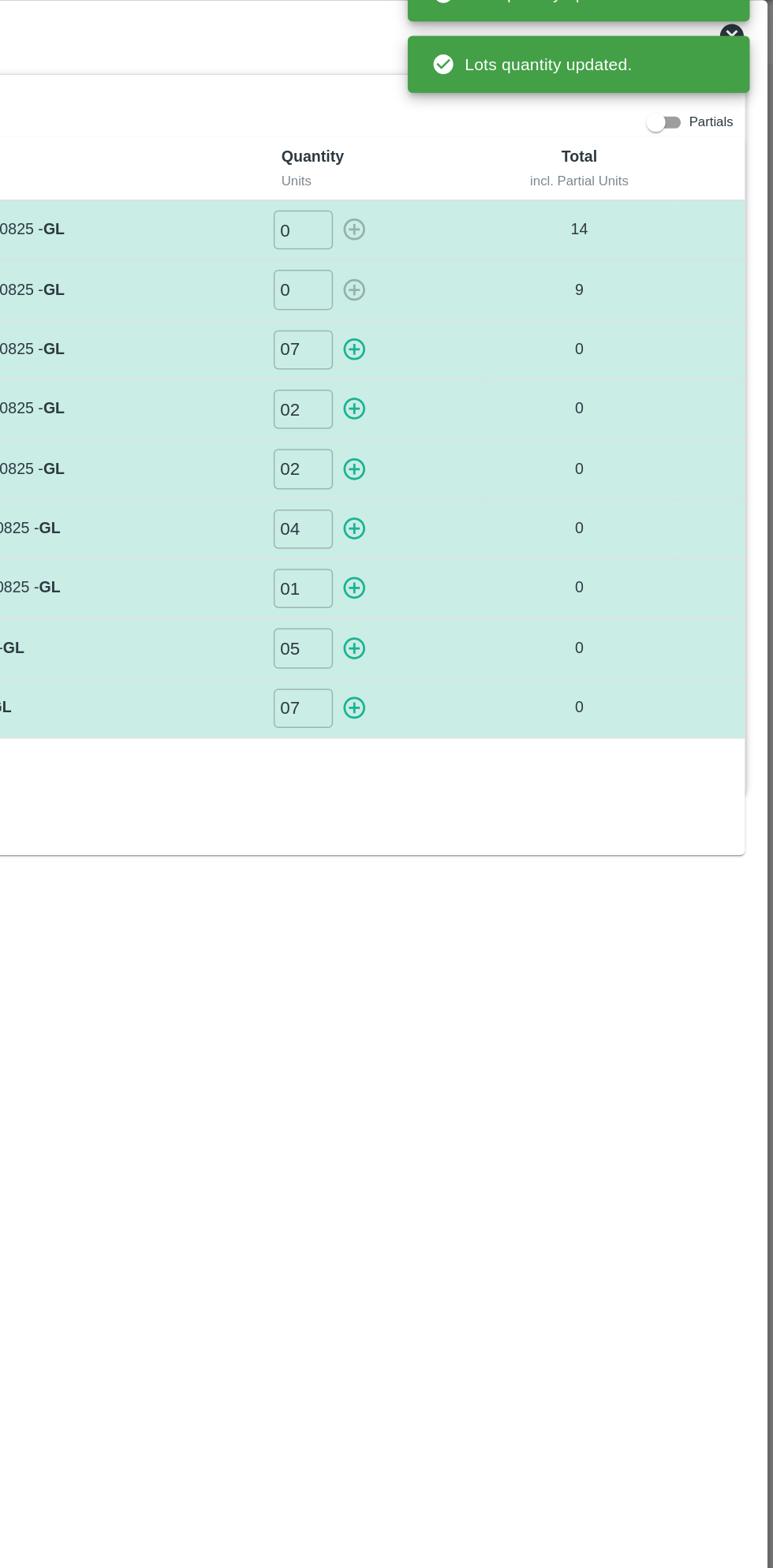
click at [500, 273] on icon "button" at bounding box center [494, 271] width 15 height 15
type input "0"
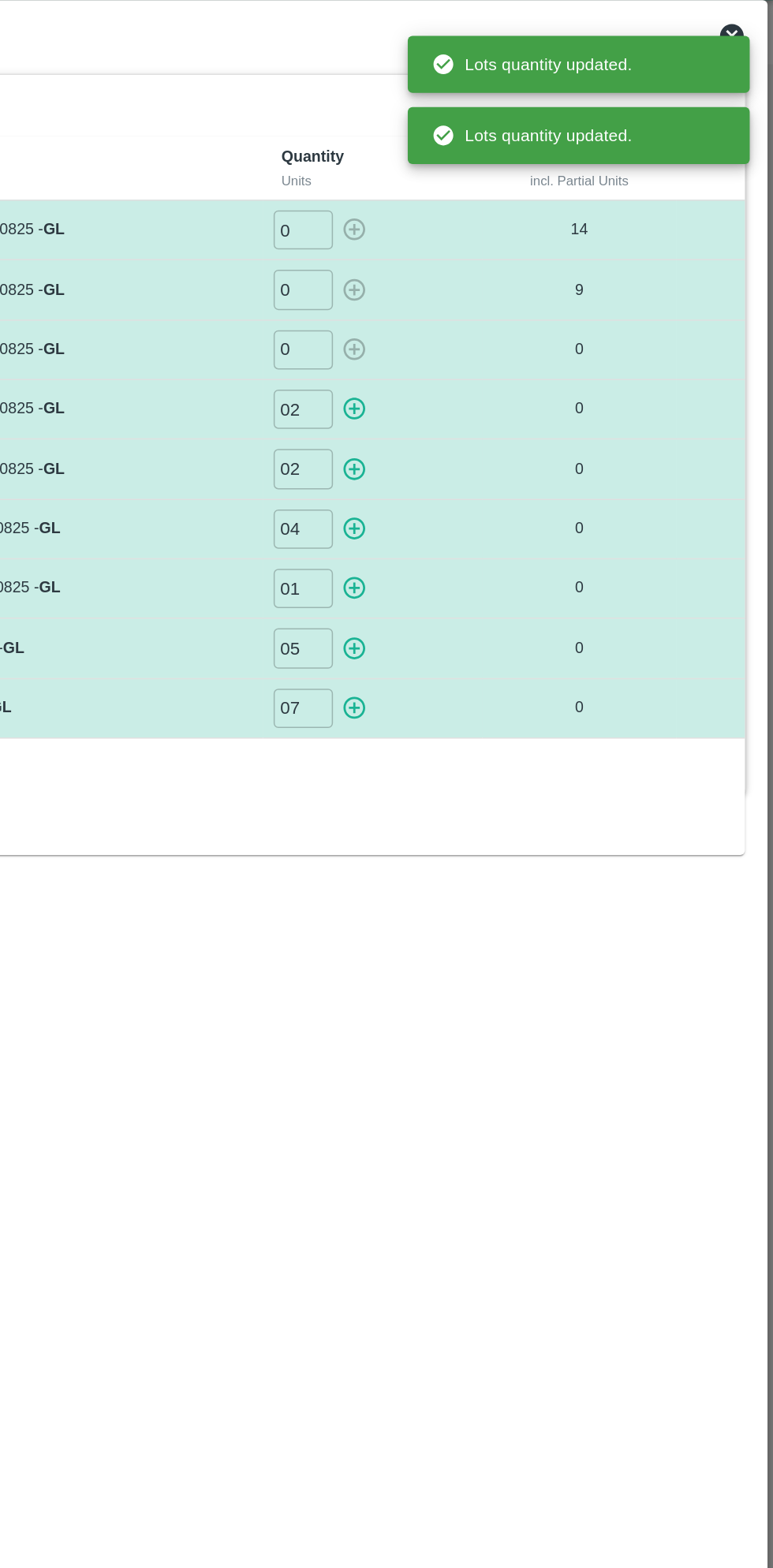
click at [501, 310] on icon "button" at bounding box center [494, 311] width 15 height 15
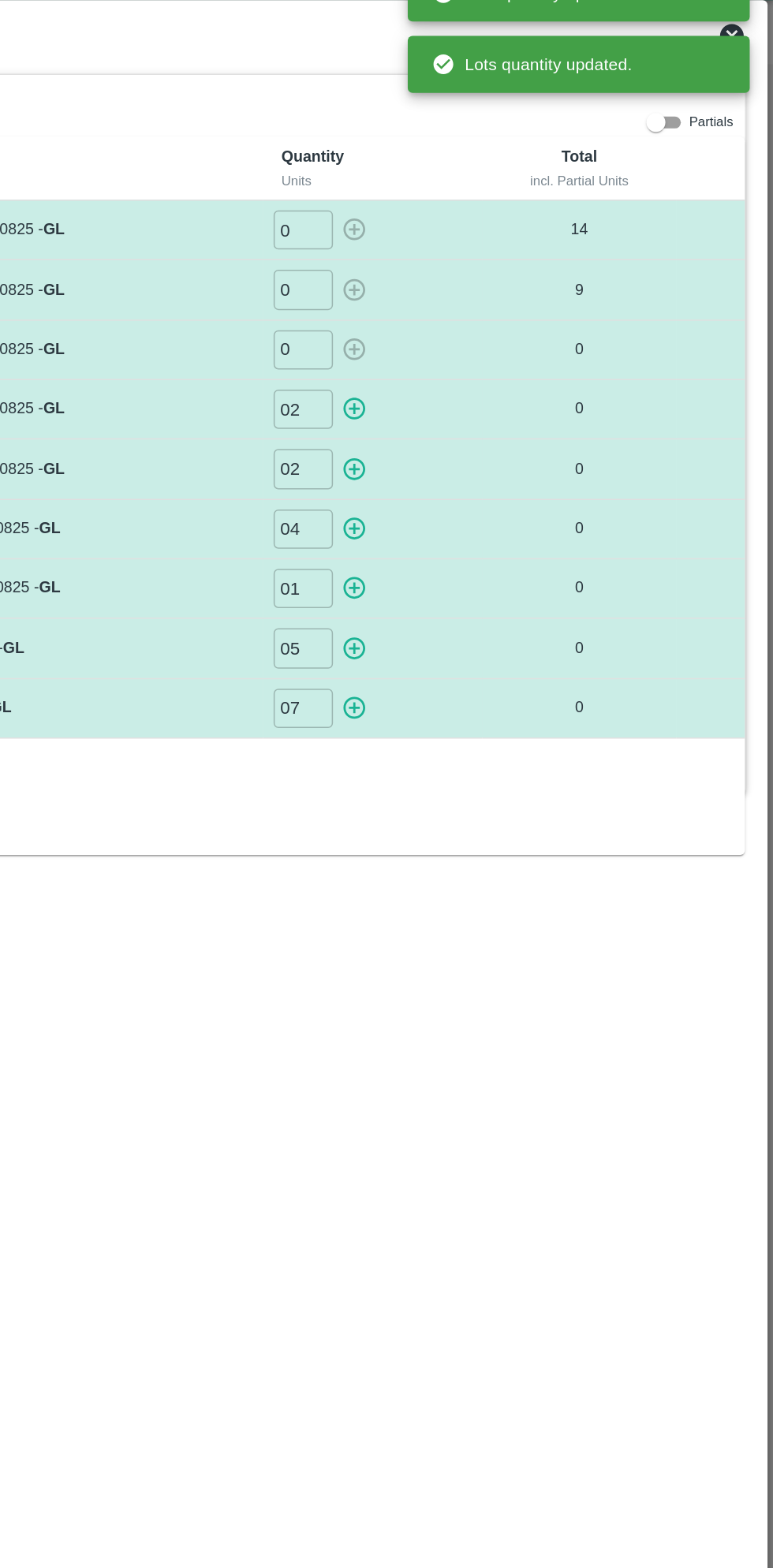
type input "0"
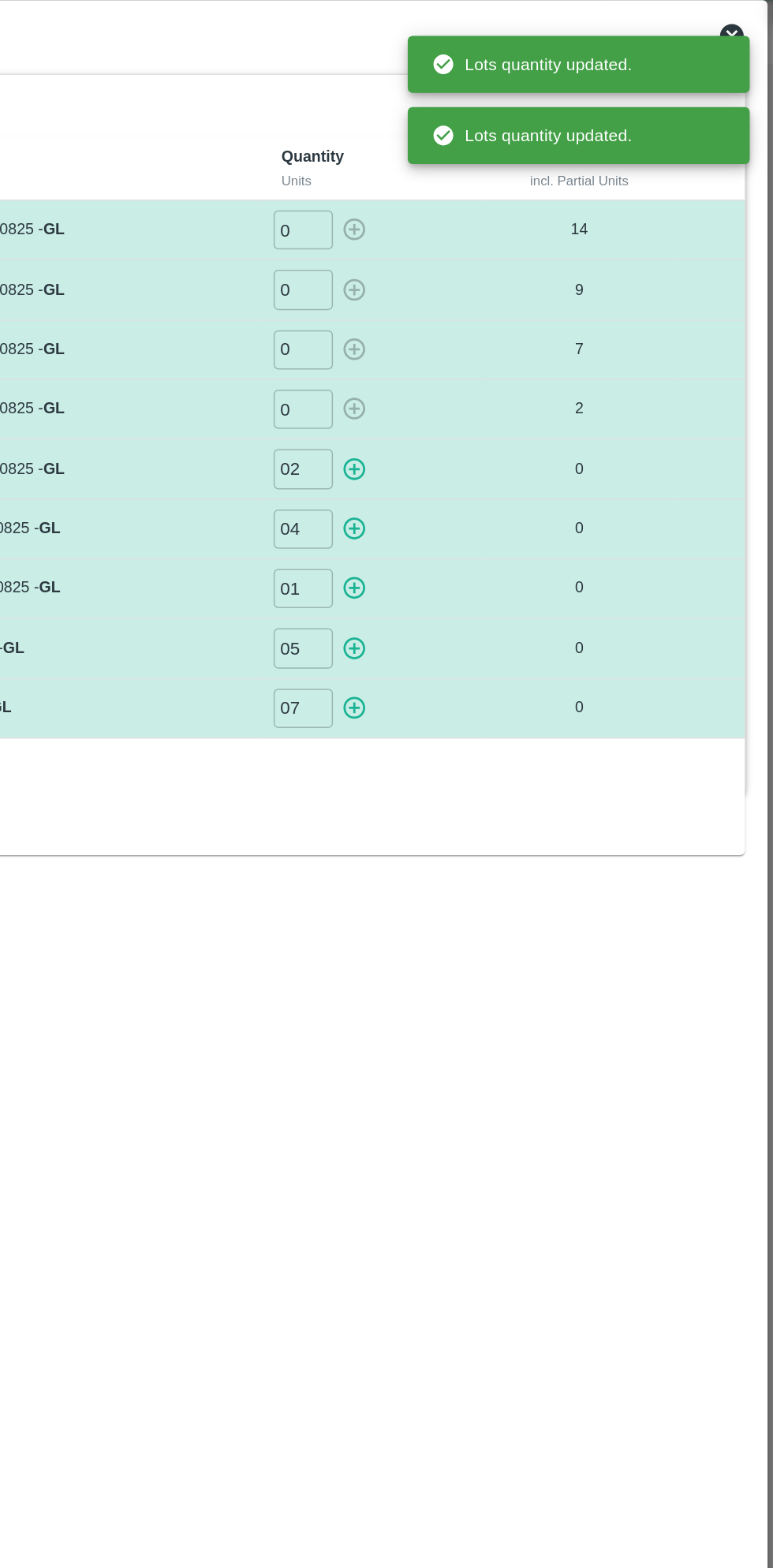
click at [502, 348] on icon "button" at bounding box center [494, 351] width 15 height 15
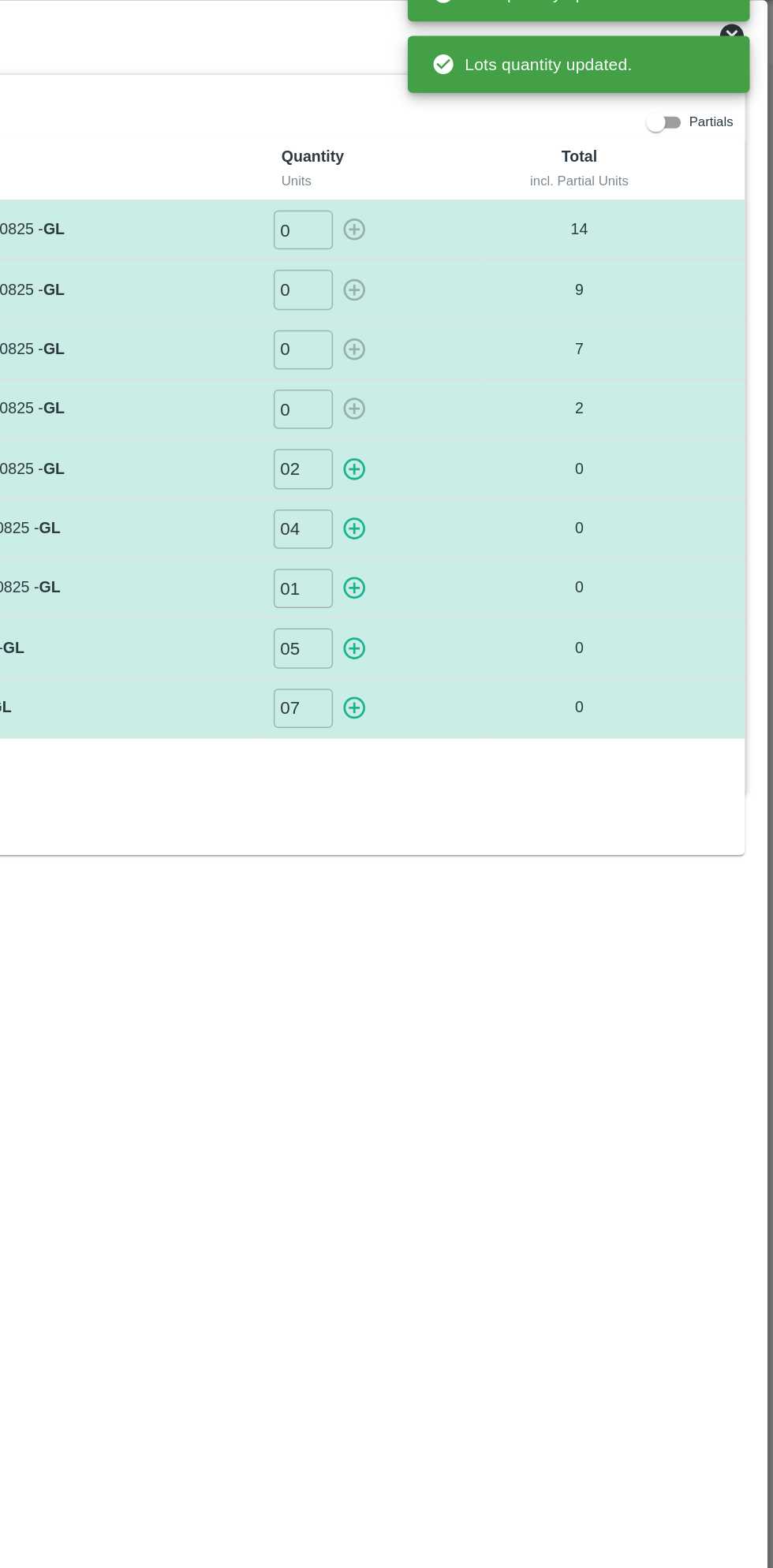
type input "0"
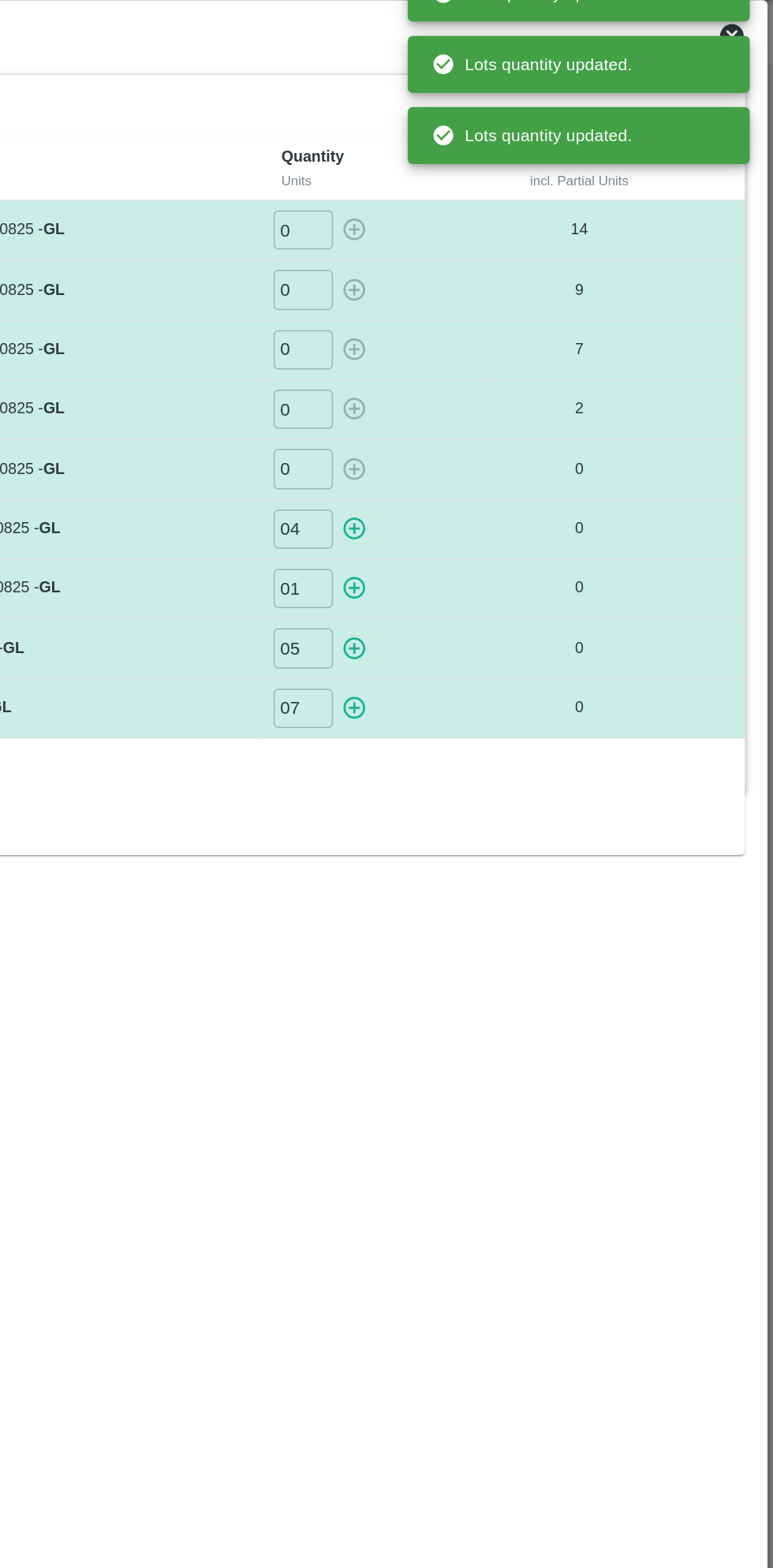
click at [501, 387] on icon "button" at bounding box center [494, 391] width 15 height 15
type input "0"
click at [497, 427] on icon "button" at bounding box center [494, 430] width 15 height 15
type input "0"
click at [497, 468] on icon "button" at bounding box center [494, 470] width 15 height 15
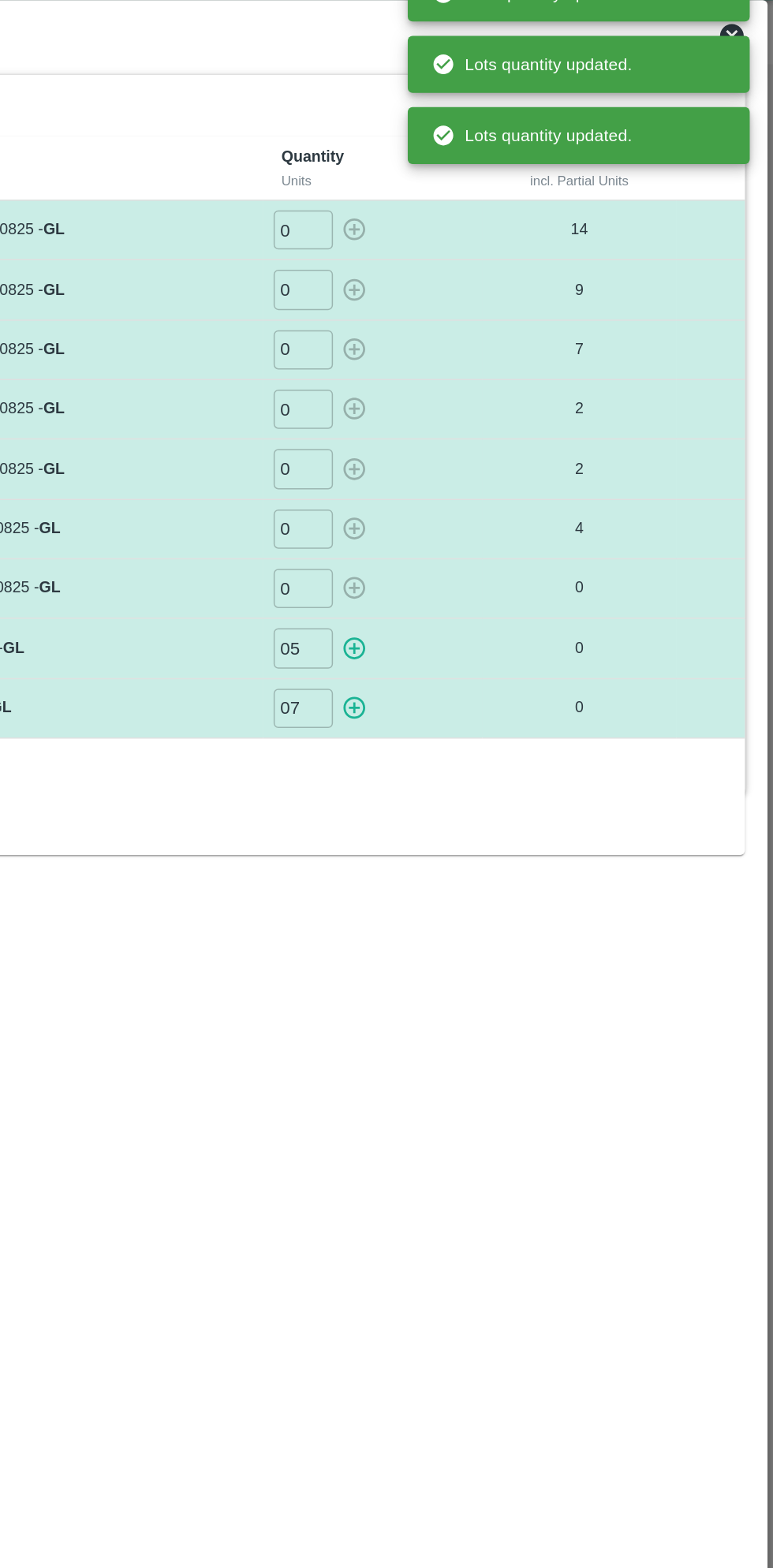
type input "0"
click at [500, 511] on icon "button" at bounding box center [494, 509] width 15 height 15
type input "0"
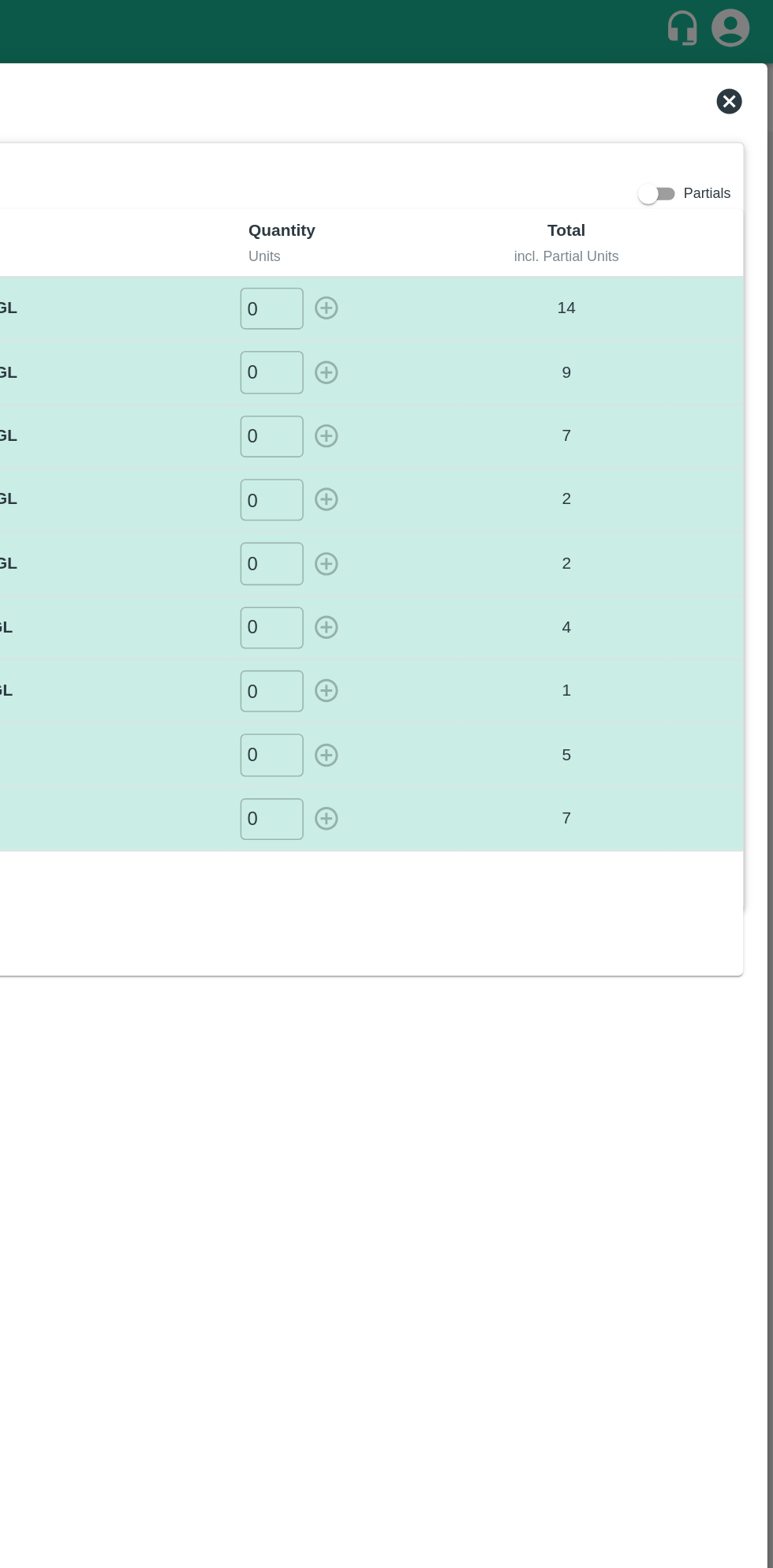
click at [743, 65] on icon at bounding box center [745, 63] width 19 height 19
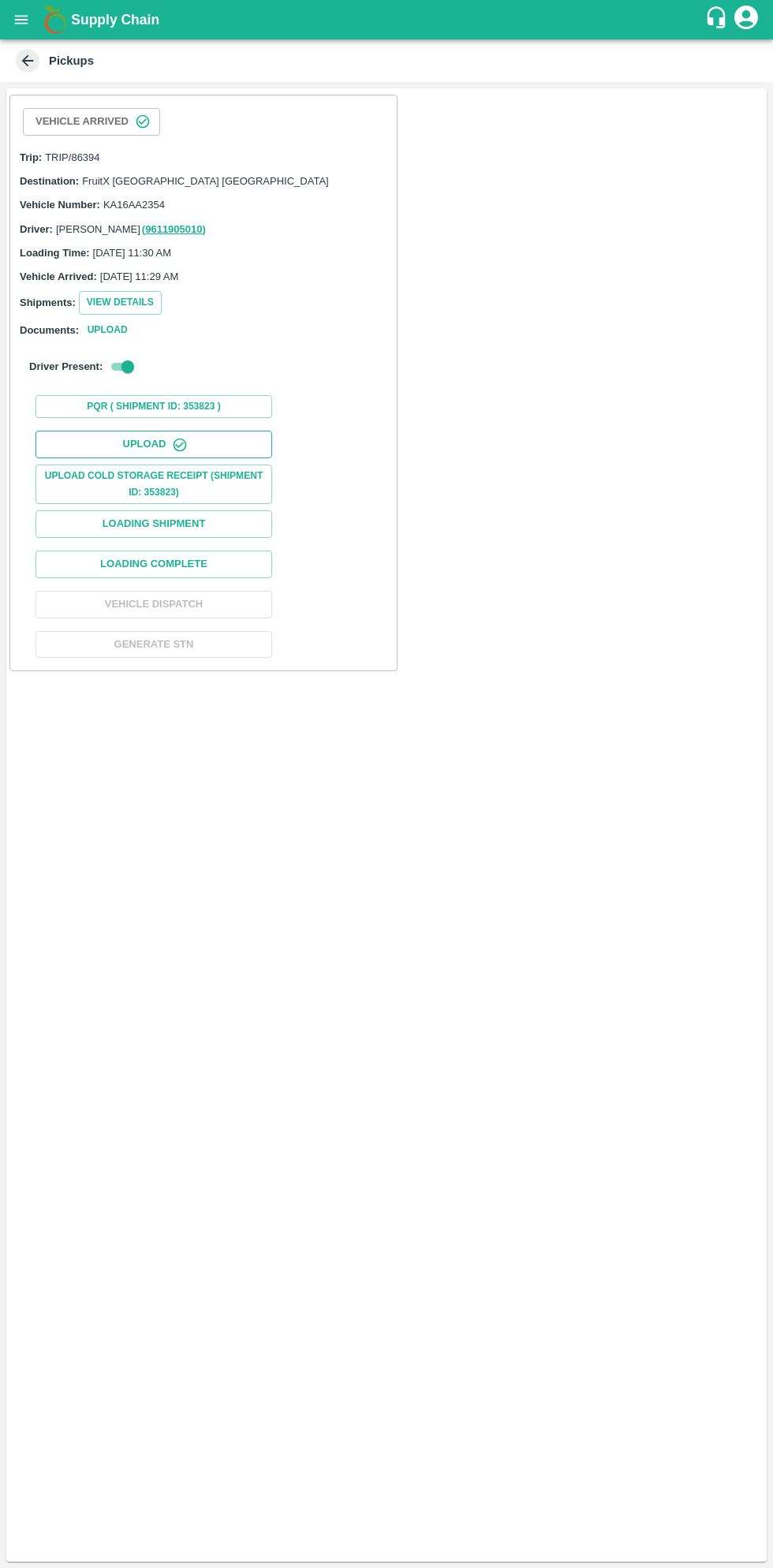
click at [202, 431] on button "Upload" at bounding box center [154, 444] width 237 height 28
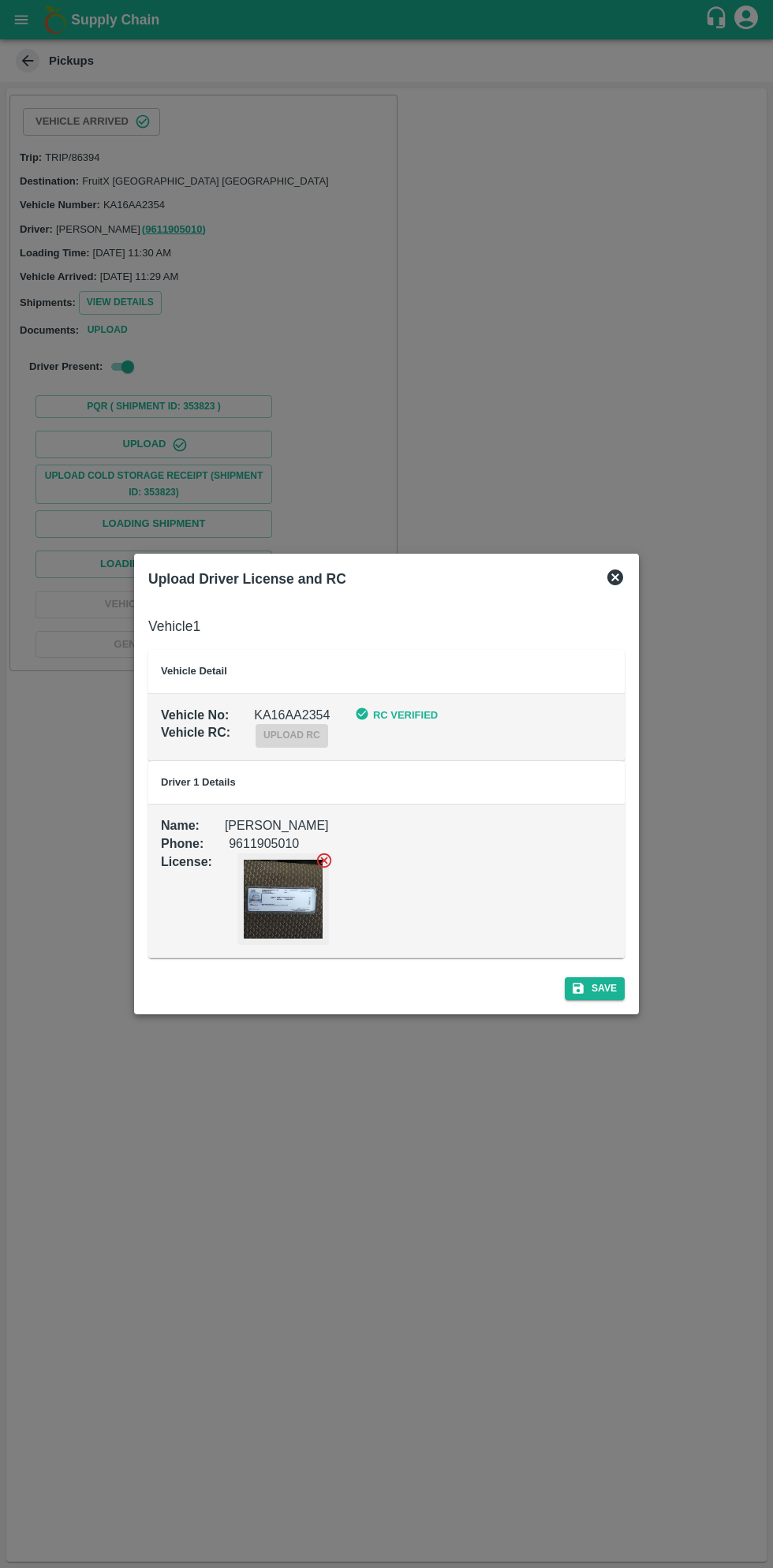
click at [625, 576] on div "Upload Driver License and RC" at bounding box center [387, 578] width 489 height 35
click at [615, 578] on icon at bounding box center [615, 577] width 19 height 19
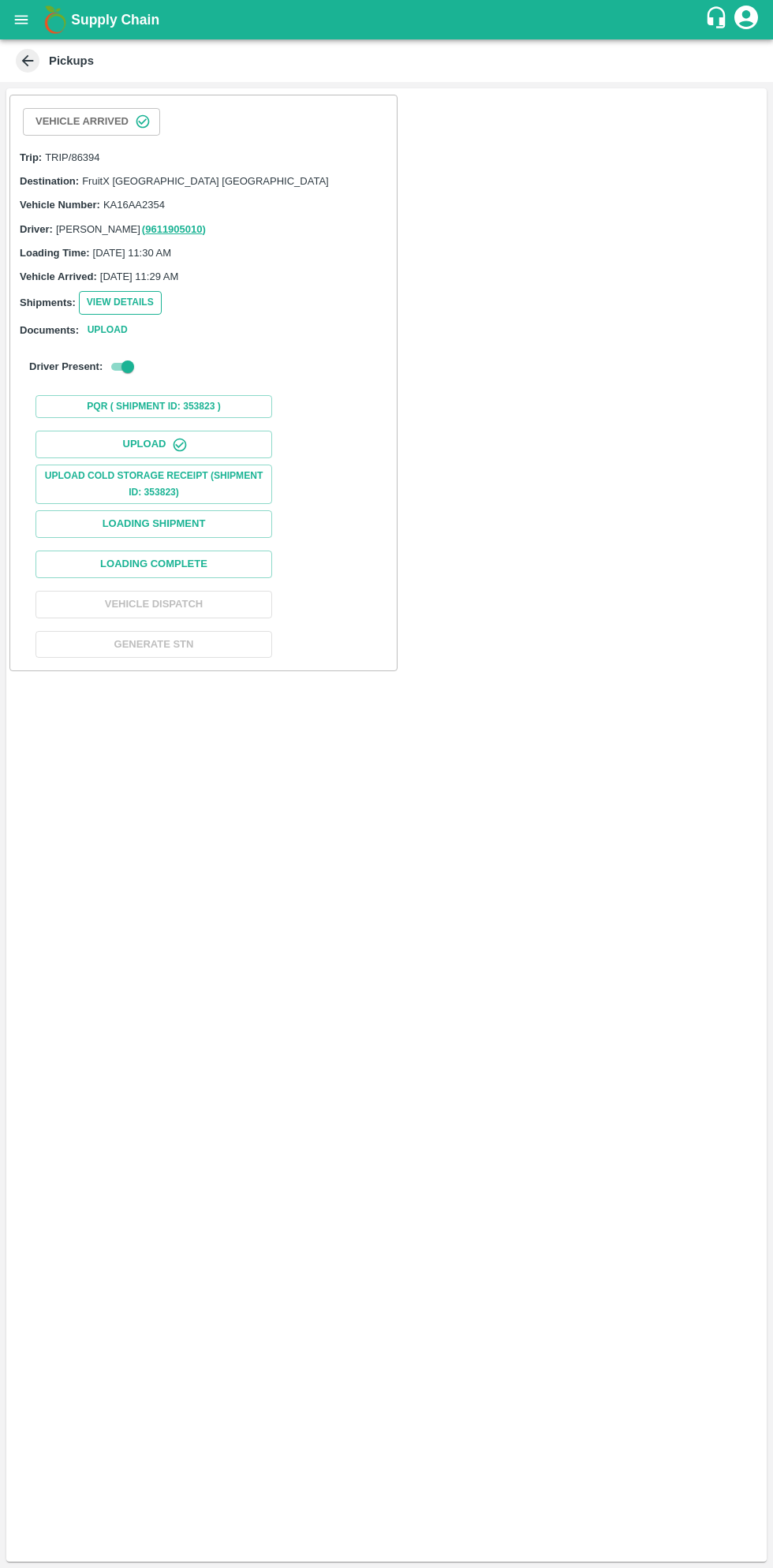
click at [140, 299] on button "View Details" at bounding box center [120, 302] width 83 height 23
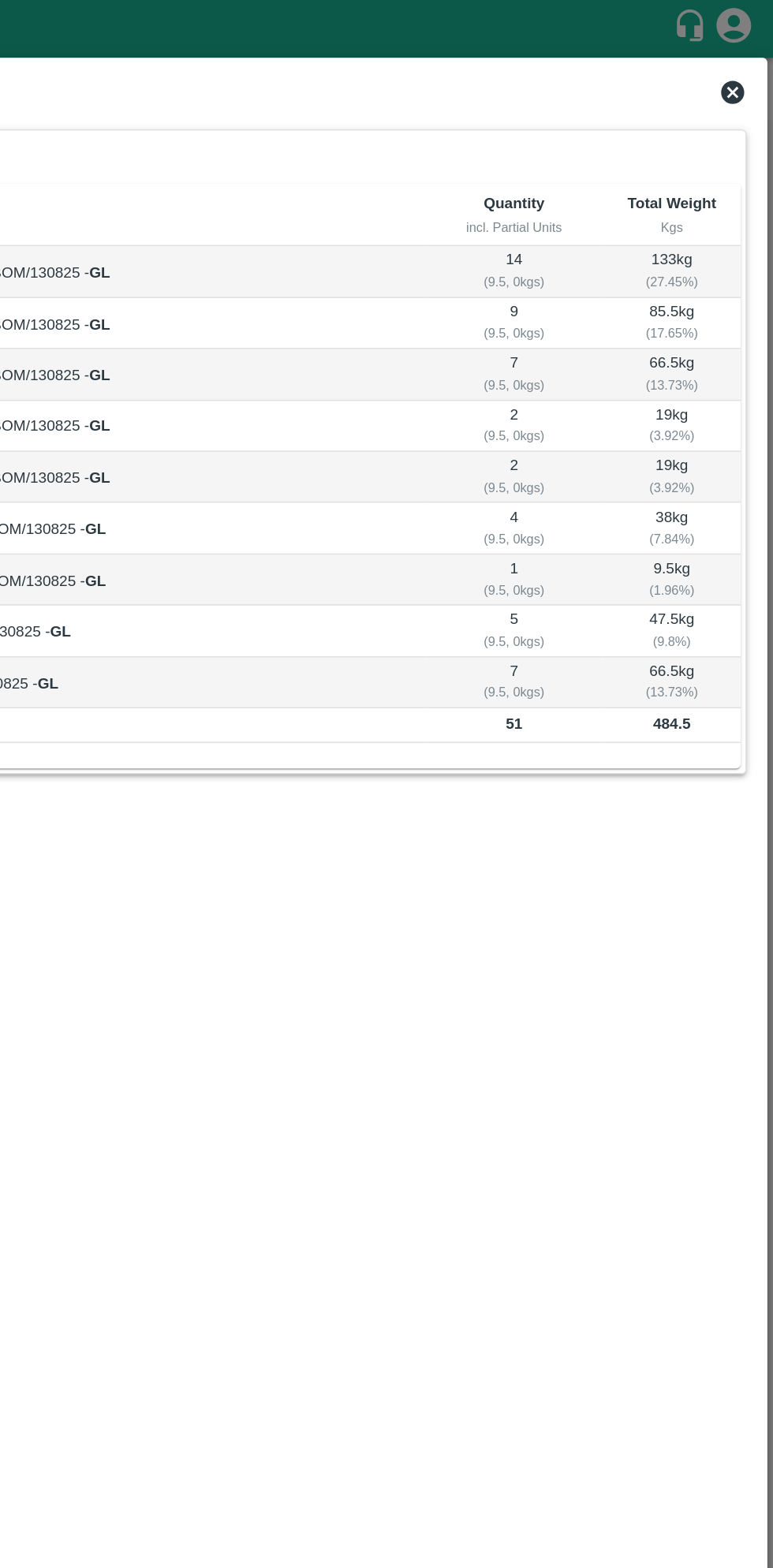
click at [745, 59] on icon at bounding box center [745, 63] width 15 height 15
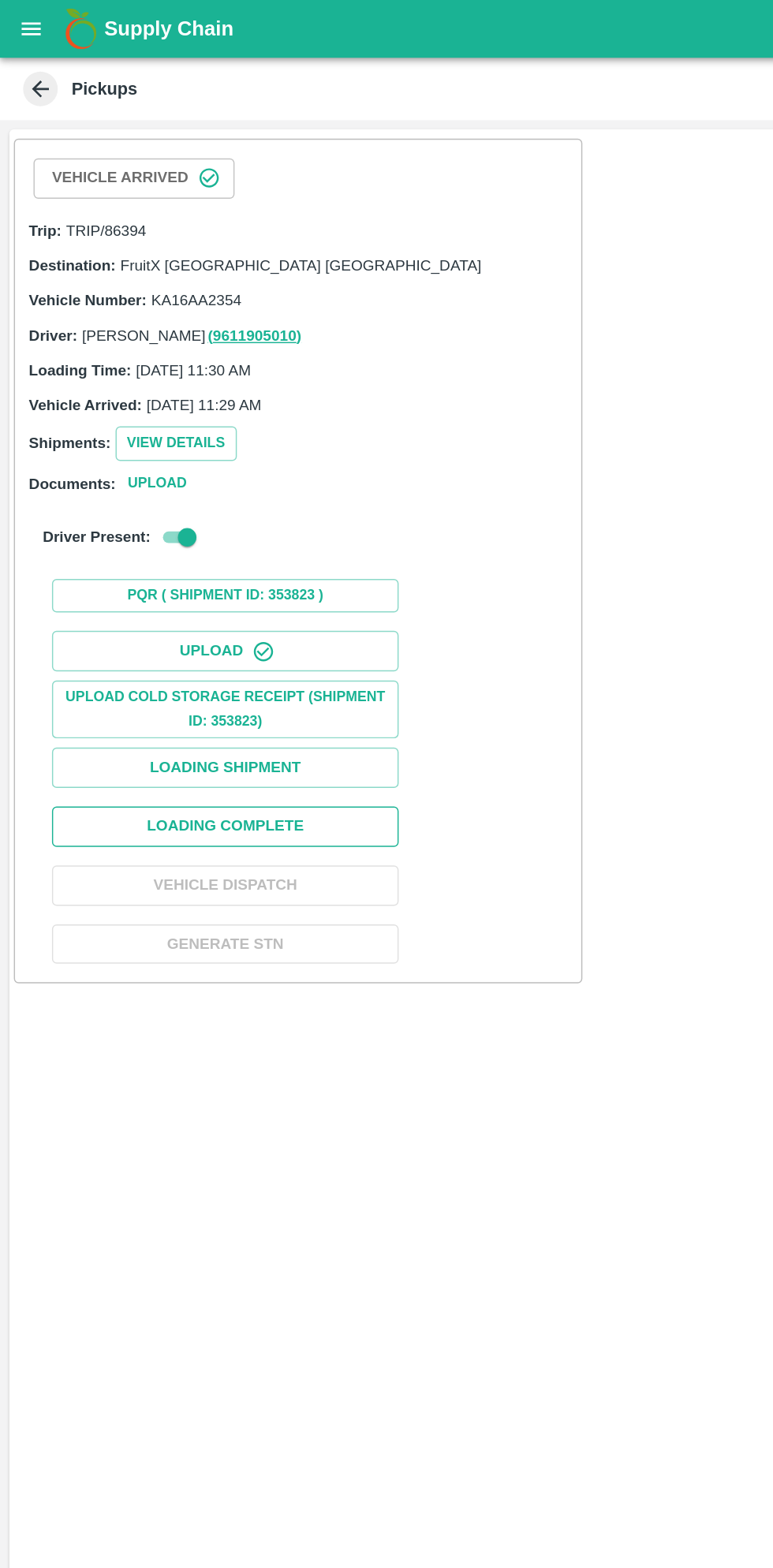
click at [204, 556] on button "Loading Complete" at bounding box center [154, 565] width 237 height 28
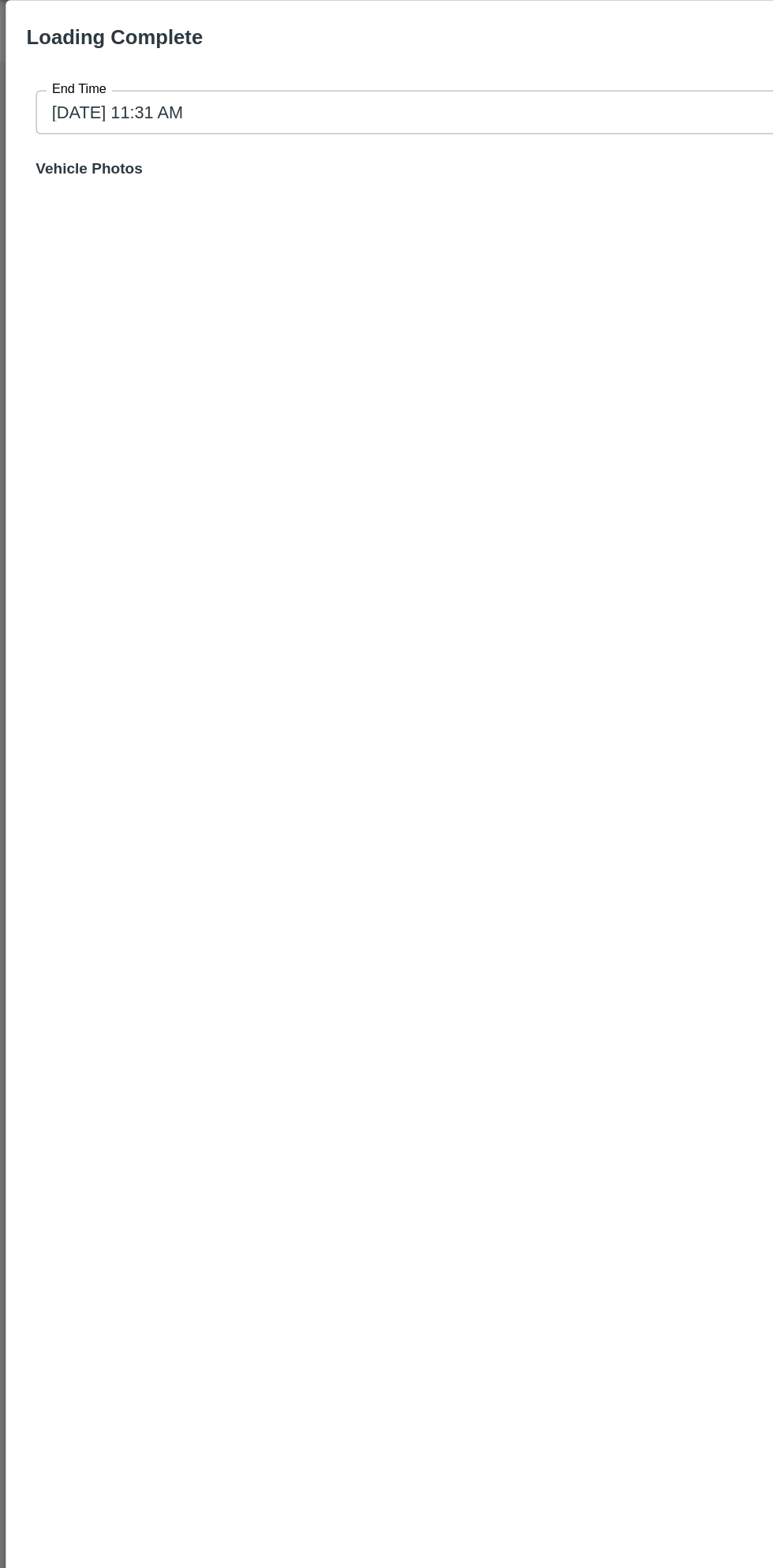
click at [366, 115] on input "14/08/2025 11:31 AM" at bounding box center [381, 115] width 714 height 30
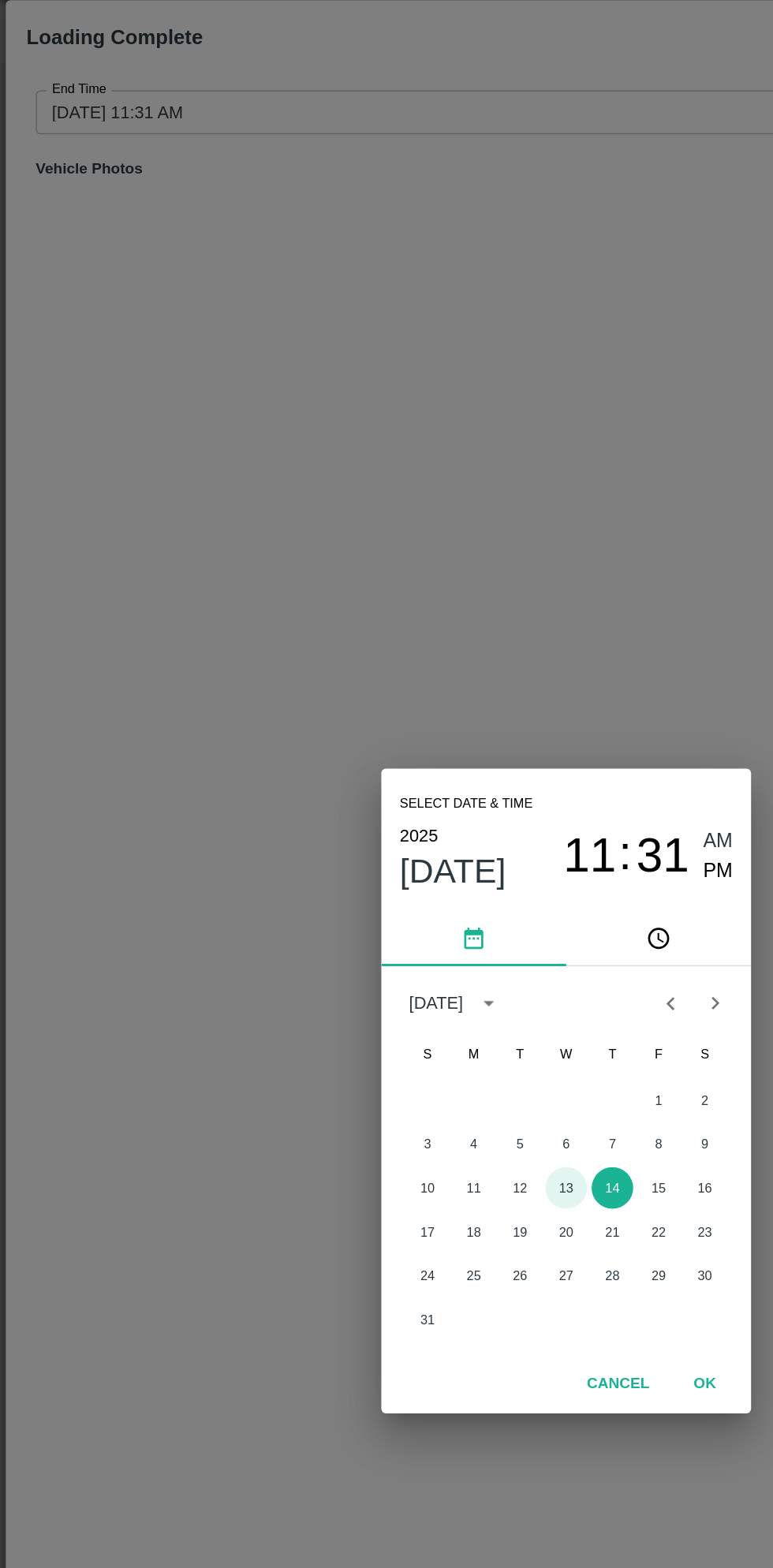
click at [385, 855] on button "13" at bounding box center [386, 850] width 28 height 28
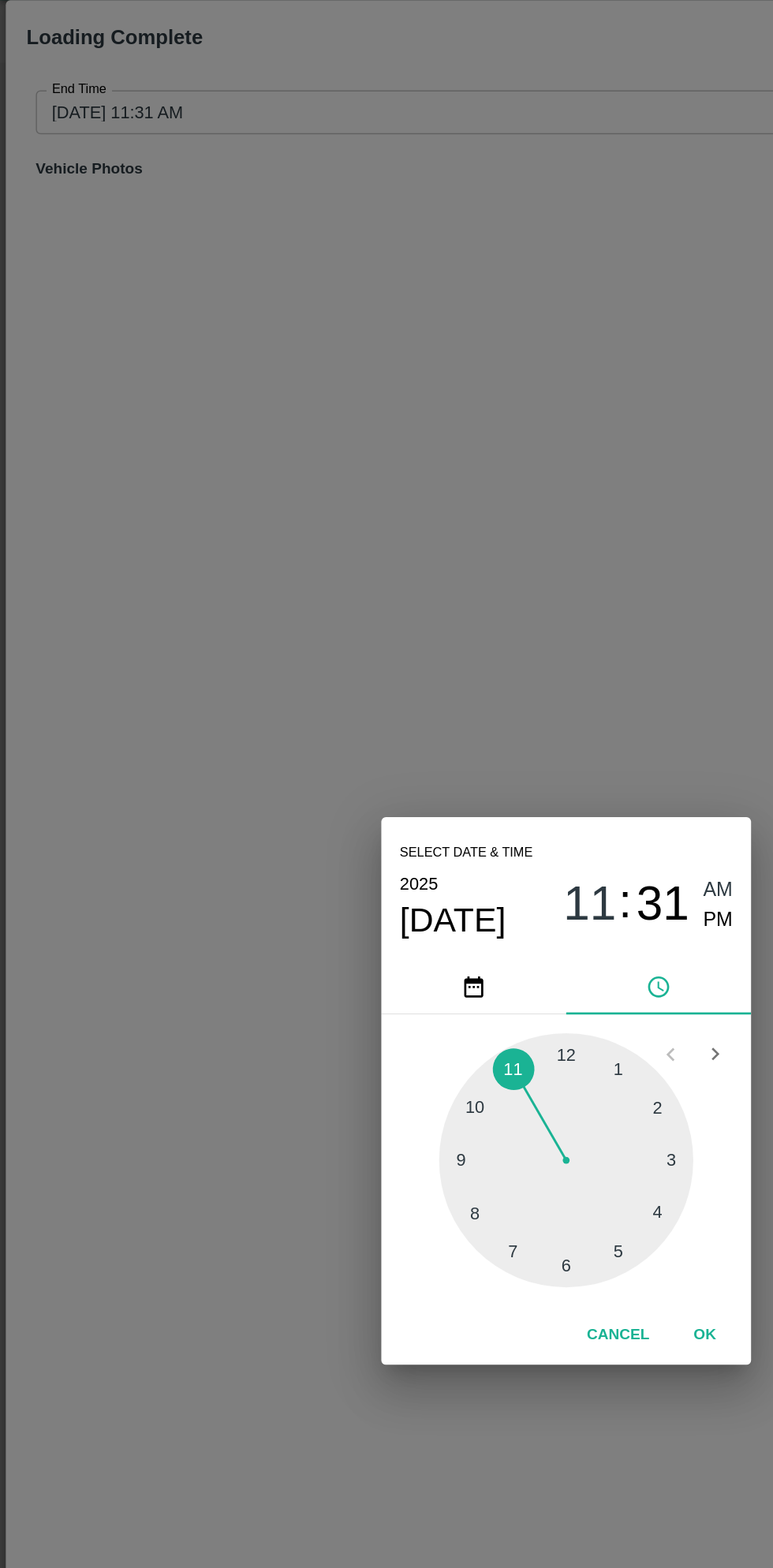
click at [393, 657] on span "11" at bounding box center [403, 656] width 37 height 38
click at [422, 896] on div at bounding box center [387, 832] width 174 height 174
click at [494, 666] on span "PM" at bounding box center [490, 668] width 20 height 21
click at [485, 955] on button "OK" at bounding box center [481, 951] width 50 height 28
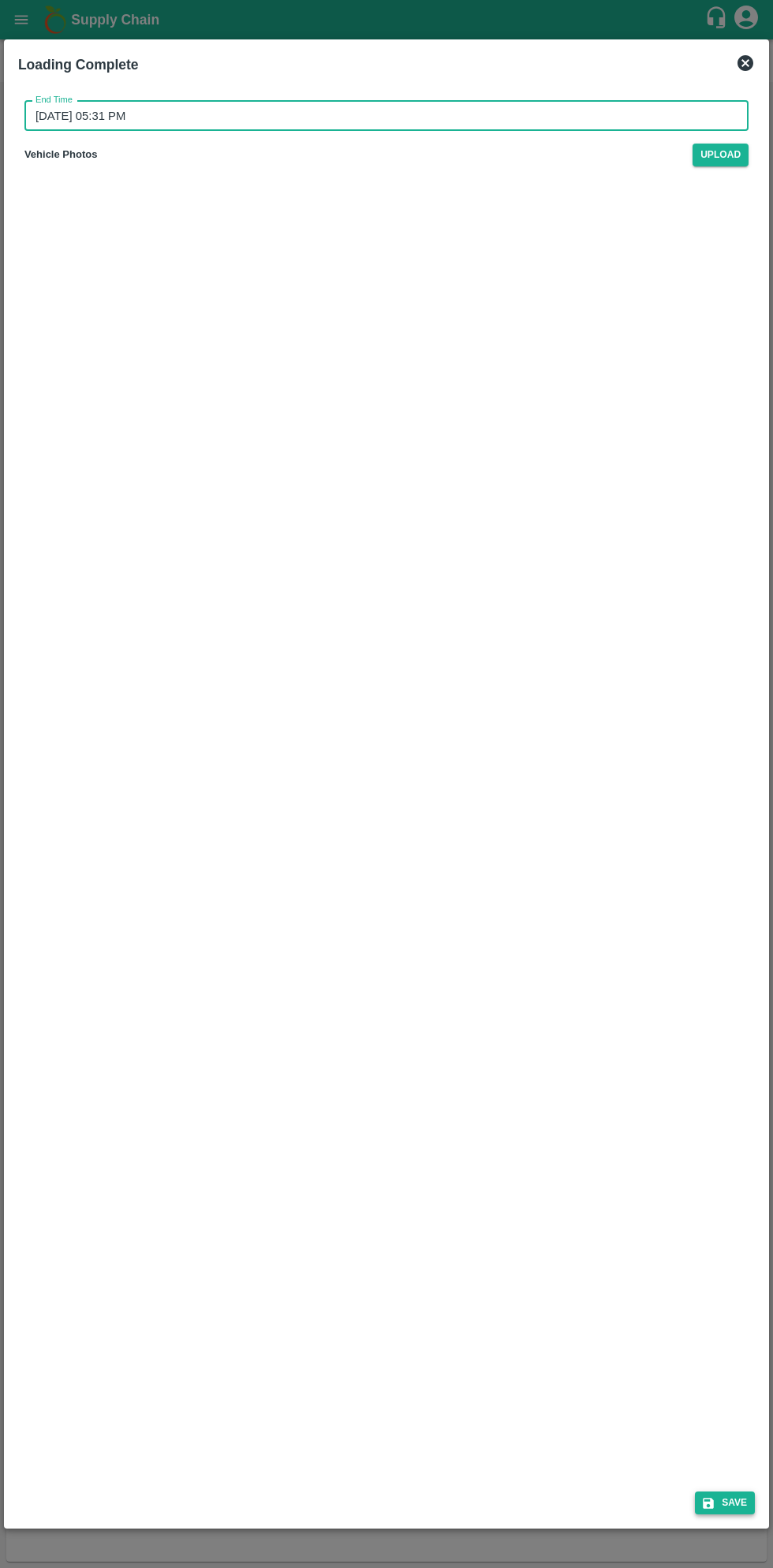
click at [711, 1503] on icon "submit" at bounding box center [709, 1504] width 11 height 11
type input "14/08/2025 11:32 AM"
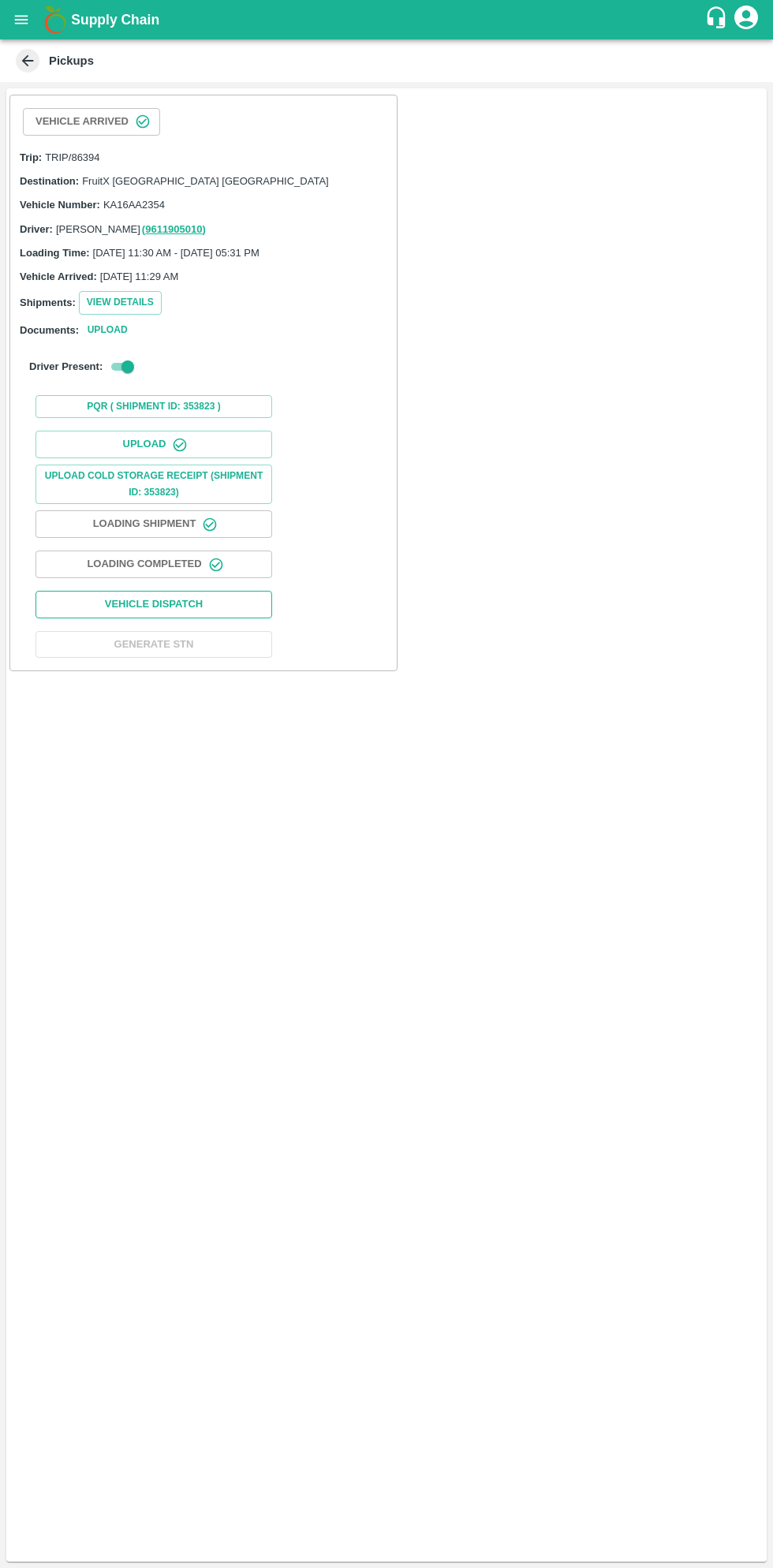
click at [216, 609] on button "Vehicle Dispatch" at bounding box center [154, 604] width 237 height 28
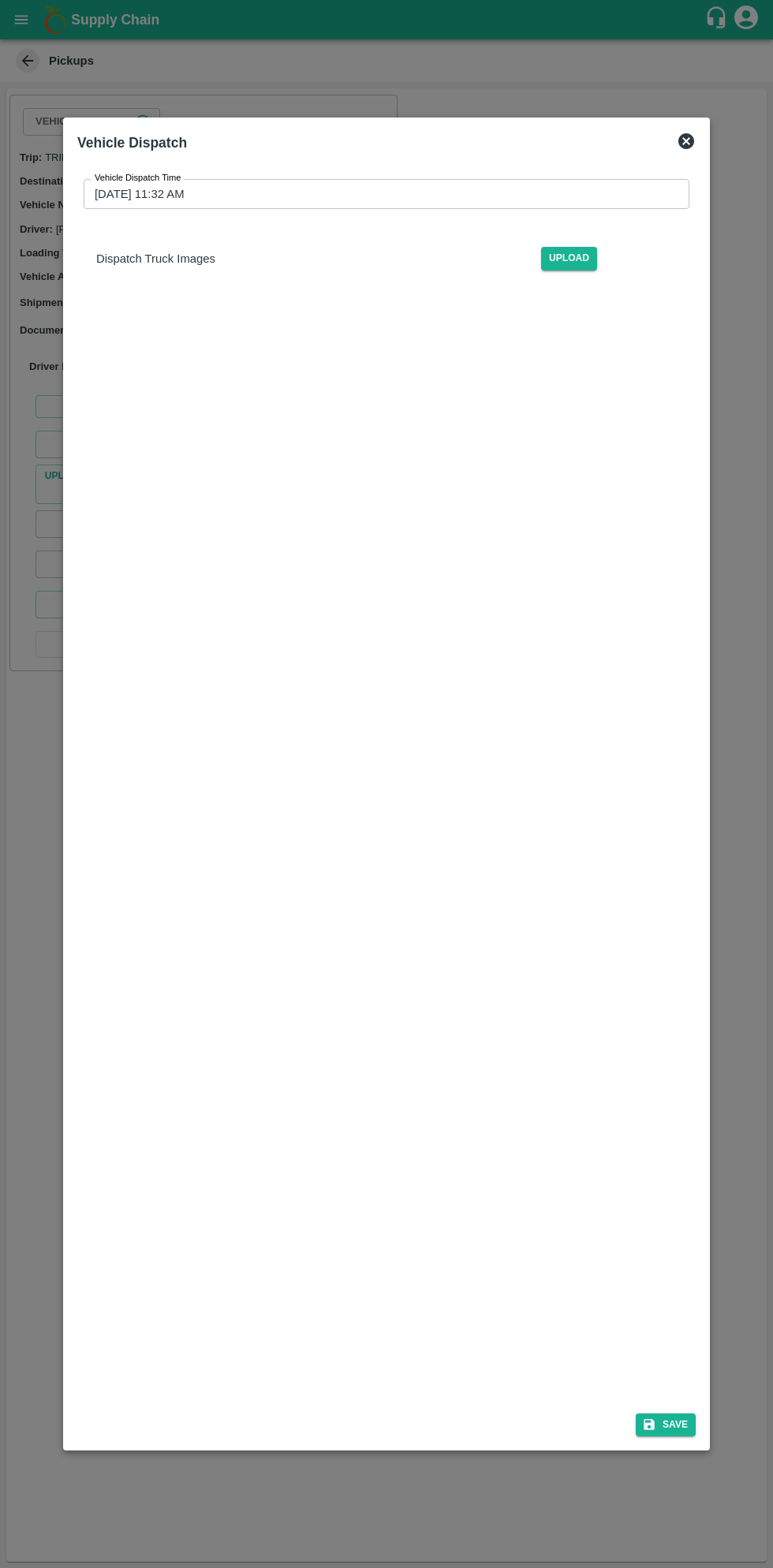
click at [519, 197] on input "14/08/2025 11:32 AM" at bounding box center [381, 193] width 595 height 30
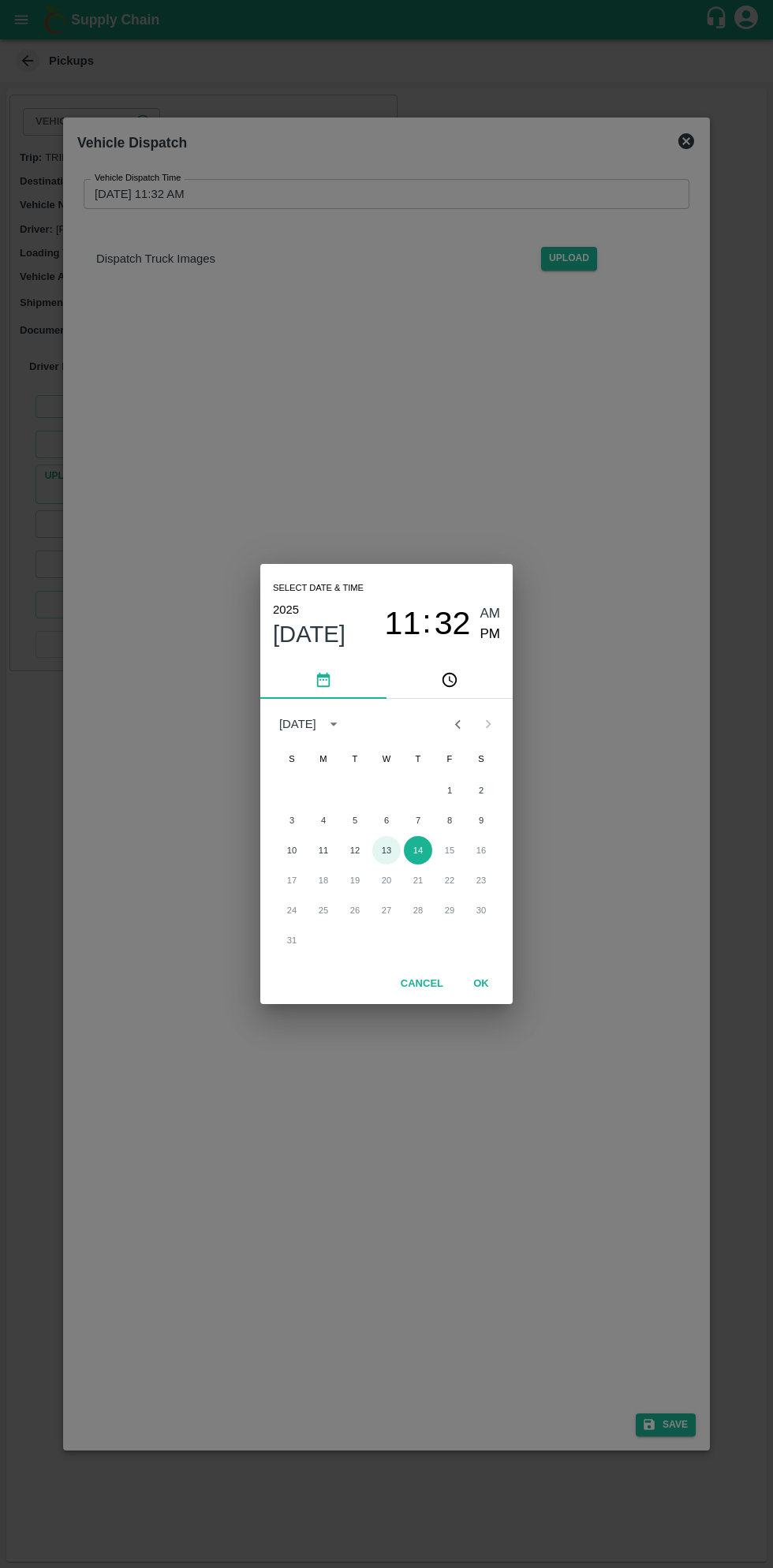
click at [392, 847] on button "13" at bounding box center [386, 850] width 28 height 28
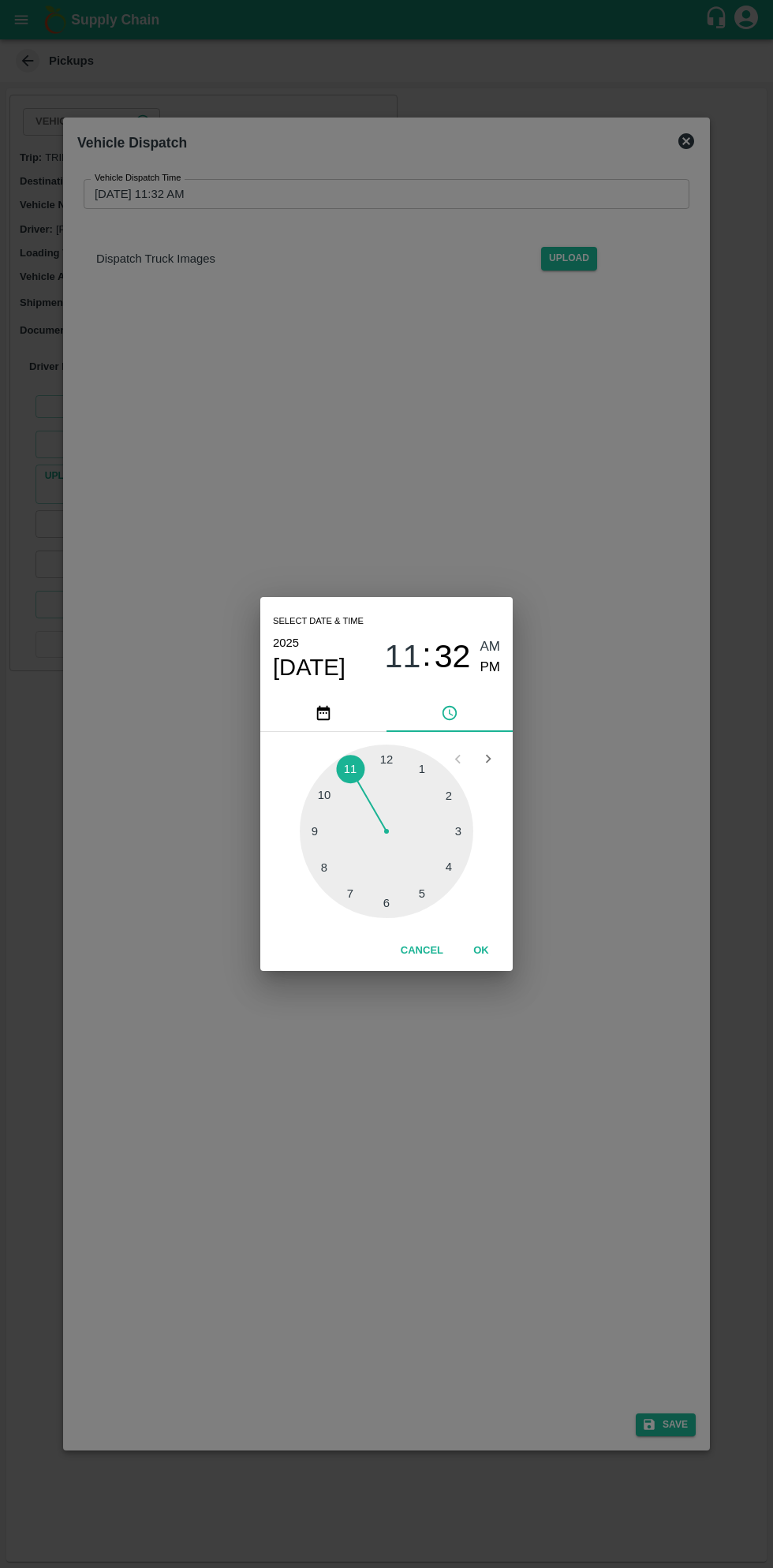
click at [388, 906] on div at bounding box center [387, 832] width 174 height 174
click at [489, 667] on span "PM" at bounding box center [490, 668] width 20 height 21
type input "13/08/2025 06:32 PM"
click at [480, 951] on button "OK" at bounding box center [481, 951] width 50 height 28
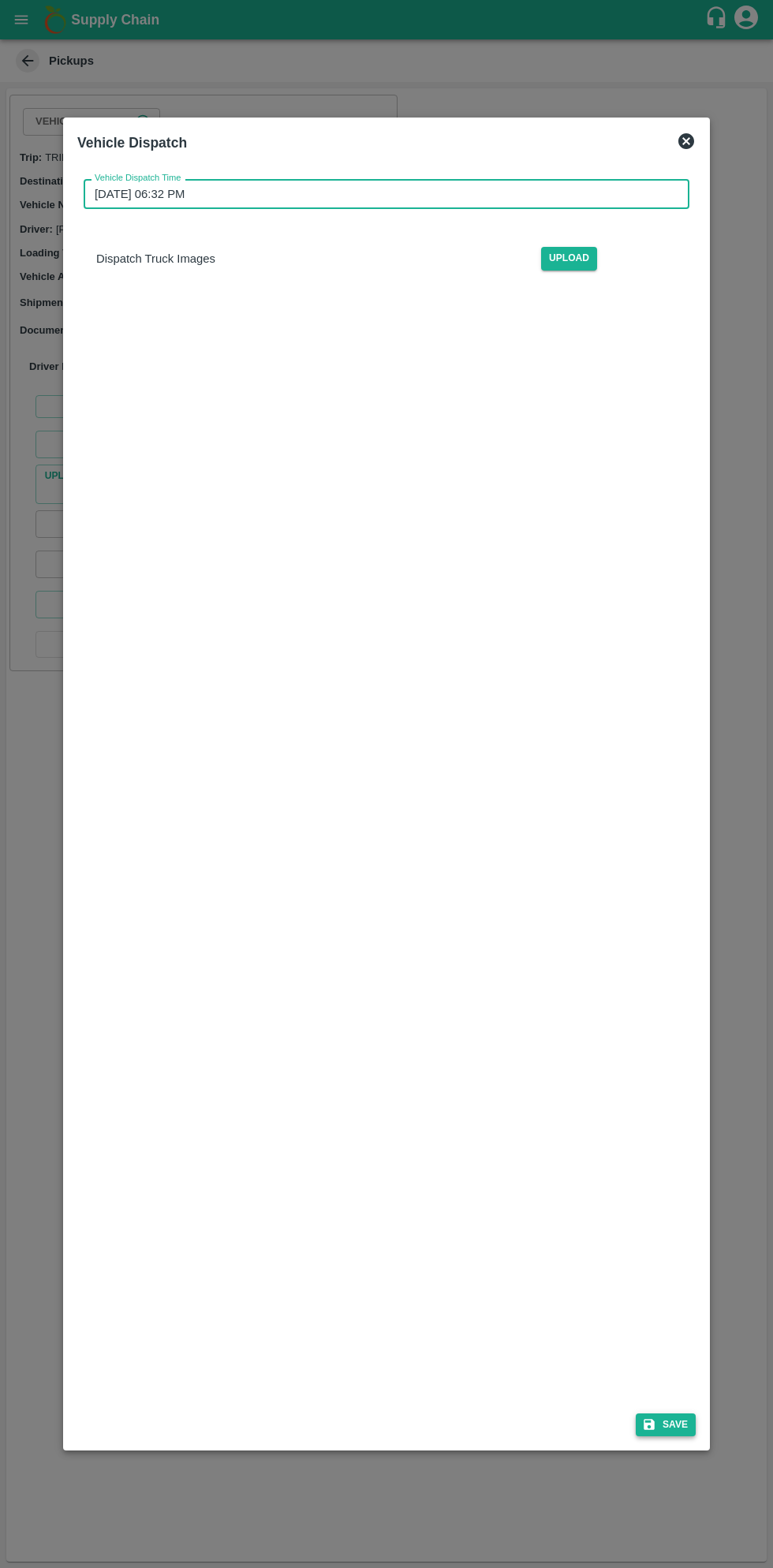
click at [654, 1419] on icon "submit" at bounding box center [649, 1424] width 14 height 14
